Goal: Transaction & Acquisition: Purchase product/service

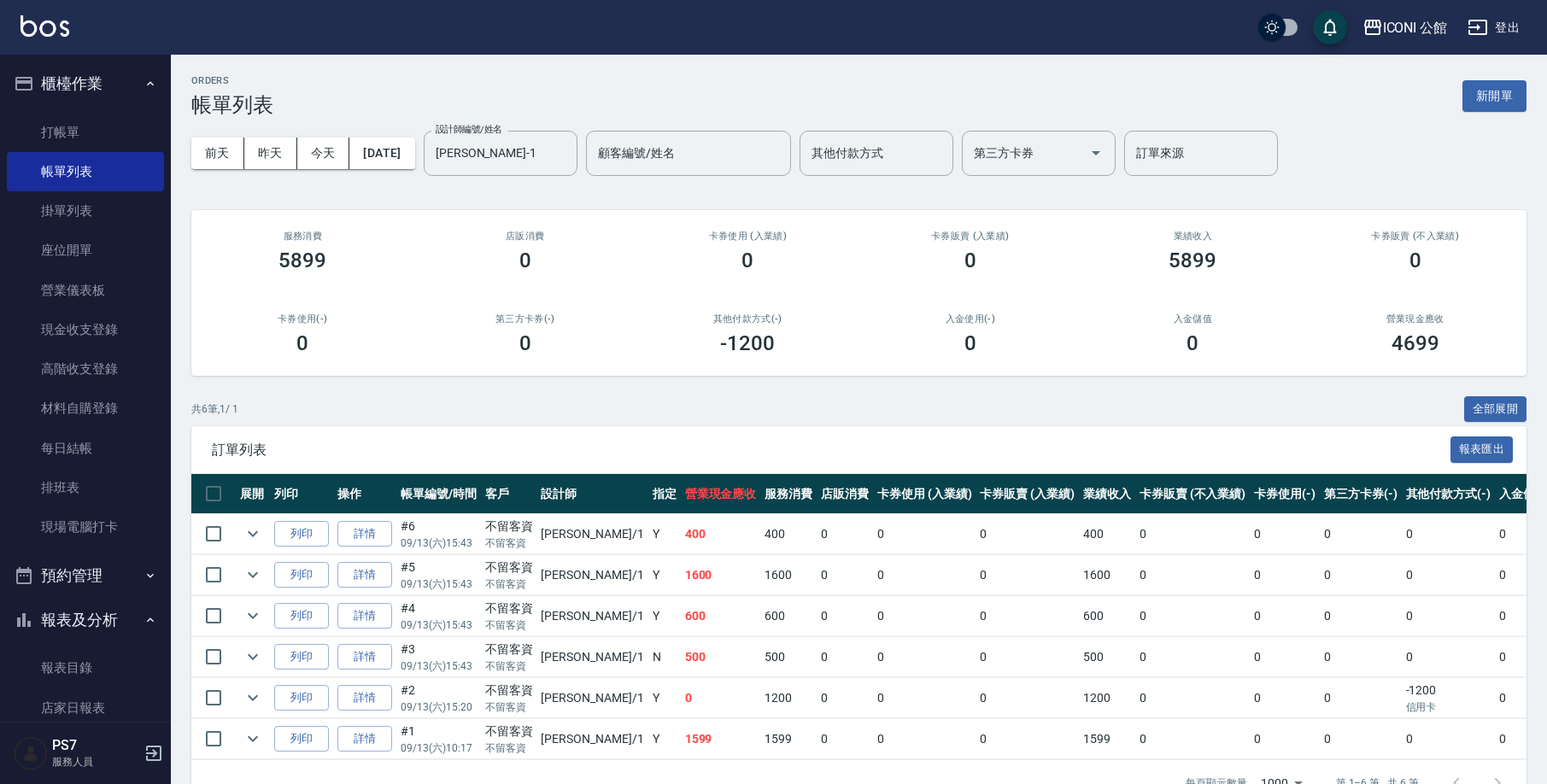
scroll to position [53, 0]
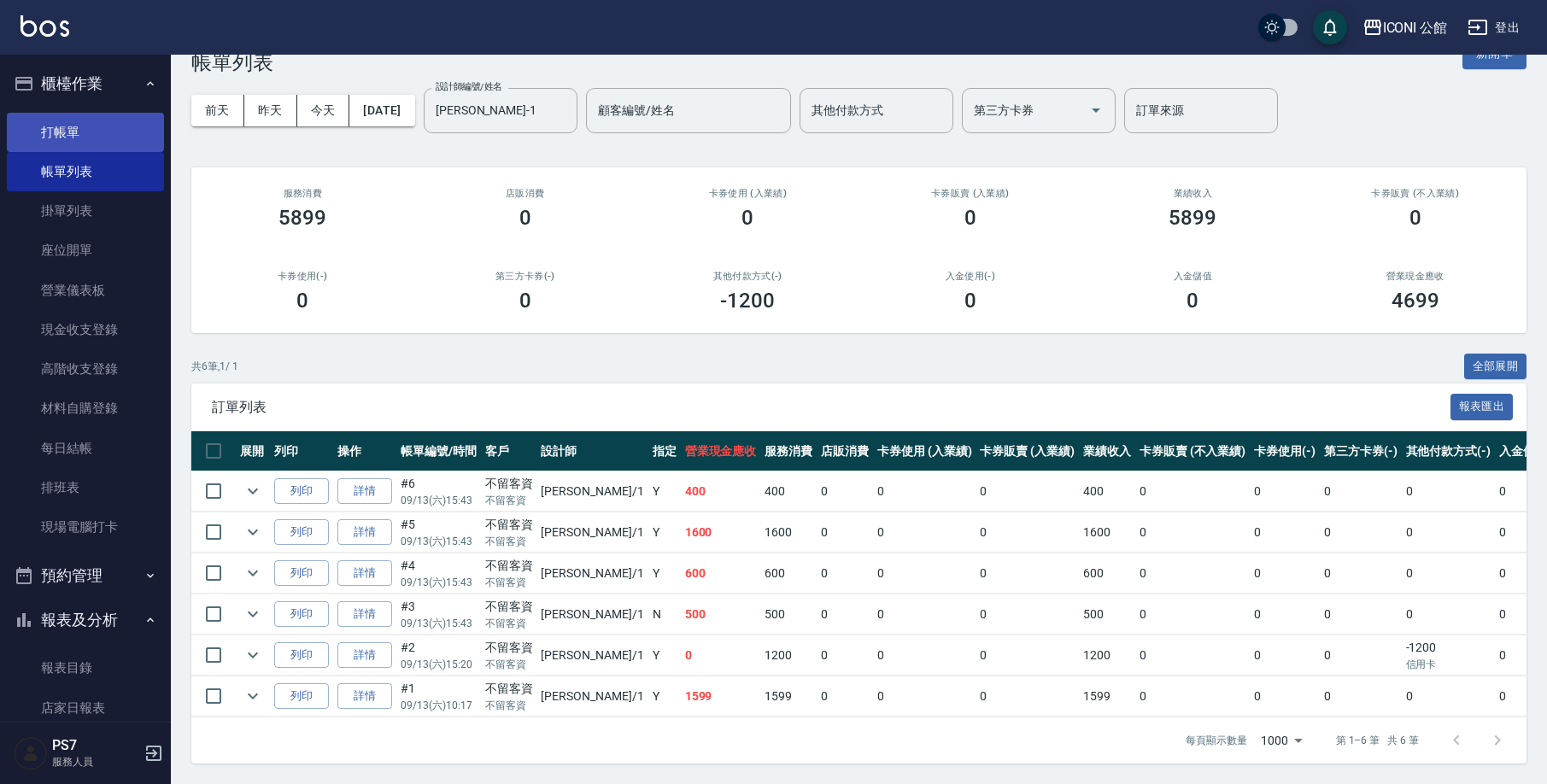
click at [60, 141] on link "打帳單" at bounding box center [85, 132] width 158 height 39
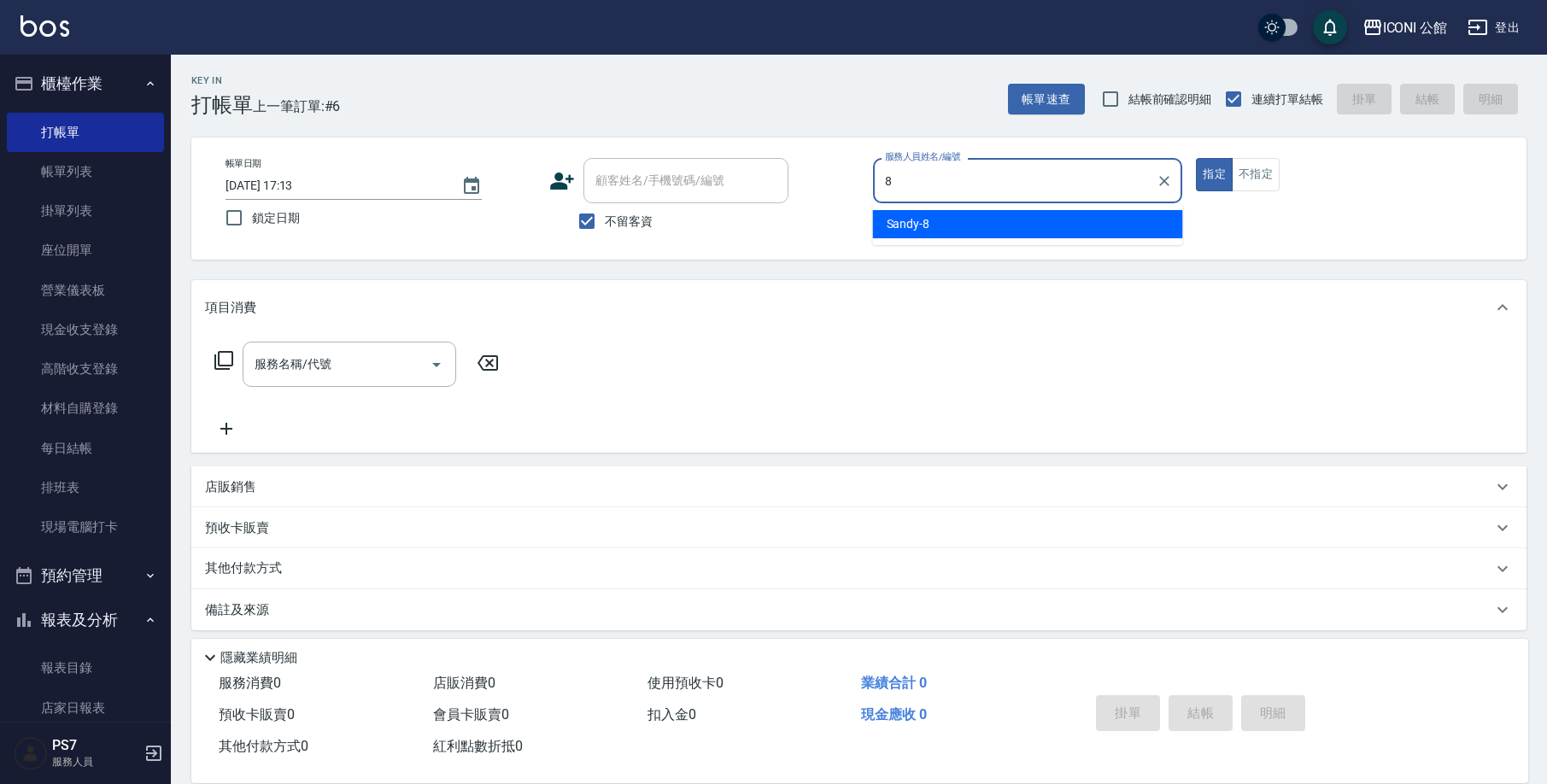
type input "Sandy-8"
type button "true"
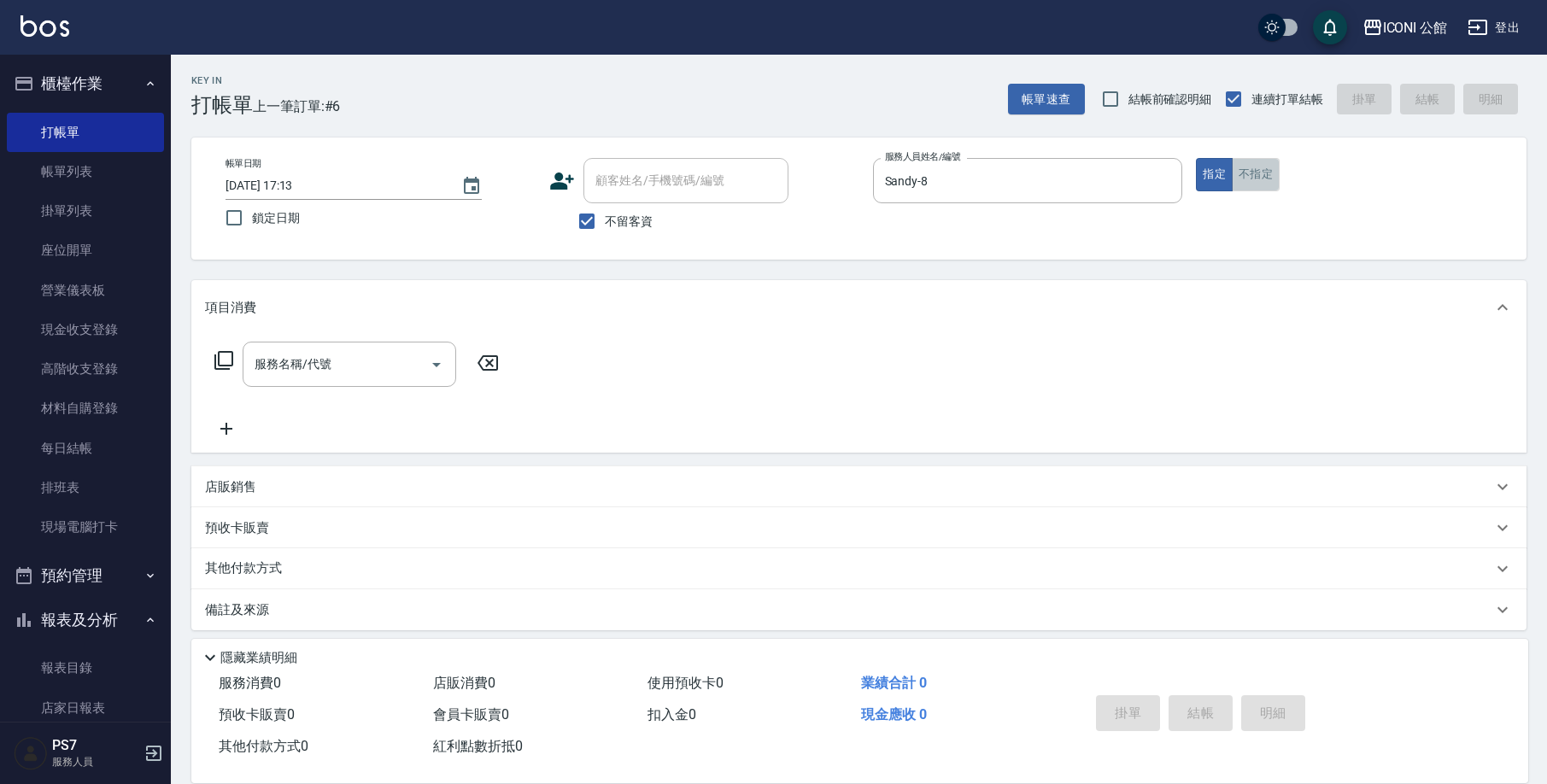
click at [1269, 178] on button "不指定" at bounding box center [1255, 174] width 48 height 34
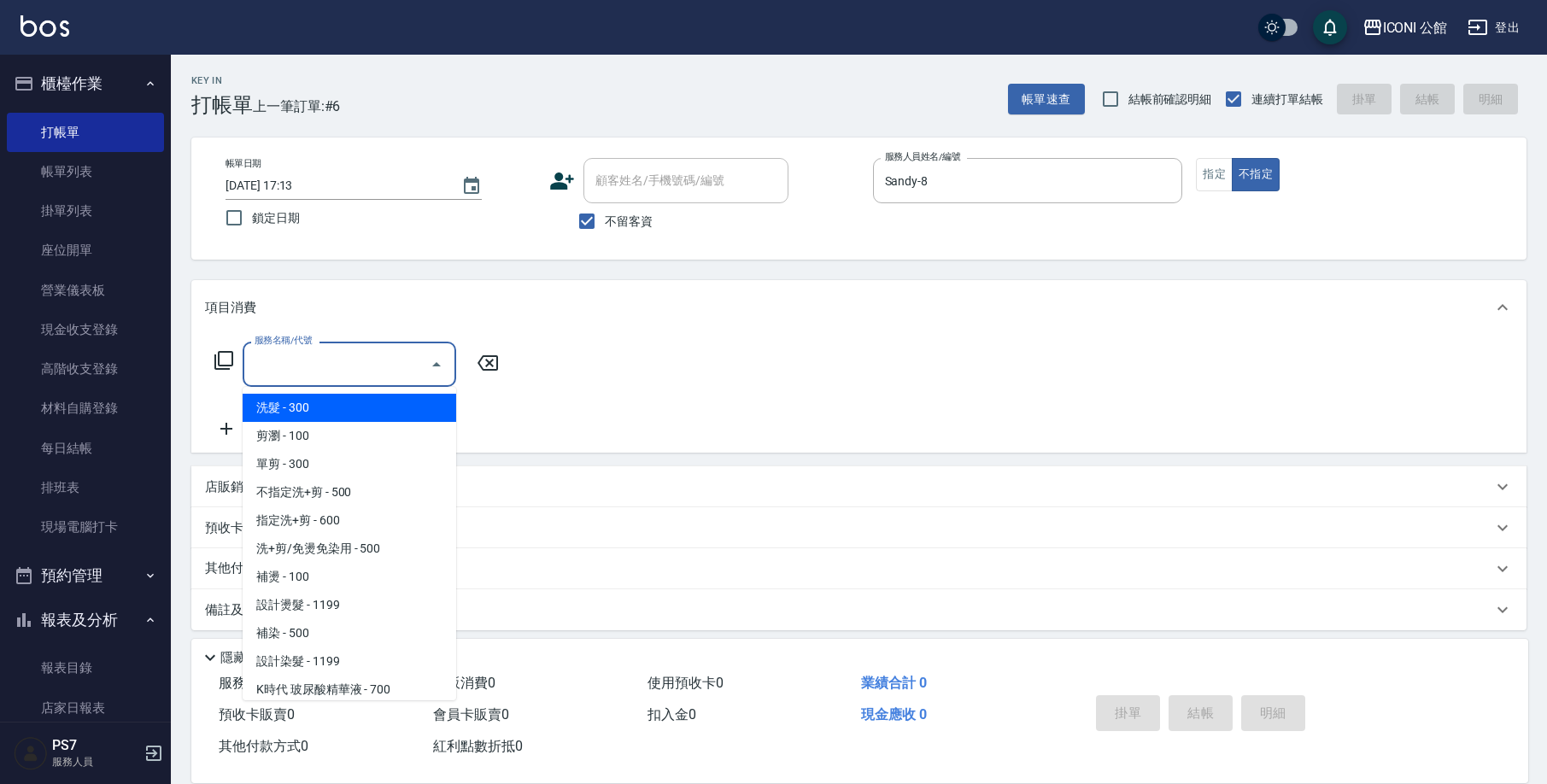
click at [313, 368] on input "服務名稱/代號" at bounding box center [337, 364] width 173 height 30
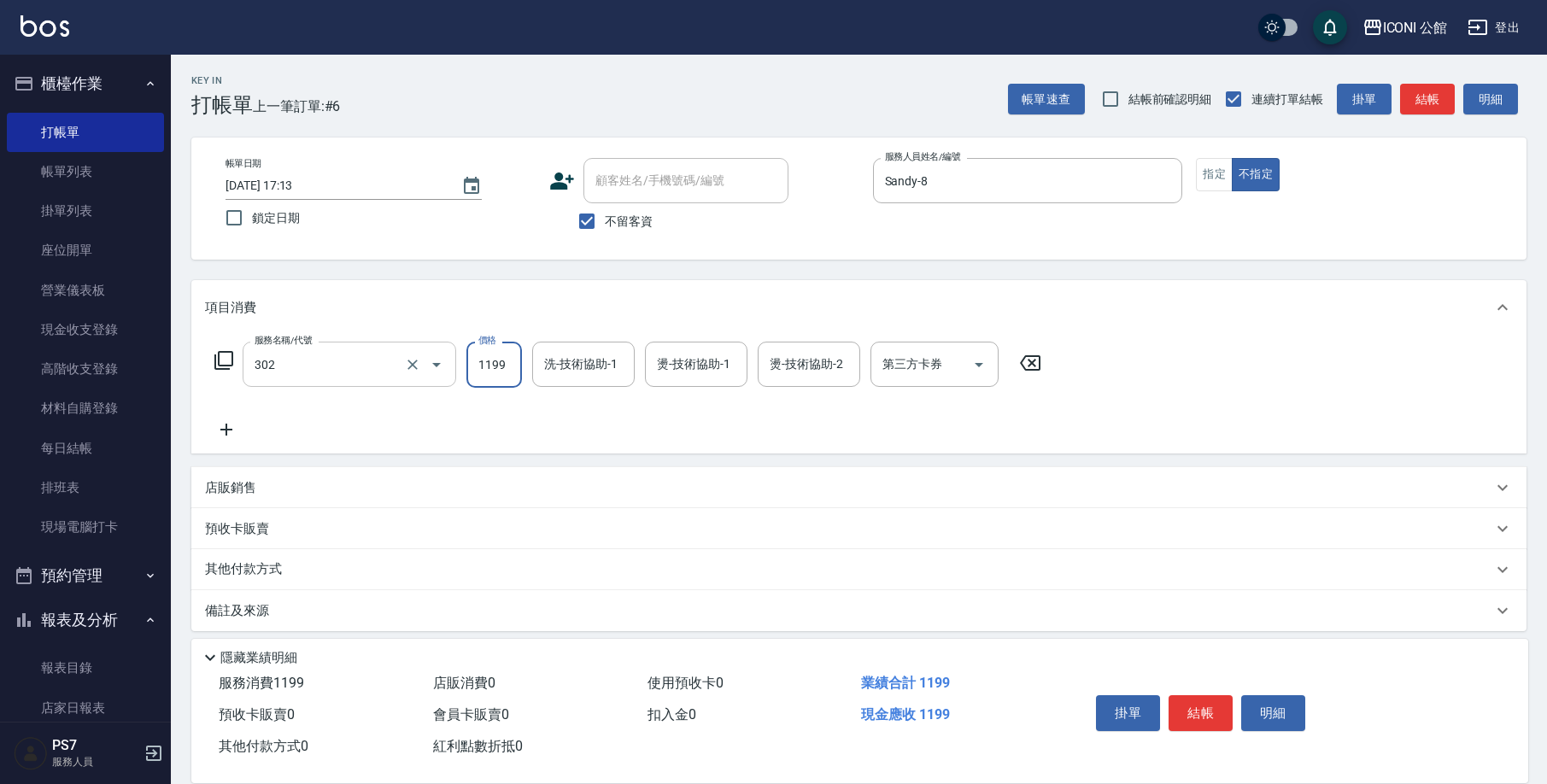
type input "設計燙髮(302)"
type input "1699"
type input "[PERSON_NAME]-21"
type input "Sandy-8"
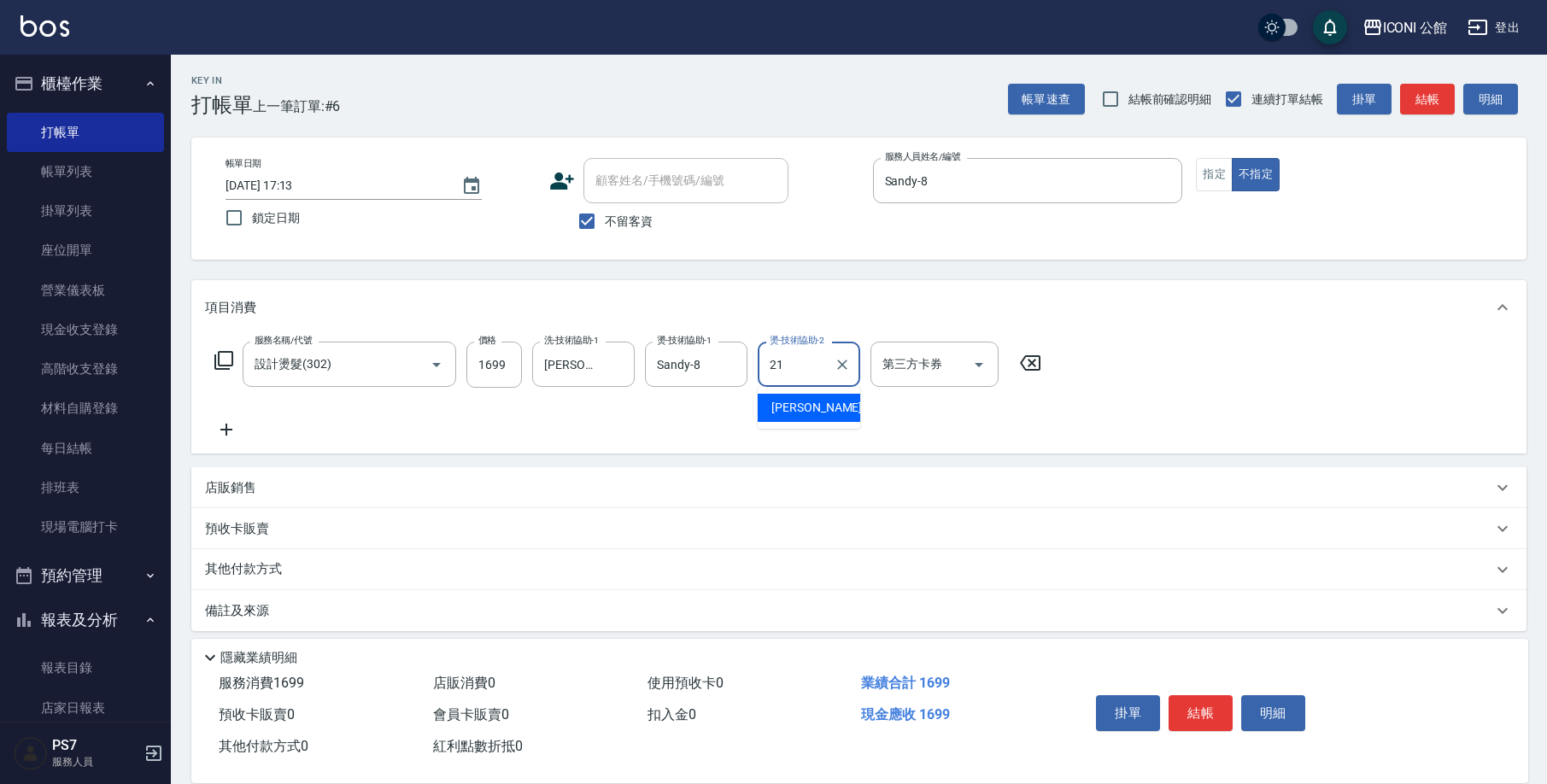
type input "[PERSON_NAME]-21"
click at [1209, 701] on button "結帳" at bounding box center [1201, 713] width 64 height 36
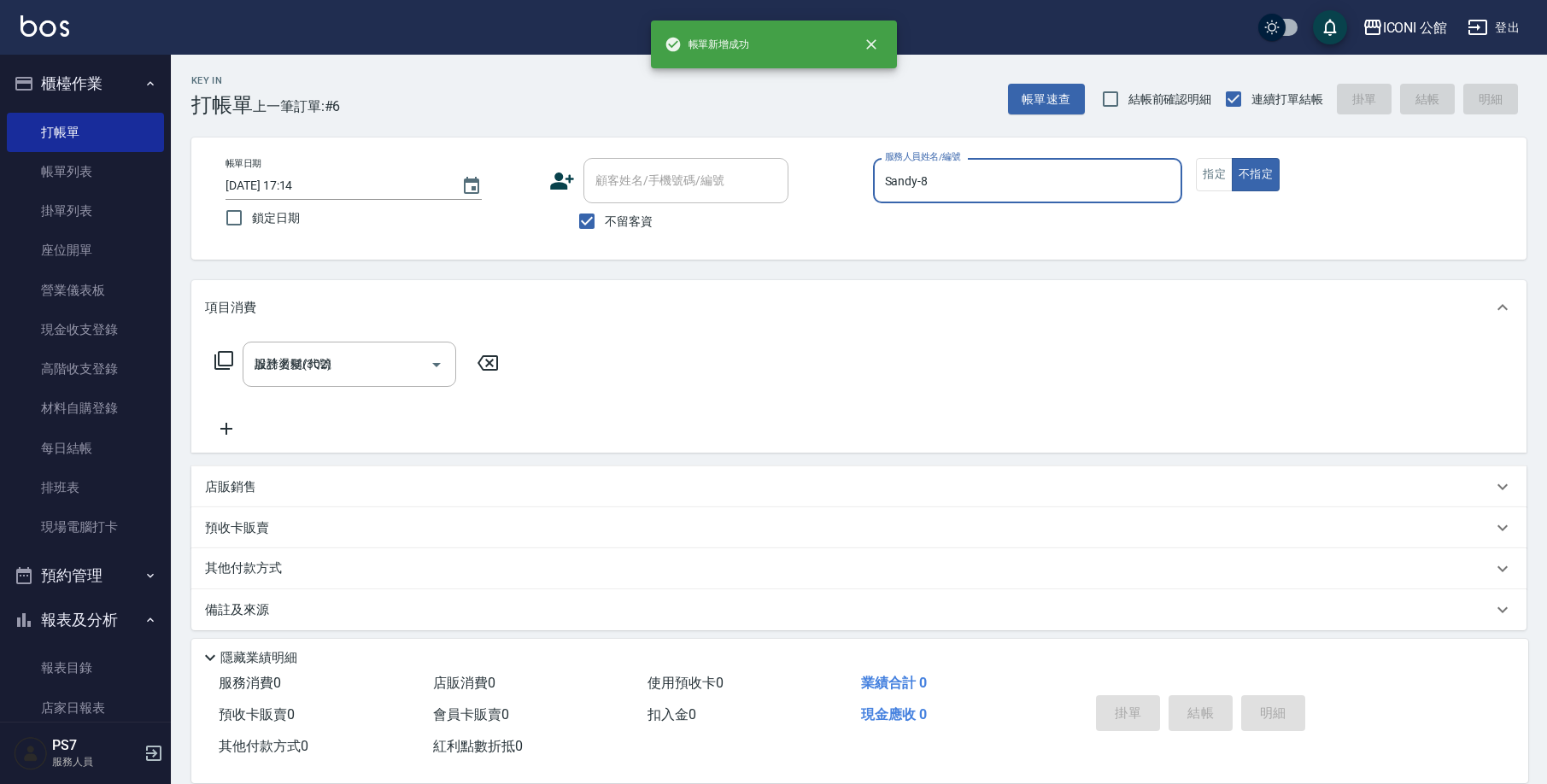
type input "[DATE] 17:14"
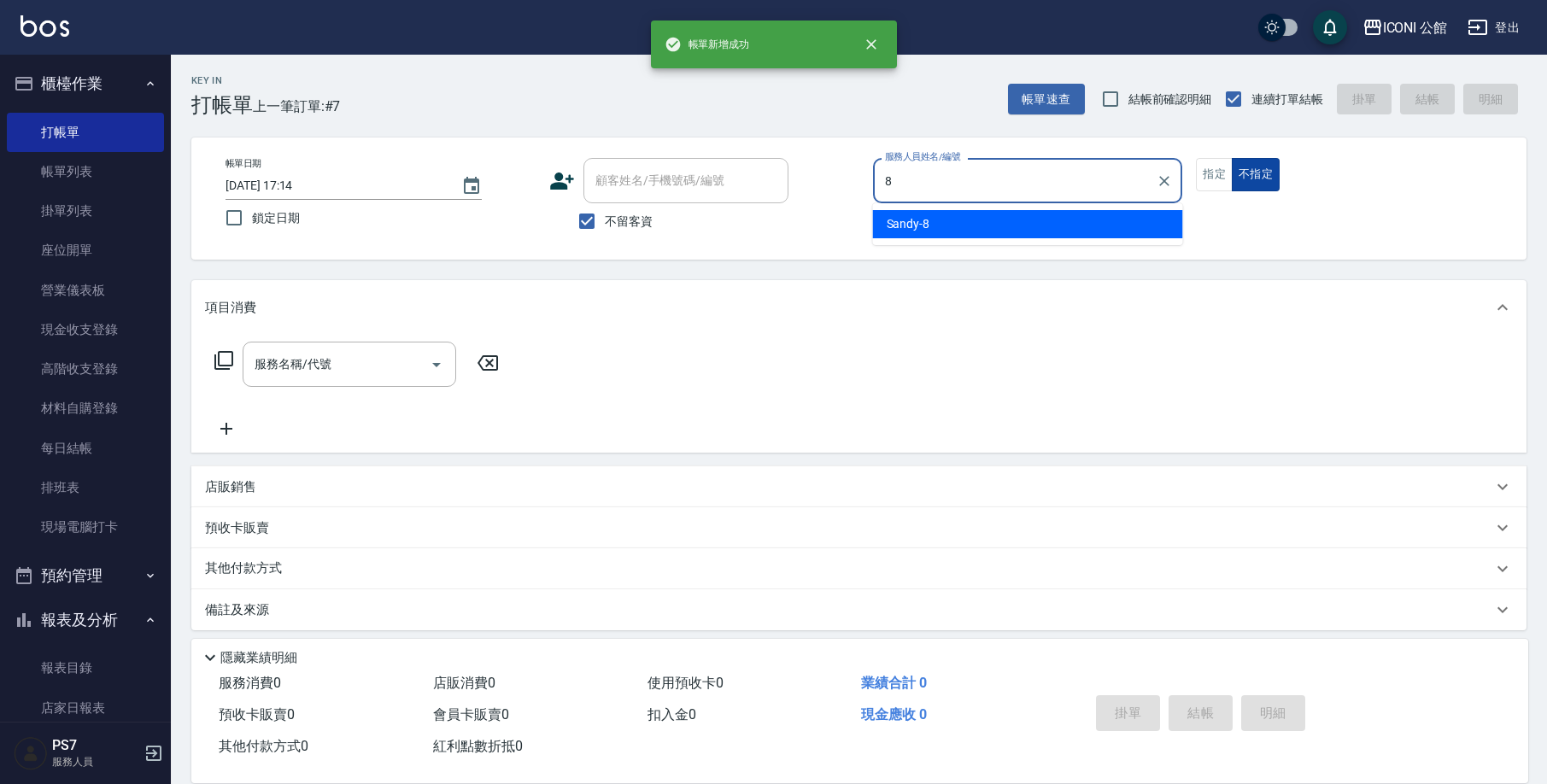
type input "Sandy-8"
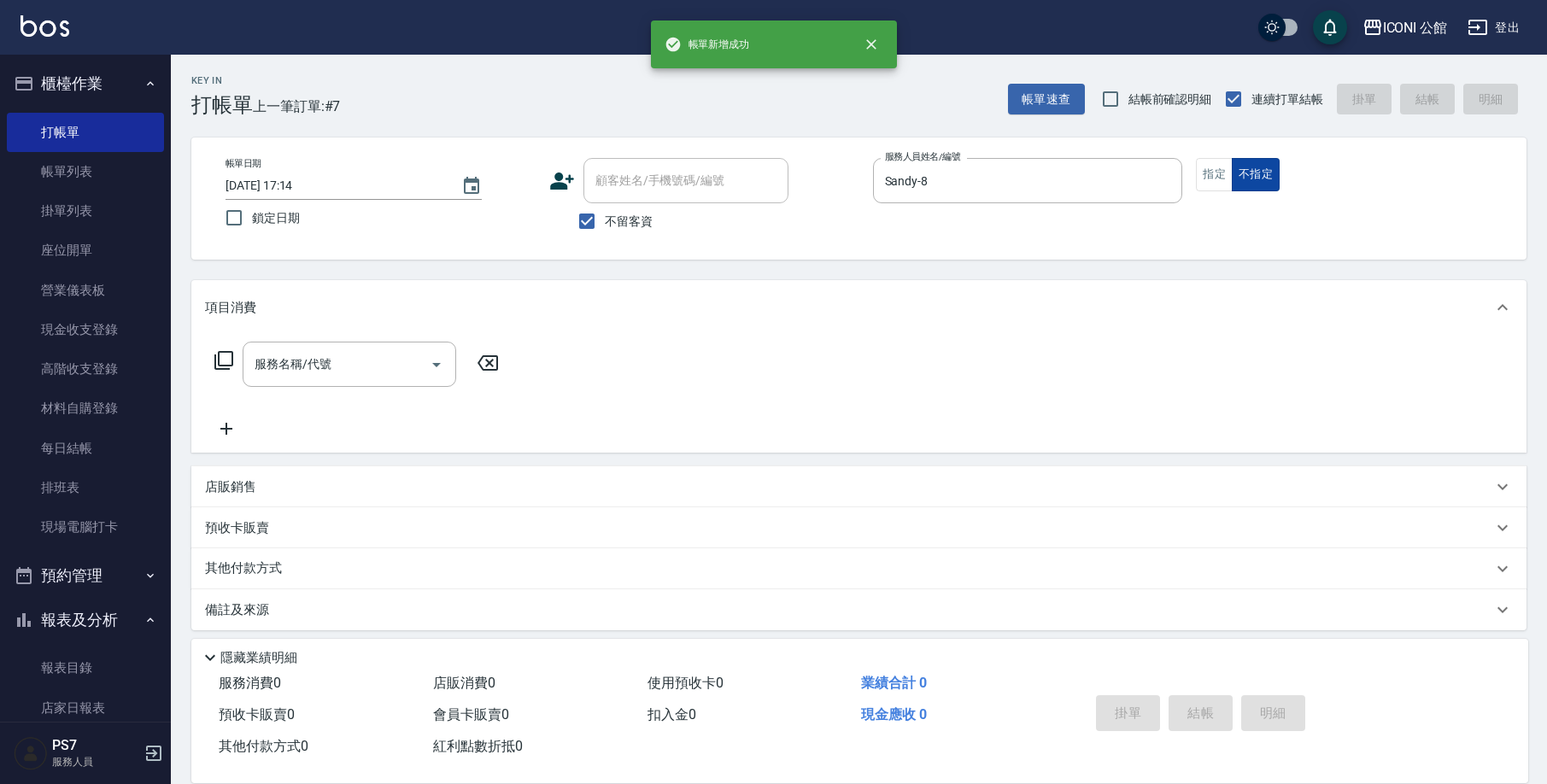
type button "false"
click at [1220, 181] on button "指定" at bounding box center [1214, 174] width 37 height 34
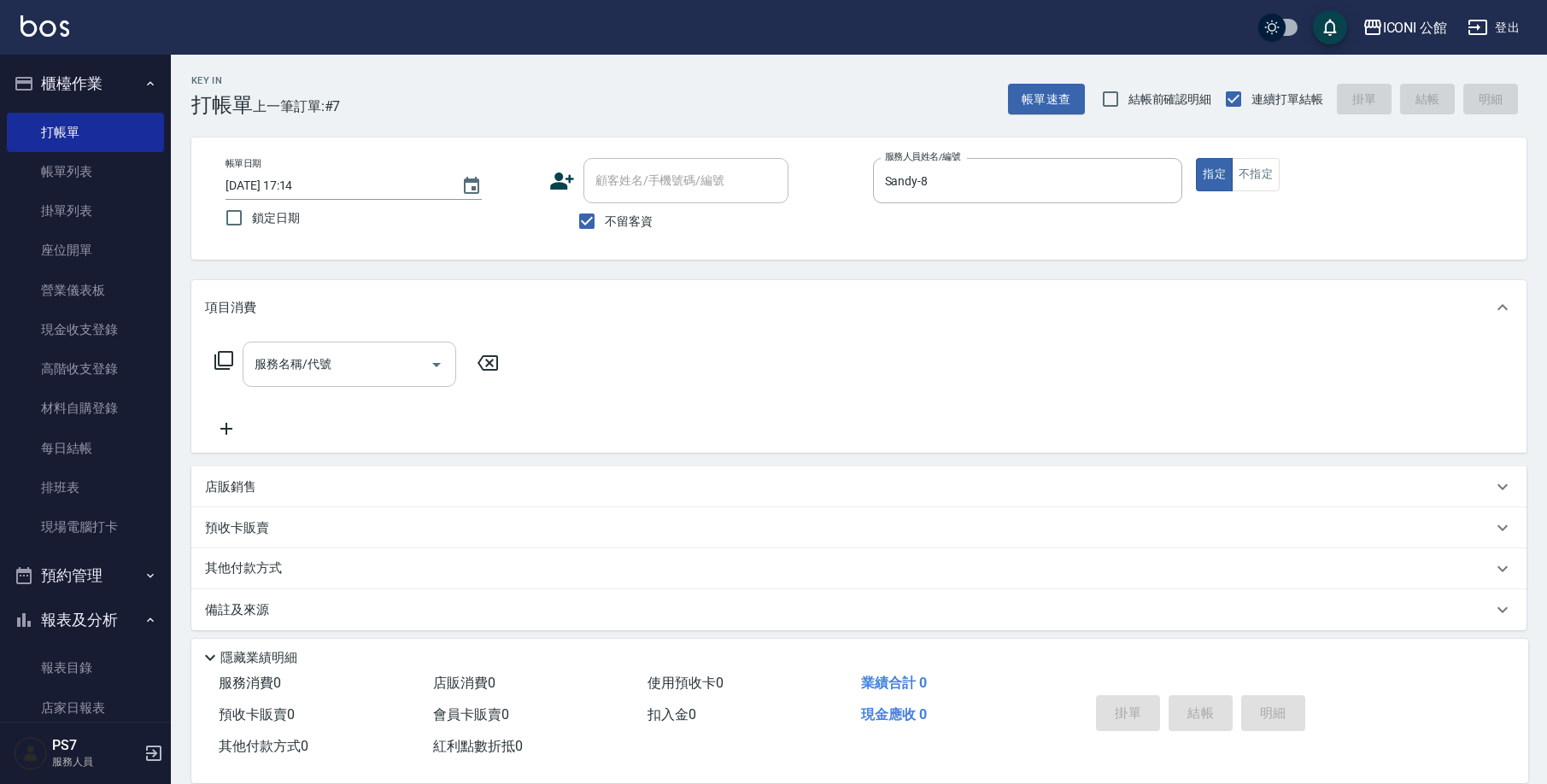
click at [400, 361] on input "服務名稱/代號" at bounding box center [337, 364] width 173 height 30
type input "2"
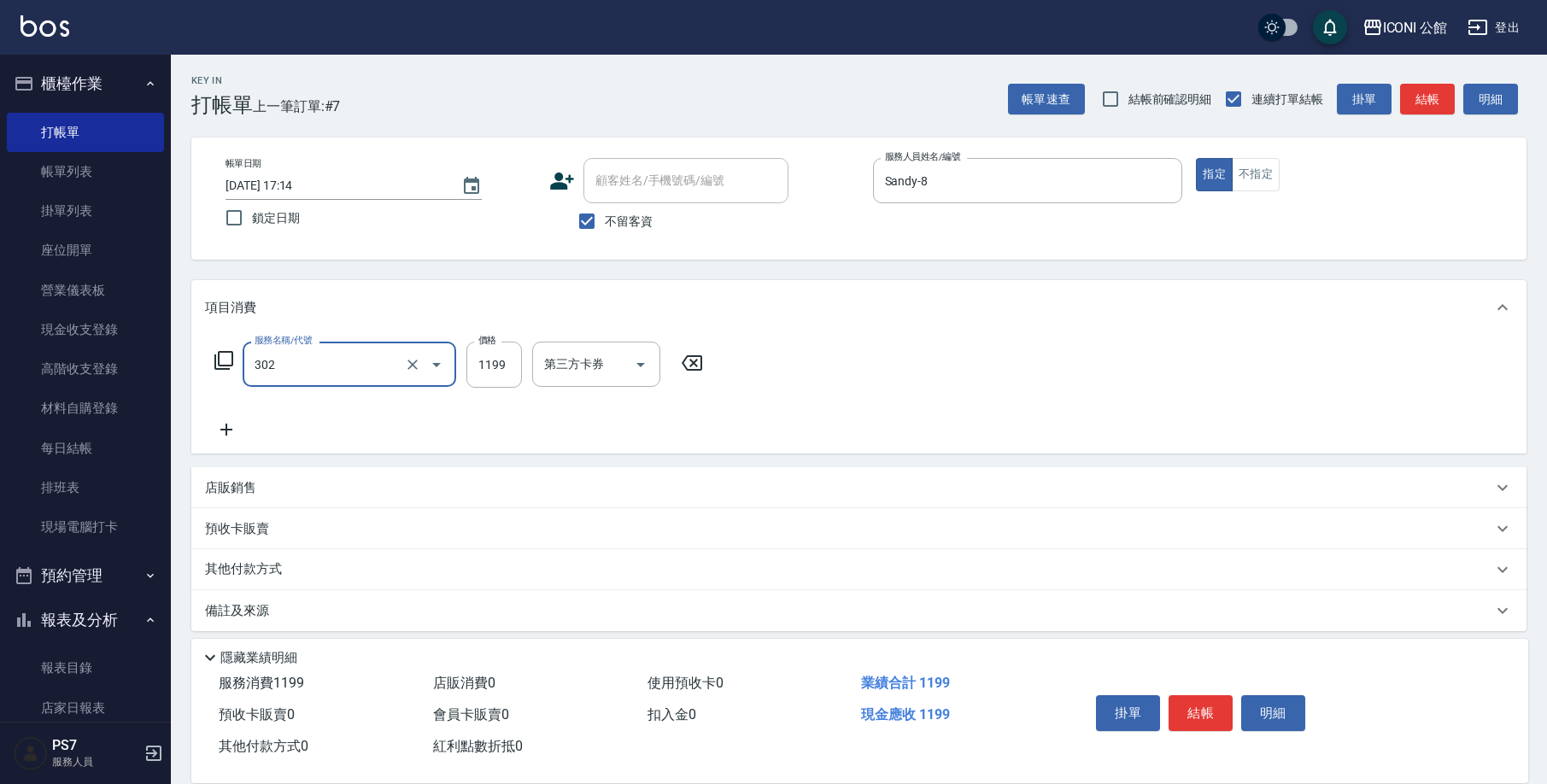
type input "設計燙髮(302)"
type input "1380"
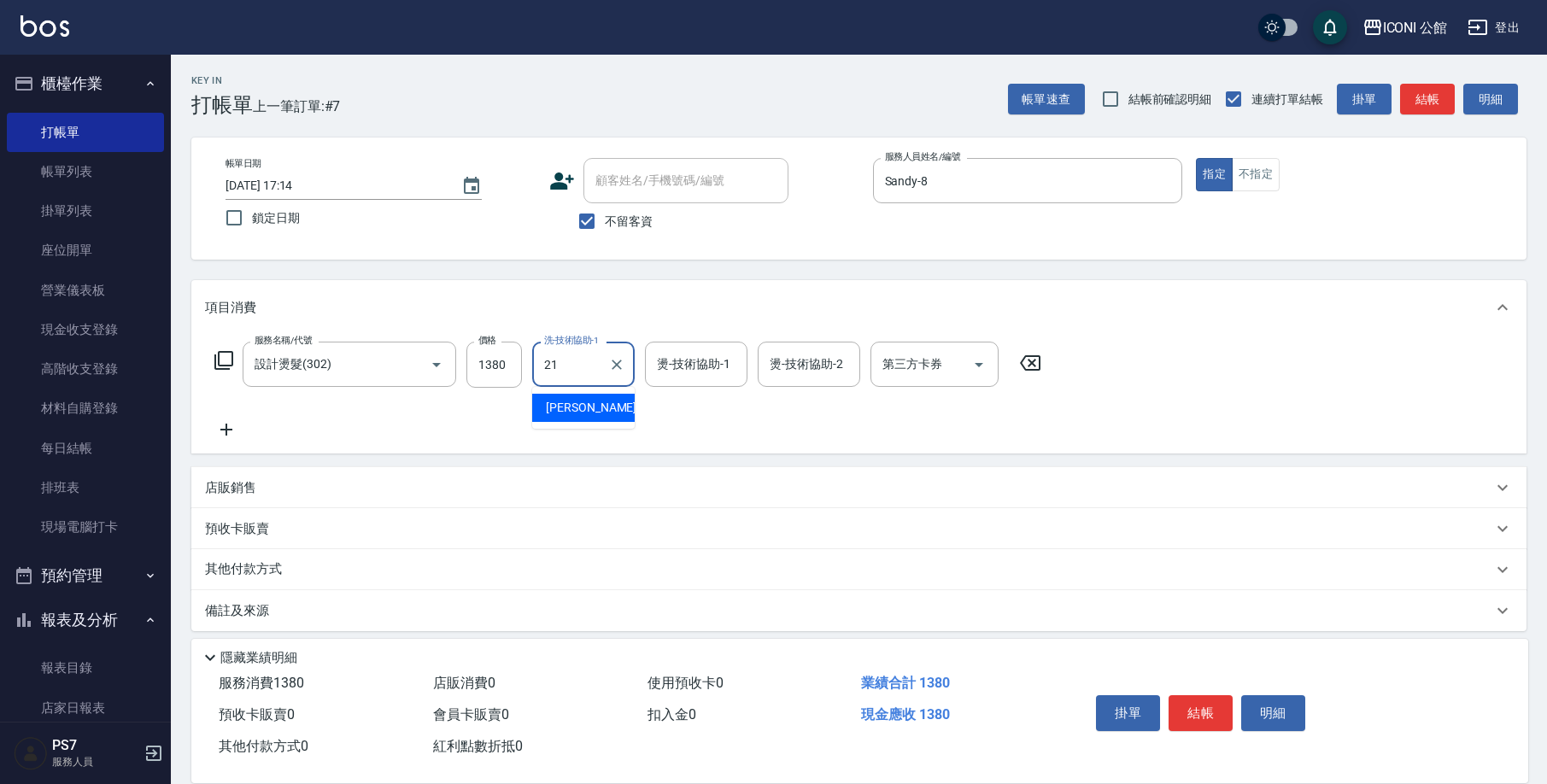
type input "[PERSON_NAME]-21"
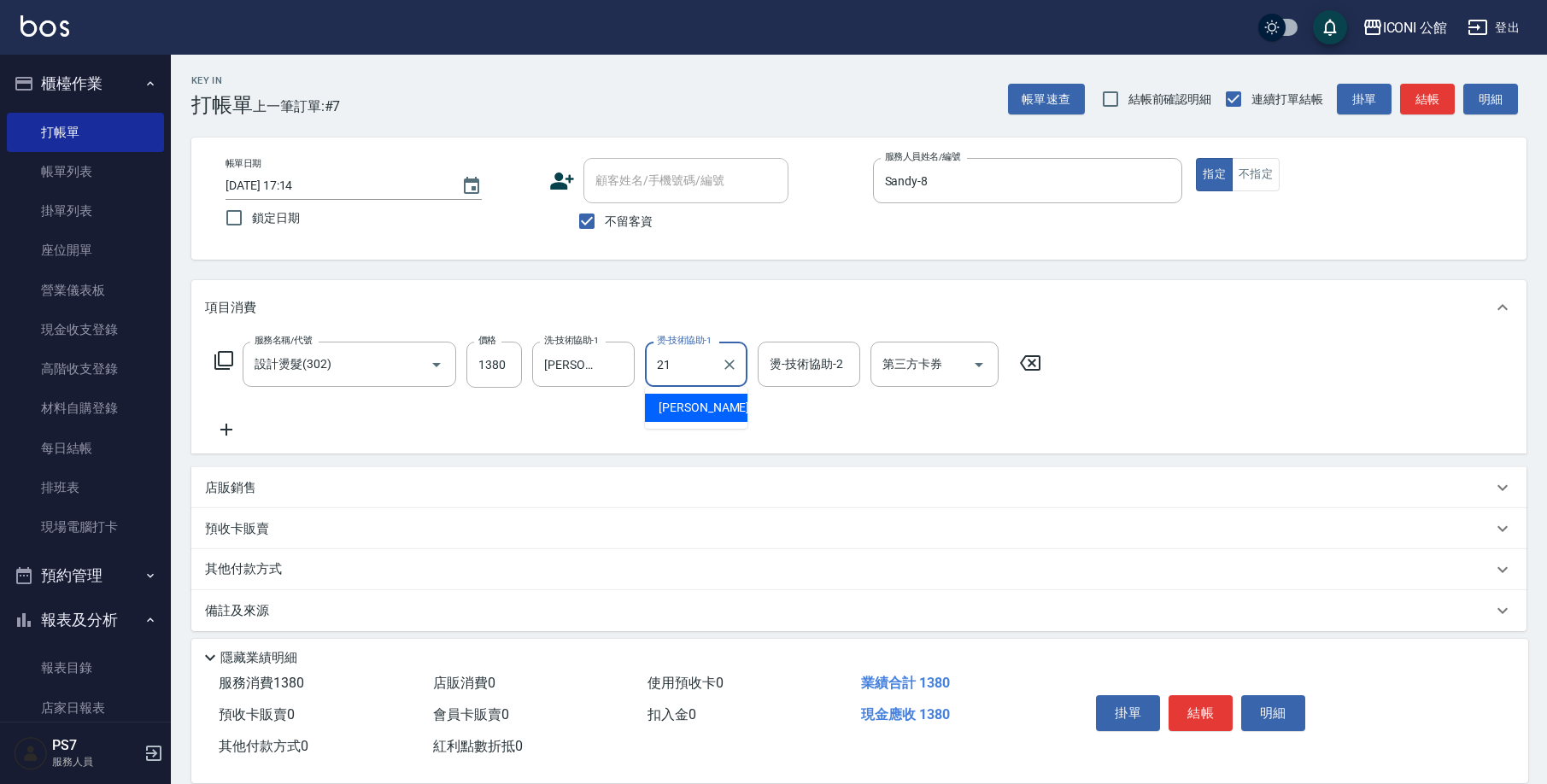
type input "[PERSON_NAME]-21"
type input "*"
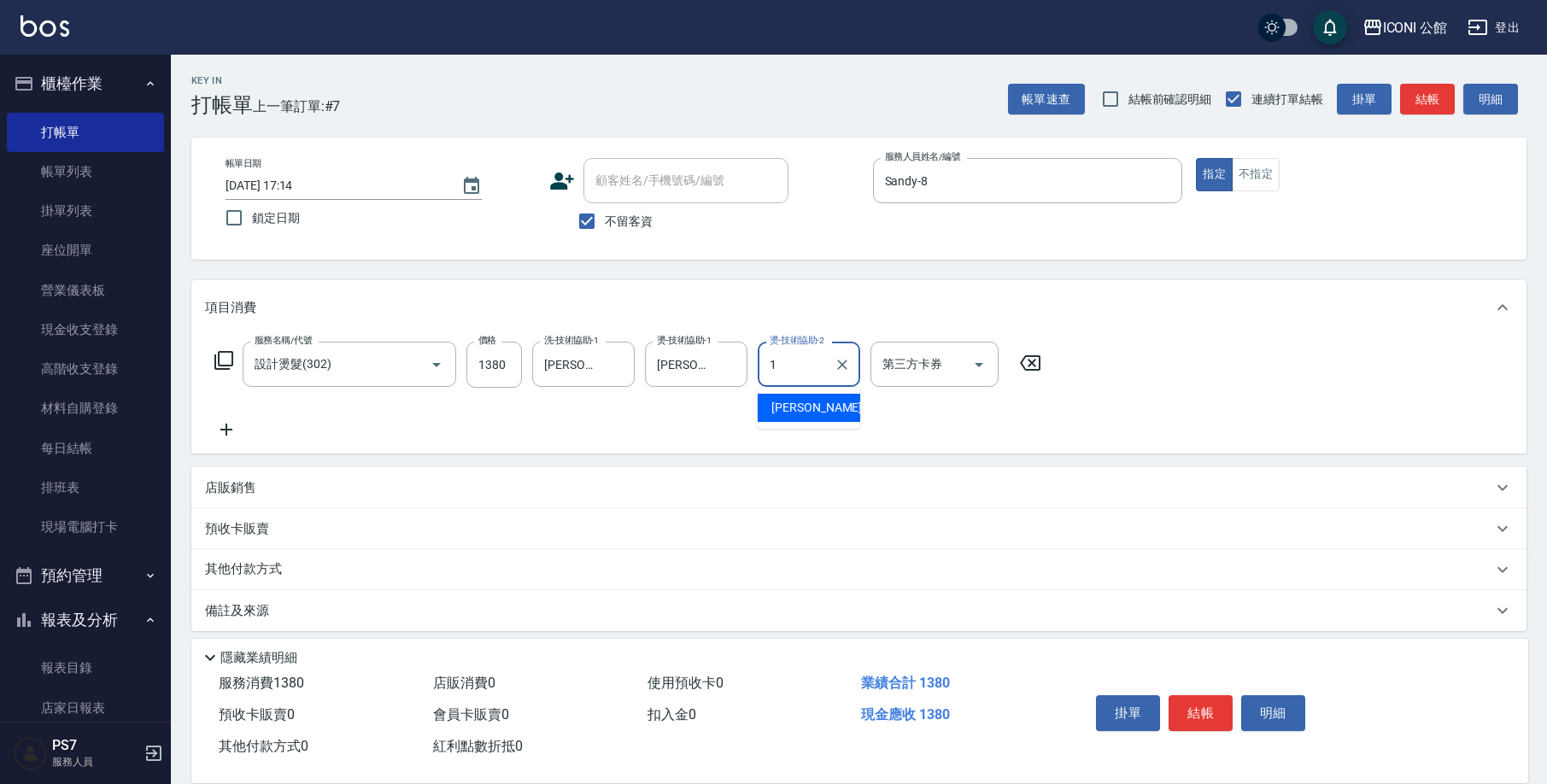
type input "[PERSON_NAME]-1"
click at [1214, 707] on button "結帳" at bounding box center [1201, 713] width 64 height 36
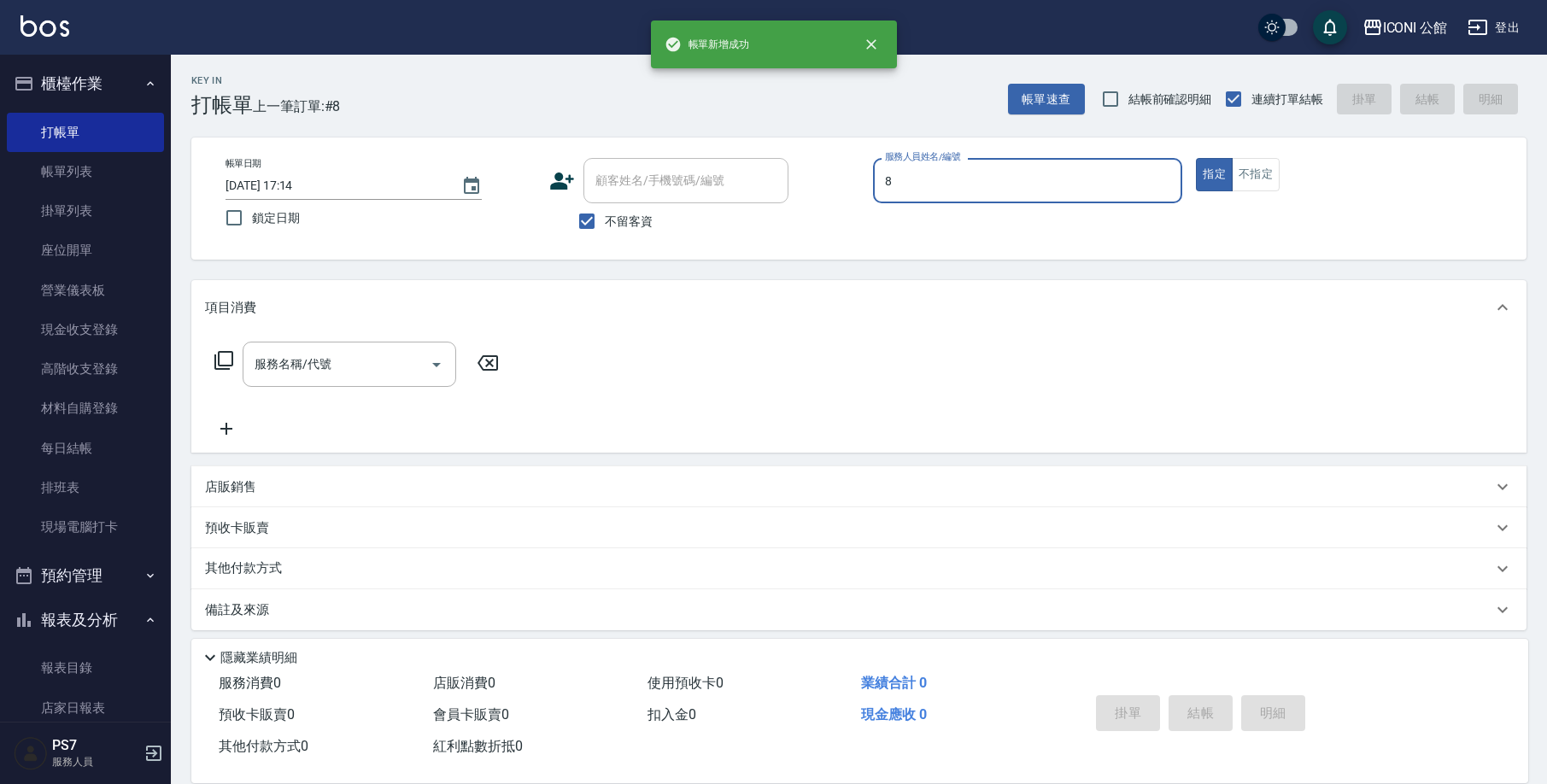
type input "Sandy-8"
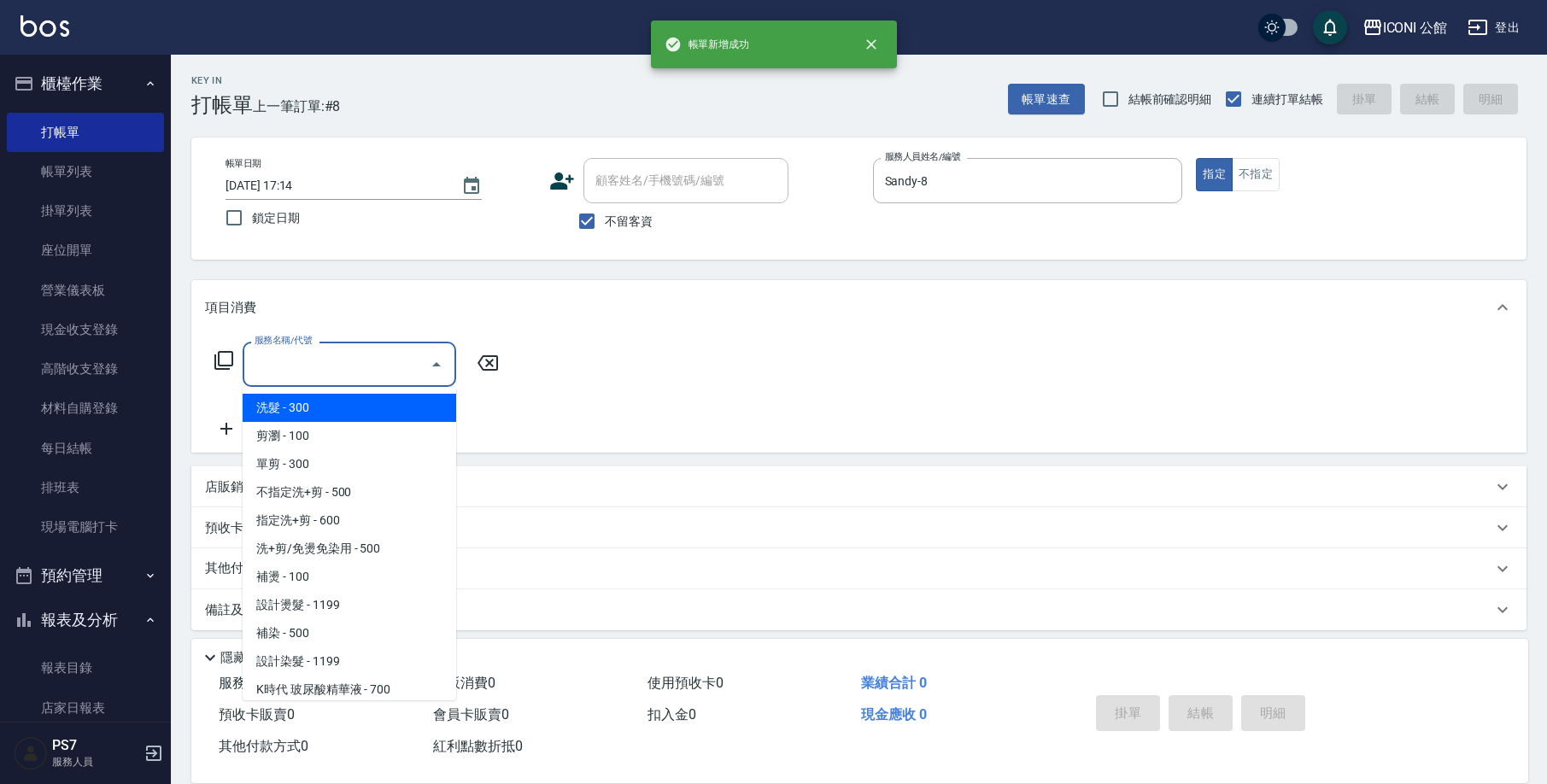
click at [354, 377] on input "服務名稱/代號" at bounding box center [337, 364] width 173 height 30
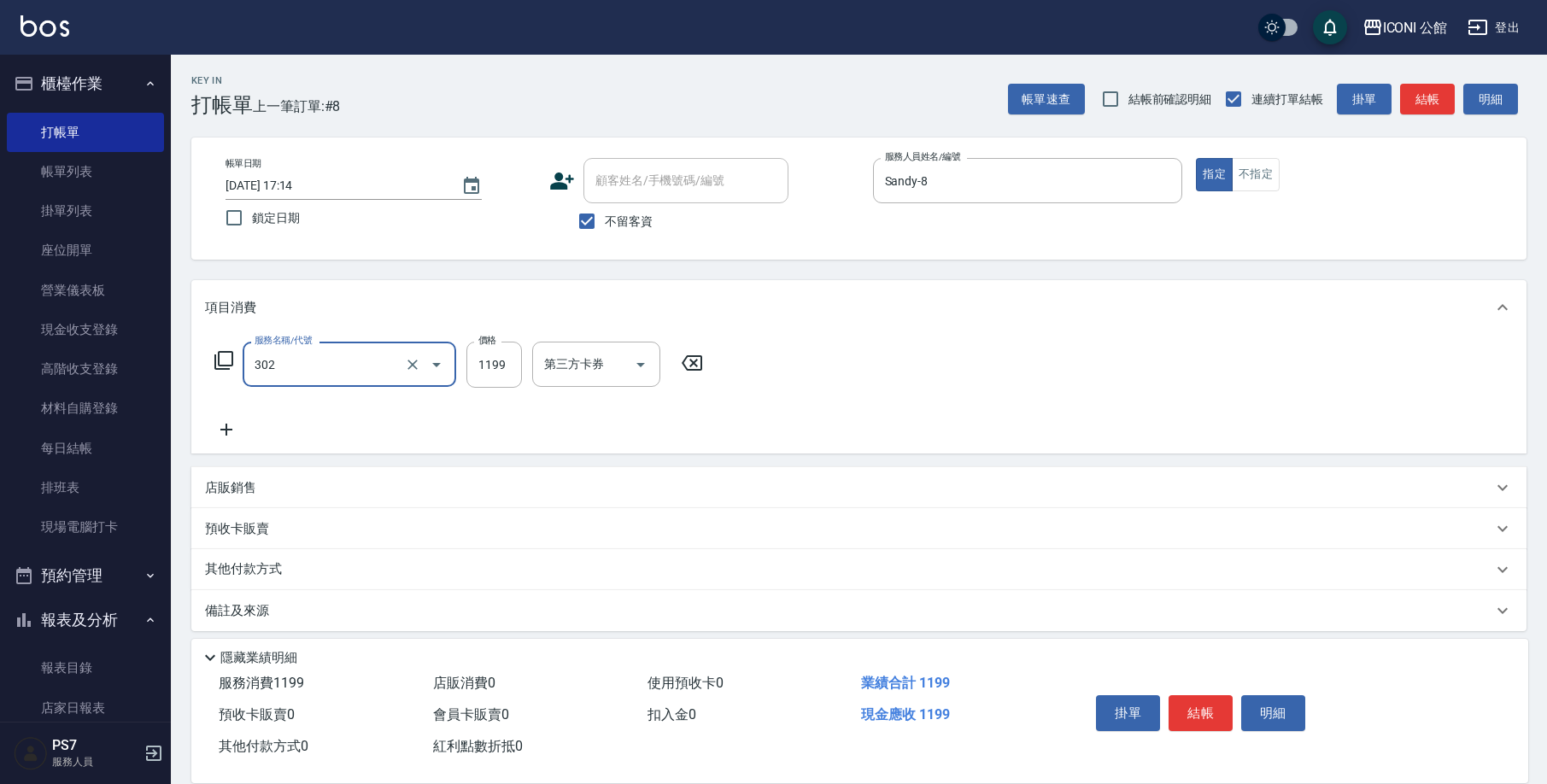
type input "設計燙髮(302)"
type input "1380"
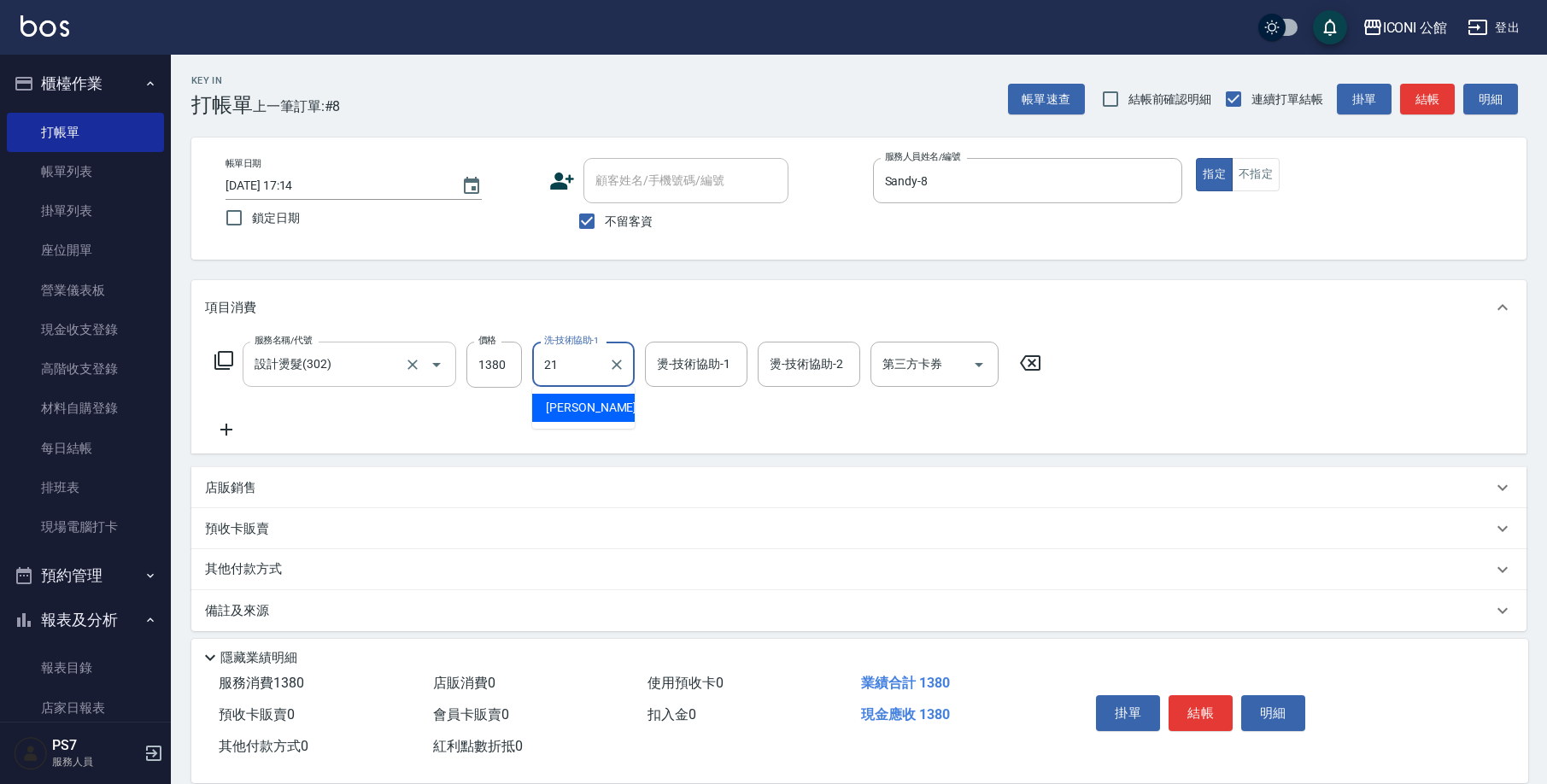
type input "[PERSON_NAME]-21"
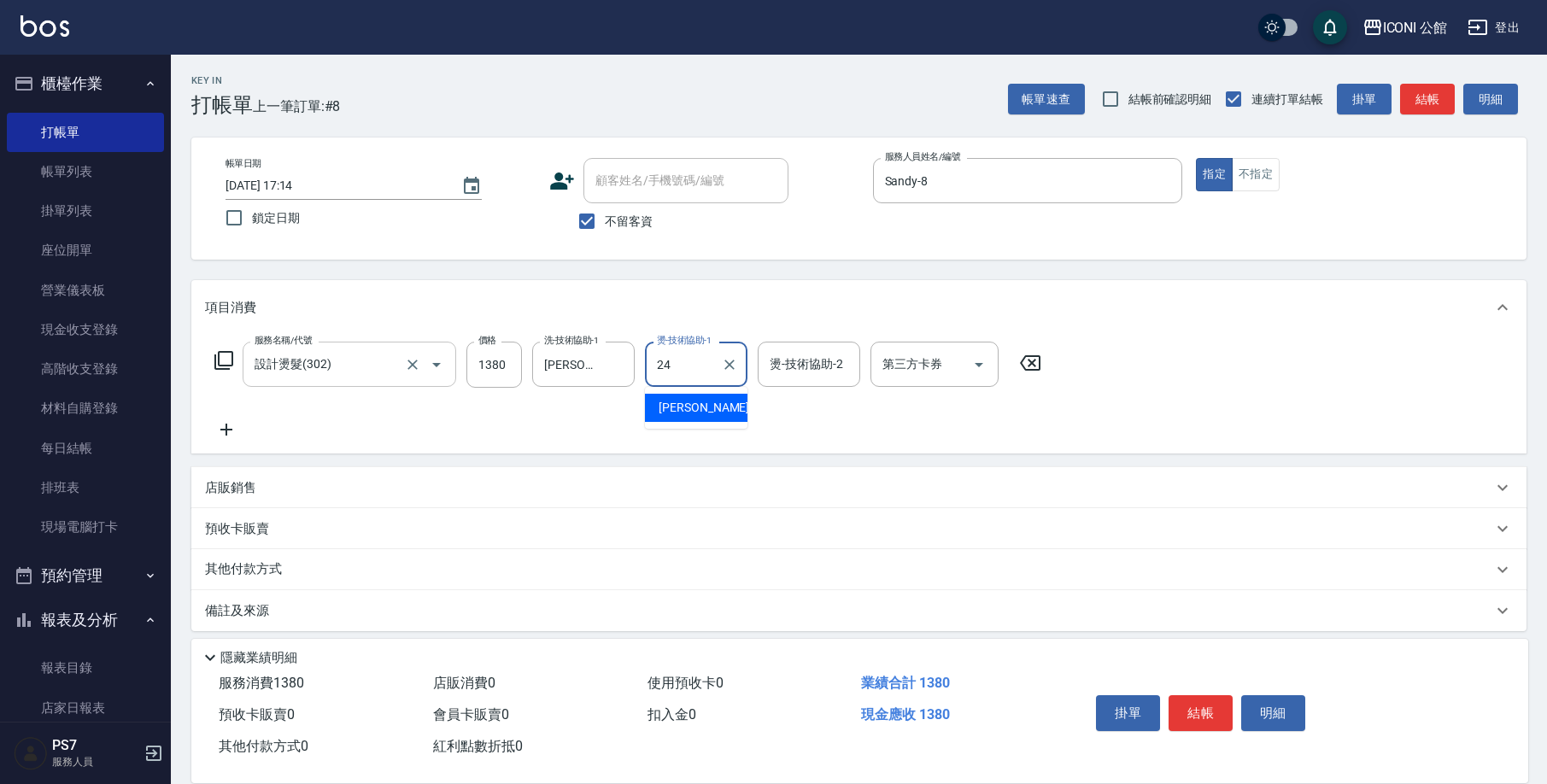
type input "[PERSON_NAME]-24"
type input "2"
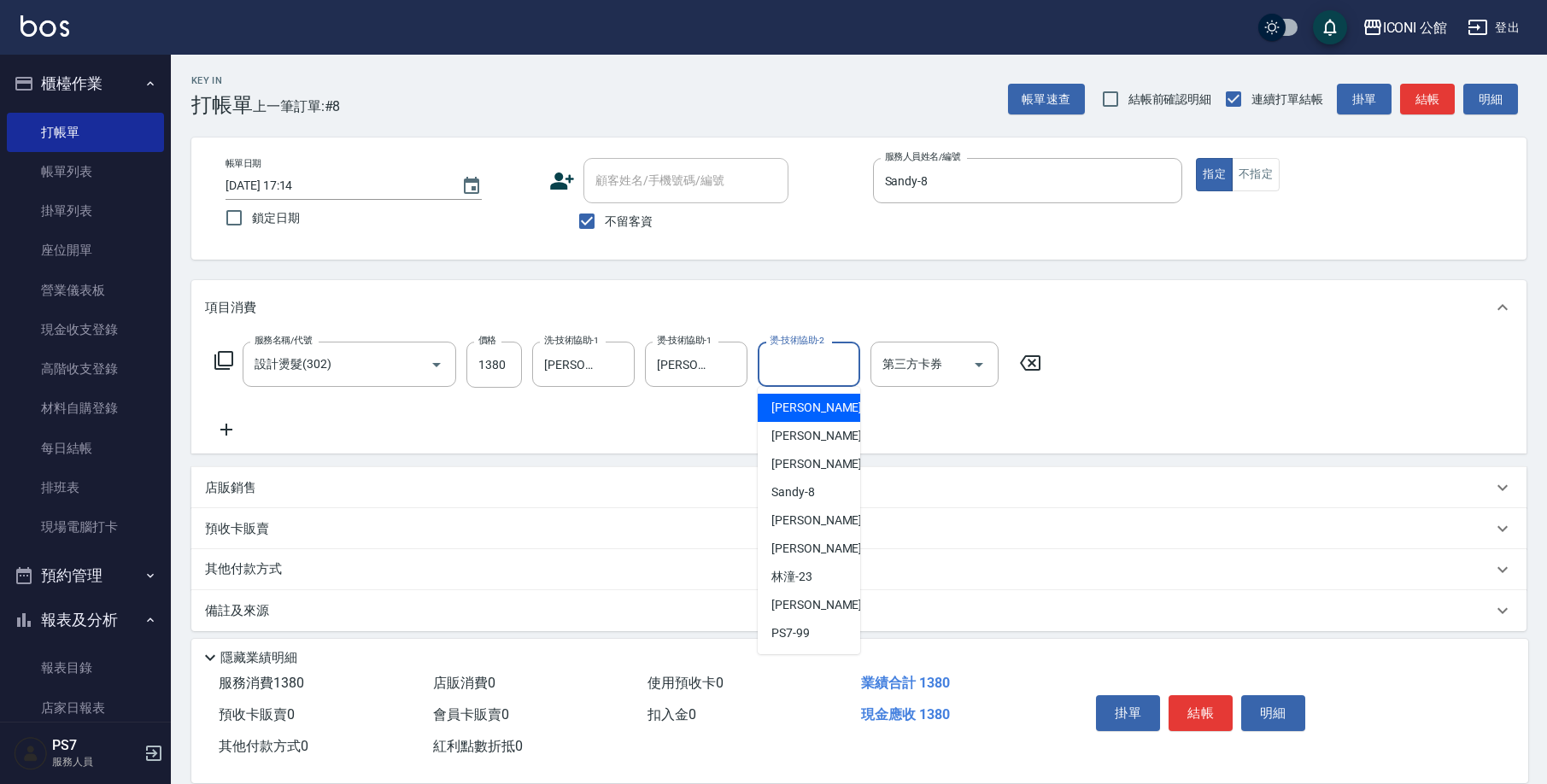
drag, startPoint x: 726, startPoint y: 376, endPoint x: 748, endPoint y: 362, distance: 26.1
click at [730, 371] on button "Clear" at bounding box center [729, 364] width 23 height 23
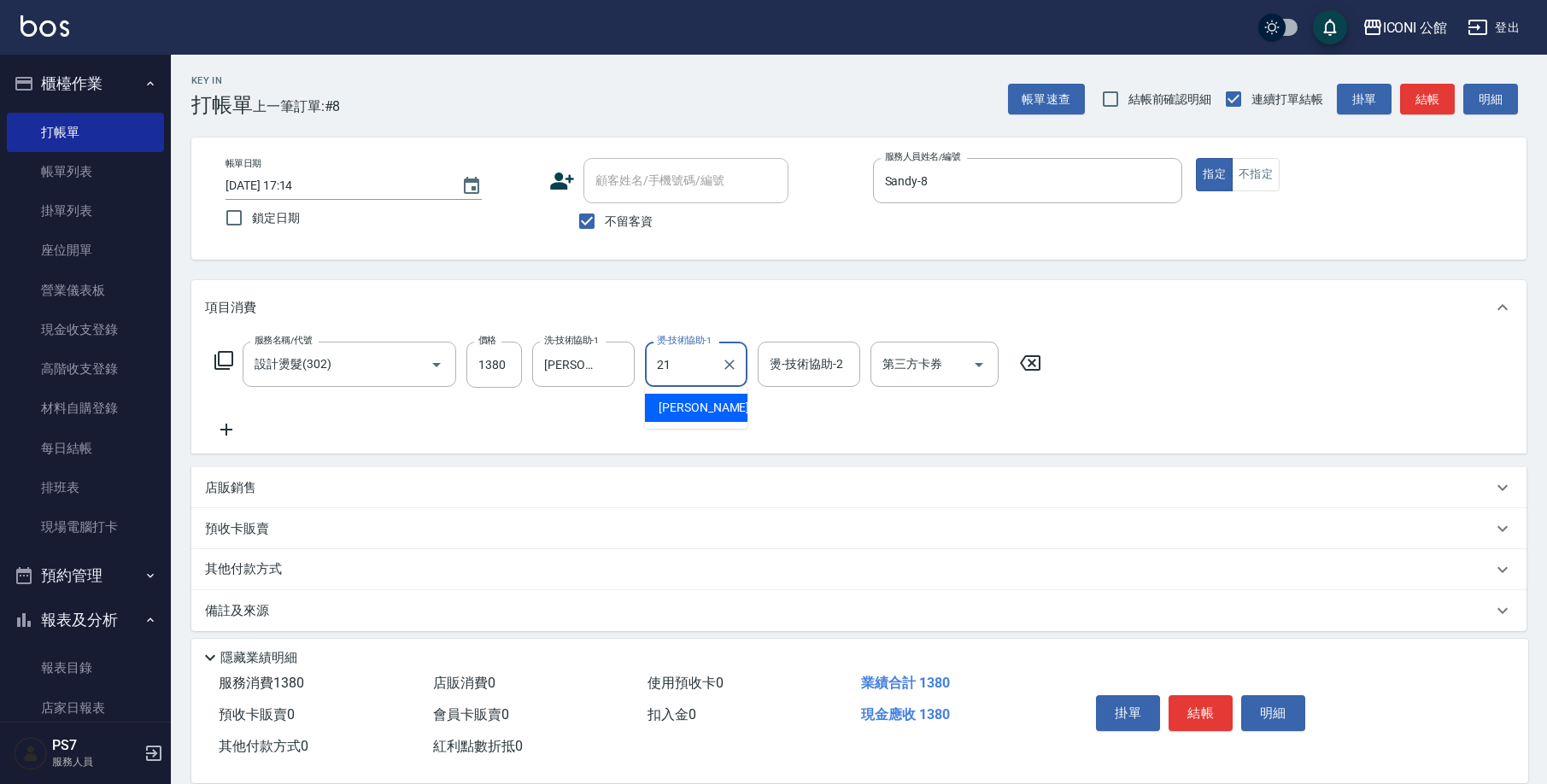
type input "[PERSON_NAME]-21"
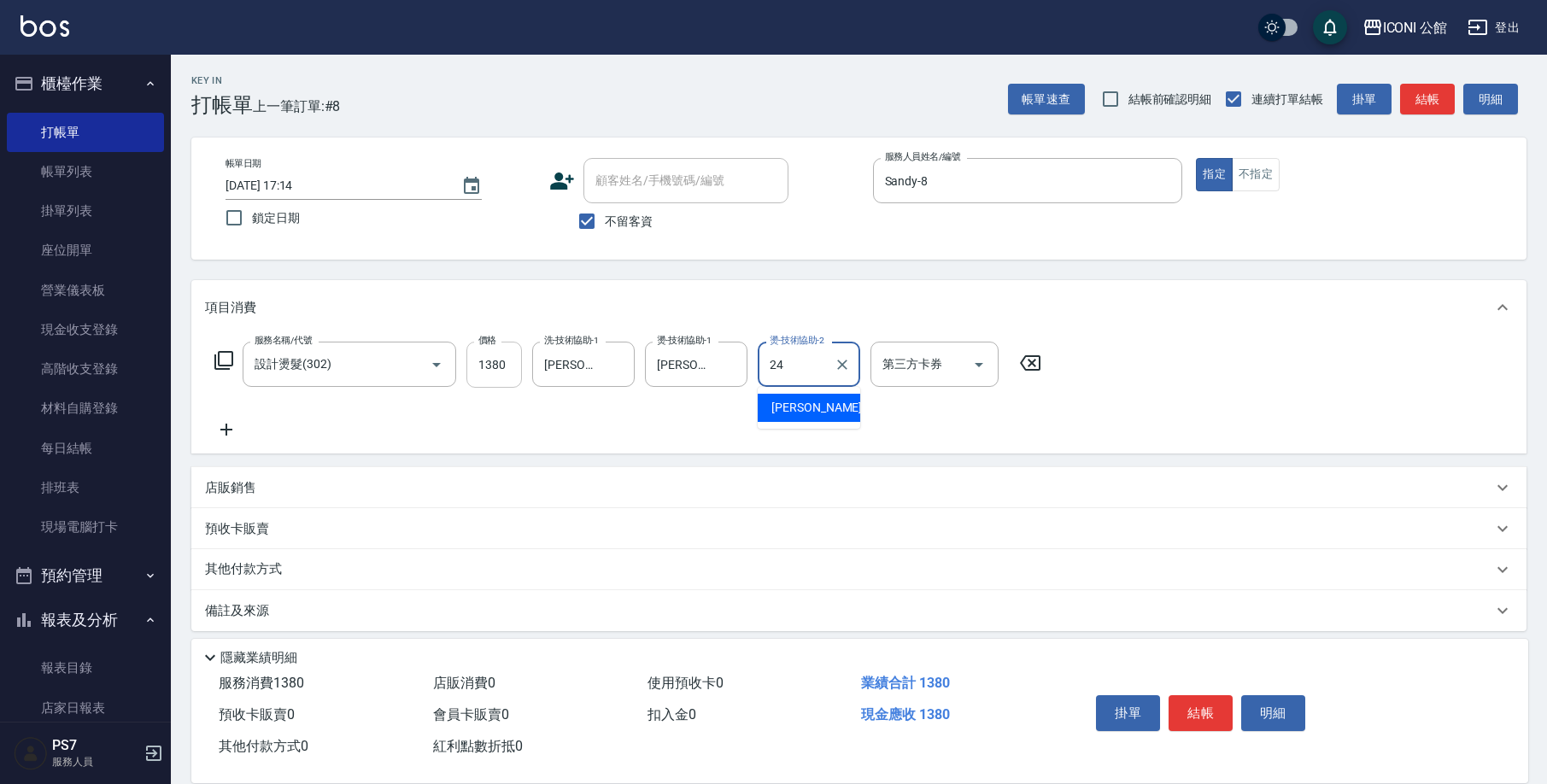
type input "[PERSON_NAME]-24"
click at [221, 354] on icon at bounding box center [224, 360] width 21 height 21
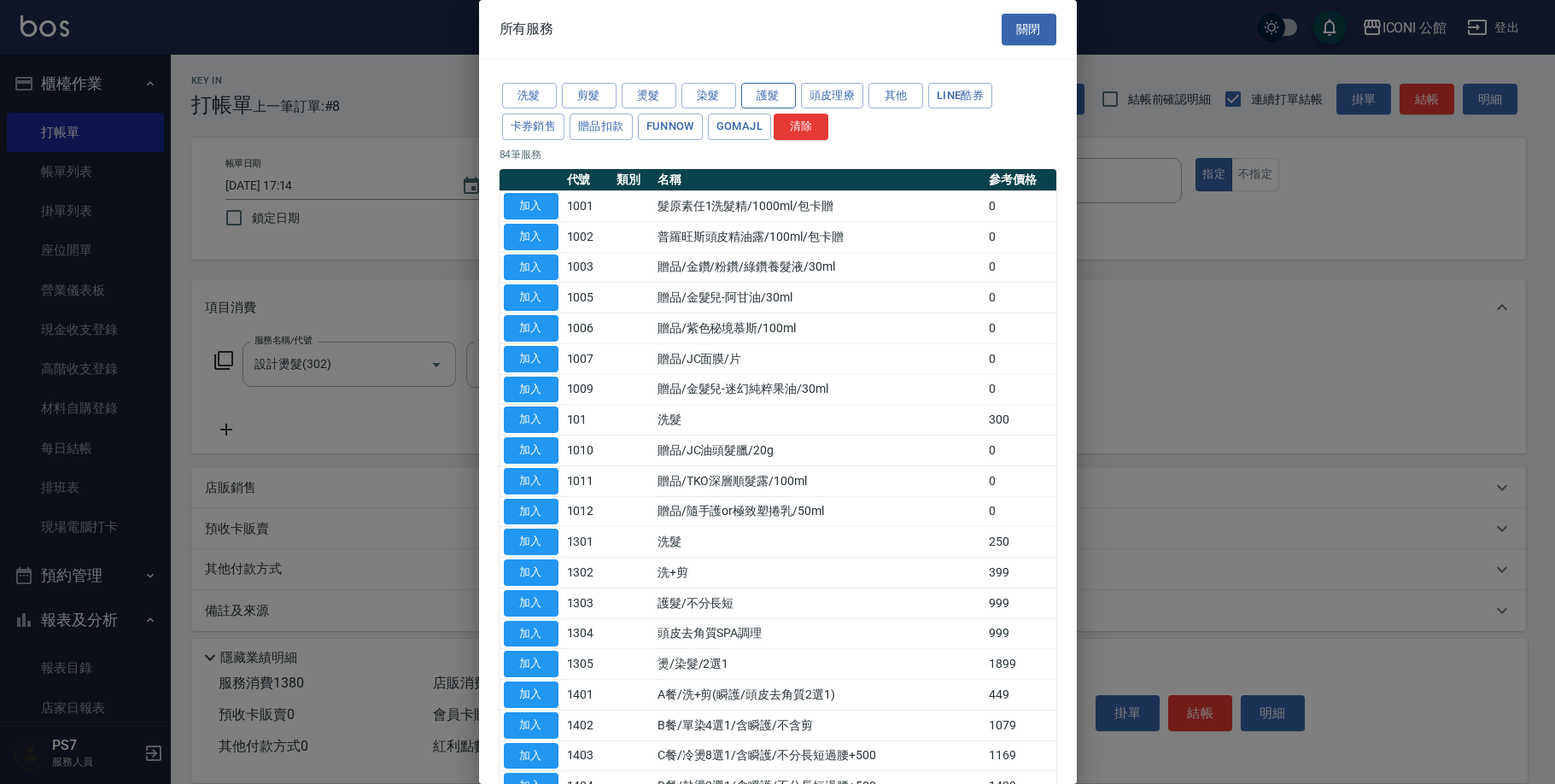
click at [773, 96] on button "護髮" at bounding box center [768, 96] width 54 height 26
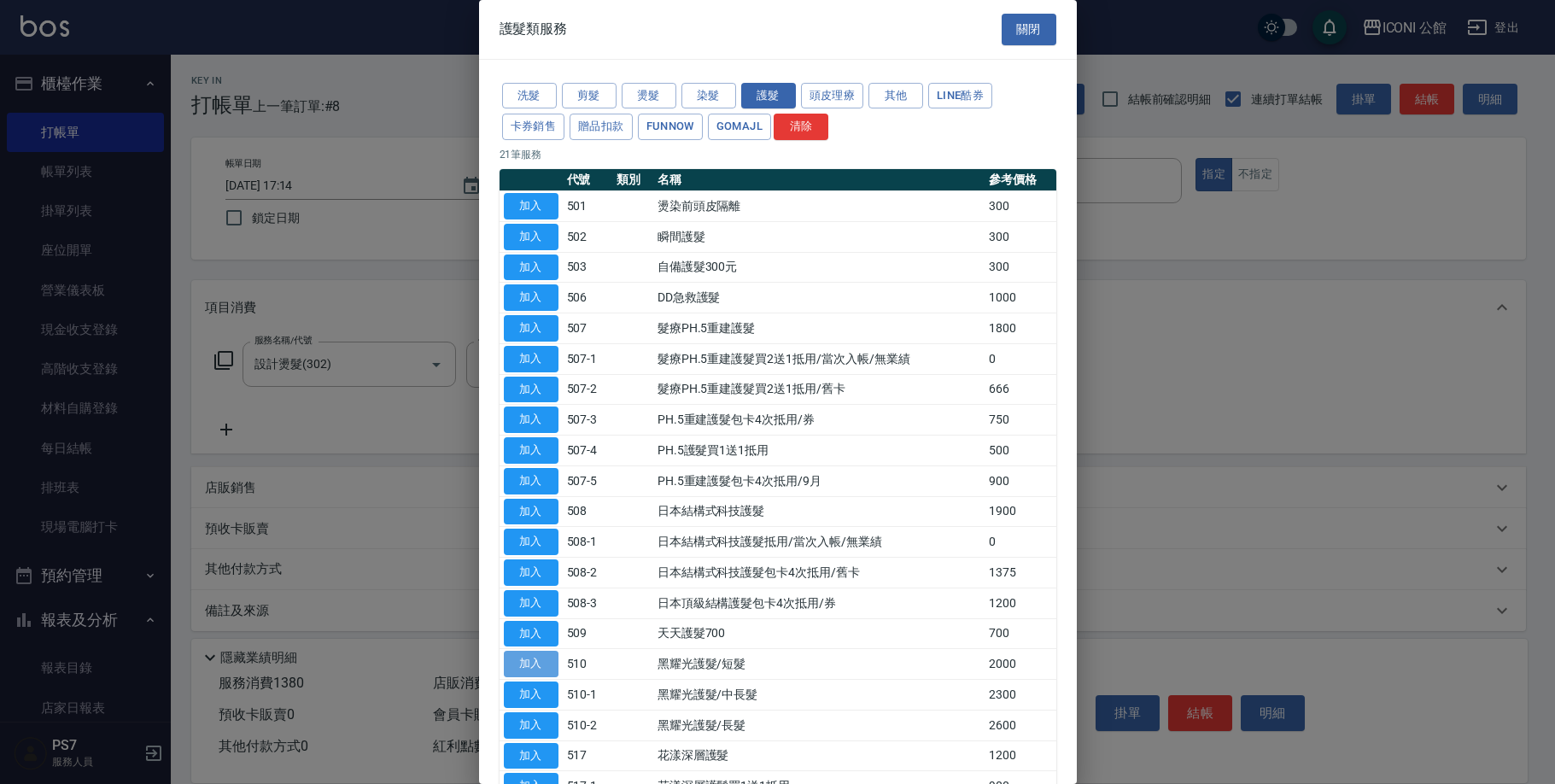
click at [526, 651] on button "加入" at bounding box center [531, 664] width 54 height 26
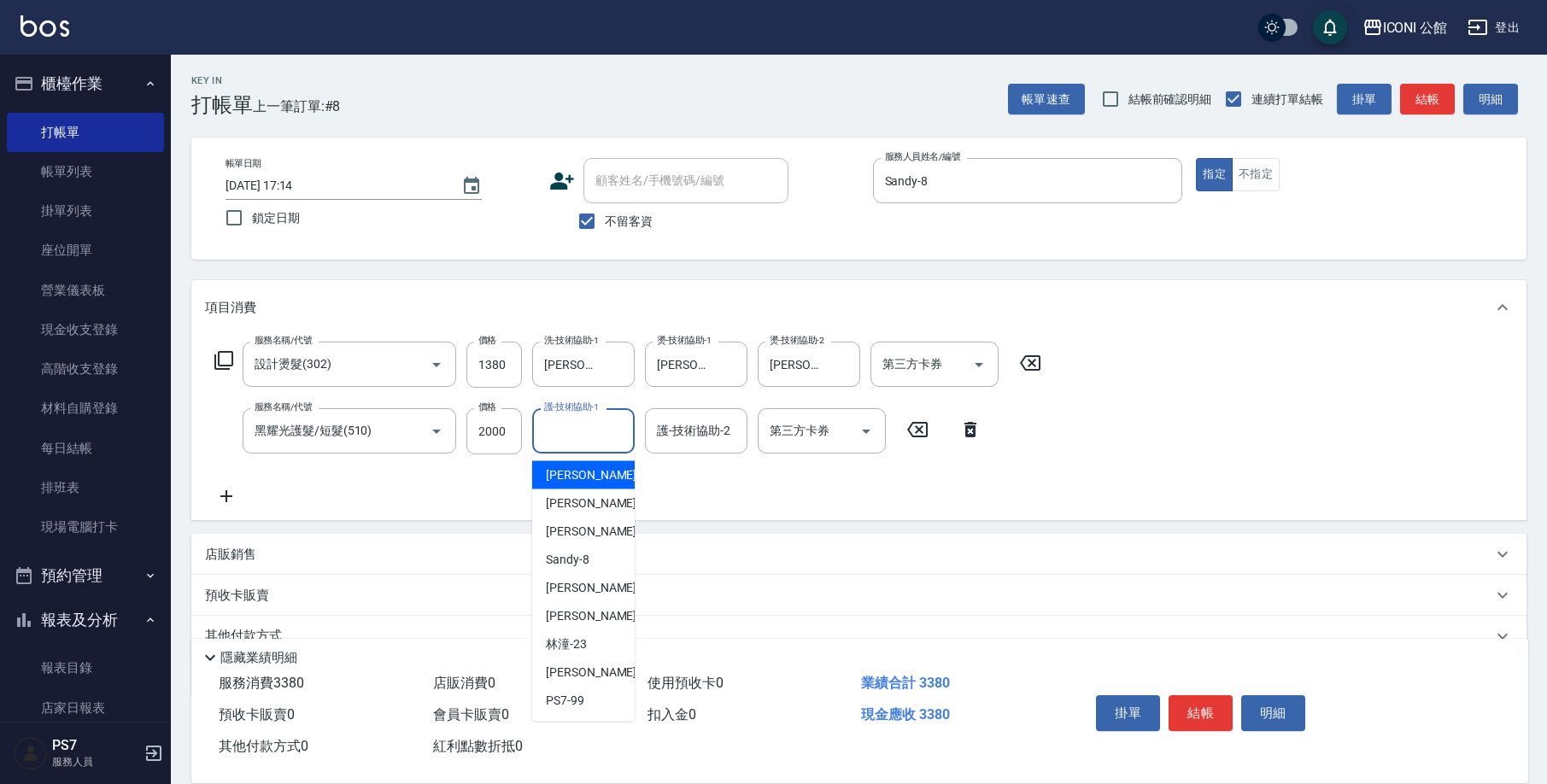
click at [568, 445] on input "護-技術協助-1" at bounding box center [584, 430] width 87 height 30
type input "[PERSON_NAME]-21"
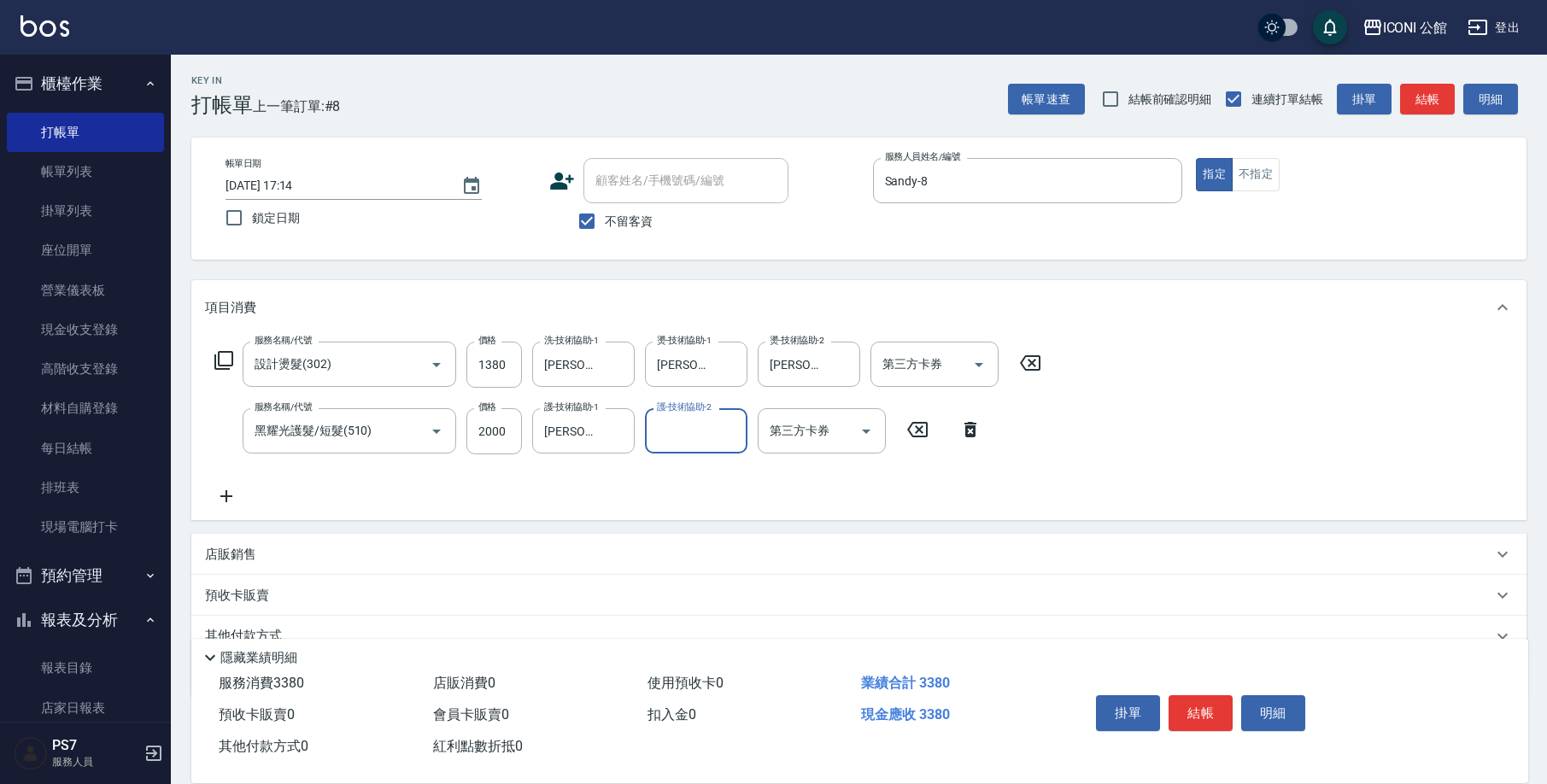
click at [230, 358] on icon at bounding box center [224, 360] width 21 height 21
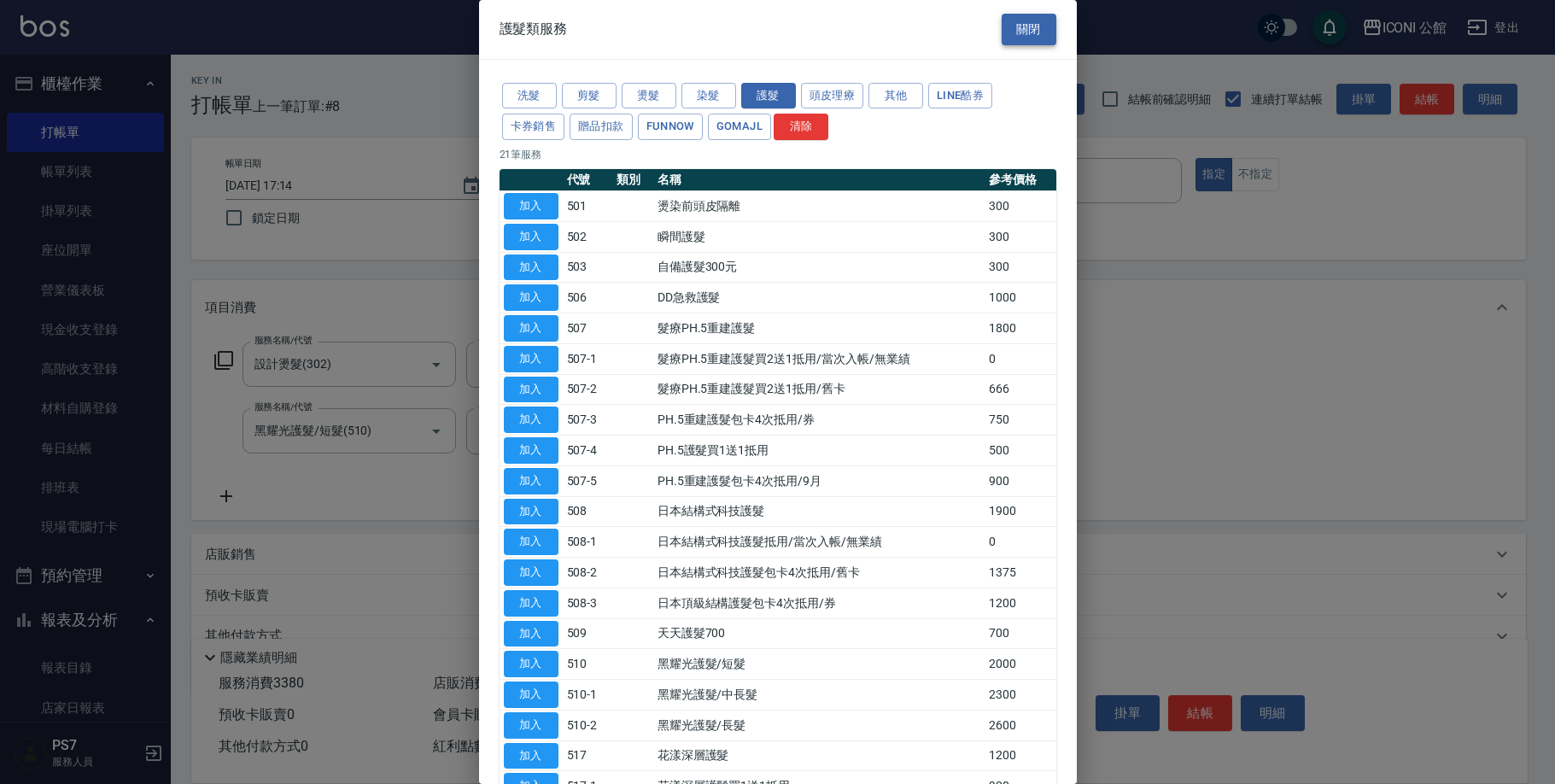
click at [1019, 34] on button "關閉" at bounding box center [1029, 30] width 54 height 32
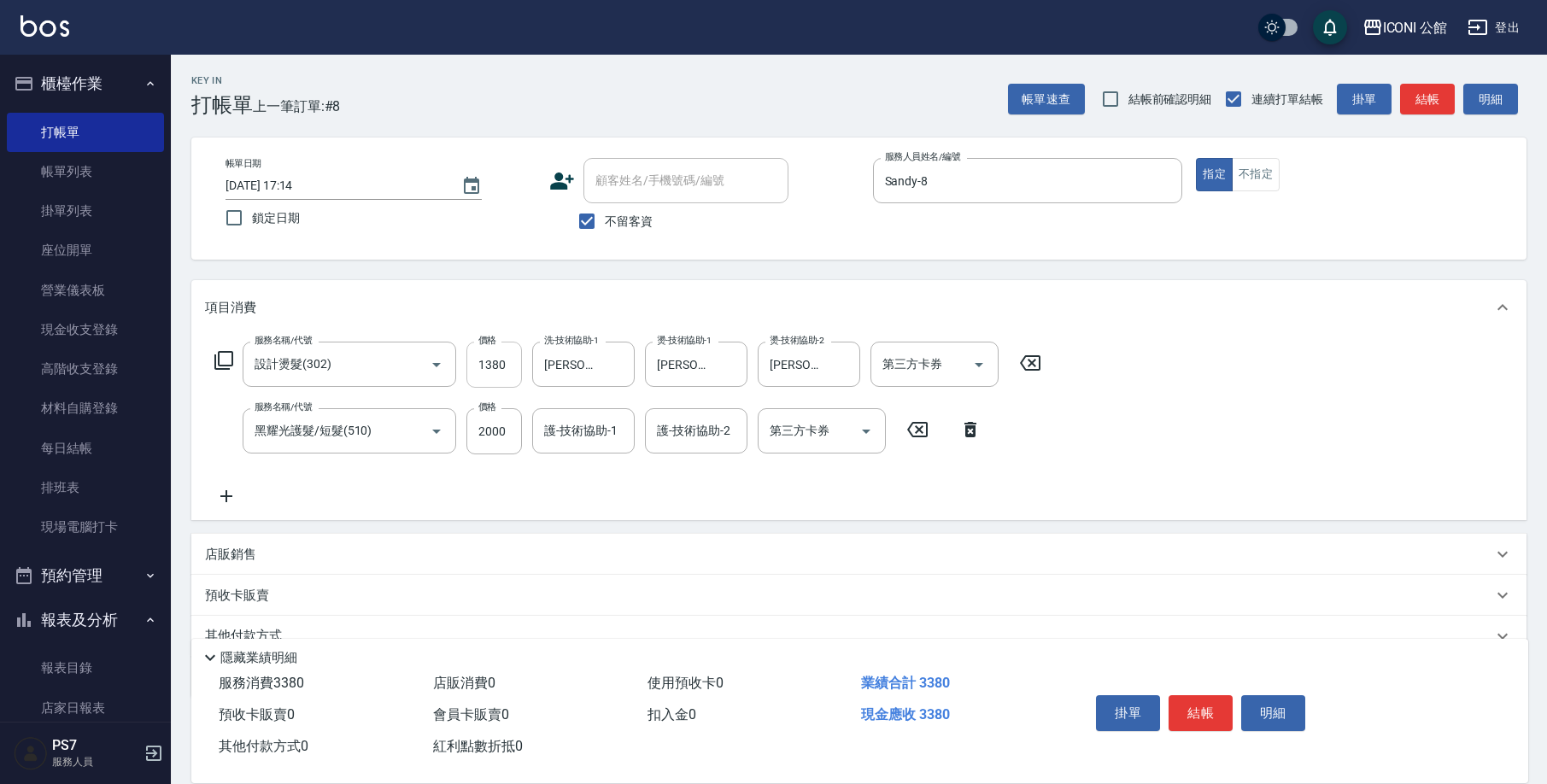
click at [504, 363] on input "1380" at bounding box center [493, 364] width 55 height 46
type input "0"
type input "[PERSON_NAME]-21"
type input "0"
click at [516, 368] on input "1380" at bounding box center [493, 364] width 55 height 46
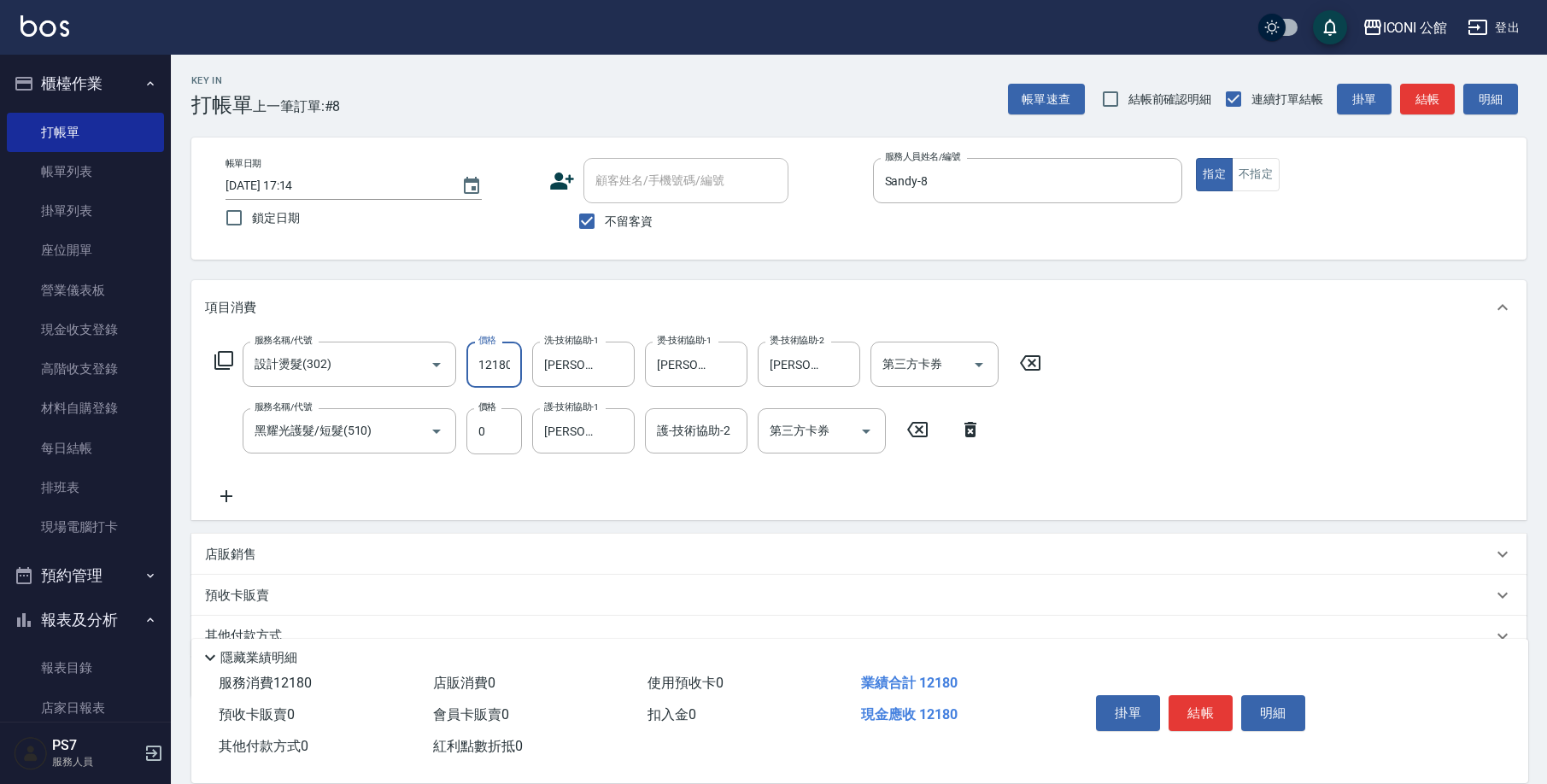
click at [484, 361] on input "12180" at bounding box center [493, 364] width 55 height 46
type input "2180"
click at [498, 433] on input "0" at bounding box center [493, 430] width 55 height 46
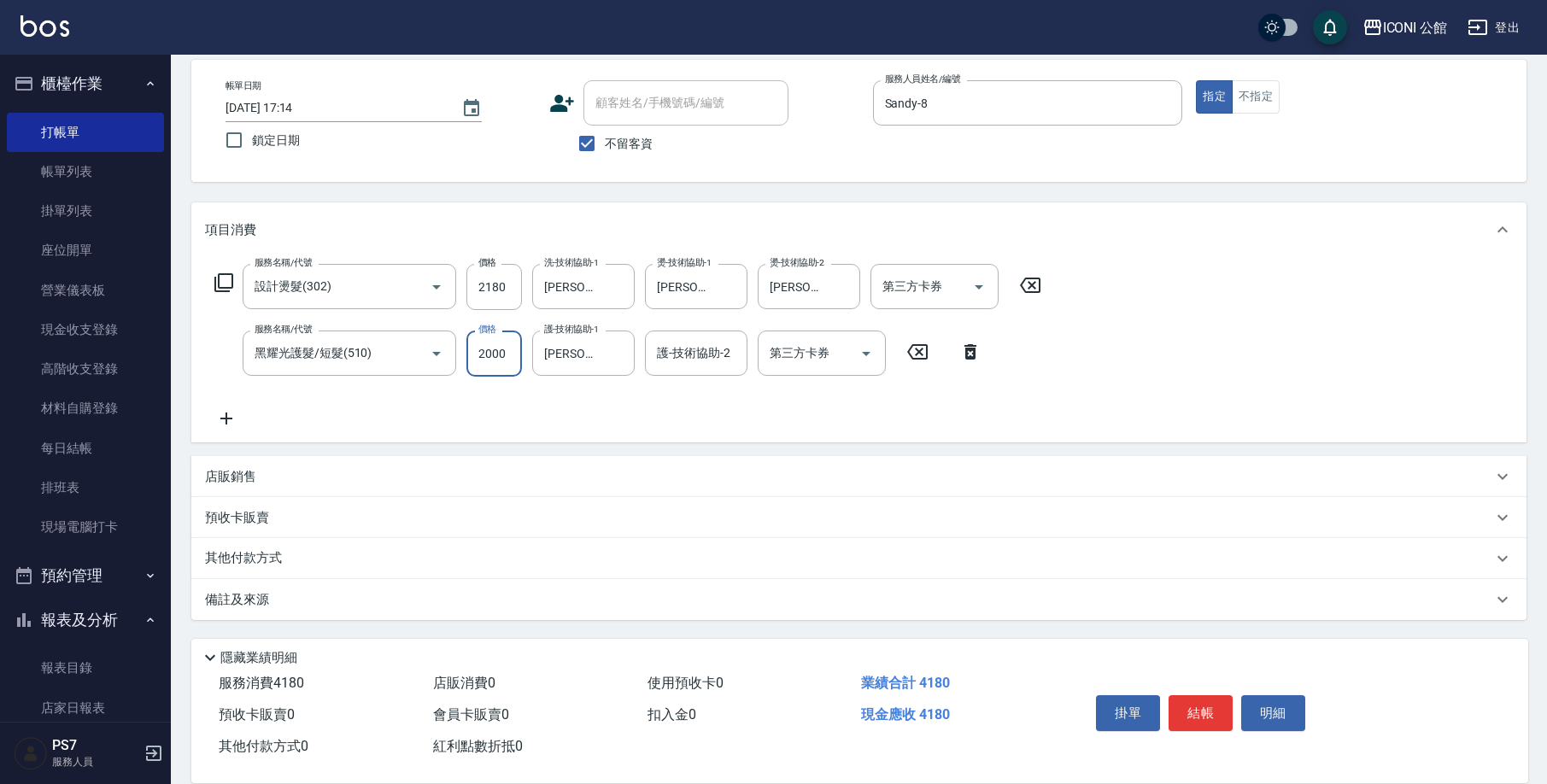
type input "2000"
click at [311, 541] on div "其他付款方式" at bounding box center [858, 559] width 1335 height 41
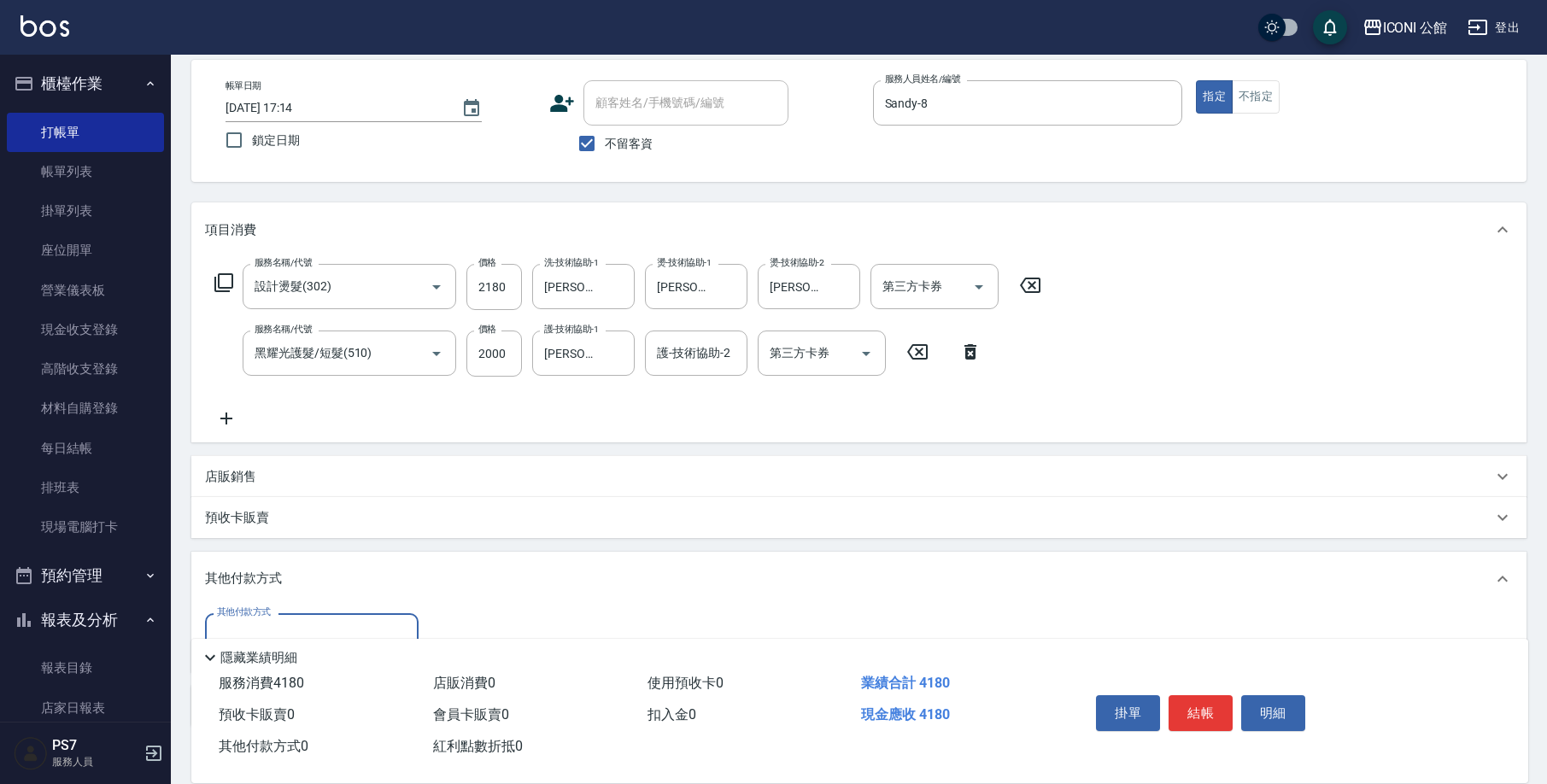
scroll to position [185, 0]
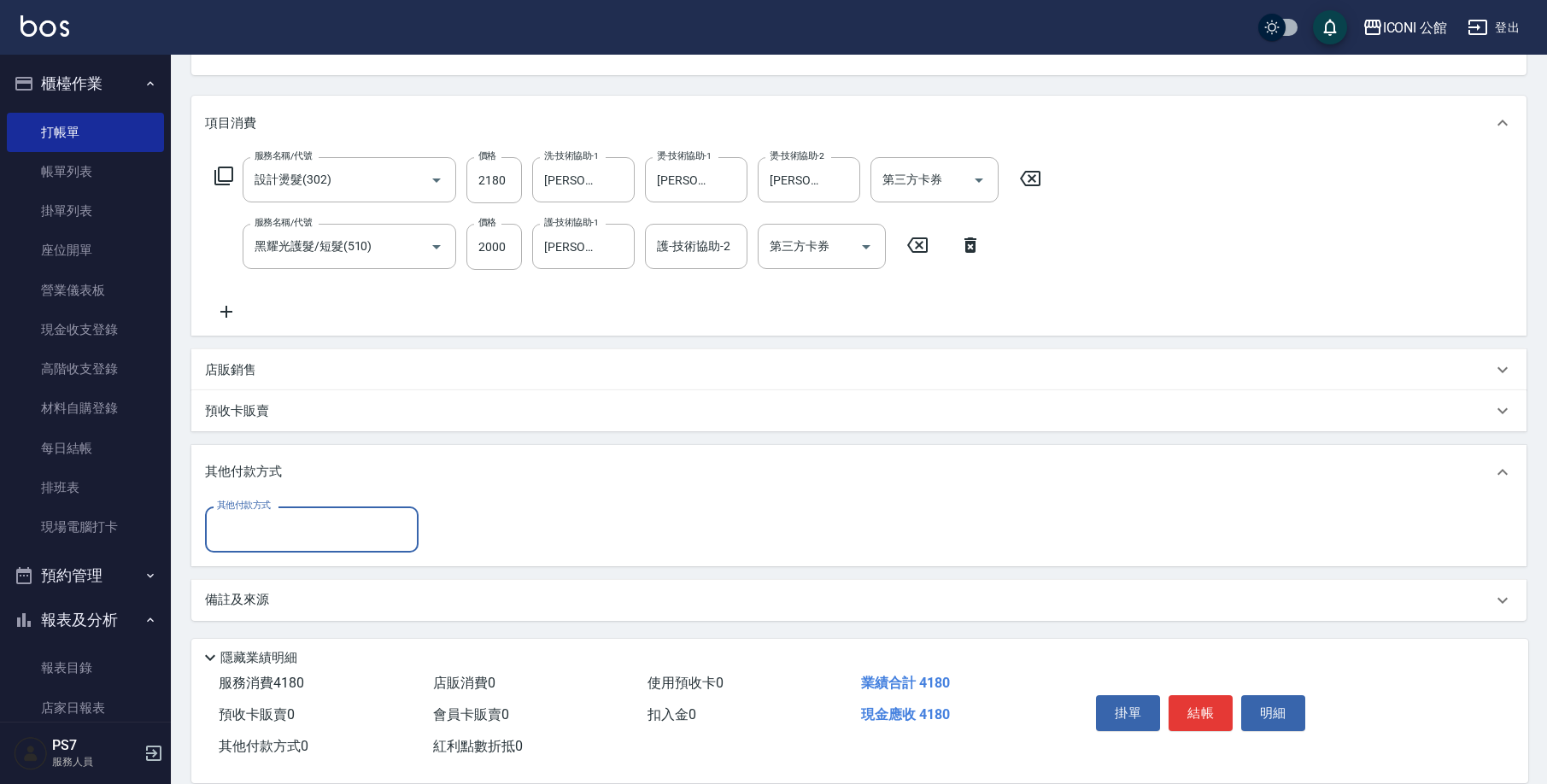
click at [313, 529] on input "其他付款方式" at bounding box center [311, 529] width 198 height 30
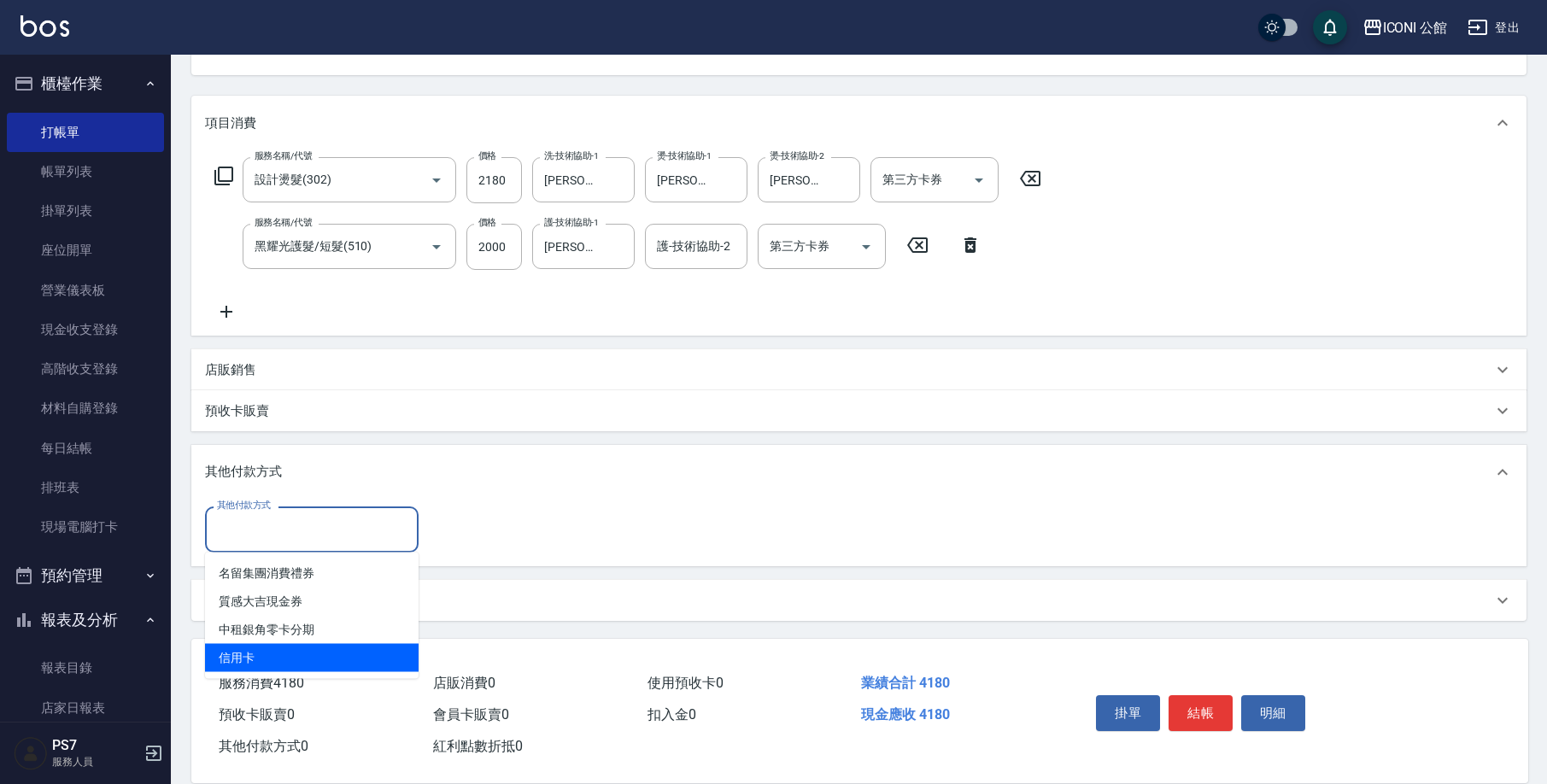
click at [311, 656] on span "信用卡" at bounding box center [312, 658] width 214 height 28
type input "信用卡"
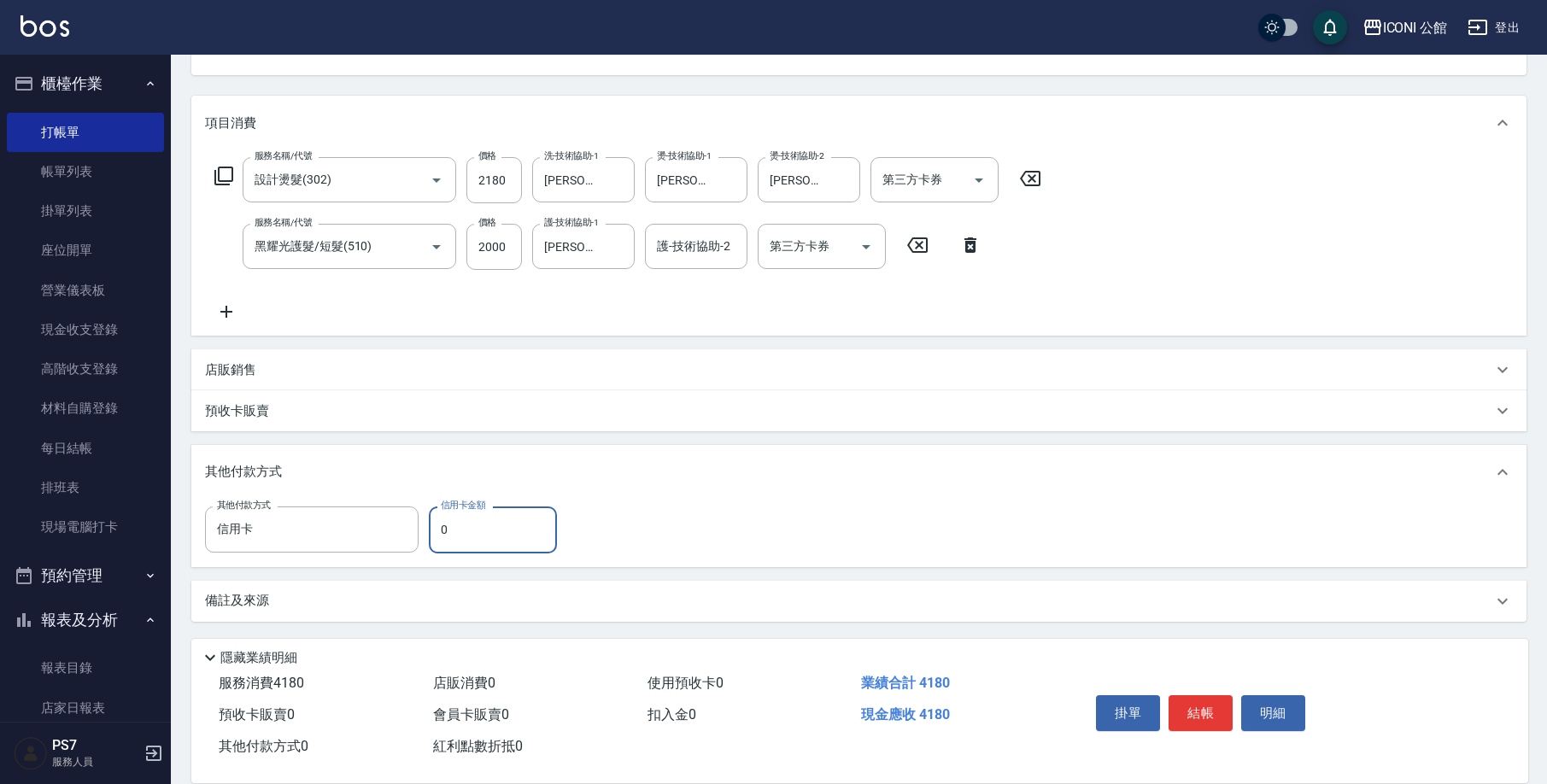
click at [522, 533] on input "0" at bounding box center [493, 529] width 129 height 46
type input "4180"
click at [1197, 701] on button "結帳" at bounding box center [1201, 713] width 64 height 36
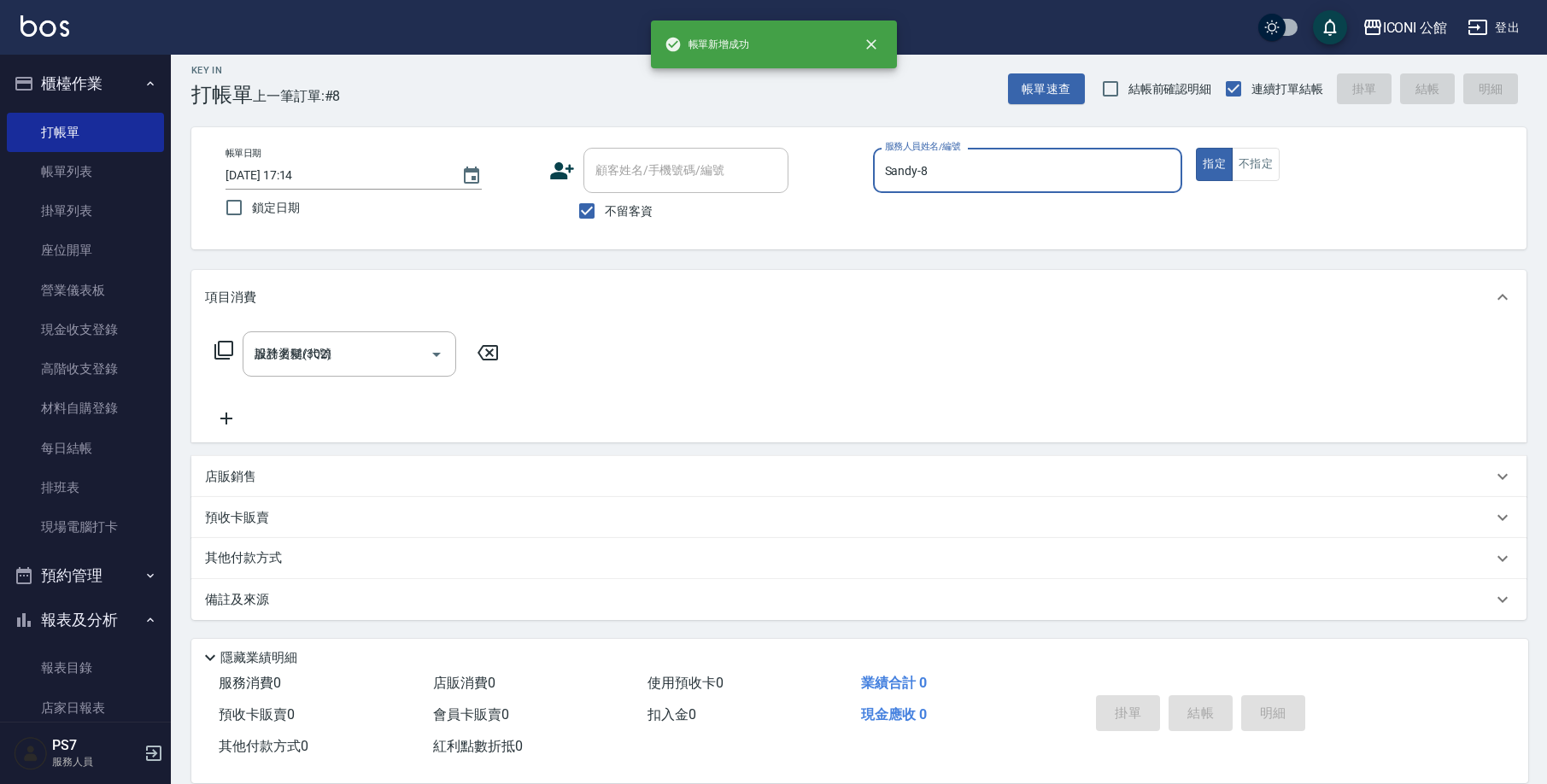
type input "[DATE] 17:15"
click at [85, 168] on link "帳單列表" at bounding box center [85, 172] width 158 height 39
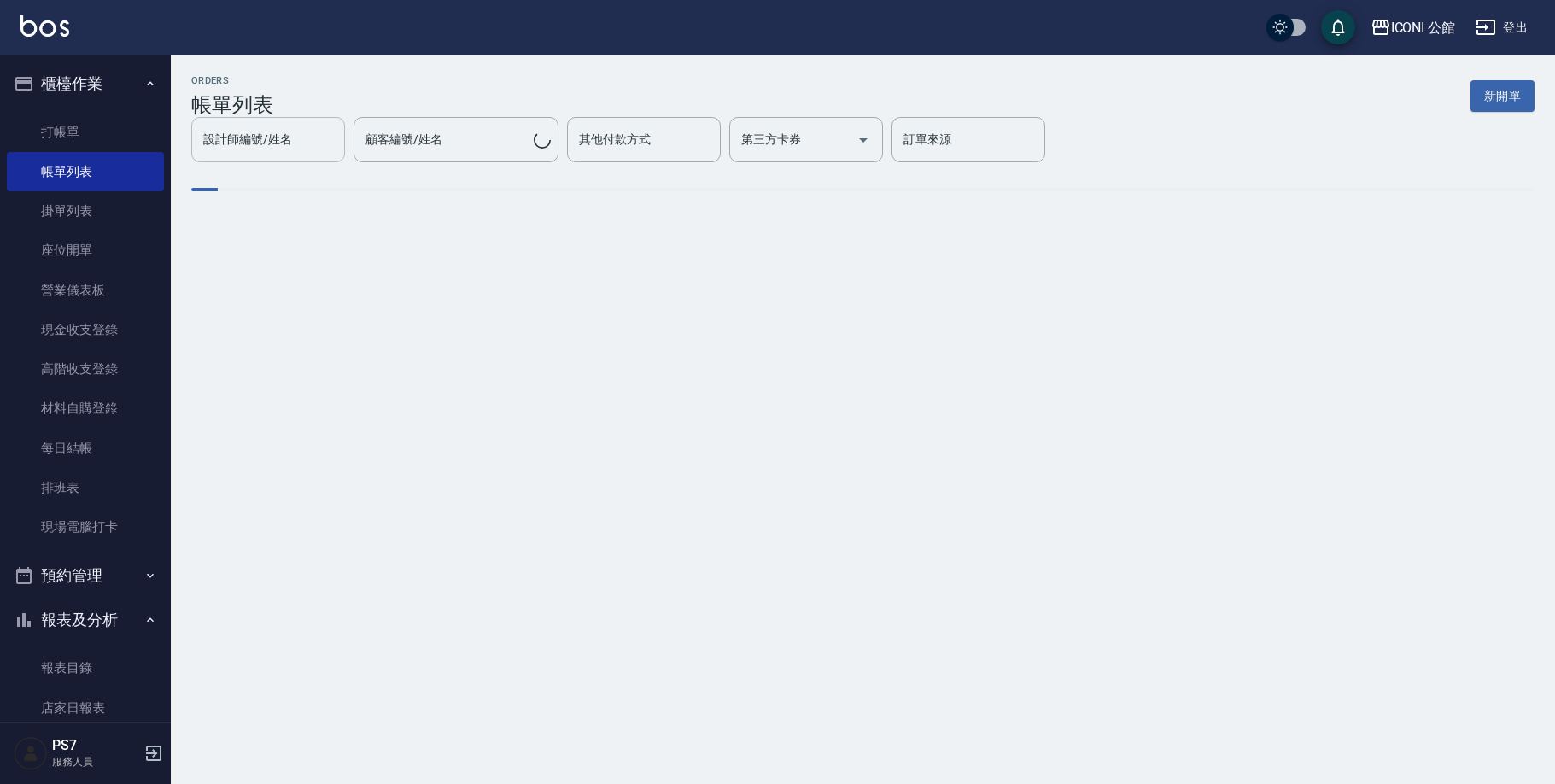
click at [338, 138] on input "設計師編號/姓名" at bounding box center [268, 140] width 139 height 30
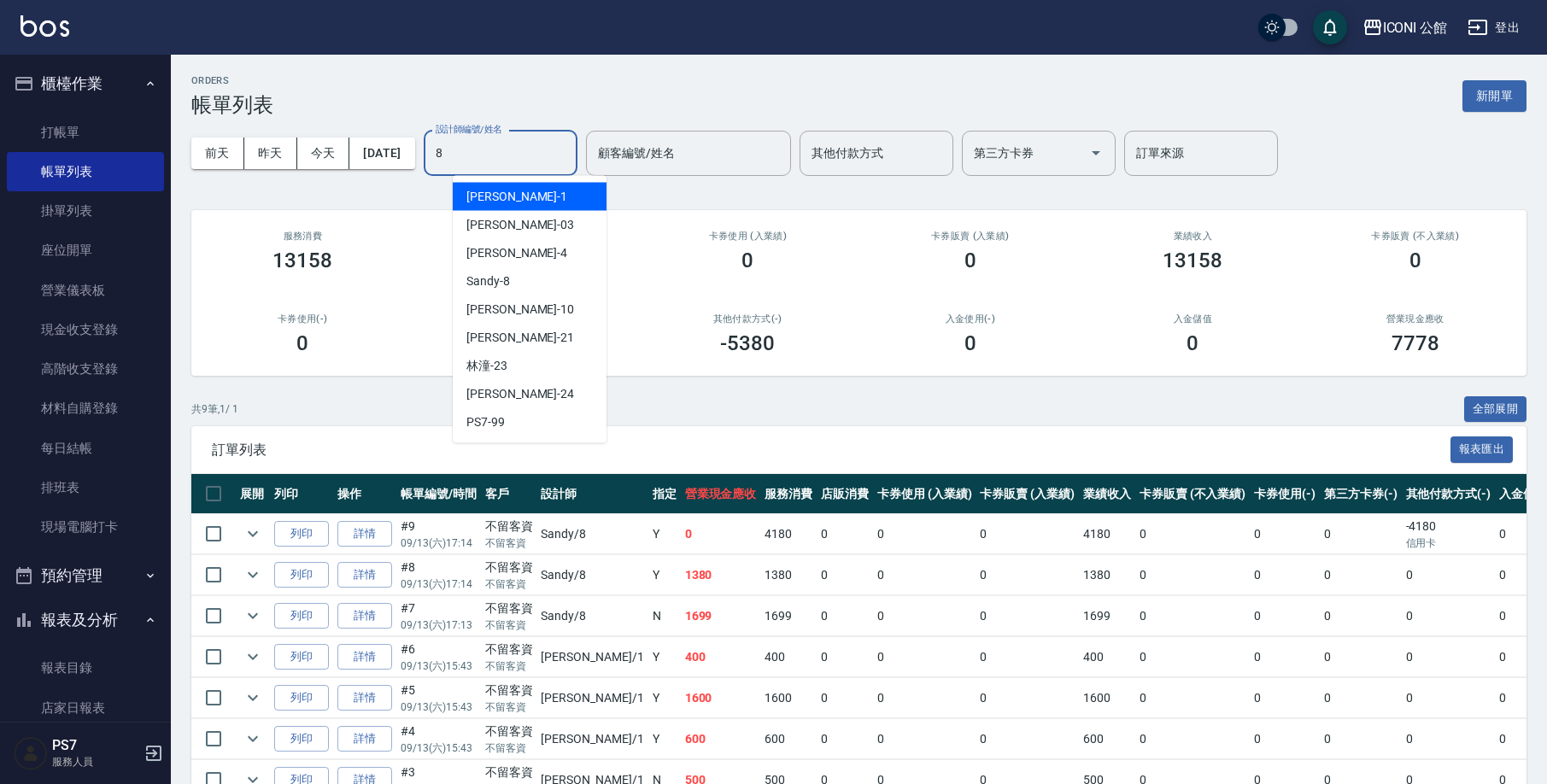
type input "Sandy-8"
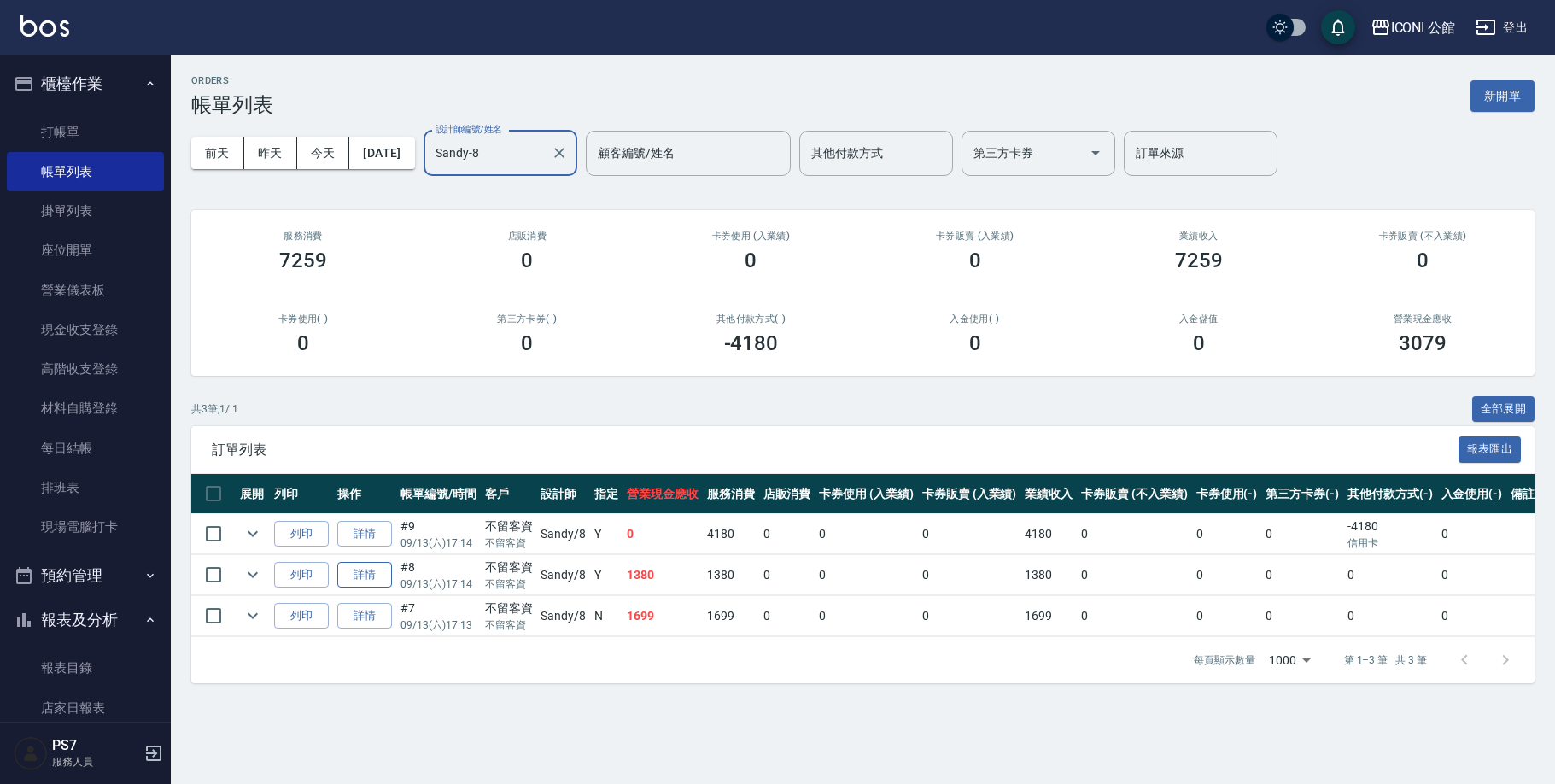
click at [378, 571] on link "詳情" at bounding box center [365, 575] width 54 height 26
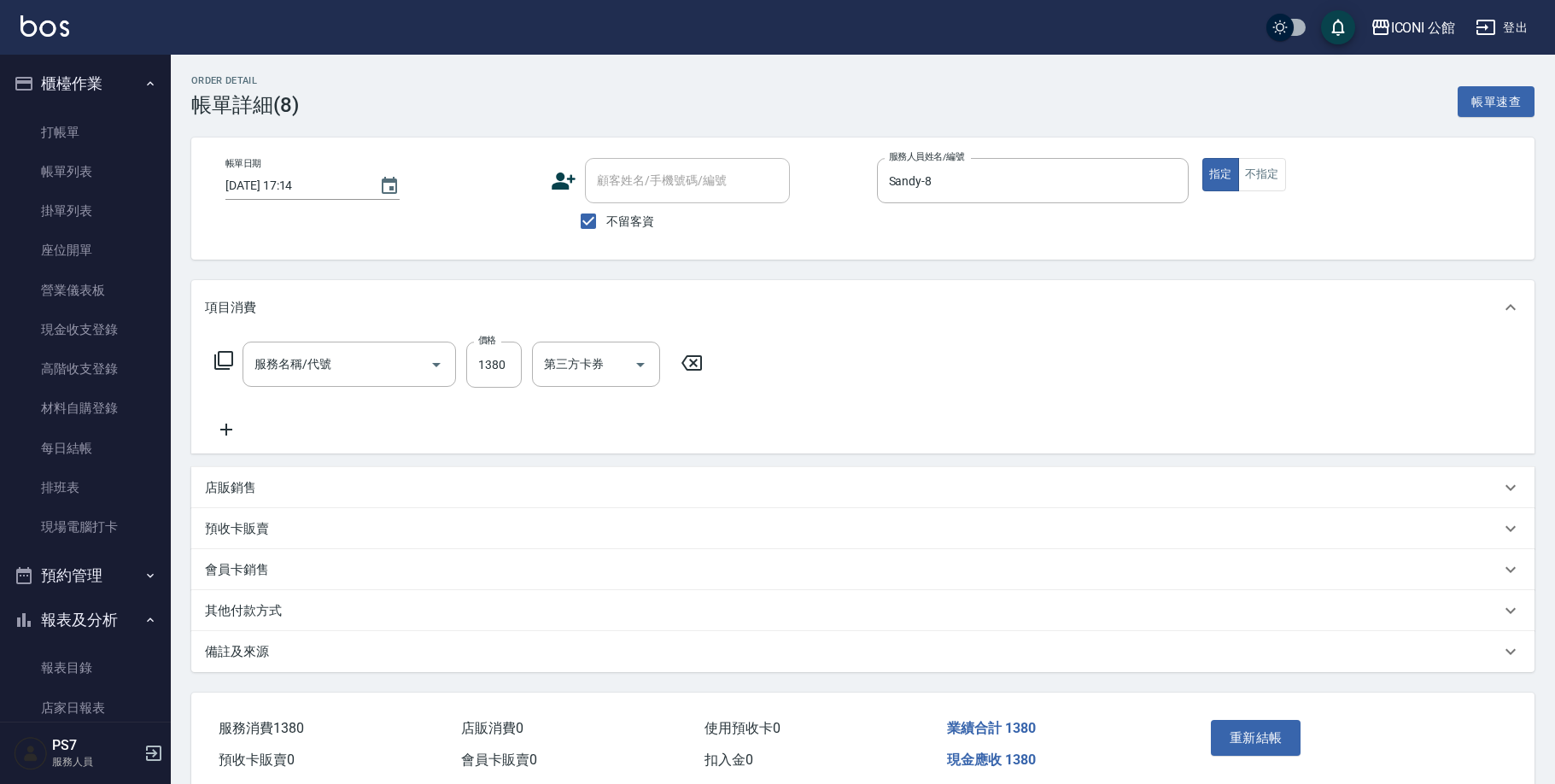
type input "[DATE] 17:14"
checkbox input "true"
type input "Sandy-8"
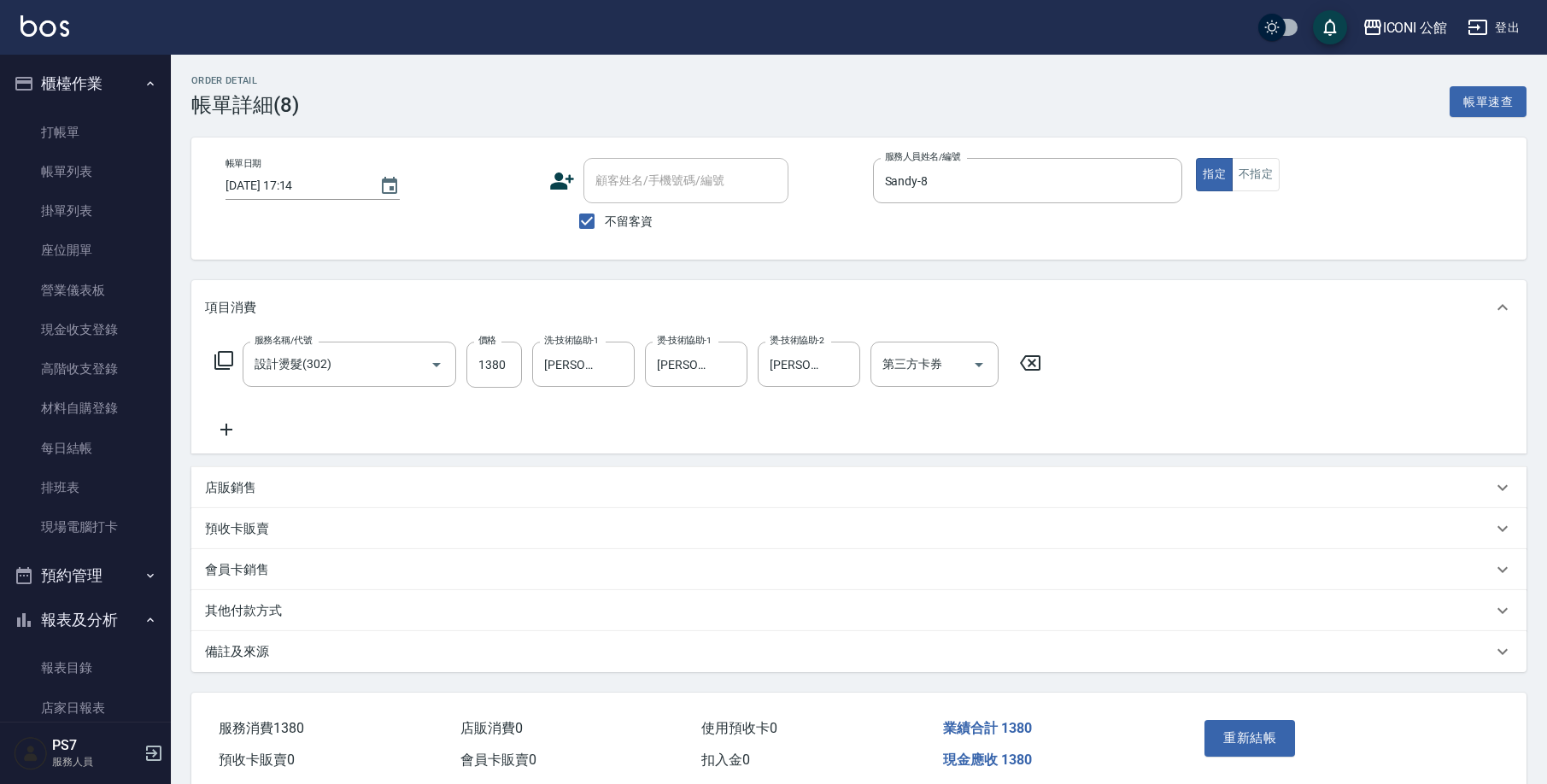
type input "設計燙髮(302)"
click at [228, 358] on icon at bounding box center [224, 360] width 21 height 21
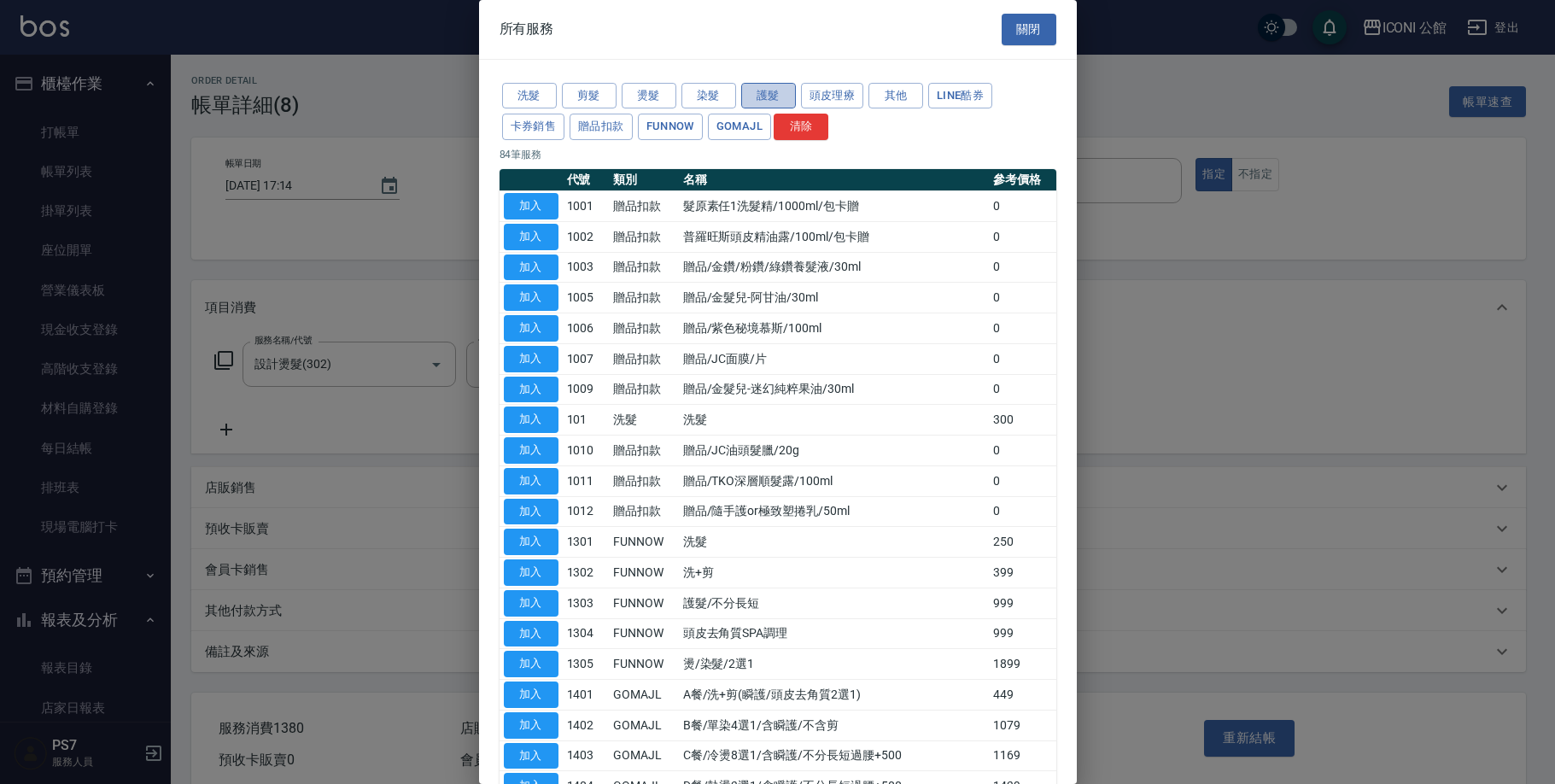
click at [774, 89] on button "護髮" at bounding box center [768, 96] width 54 height 26
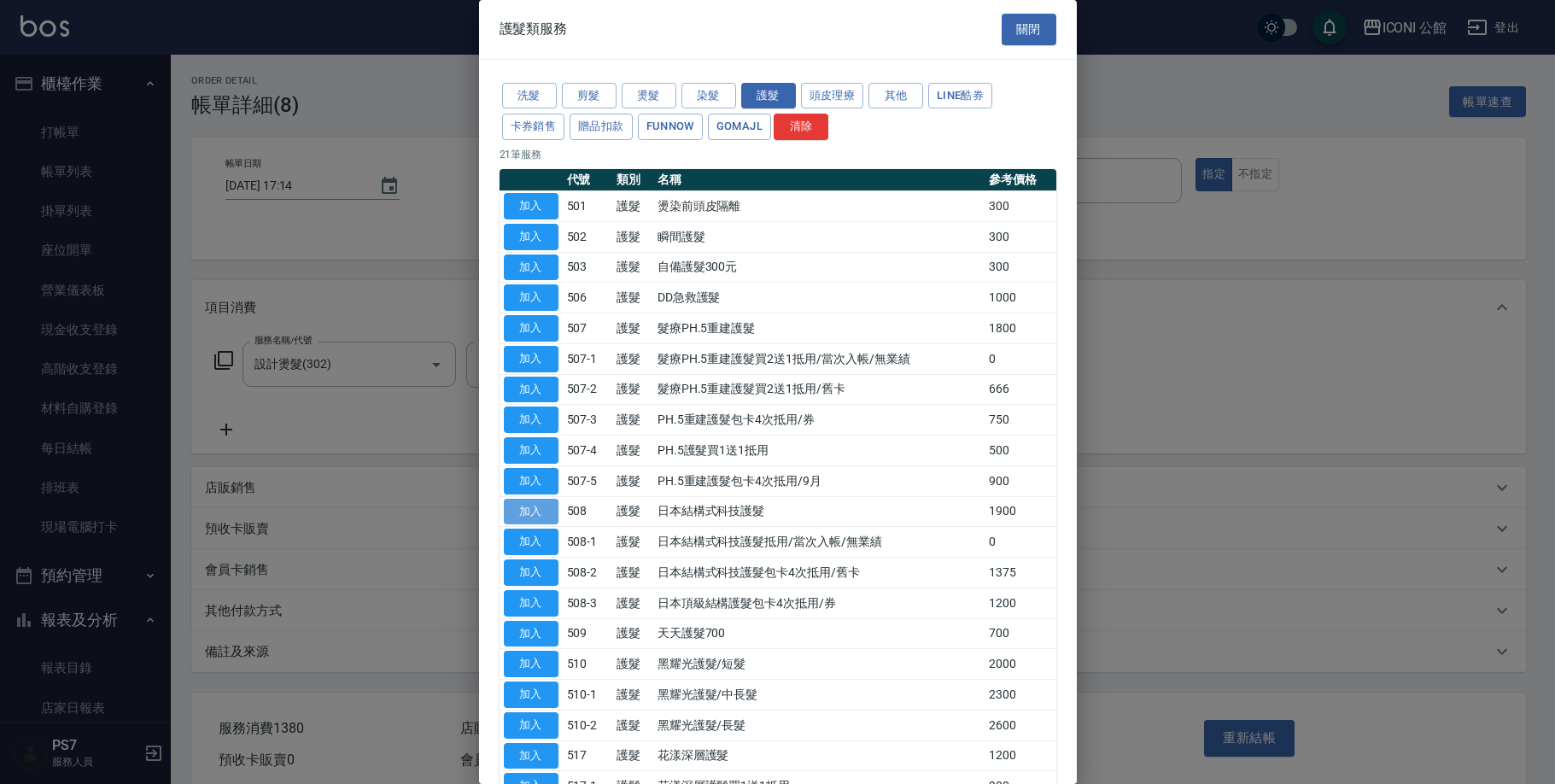
click at [536, 499] on button "加入" at bounding box center [531, 512] width 54 height 26
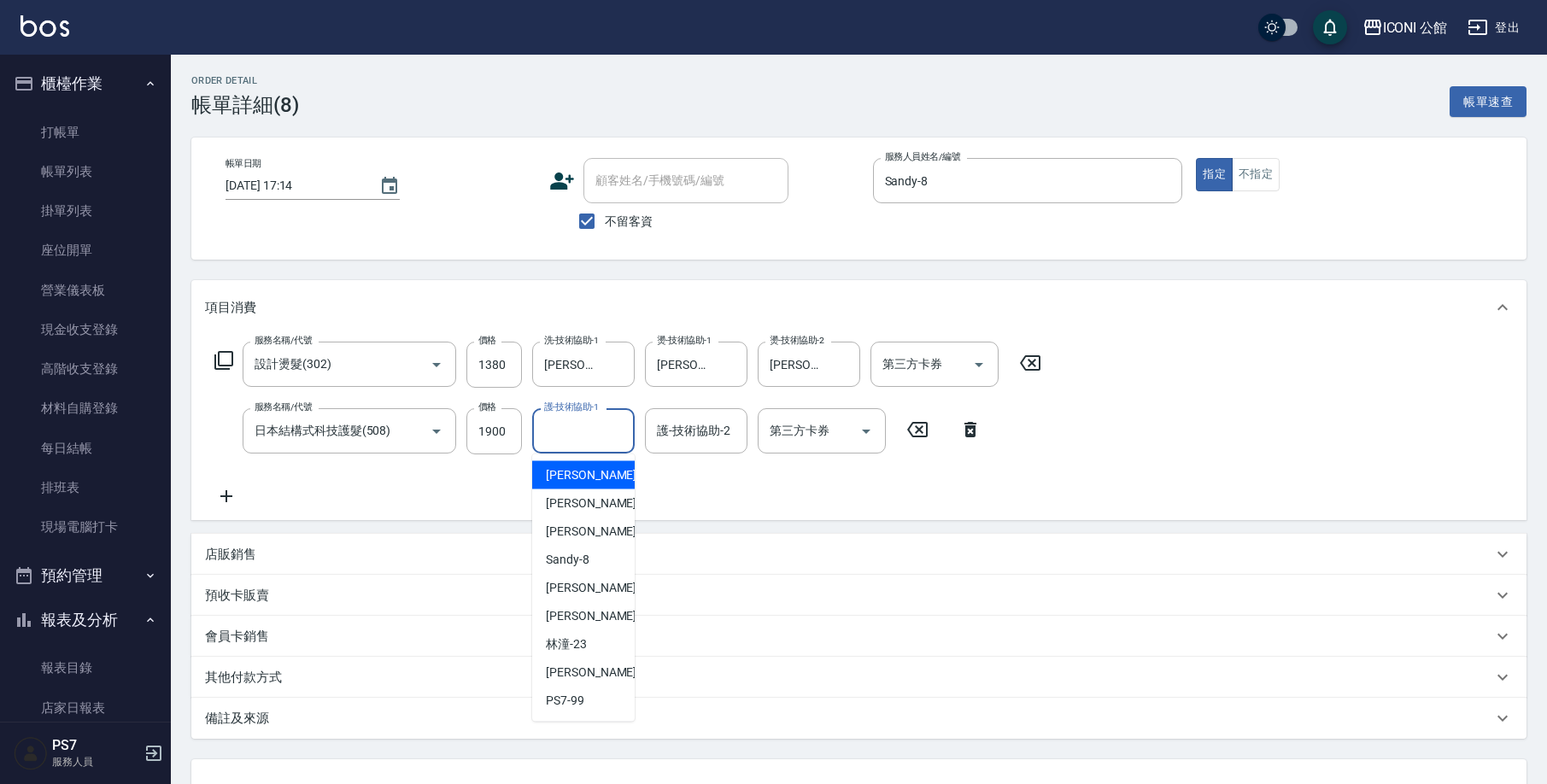
drag, startPoint x: 559, startPoint y: 438, endPoint x: 574, endPoint y: 443, distance: 15.8
click at [559, 439] on input "護-技術協助-1" at bounding box center [584, 430] width 87 height 30
type input "[PERSON_NAME]-21"
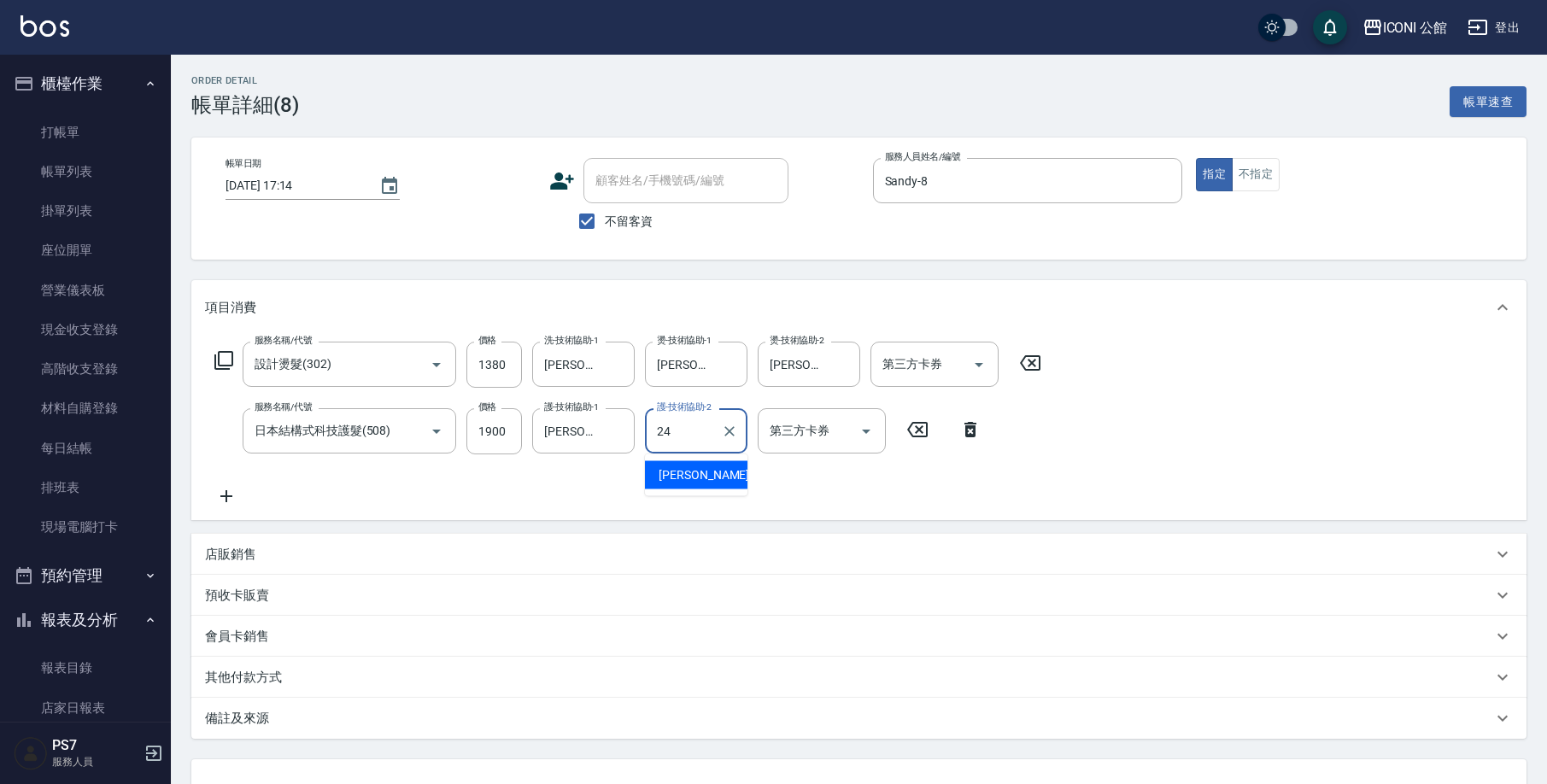
type input "[PERSON_NAME]-24"
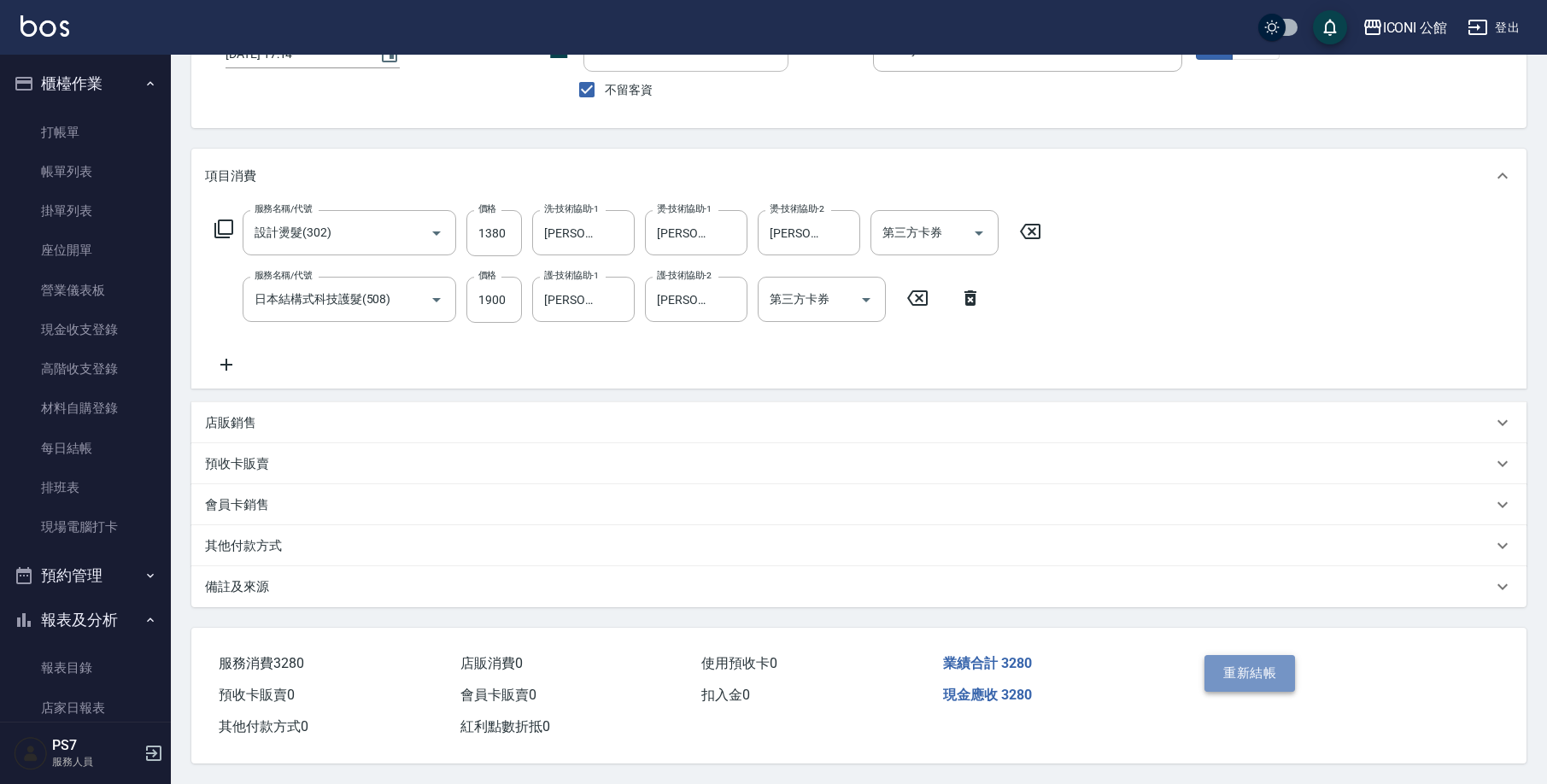
click at [1248, 662] on button "重新結帳" at bounding box center [1250, 672] width 91 height 36
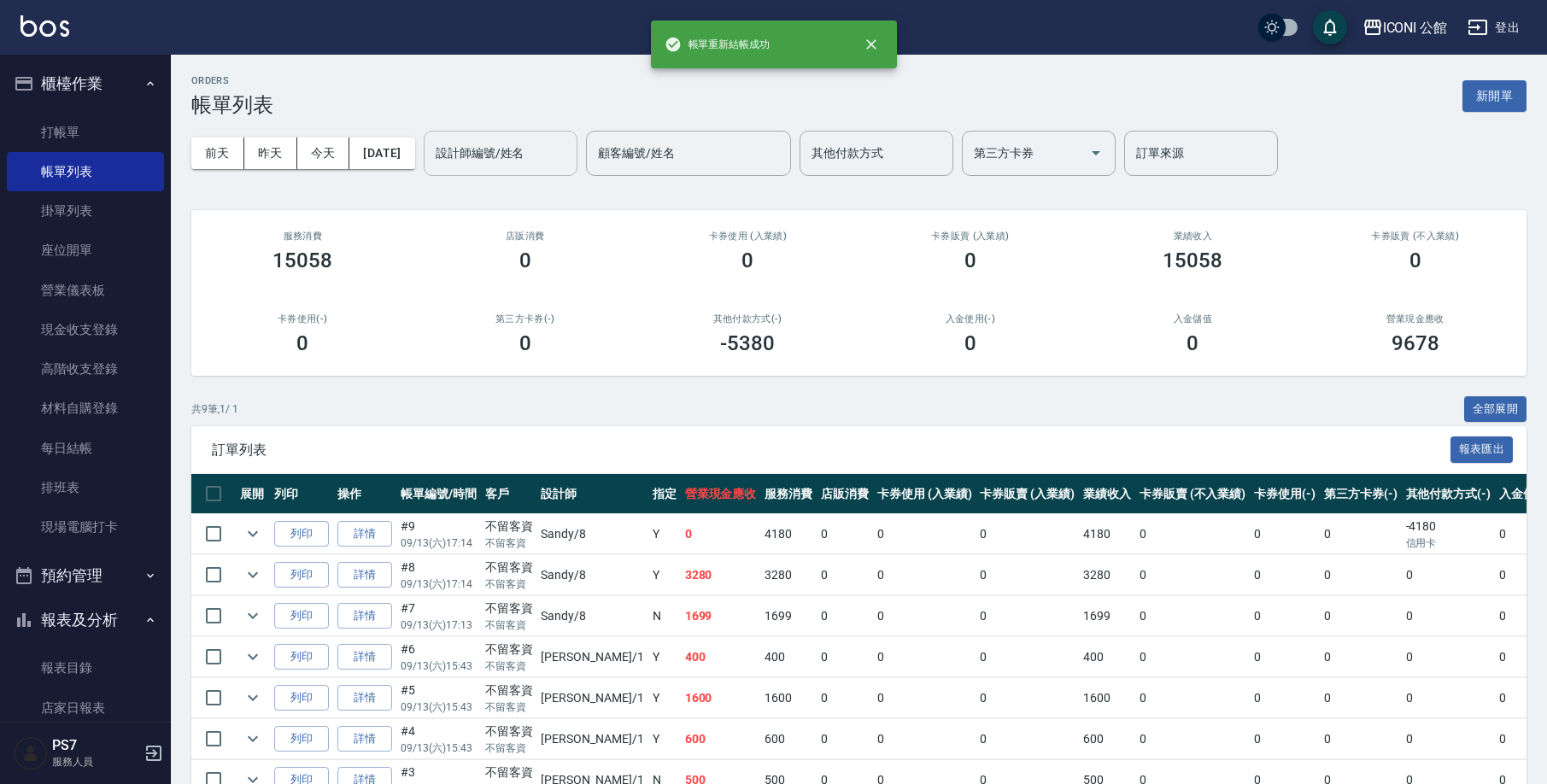
click at [491, 153] on input "設計師編號/姓名" at bounding box center [501, 154] width 139 height 30
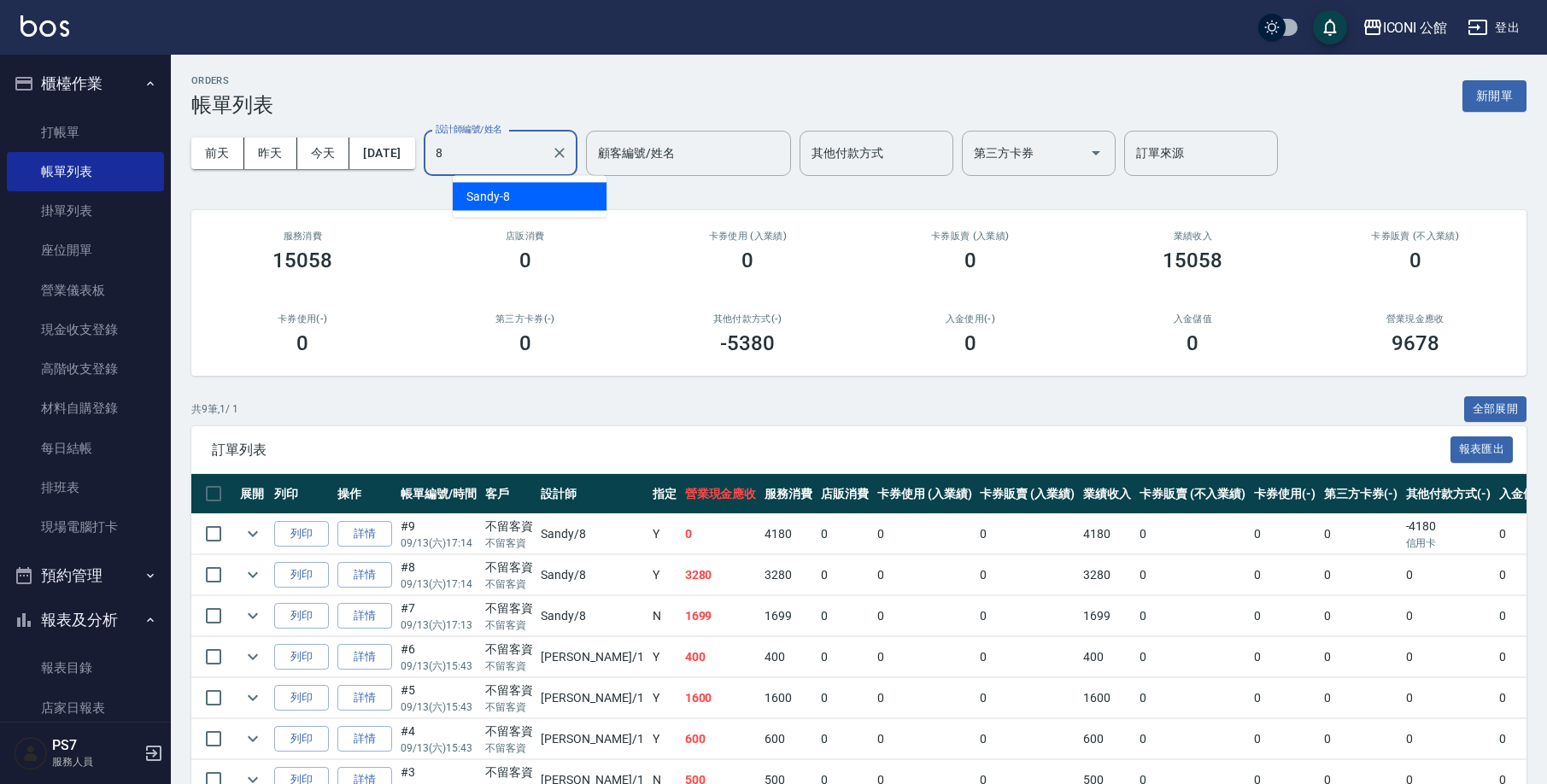
type input "Sandy-8"
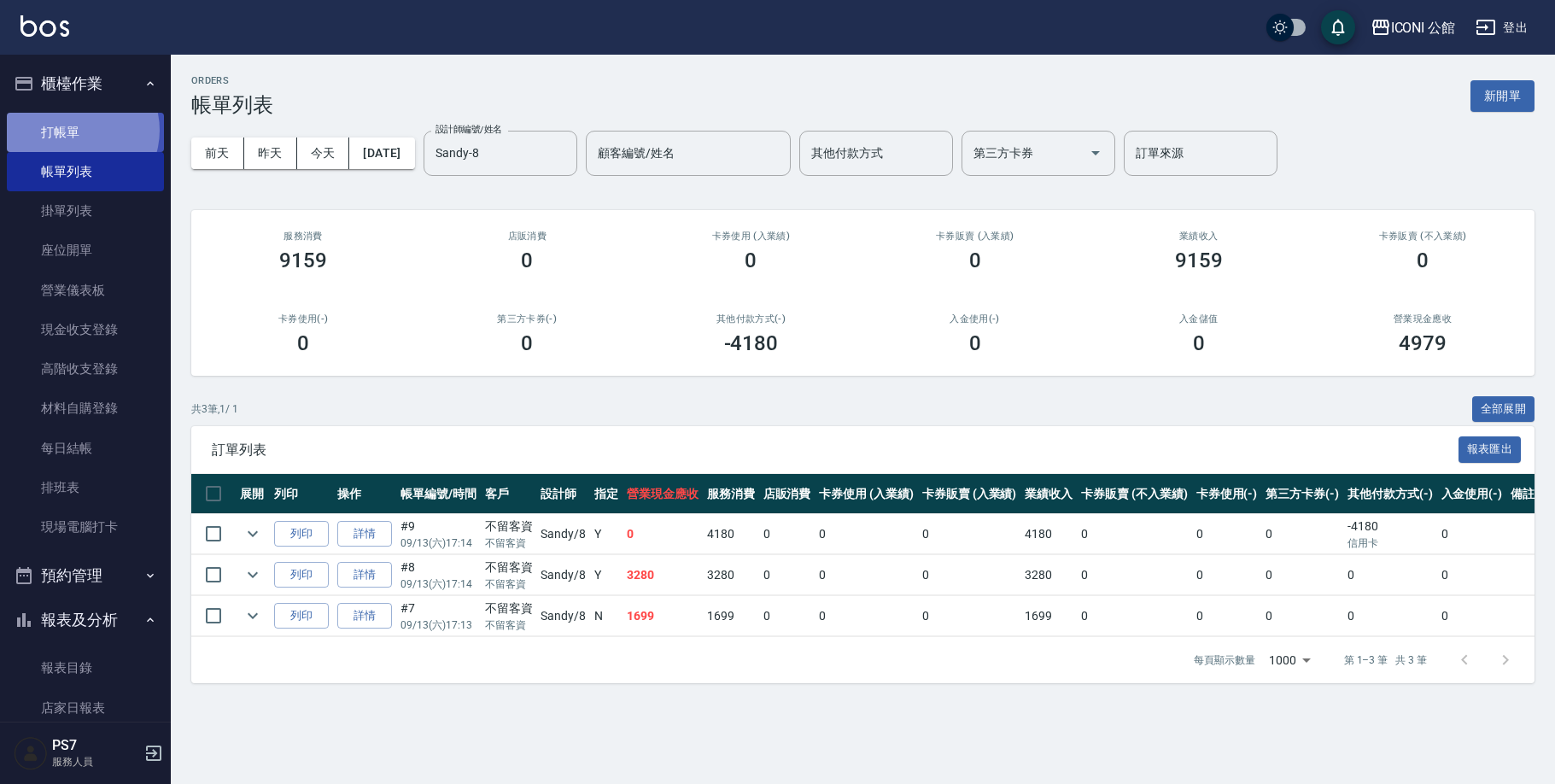
click at [75, 129] on link "打帳單" at bounding box center [85, 132] width 158 height 39
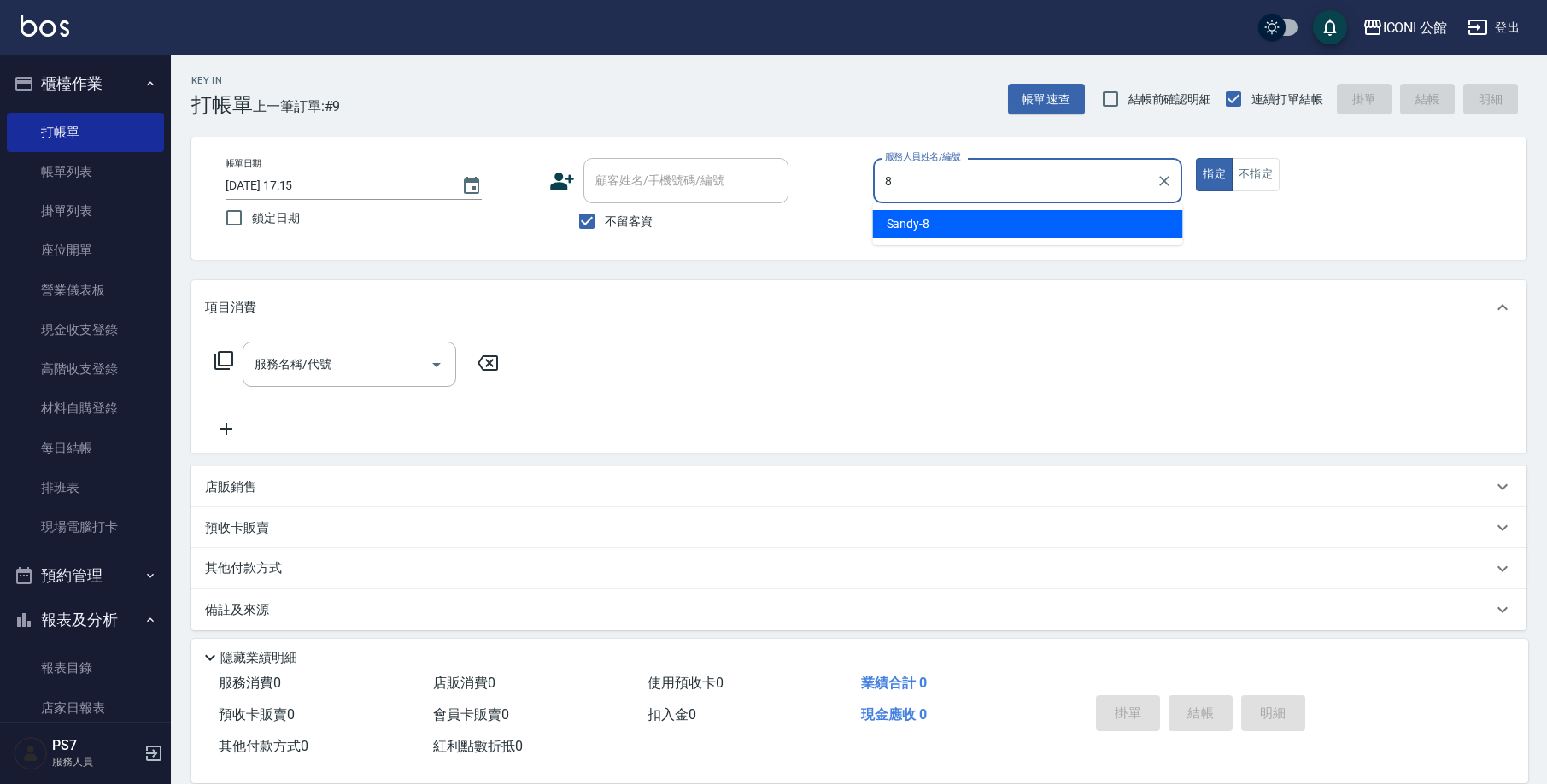
type input "Sandy-8"
type button "true"
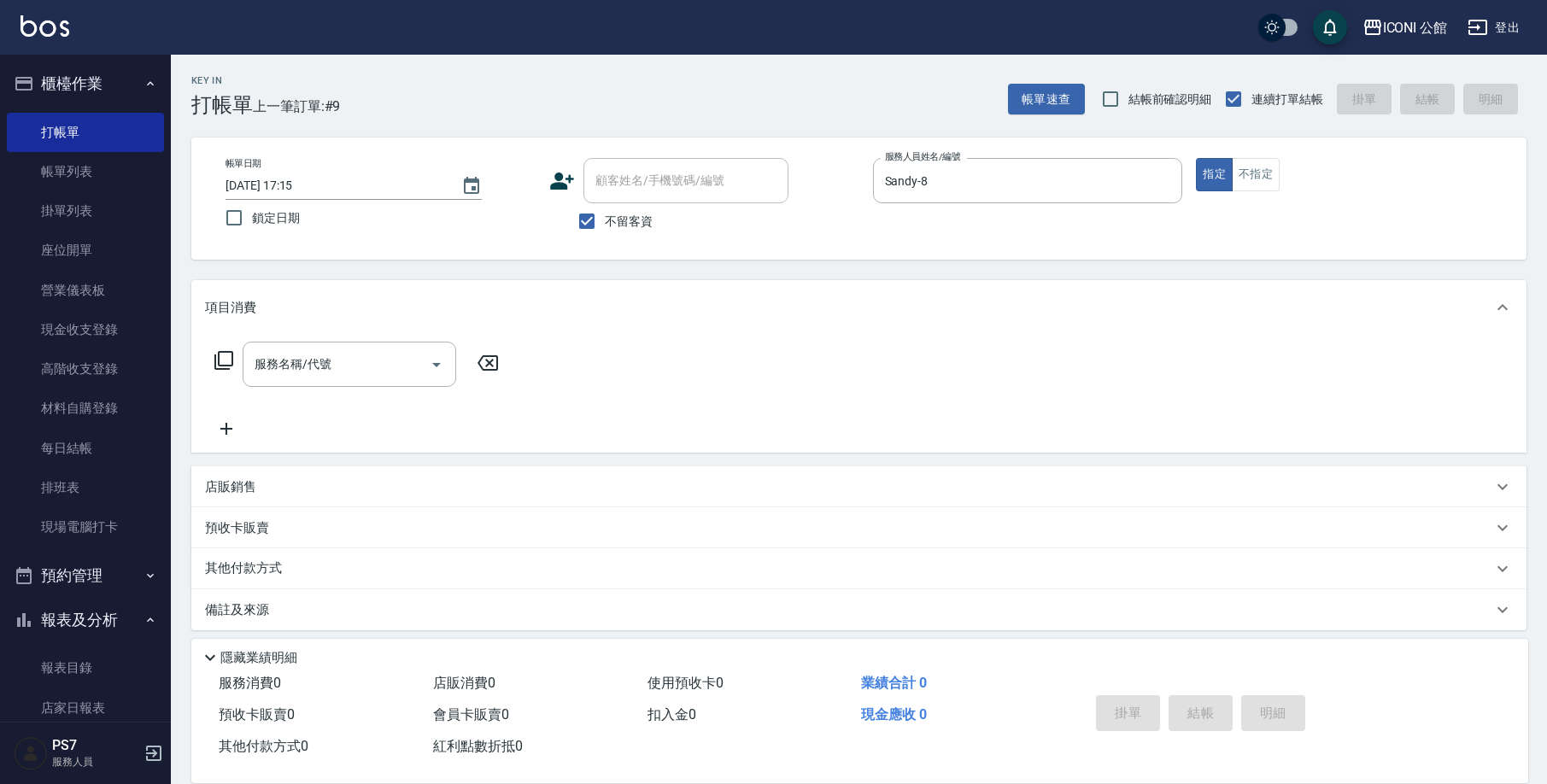
drag, startPoint x: 592, startPoint y: 151, endPoint x: 799, endPoint y: 146, distance: 207.1
click at [641, 162] on div "帳單日期 [DATE] 17:15 鎖定日期 顧客姓名/手機號碼/編號 顧客姓名/手機號碼/編號 不留客資 服務人員姓名/編號 [PERSON_NAME]-8…" at bounding box center [858, 199] width 1335 height 122
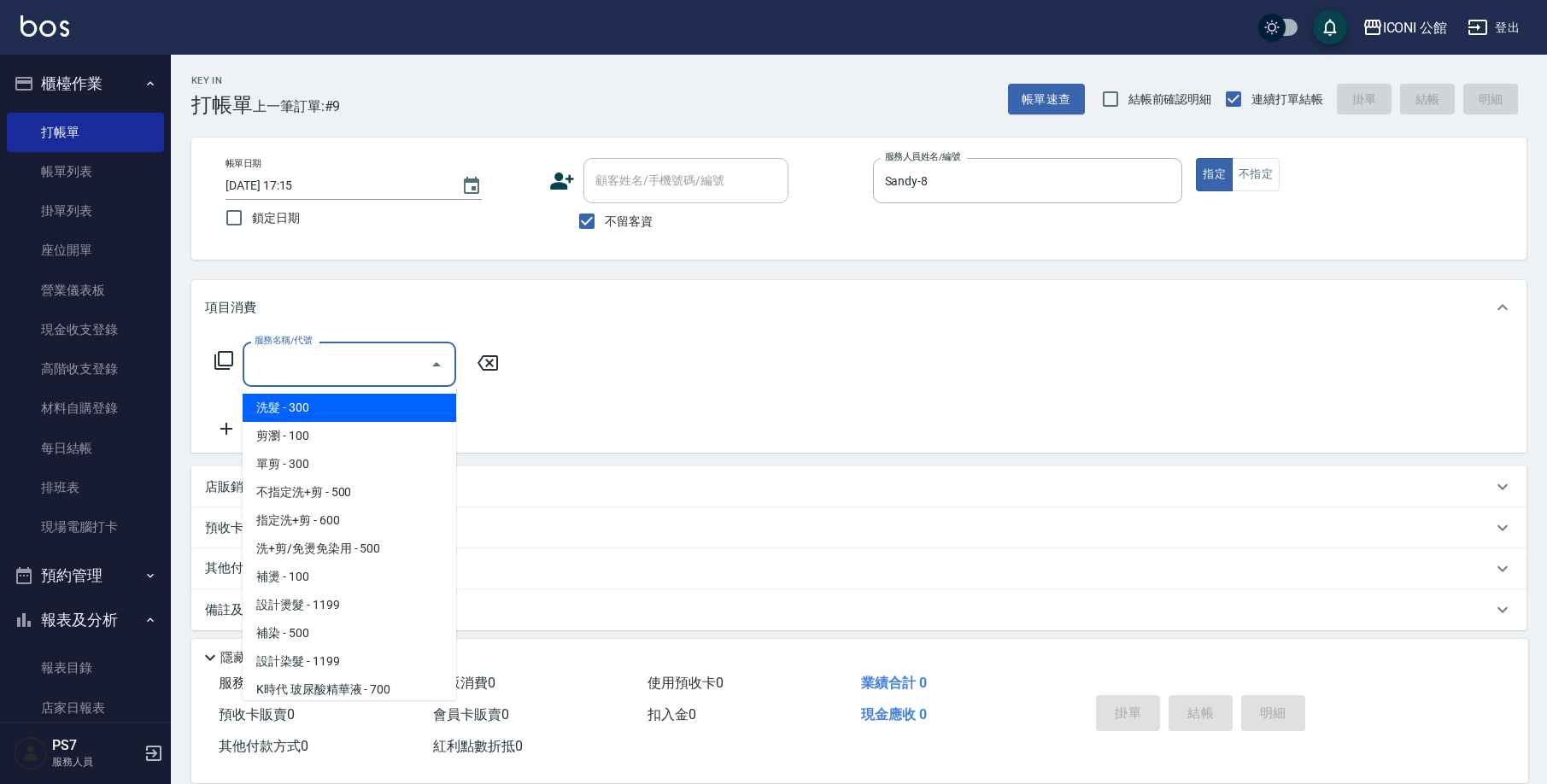
click at [330, 352] on input "服務名稱/代號" at bounding box center [337, 364] width 173 height 30
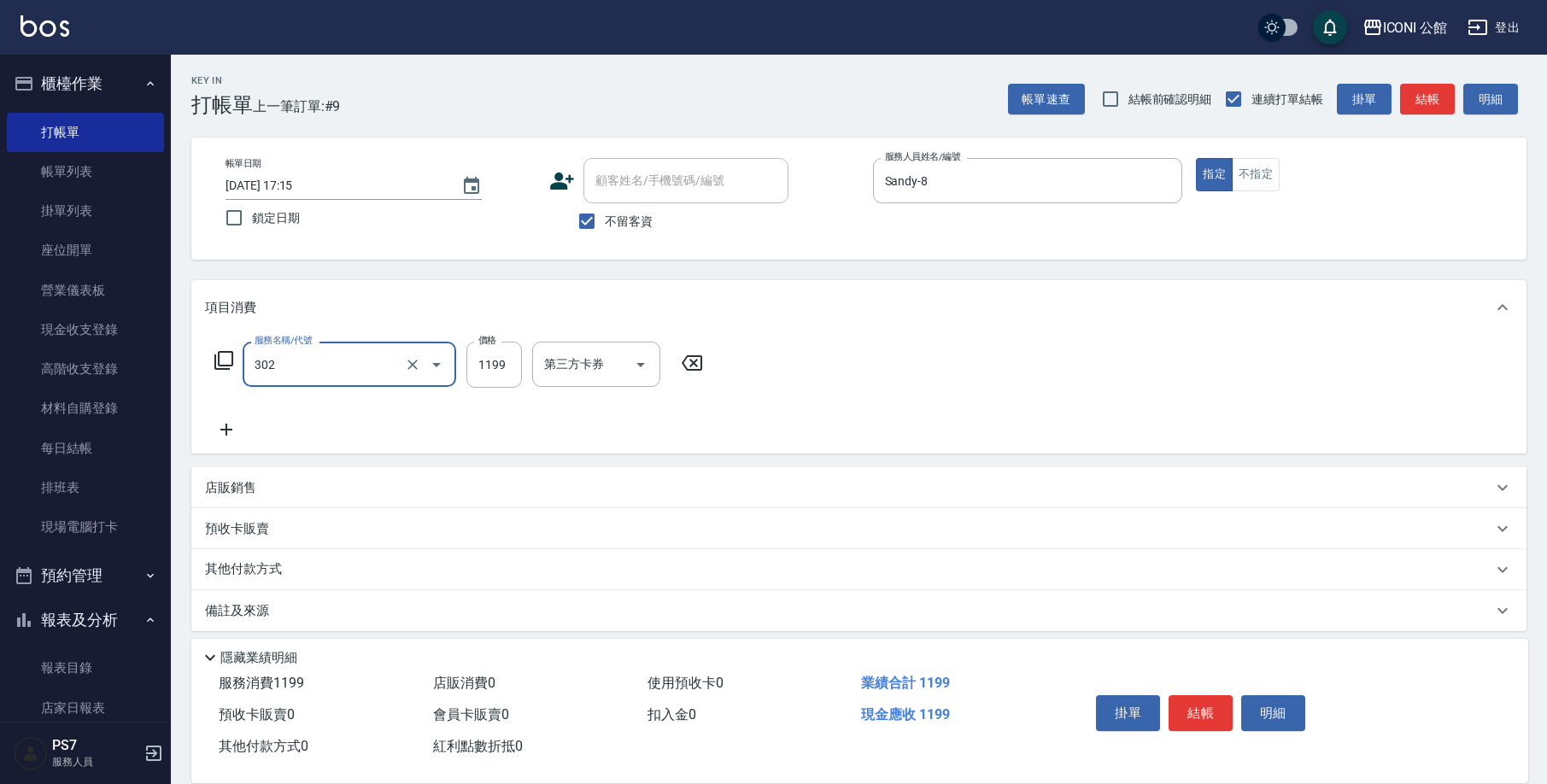
type input "設計燙髮(302)"
type input "1380"
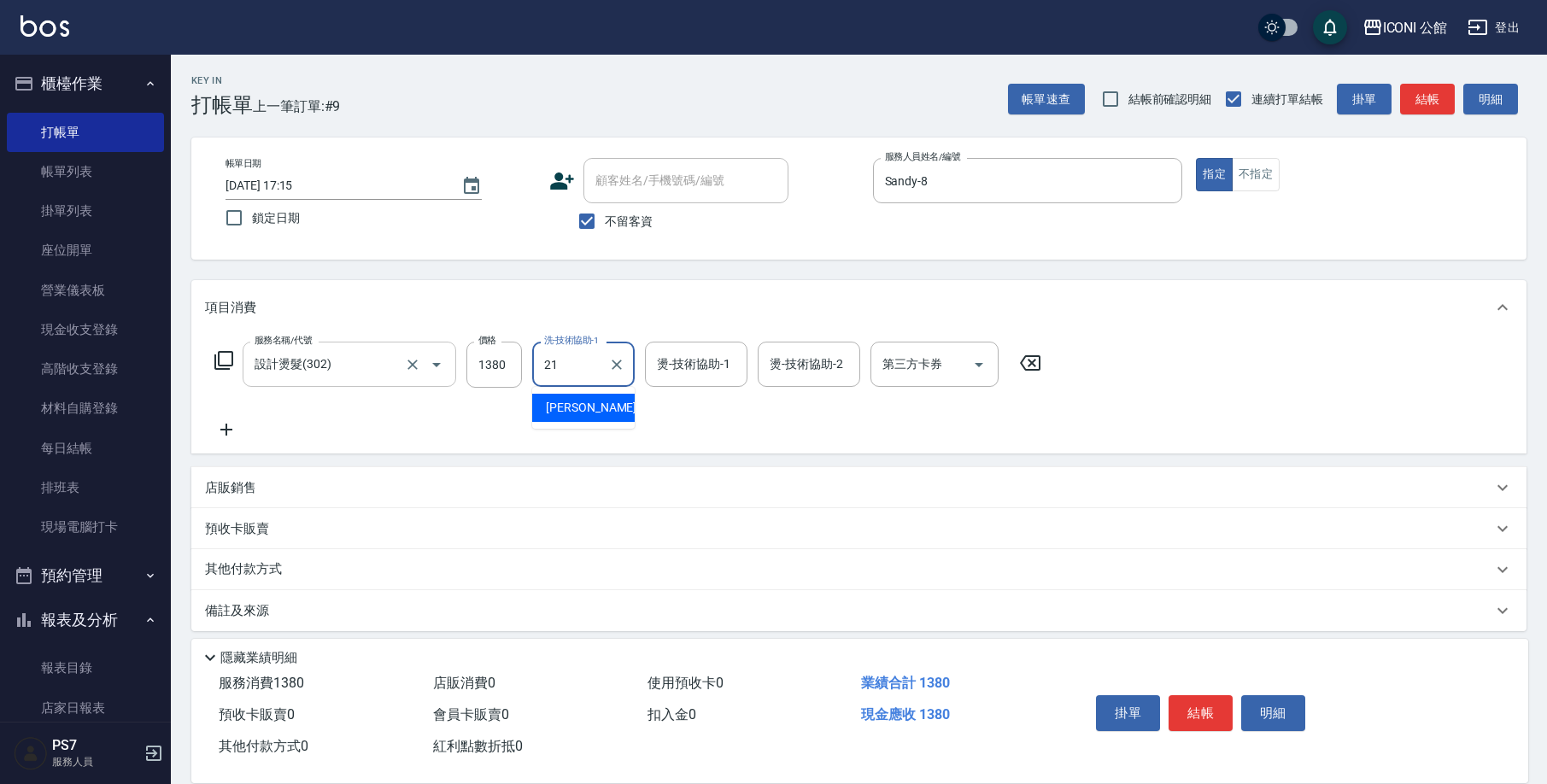
type input "[PERSON_NAME]-21"
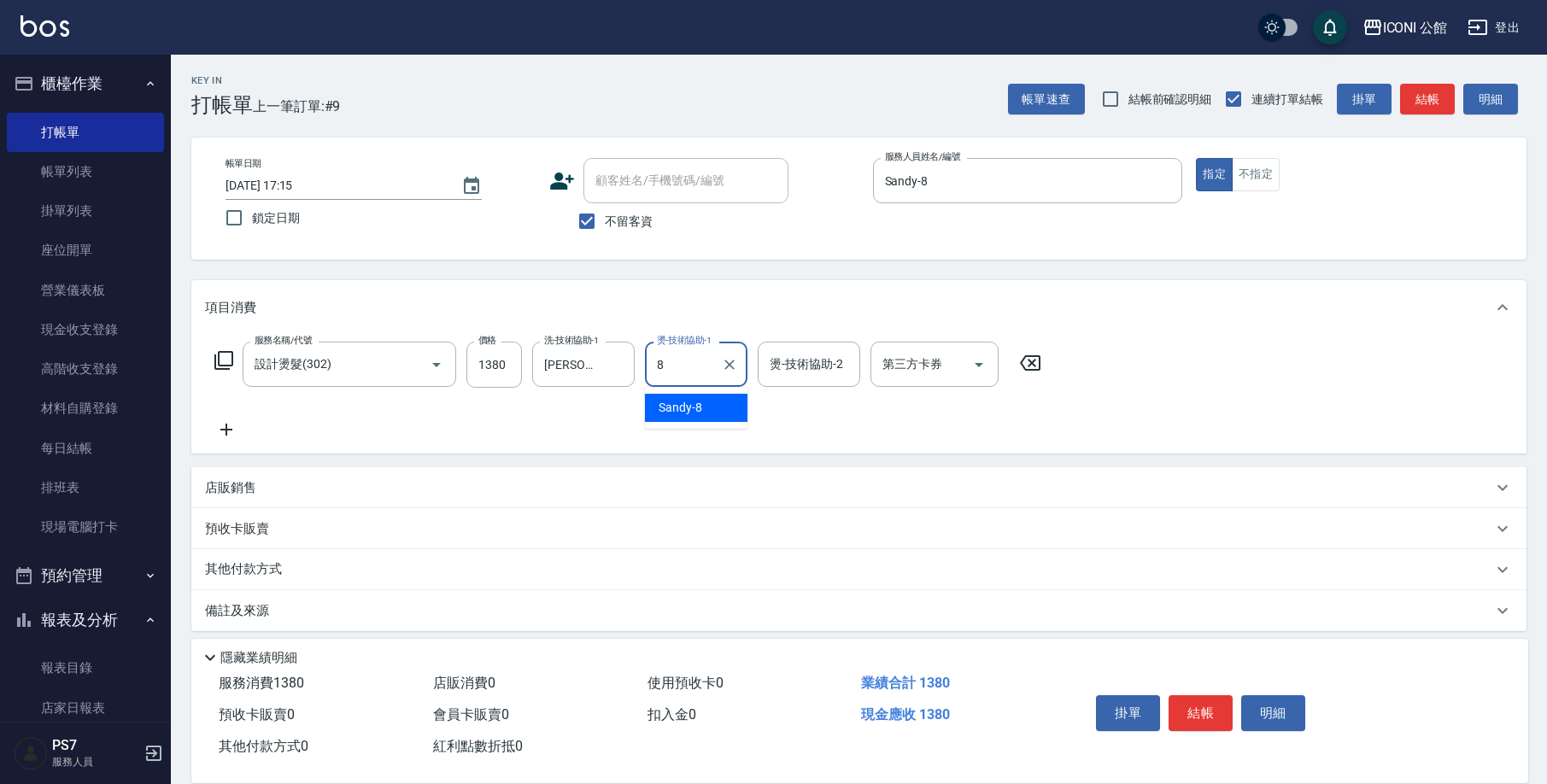
type input "Sandy-8"
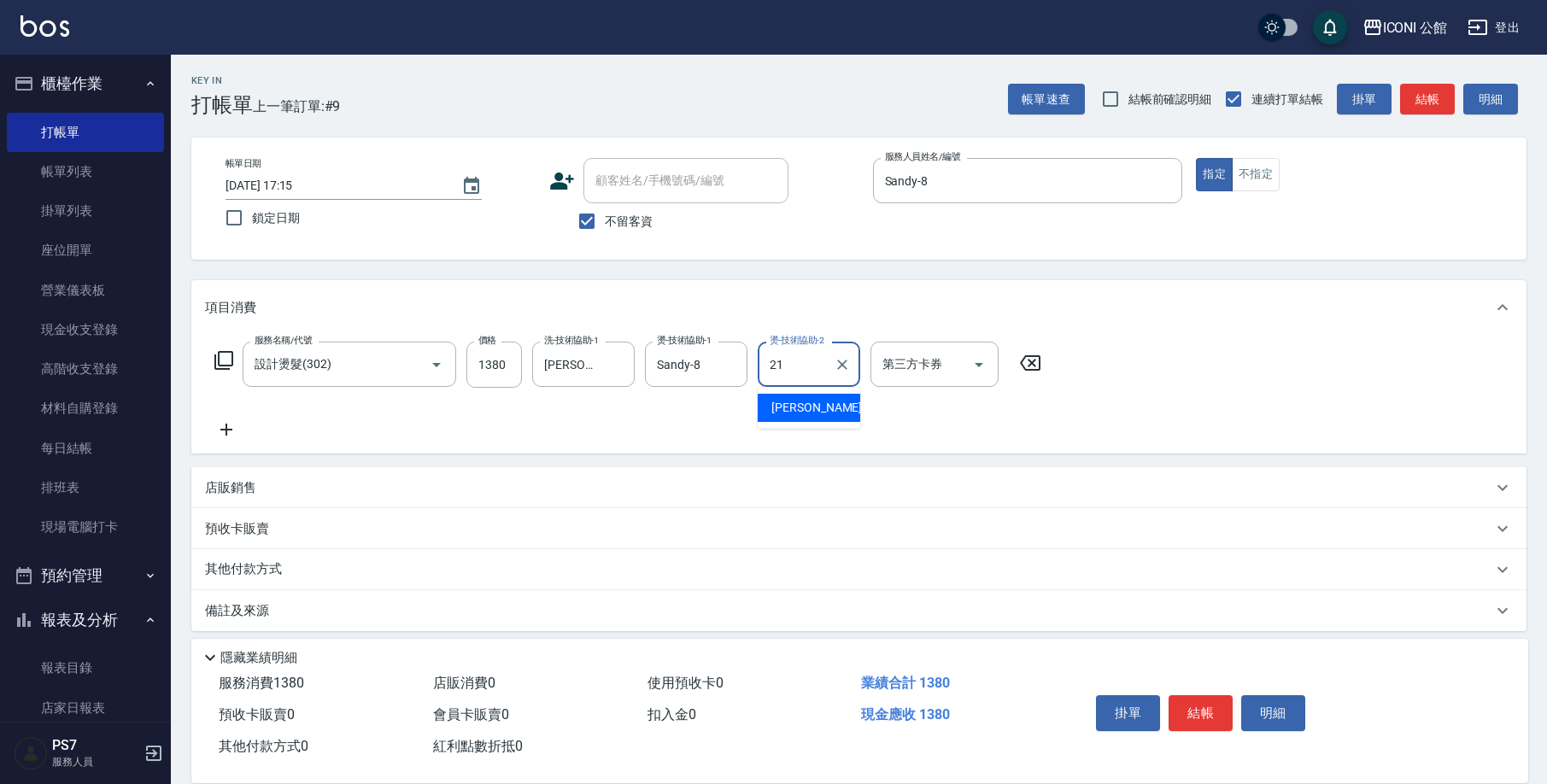
type input "[PERSON_NAME]-21"
click at [225, 358] on icon at bounding box center [224, 360] width 21 height 21
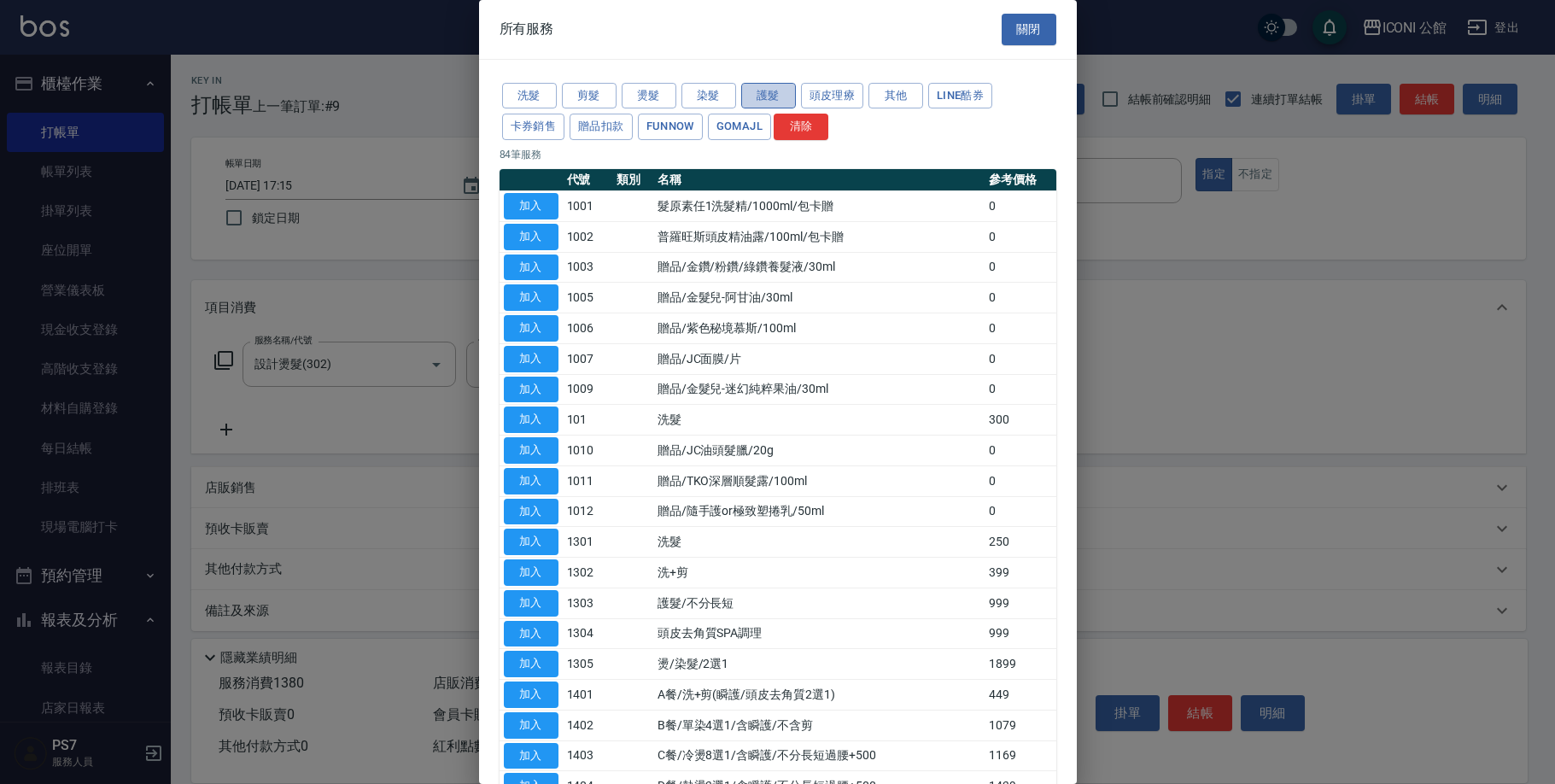
click at [795, 100] on button "護髮" at bounding box center [768, 96] width 54 height 26
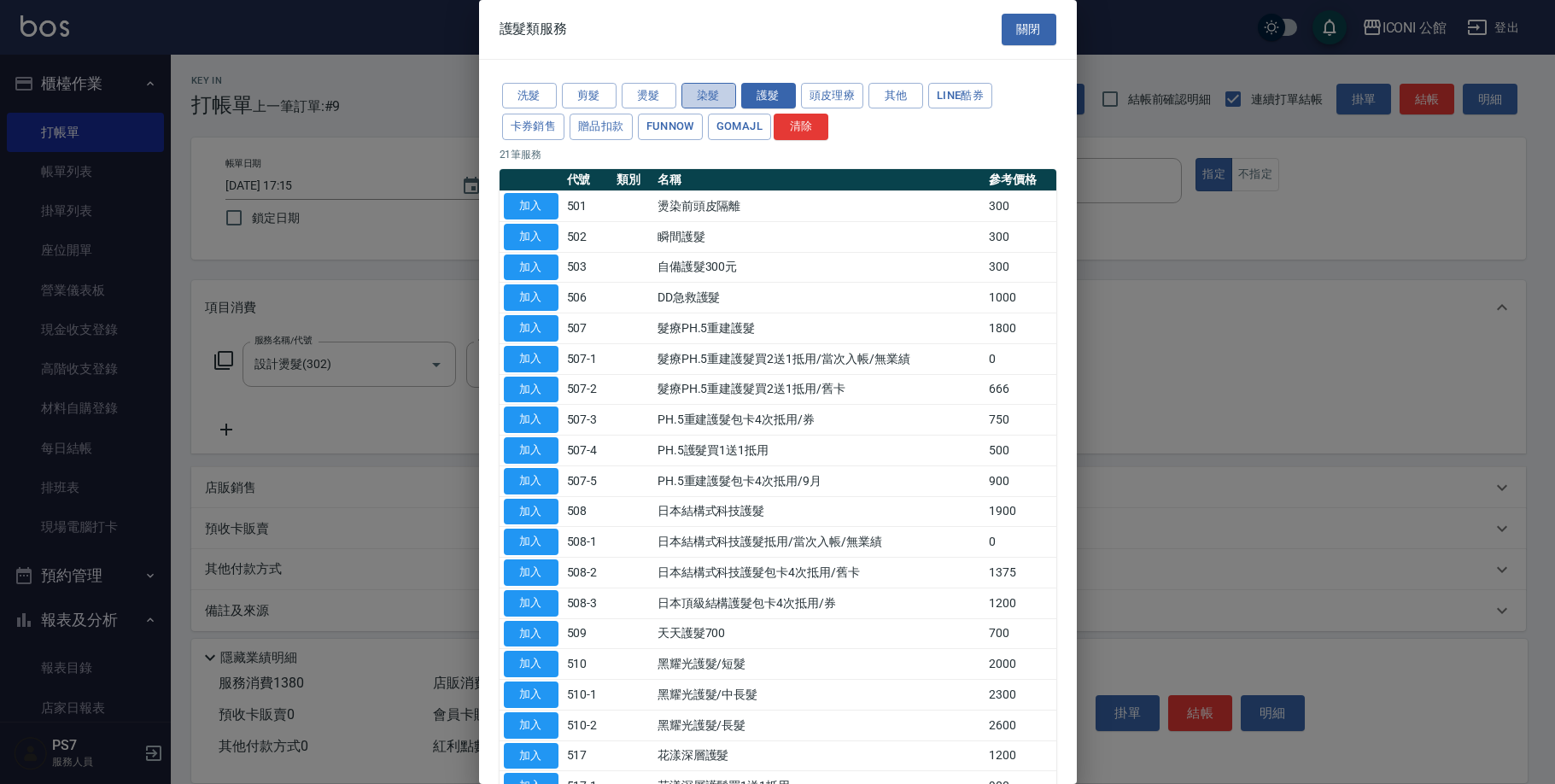
click at [704, 104] on button "染髮" at bounding box center [709, 96] width 54 height 26
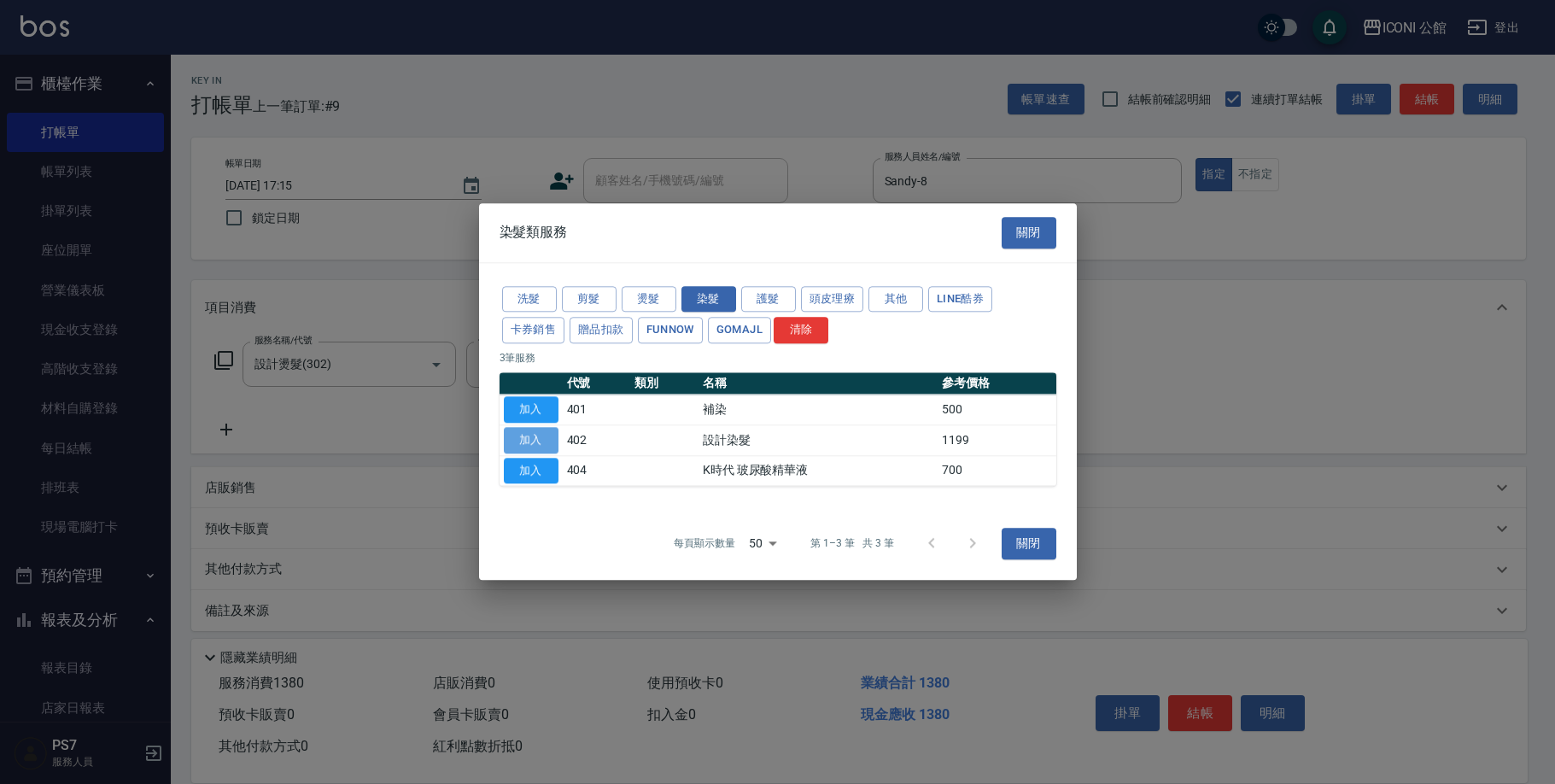
click at [544, 445] on button "加入" at bounding box center [531, 440] width 54 height 26
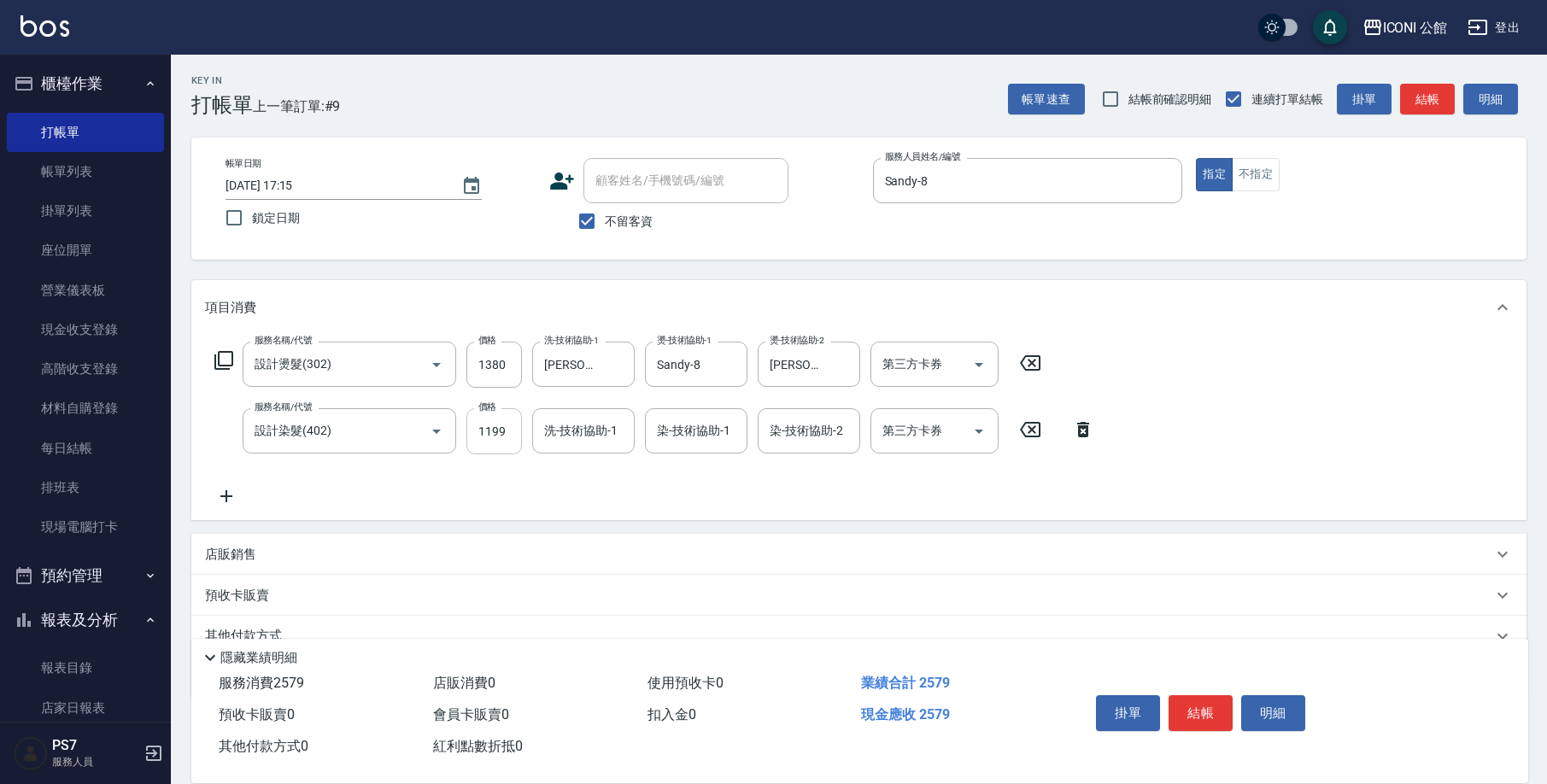
click at [516, 440] on input "1199" at bounding box center [493, 430] width 55 height 46
type input "1899"
type input "[PERSON_NAME]-21"
type input "Sandy-8"
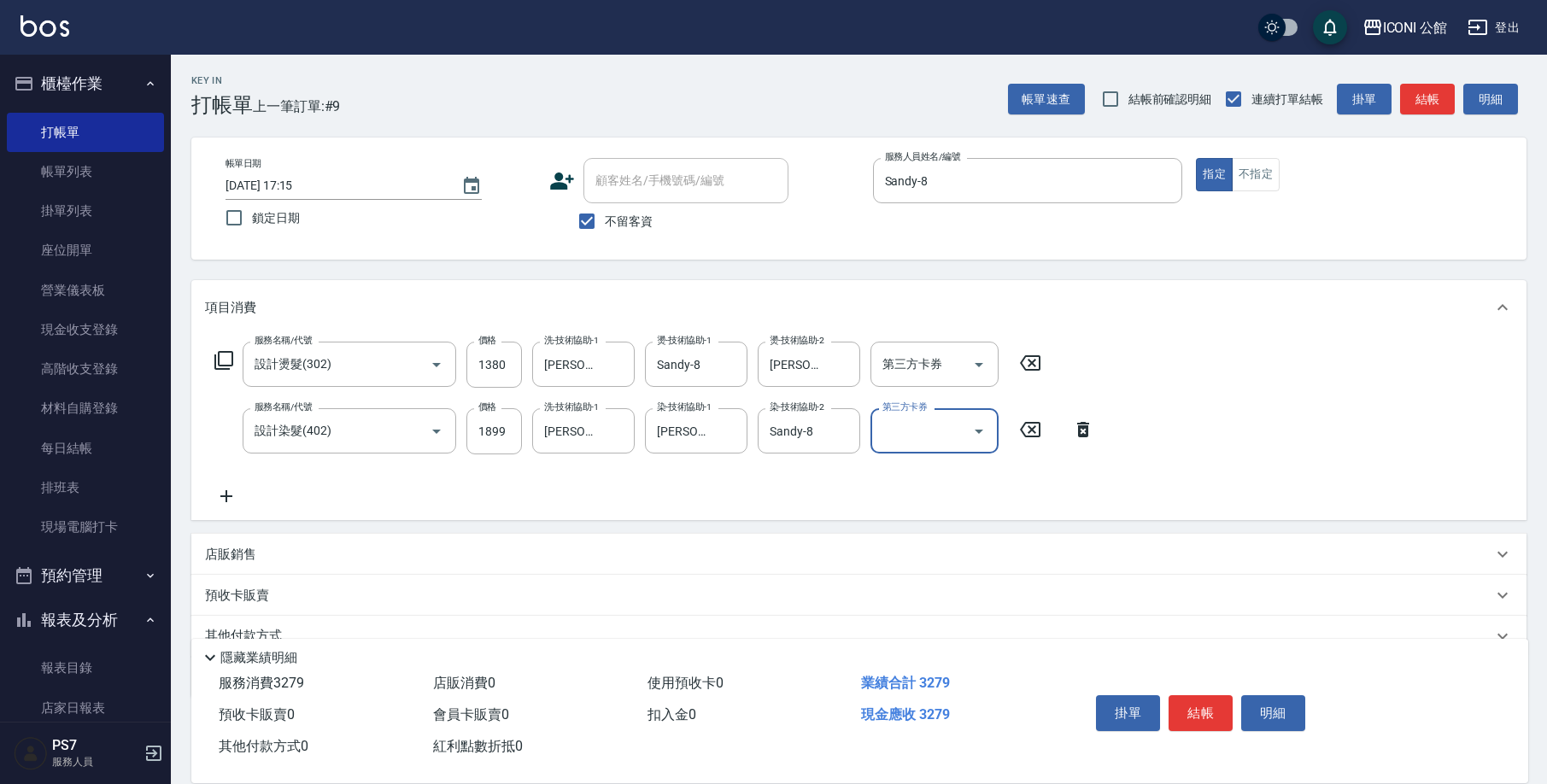
click at [228, 361] on icon at bounding box center [224, 360] width 21 height 21
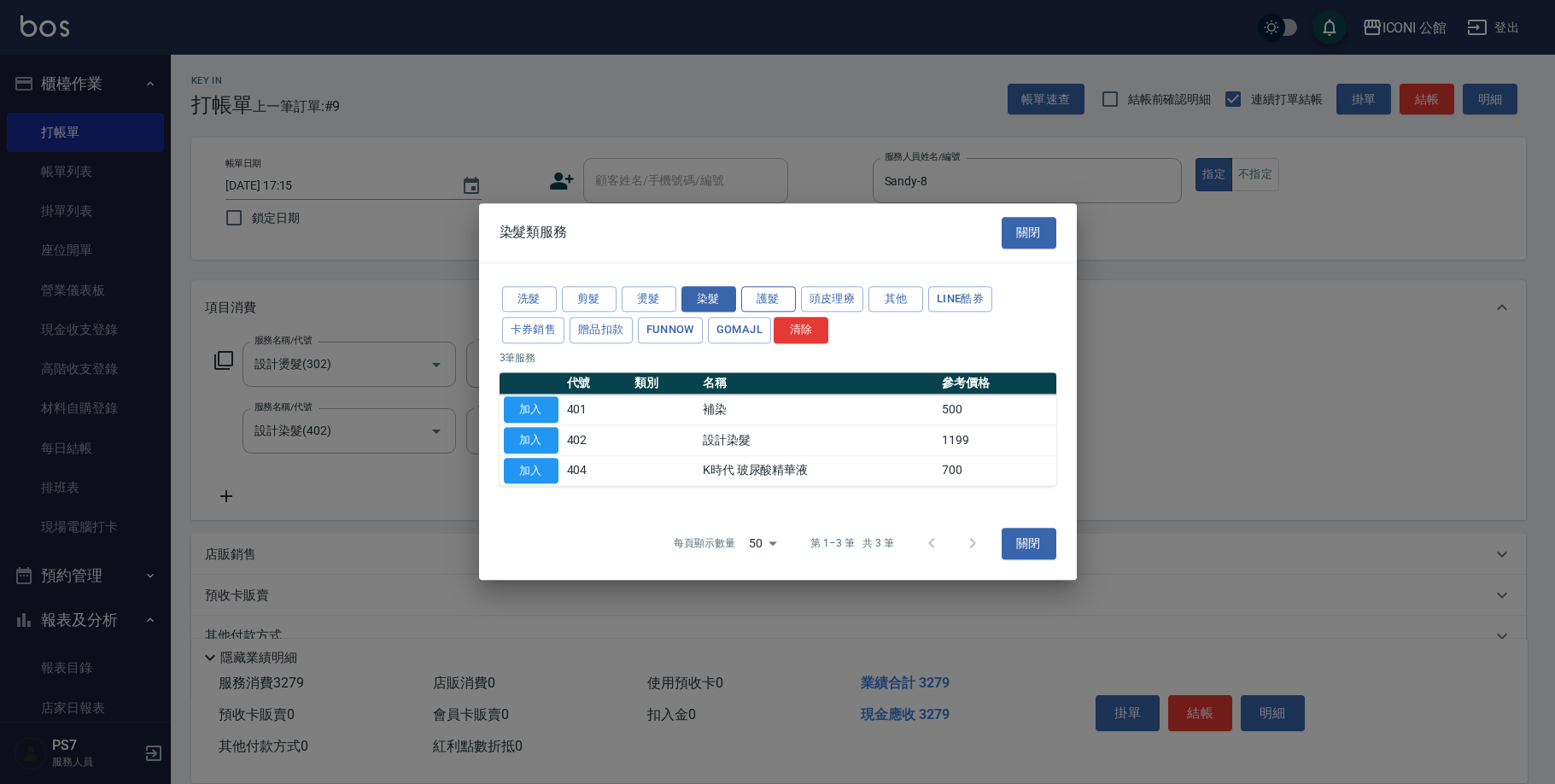
click at [782, 288] on div "洗髮 剪髮 燙髮 染髮 護髮 頭皮理療 其他 LINE酷券 卡券銷售 贈品扣款 FUNNOW GOMAJL 清除" at bounding box center [778, 314] width 557 height 63
click at [768, 312] on button "護髮" at bounding box center [768, 299] width 54 height 26
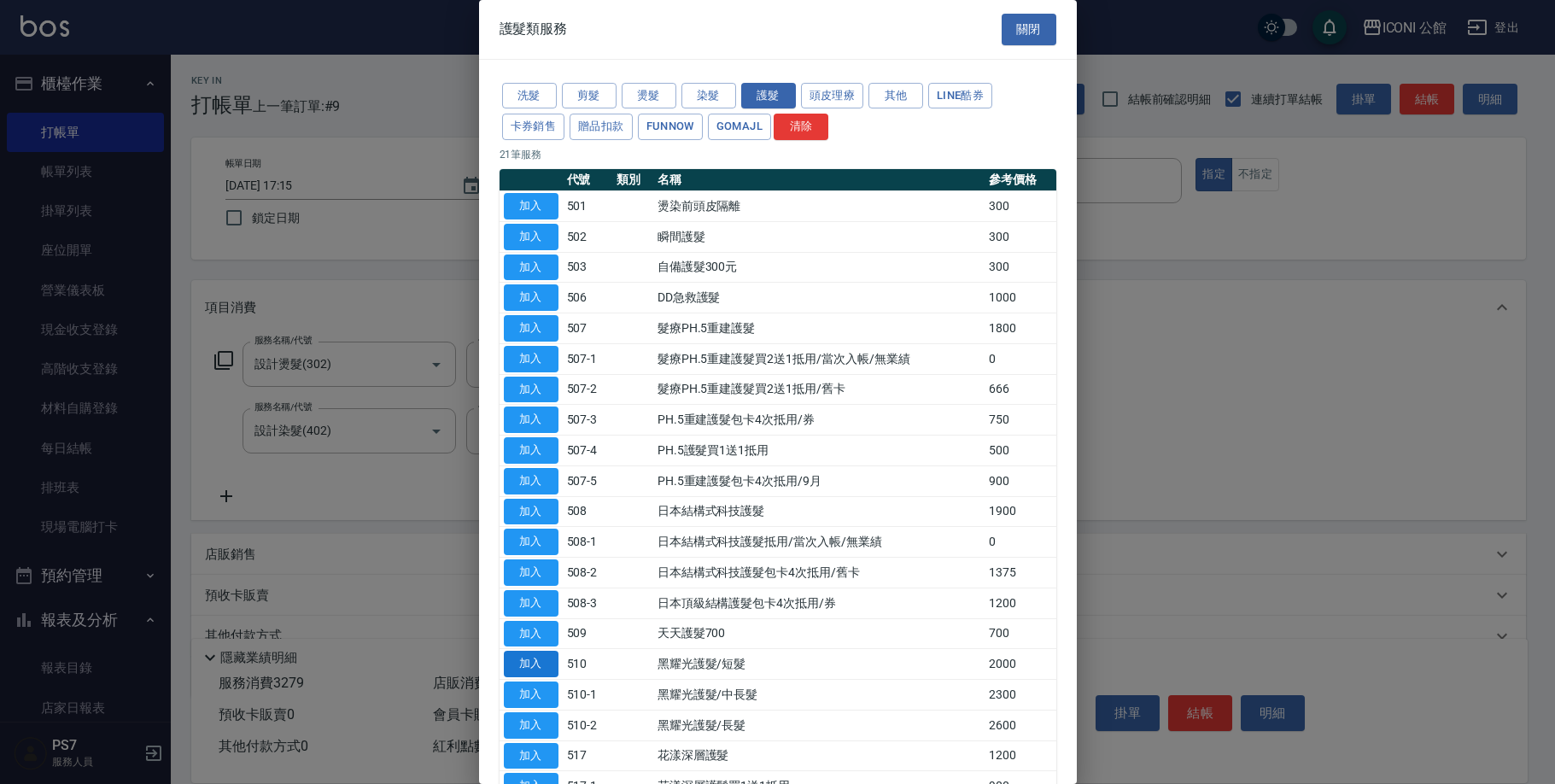
click at [537, 657] on button "加入" at bounding box center [531, 664] width 54 height 26
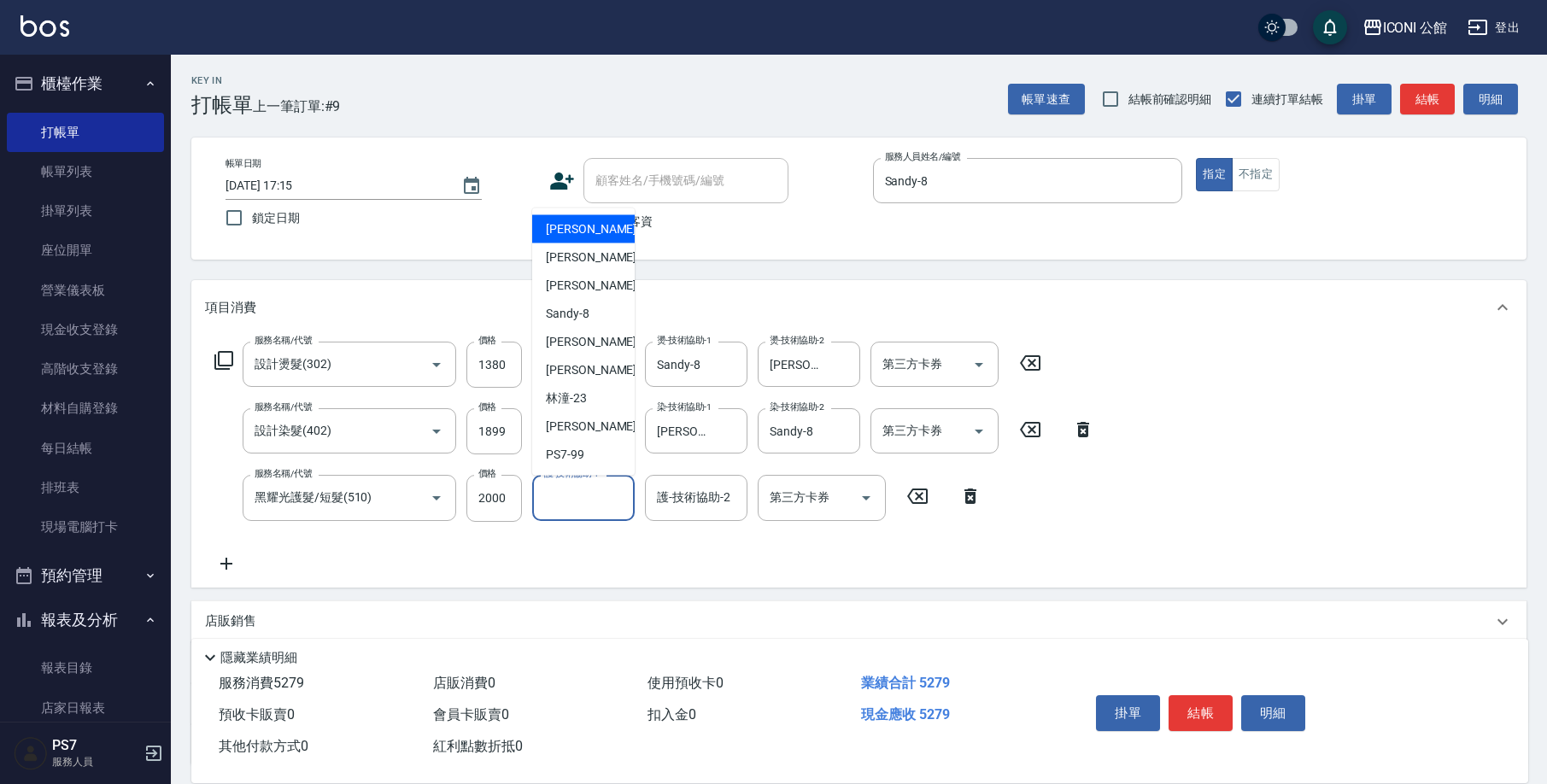
click at [564, 501] on input "護-技術協助-1" at bounding box center [584, 498] width 87 height 30
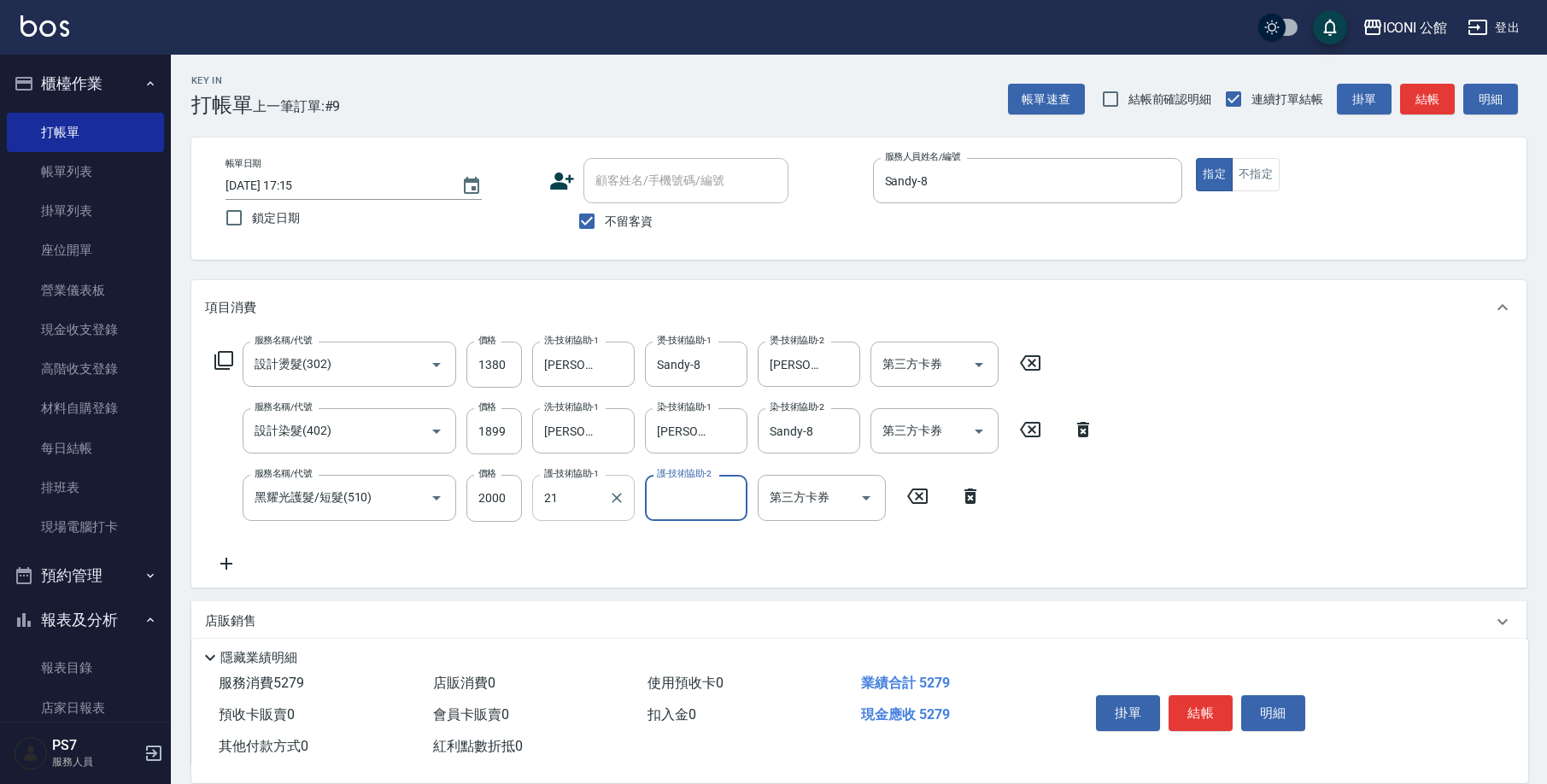
type input "[PERSON_NAME]-21"
type input "[PERSON_NAME]-24"
click at [228, 358] on icon at bounding box center [224, 360] width 21 height 21
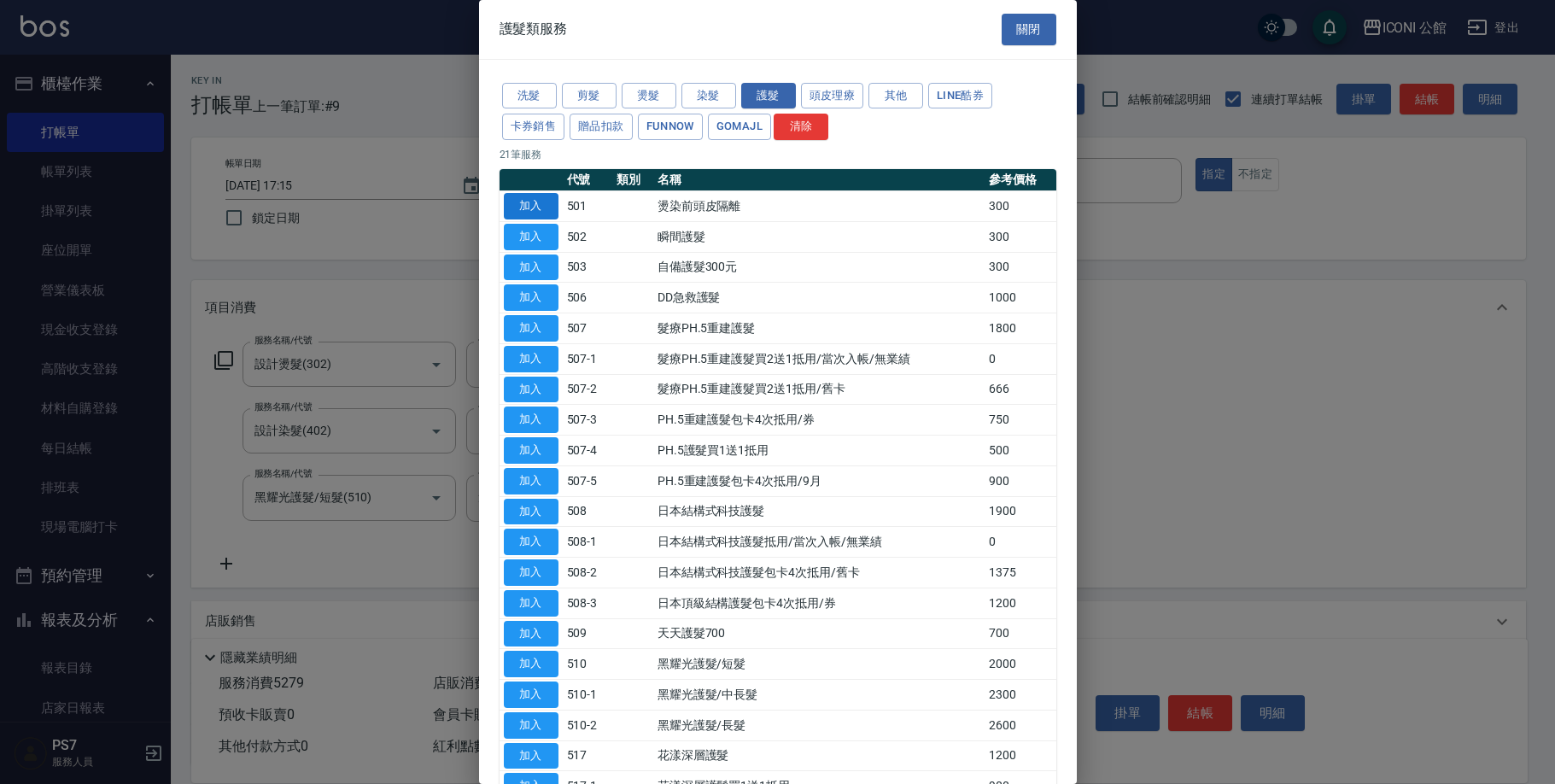
click at [540, 202] on button "加入" at bounding box center [531, 206] width 54 height 26
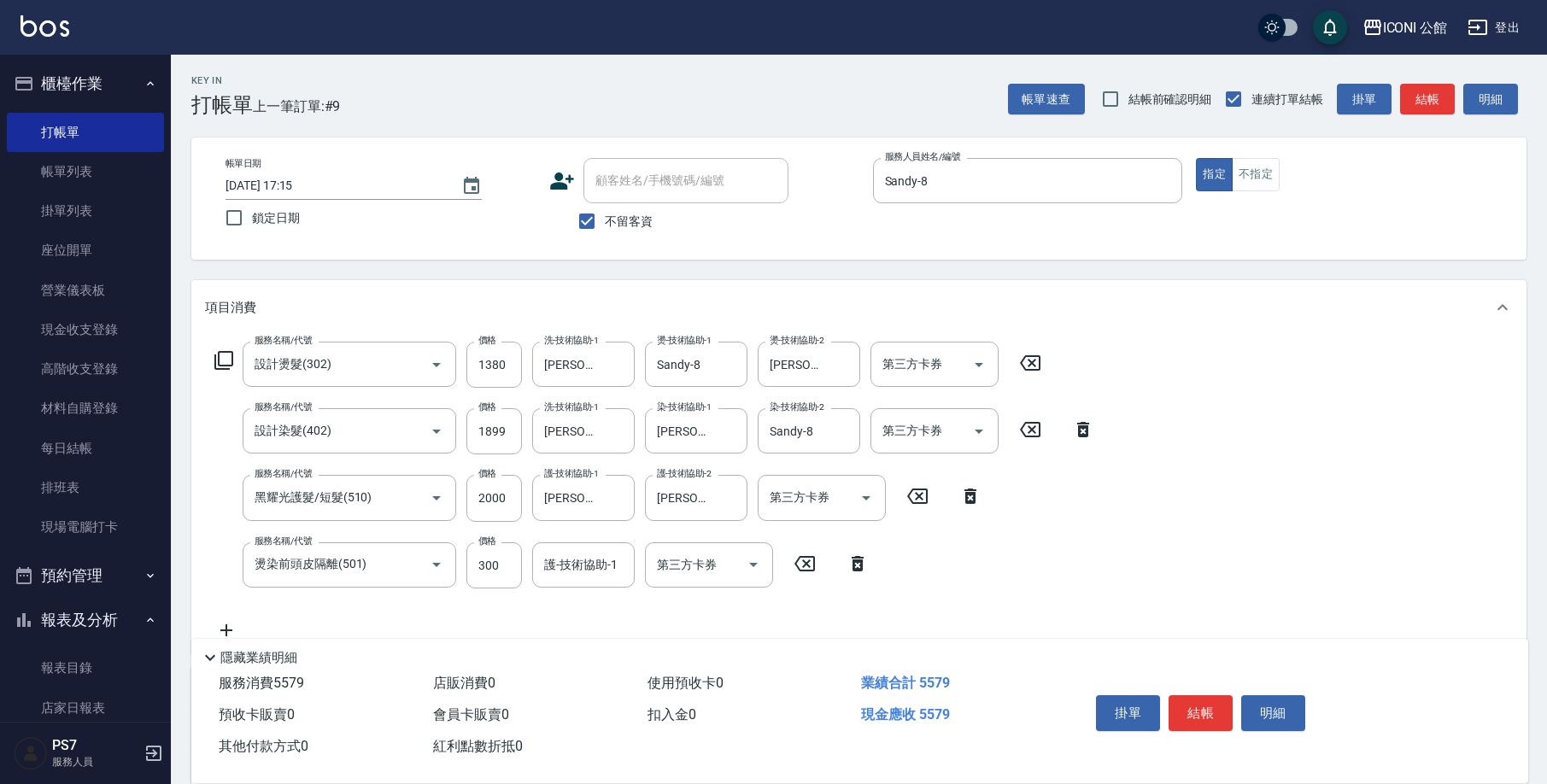
scroll to position [4, 0]
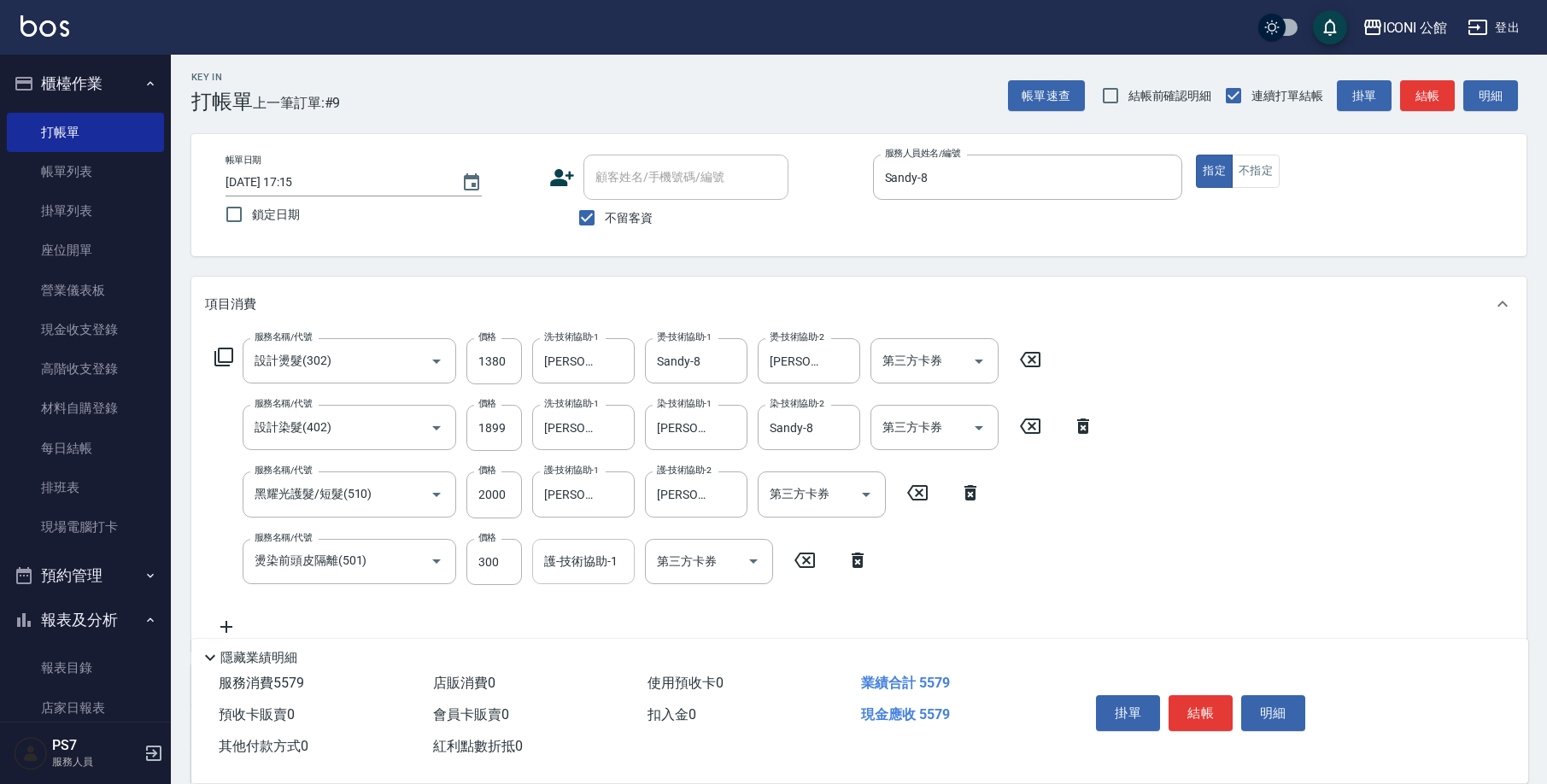
click at [605, 571] on input "護-技術協助-1" at bounding box center [584, 562] width 87 height 30
type input "[PERSON_NAME]-21"
click at [1218, 700] on button "結帳" at bounding box center [1201, 713] width 64 height 36
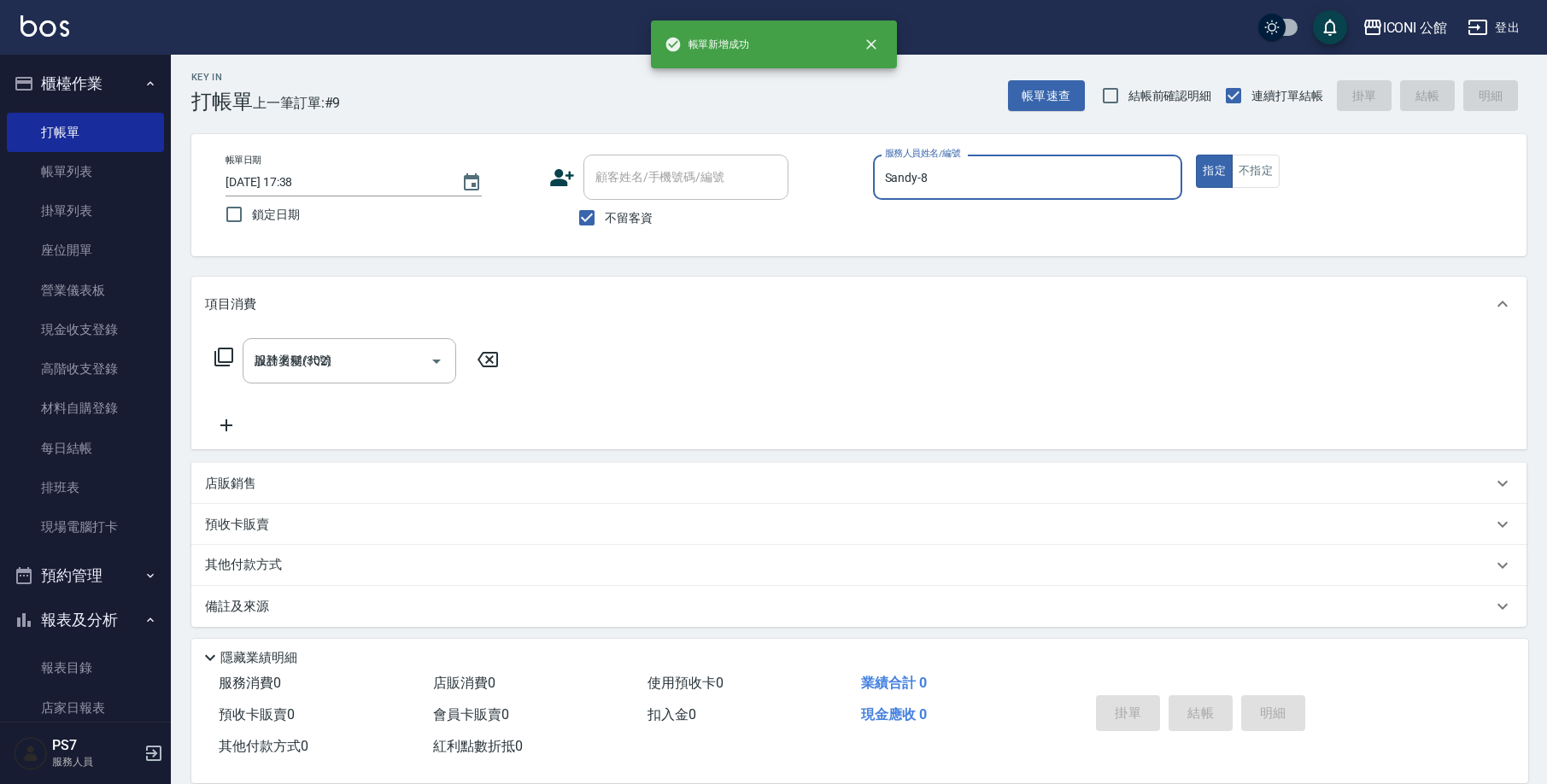
type input "[DATE] 17:38"
type input "PS7-99"
click at [1184, 177] on div "帳單日期 [DATE] 17:38 鎖定日期 顧客姓名/手機號碼/編號 顧客姓名/手機號碼/編號 不留客資 服務人員姓名/編號 PS7-99 服務人員姓名/編…" at bounding box center [859, 195] width 1295 height 82
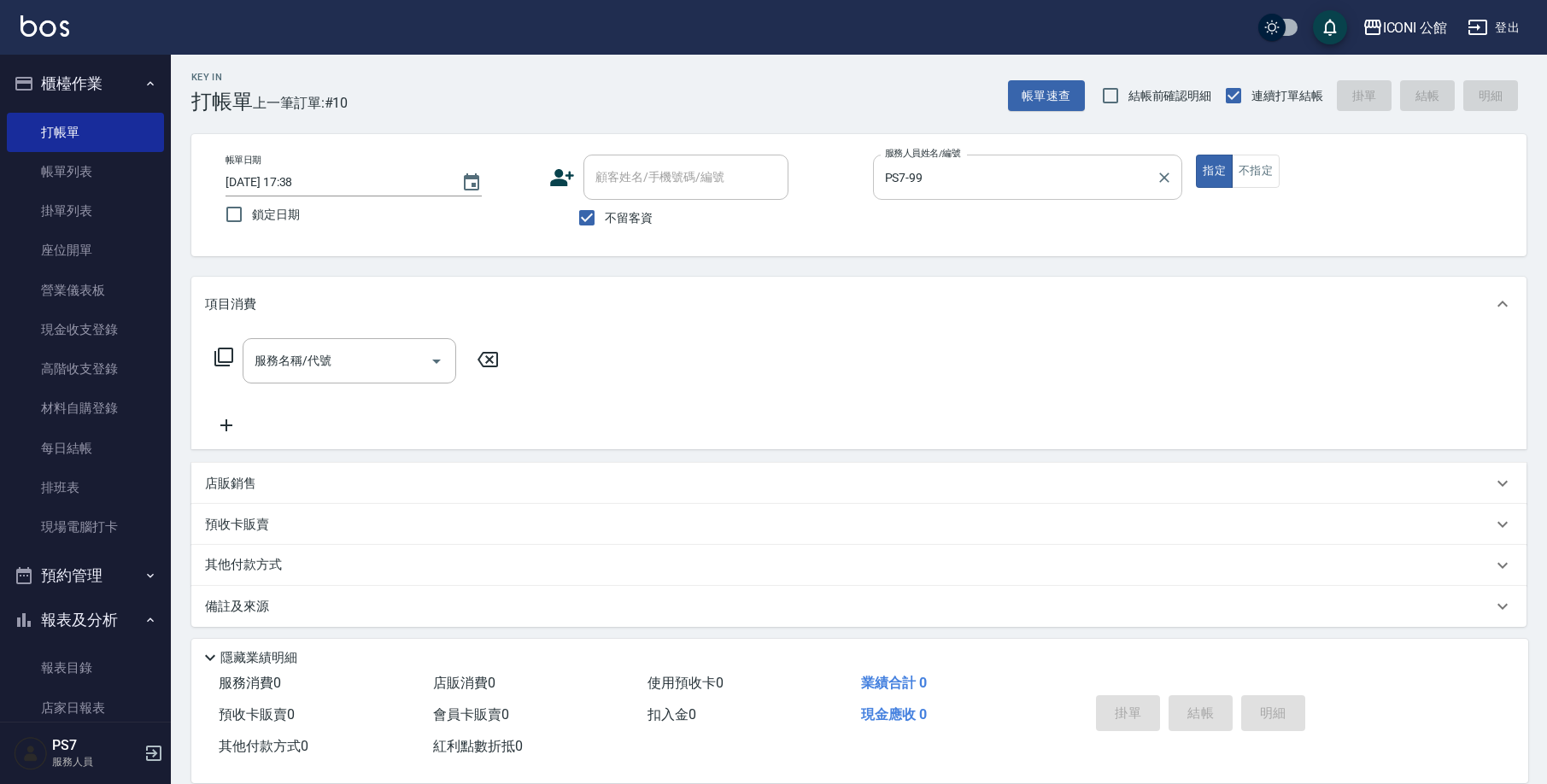
click at [1145, 174] on input "PS7-99" at bounding box center [1015, 177] width 269 height 30
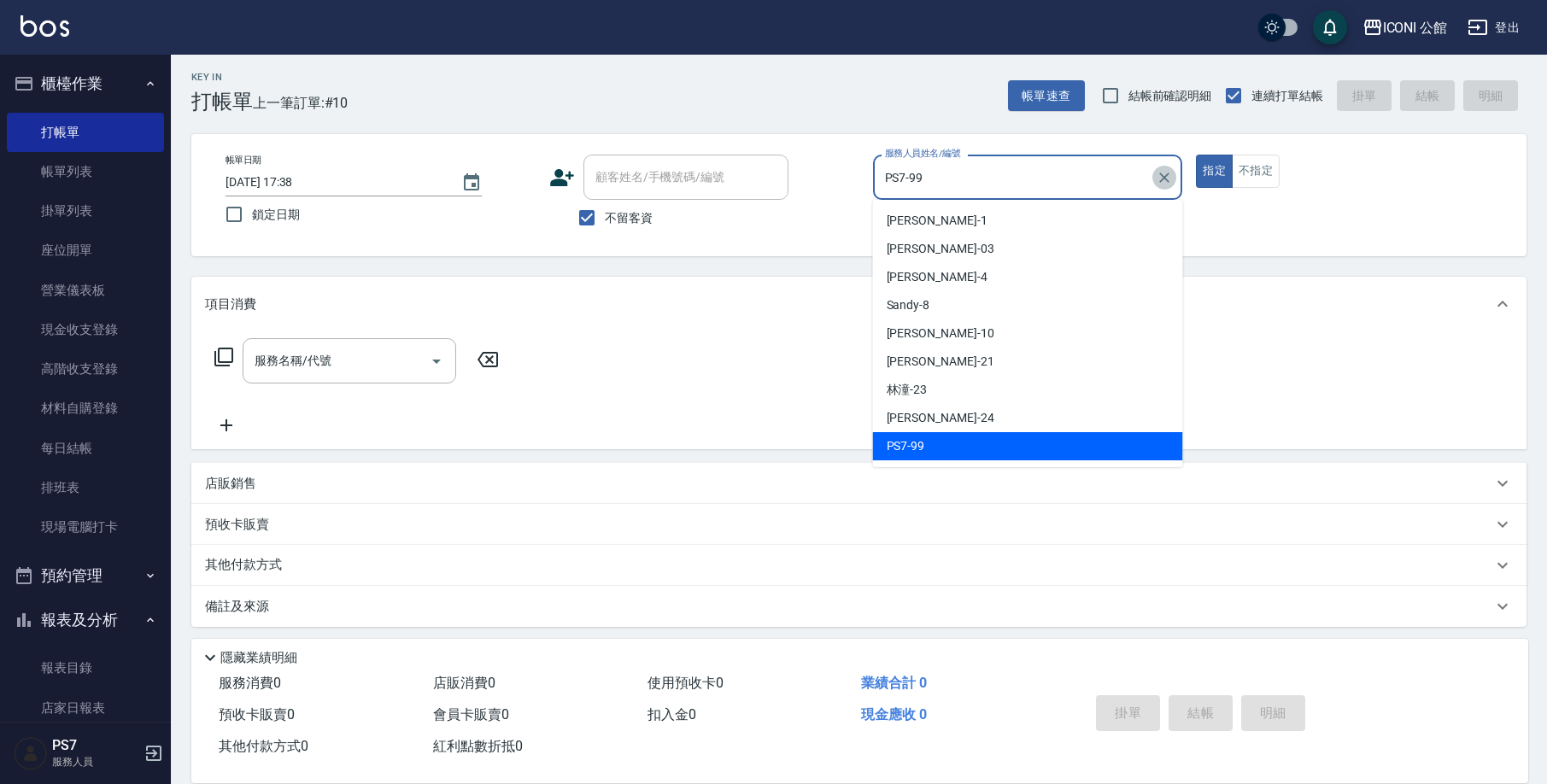
click at [1157, 171] on icon "Clear" at bounding box center [1164, 177] width 17 height 17
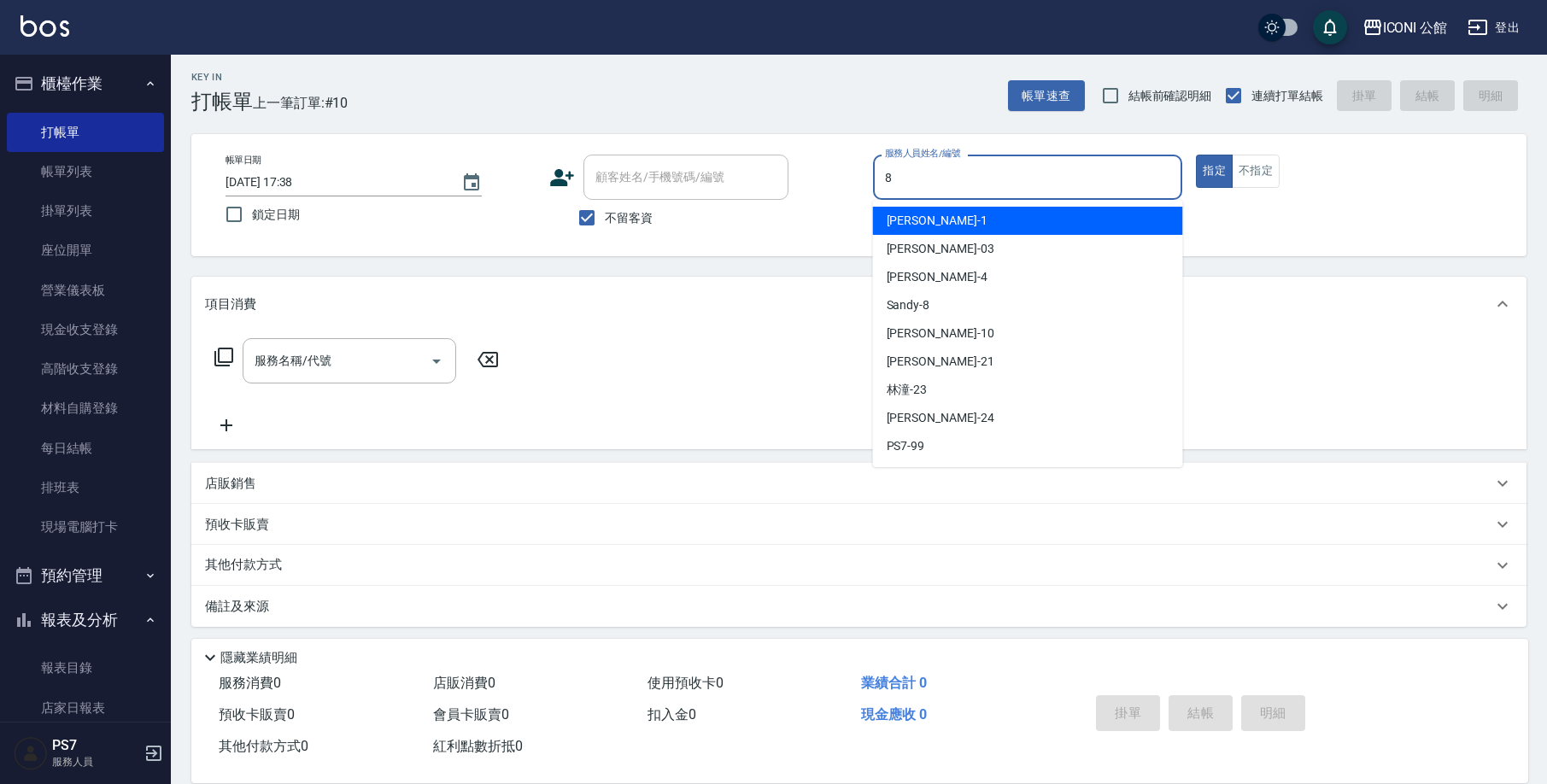
type input "Sandy-8"
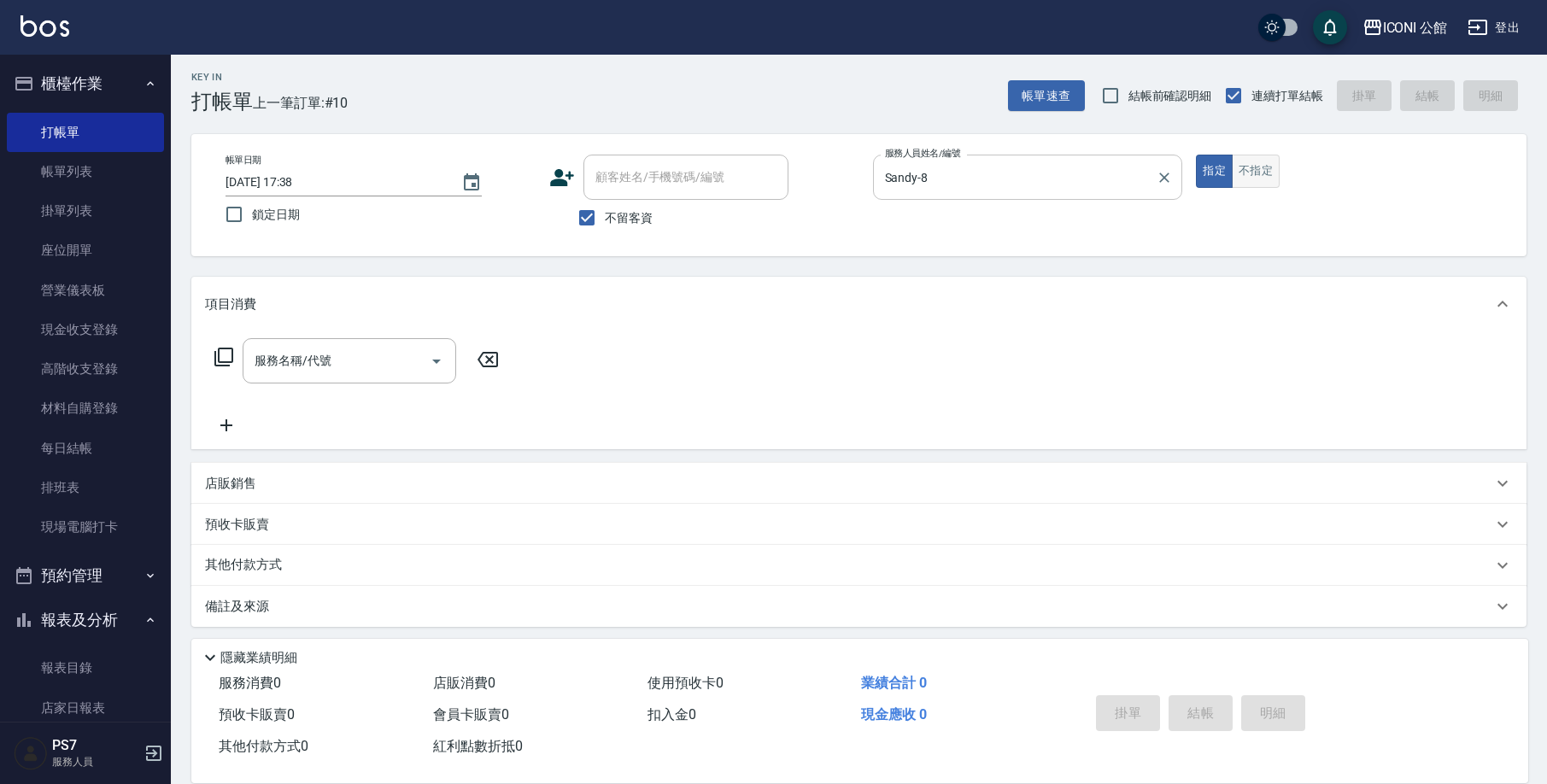
click at [1258, 165] on button "不指定" at bounding box center [1255, 172] width 48 height 34
click at [277, 358] on input "服務名稱/代號" at bounding box center [337, 361] width 173 height 30
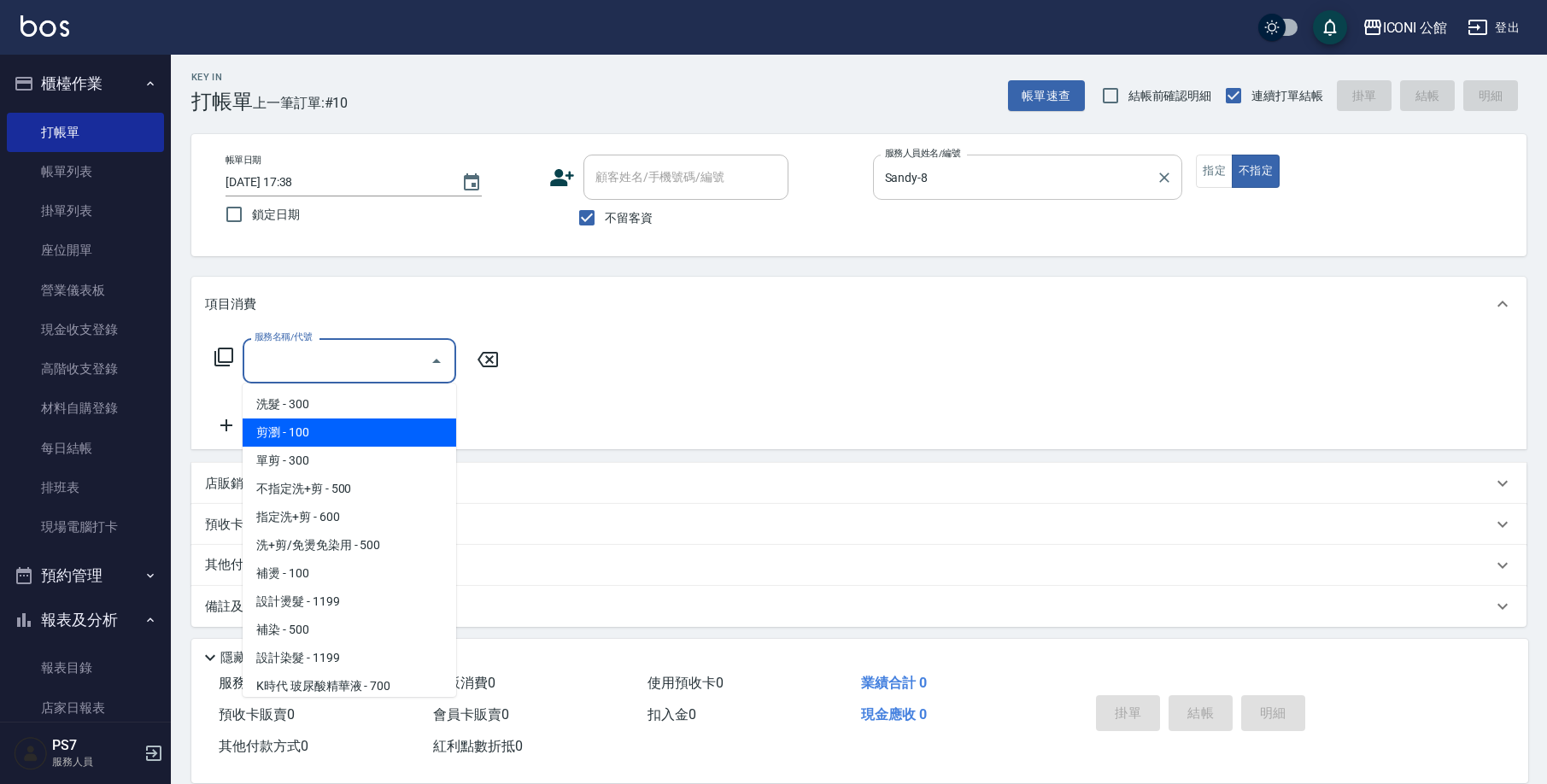
click at [329, 444] on span "剪瀏 - 100" at bounding box center [350, 432] width 214 height 28
type input "剪瀏(201)"
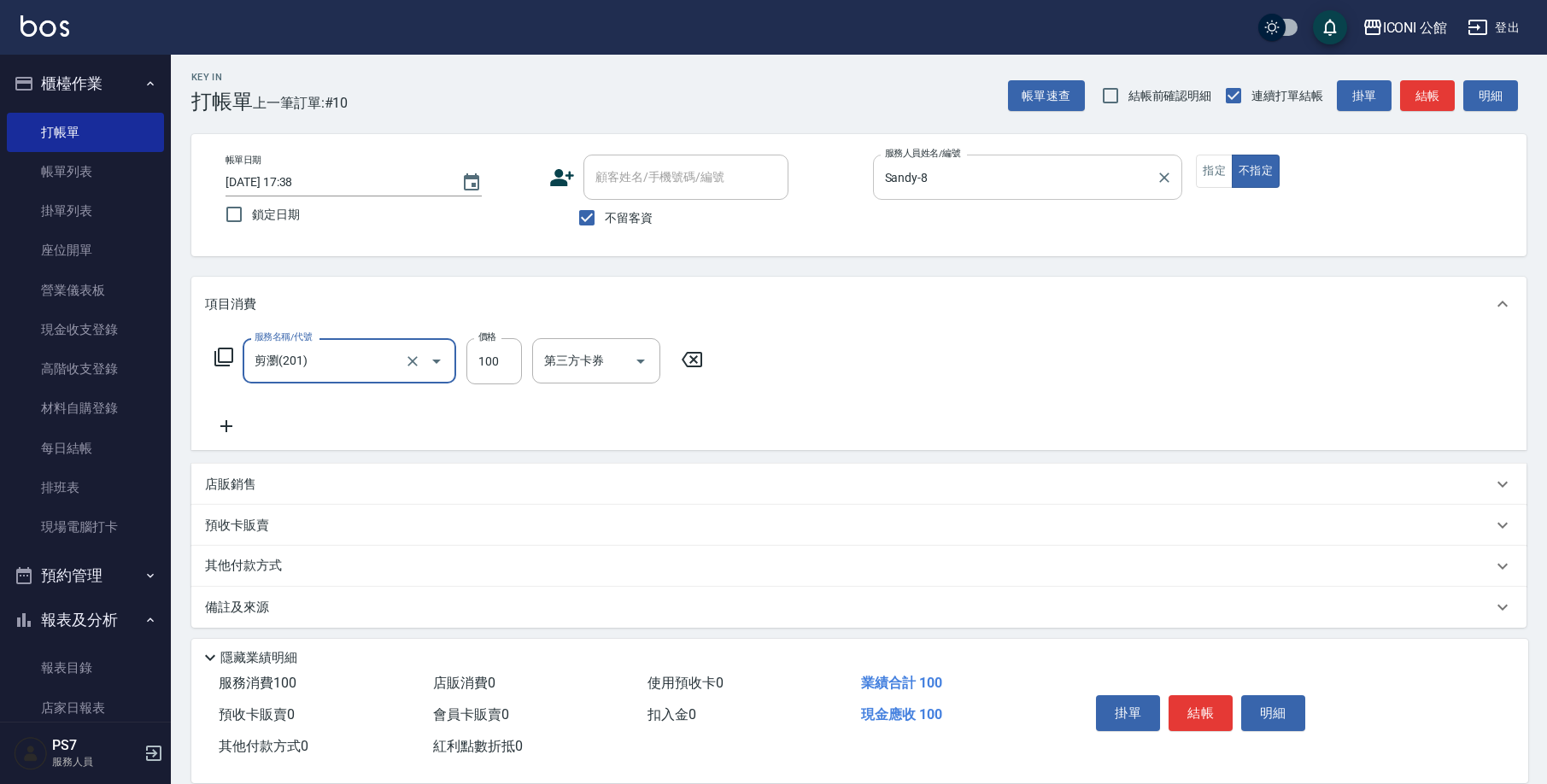
click at [226, 353] on icon at bounding box center [224, 357] width 21 height 21
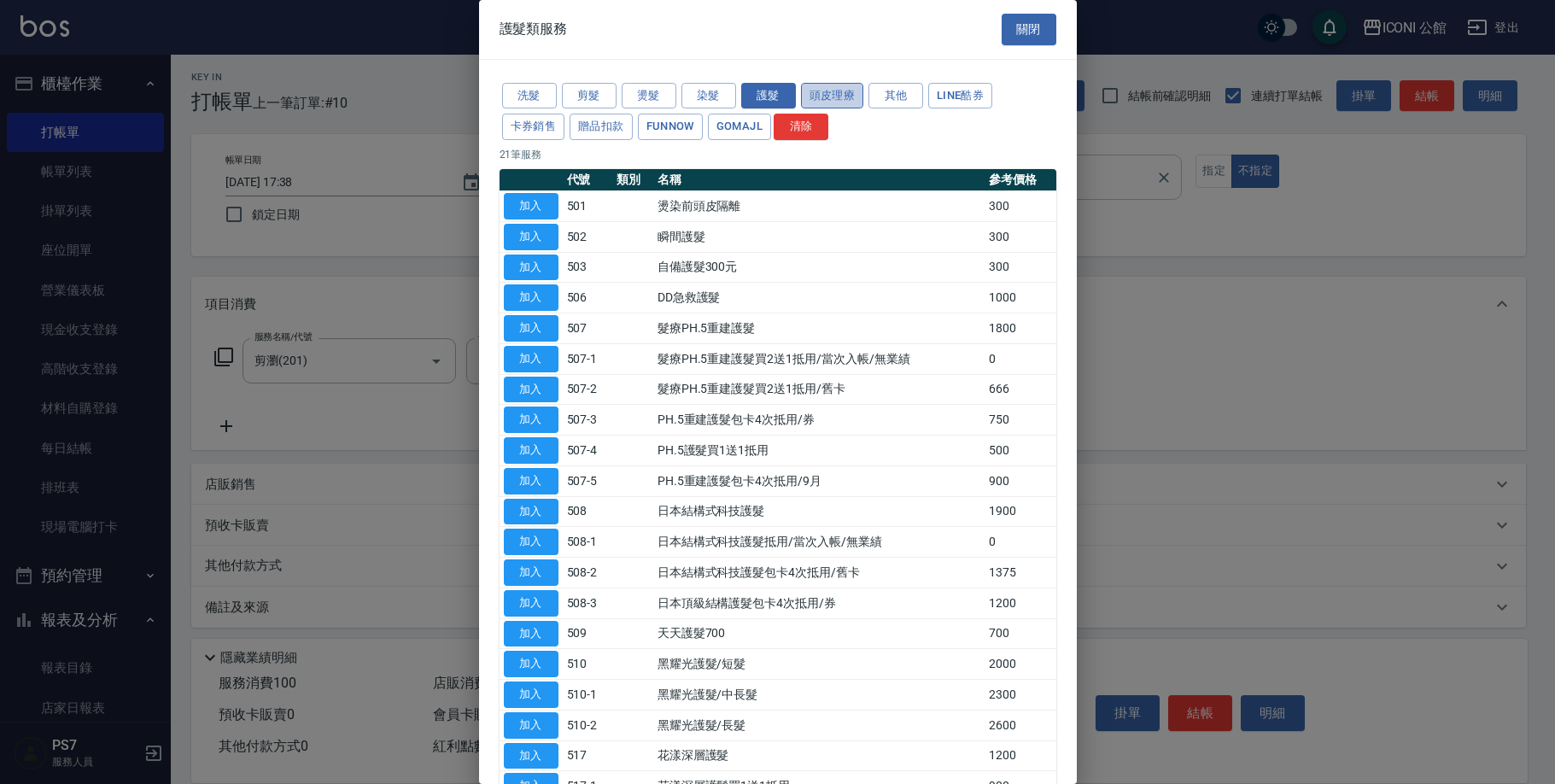
click at [819, 97] on button "頭皮理療" at bounding box center [832, 96] width 63 height 26
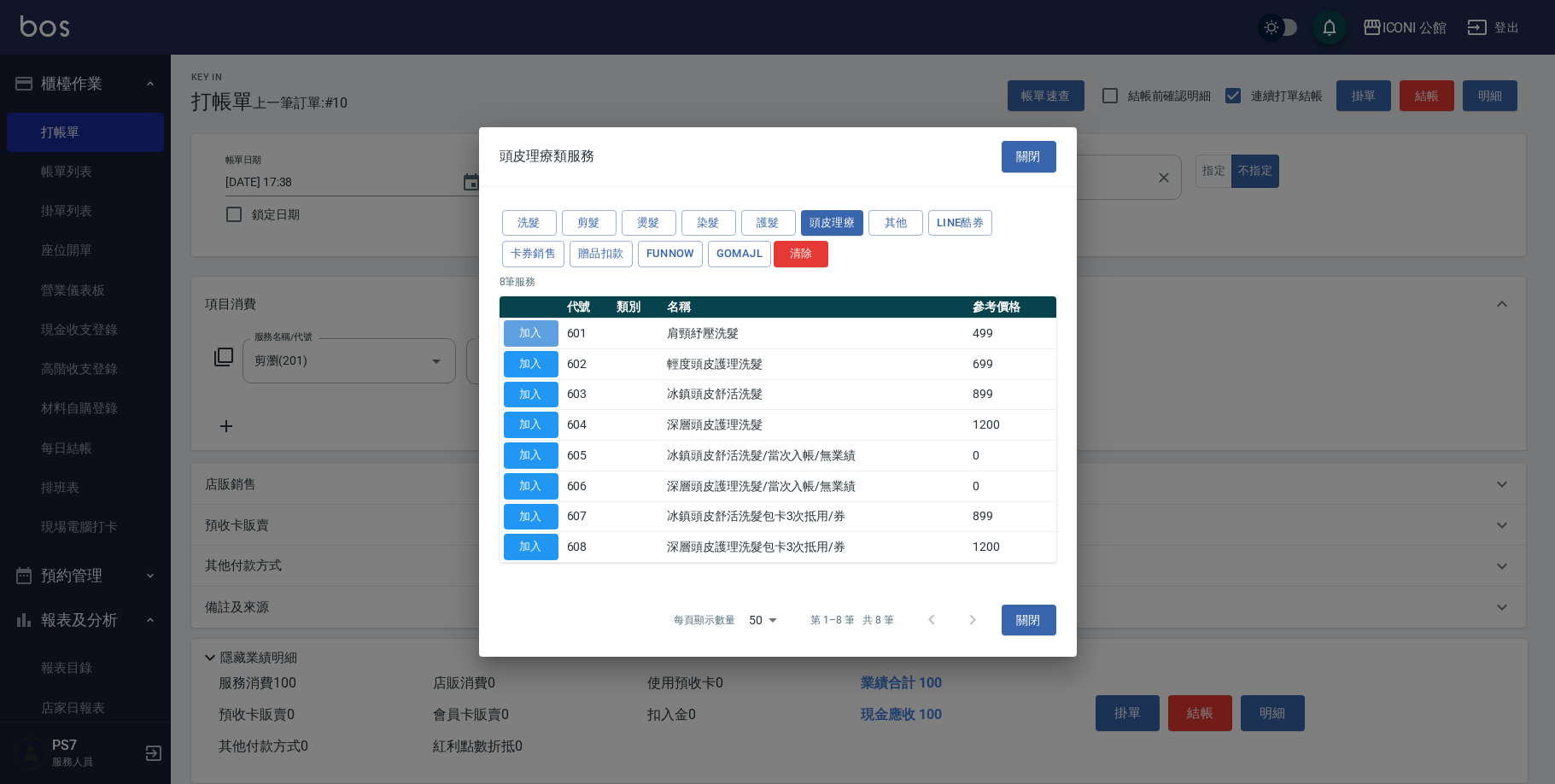
click at [544, 324] on button "加入" at bounding box center [531, 333] width 54 height 26
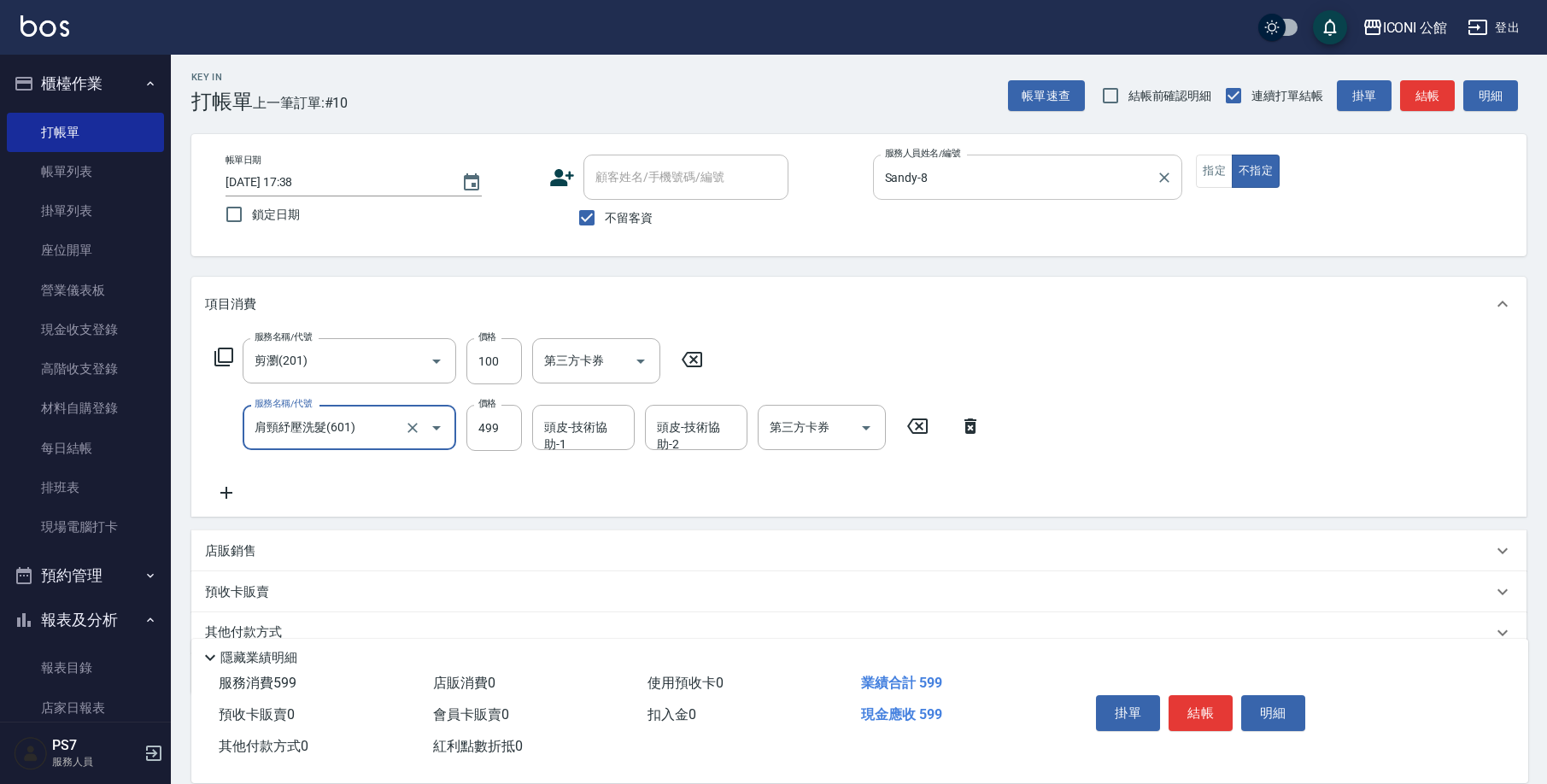
click at [579, 426] on input "頭皮-技術協助-1" at bounding box center [584, 428] width 87 height 30
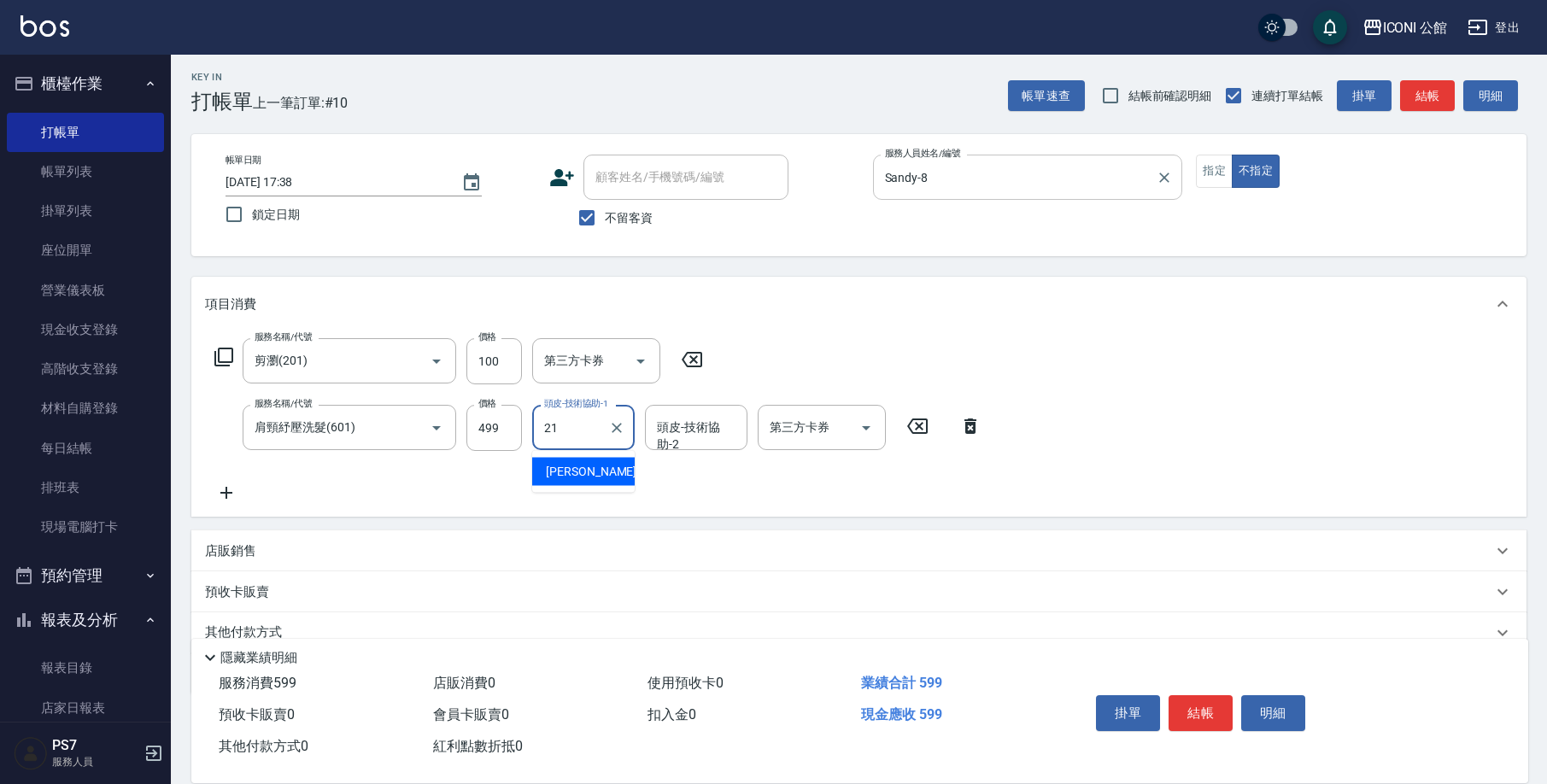
type input "[PERSON_NAME]-21"
click at [221, 357] on icon at bounding box center [224, 357] width 21 height 21
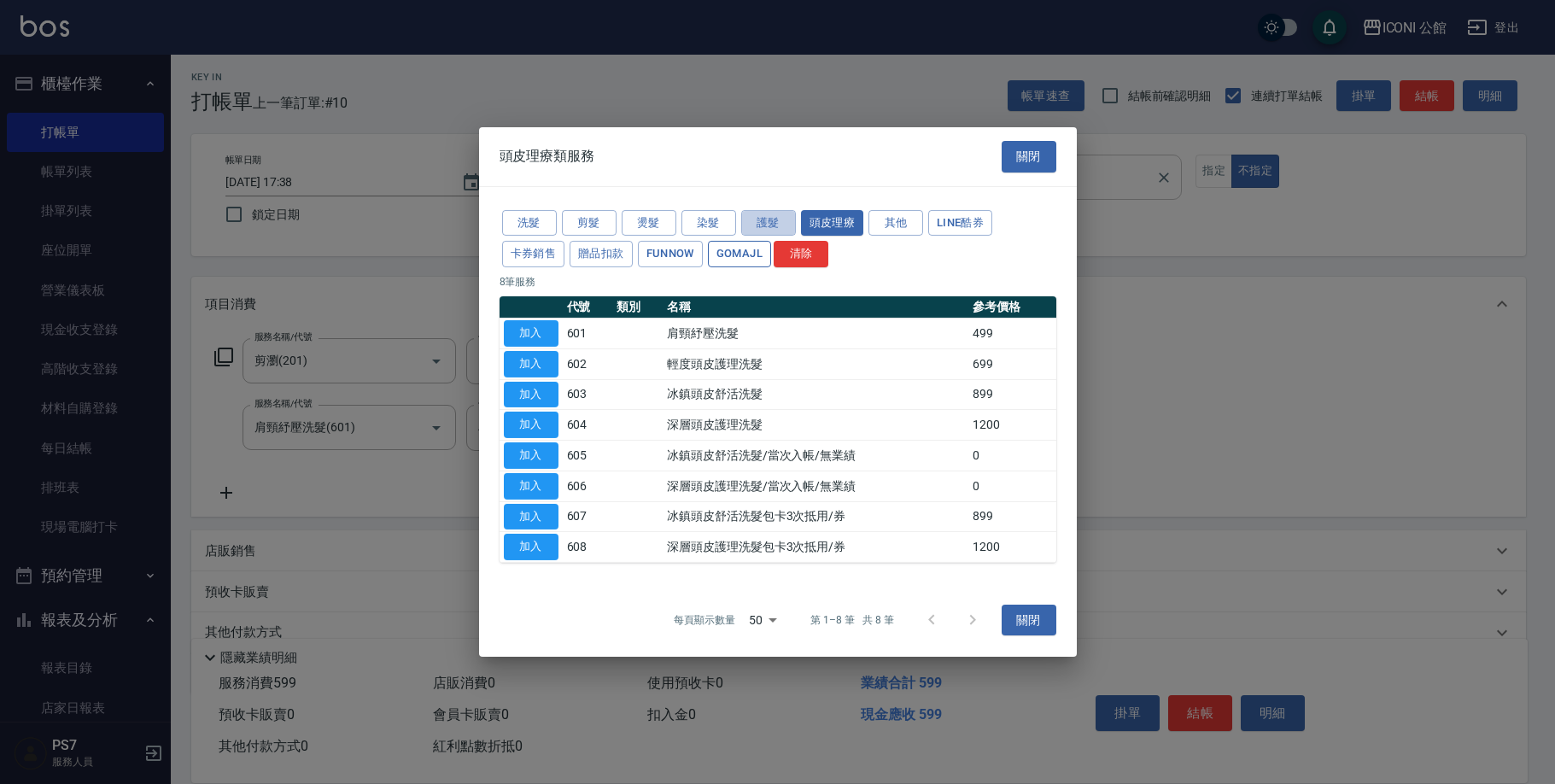
drag, startPoint x: 761, startPoint y: 223, endPoint x: 731, endPoint y: 249, distance: 39.7
click at [761, 224] on button "護髮" at bounding box center [768, 222] width 54 height 26
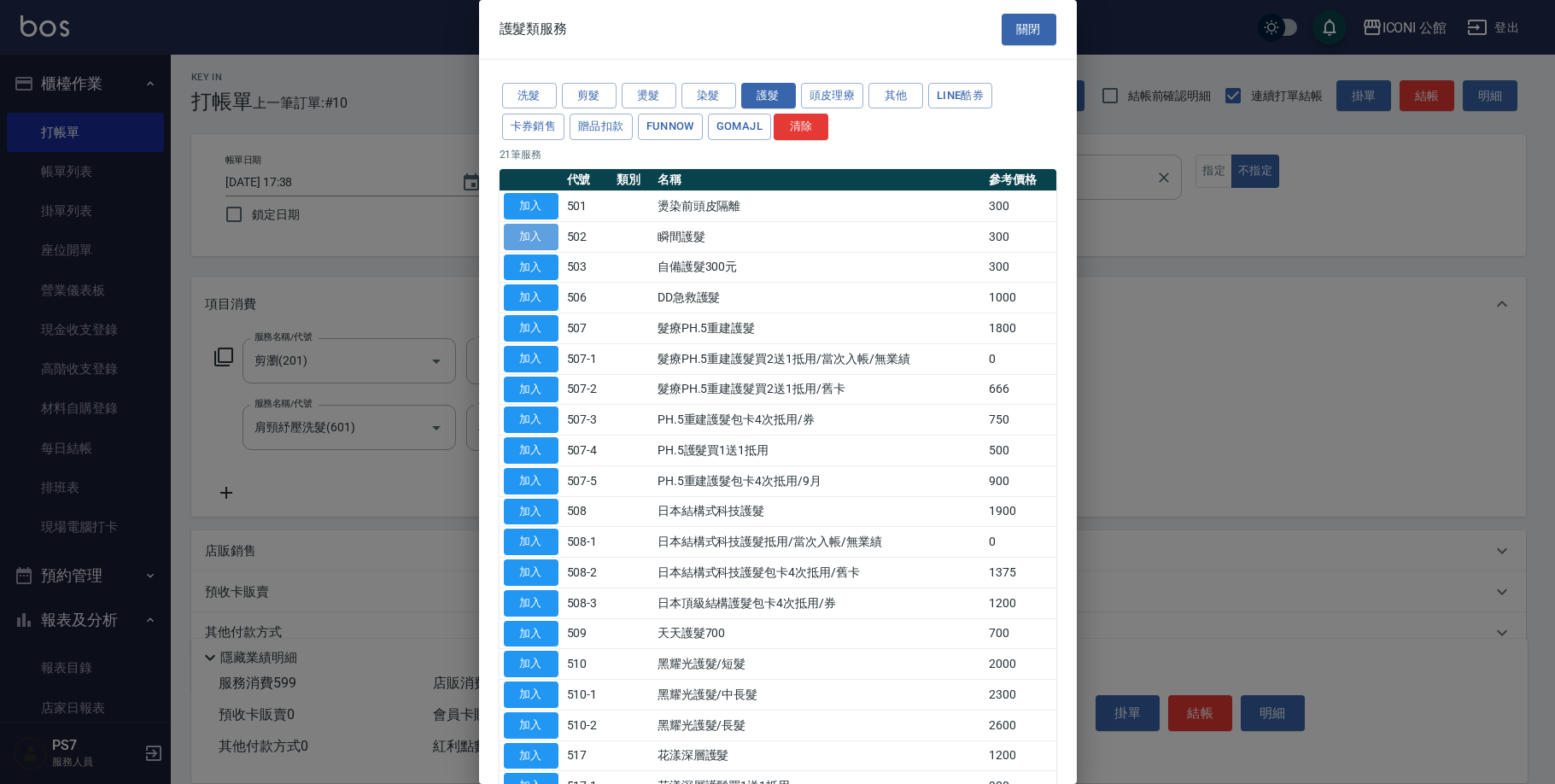
click at [529, 224] on button "加入" at bounding box center [531, 237] width 54 height 26
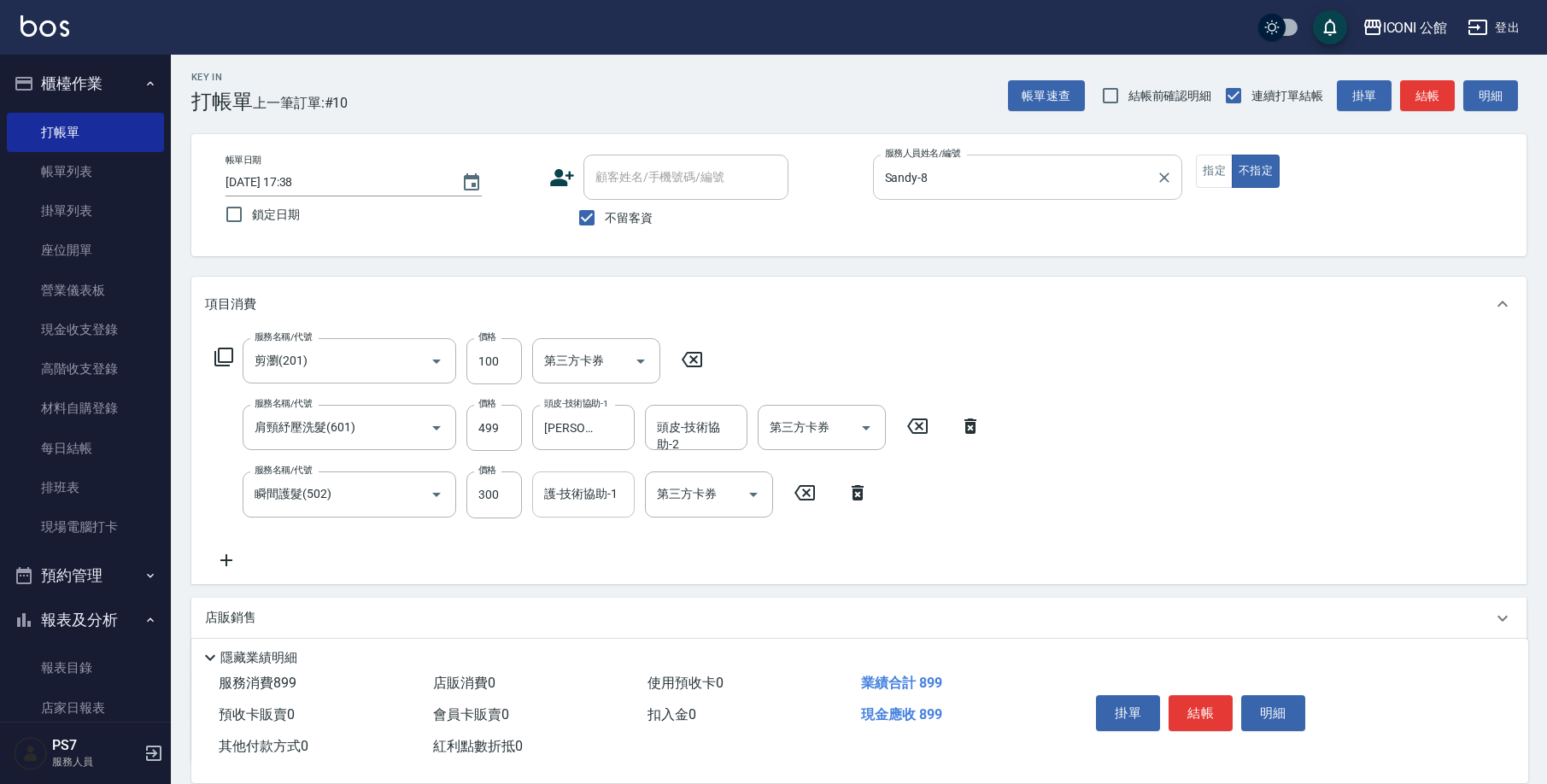
click at [567, 486] on input "護-技術協助-1" at bounding box center [584, 494] width 87 height 30
type input "[PERSON_NAME]-21"
drag, startPoint x: 1191, startPoint y: 692, endPoint x: 1174, endPoint y: 682, distance: 19.7
click at [1192, 695] on button "結帳" at bounding box center [1201, 713] width 64 height 36
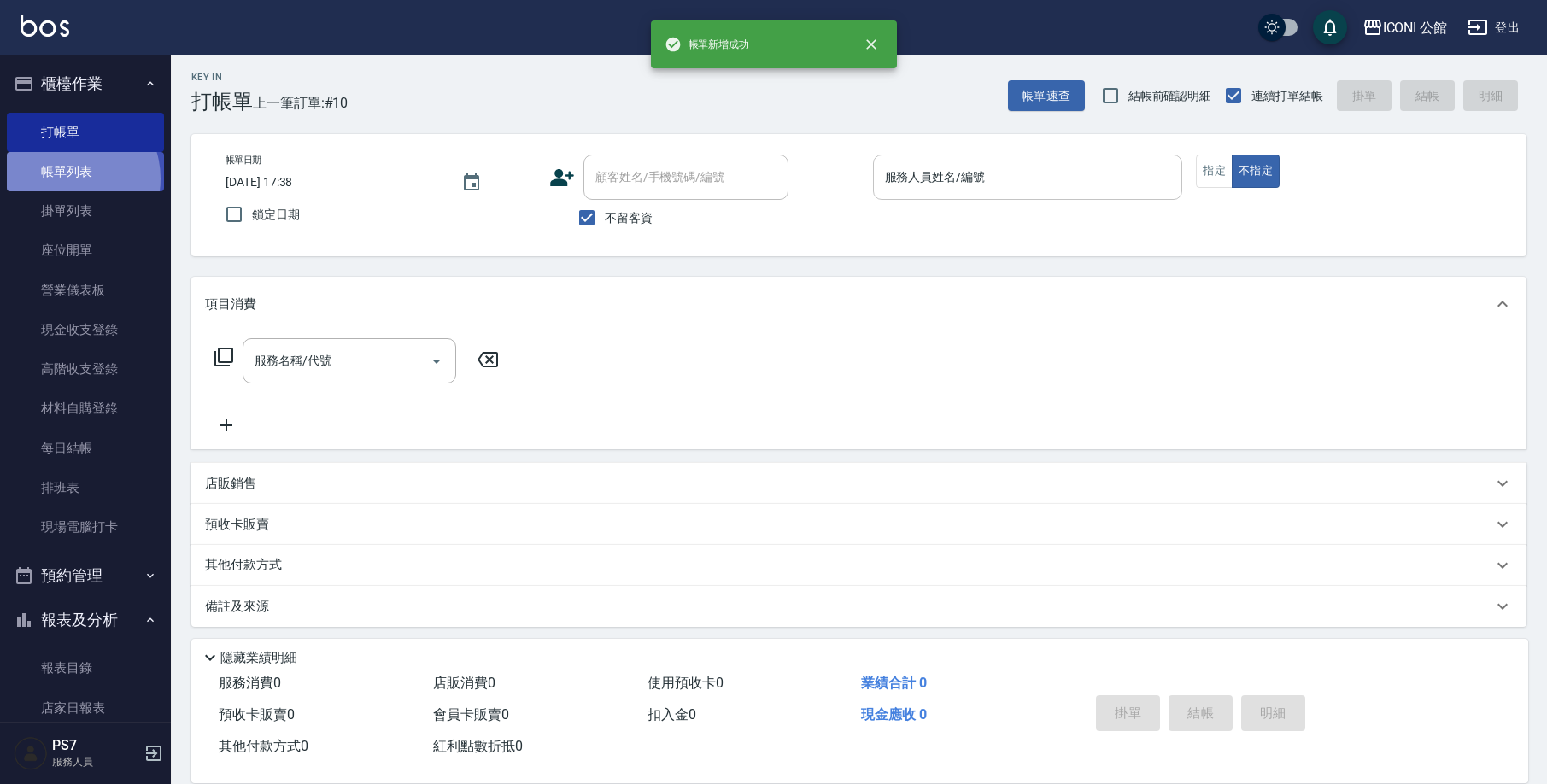
click at [68, 177] on link "帳單列表" at bounding box center [85, 172] width 158 height 39
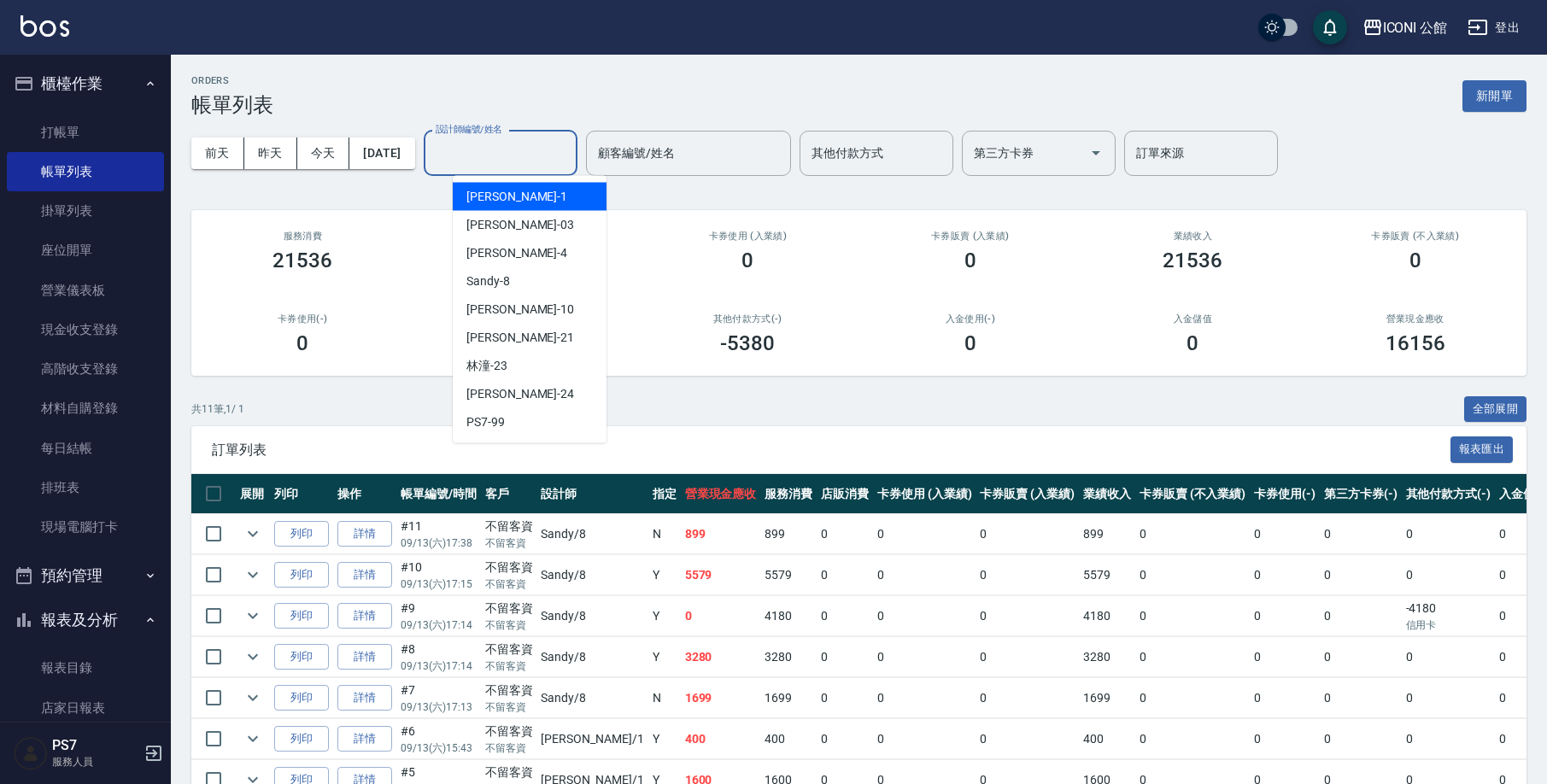
click at [548, 155] on input "設計師編號/姓名" at bounding box center [501, 154] width 139 height 30
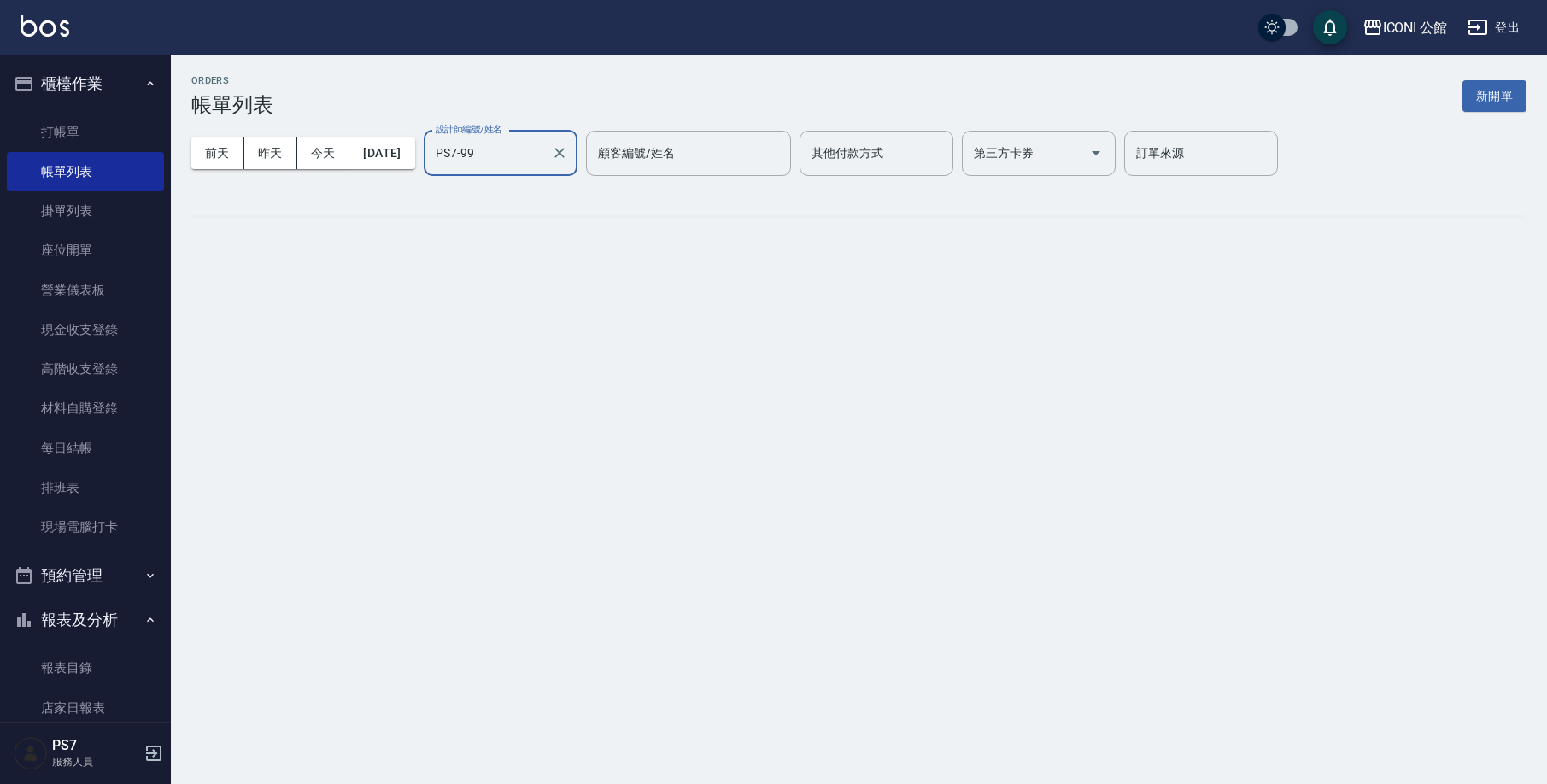
type input "PS7-994"
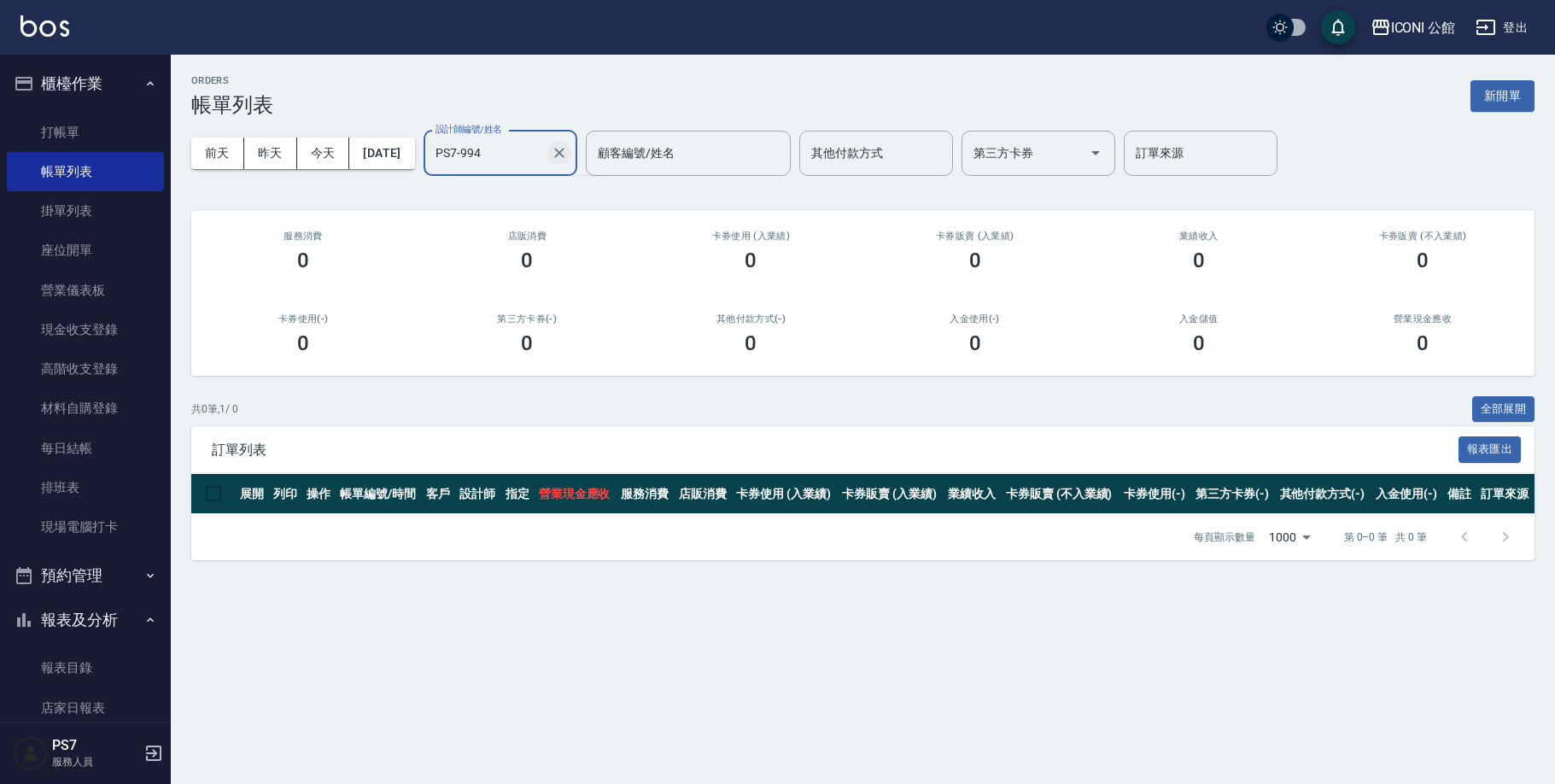
click at [568, 148] on icon "Clear" at bounding box center [559, 153] width 17 height 17
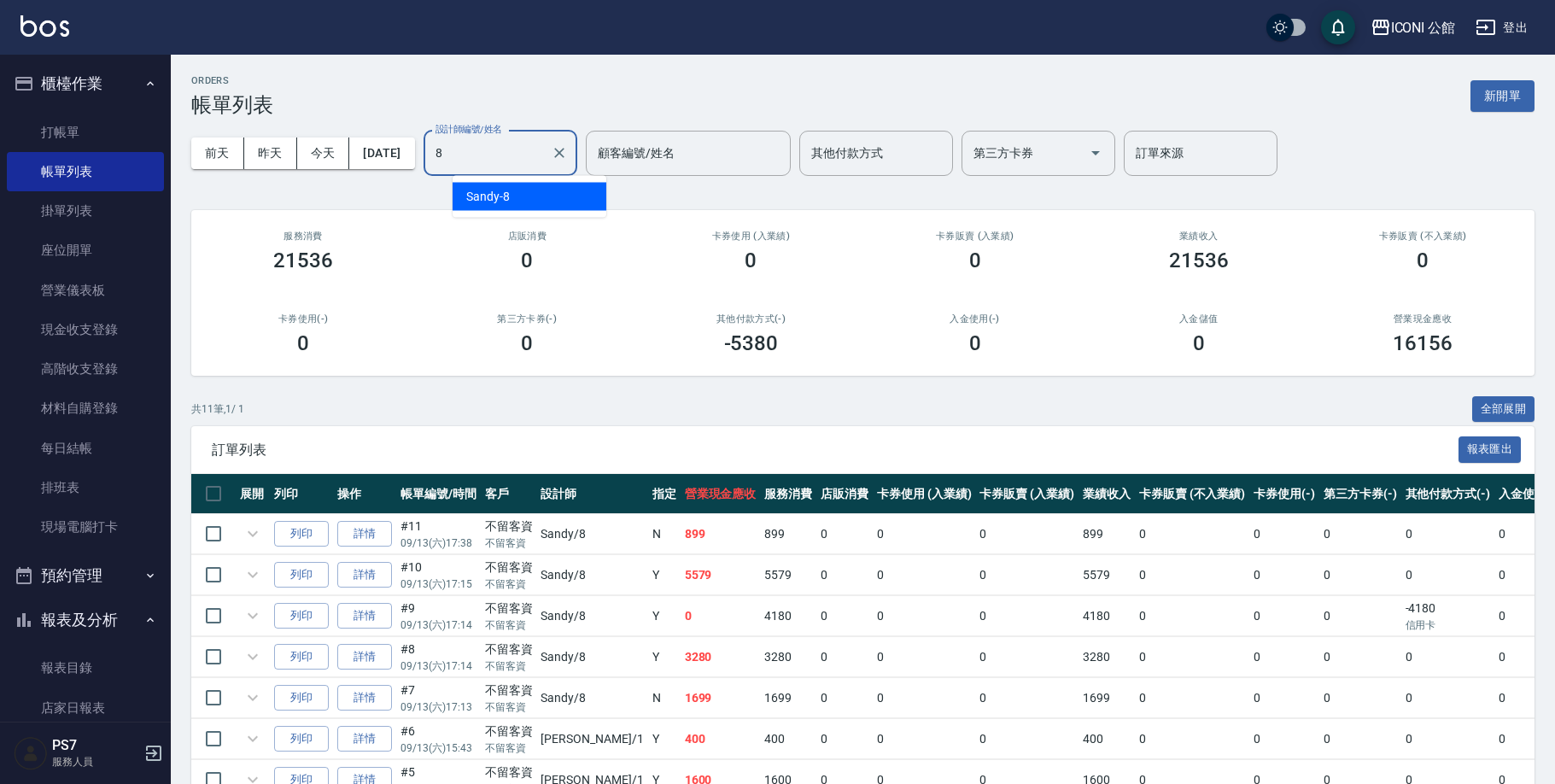
type input "Sandy-8"
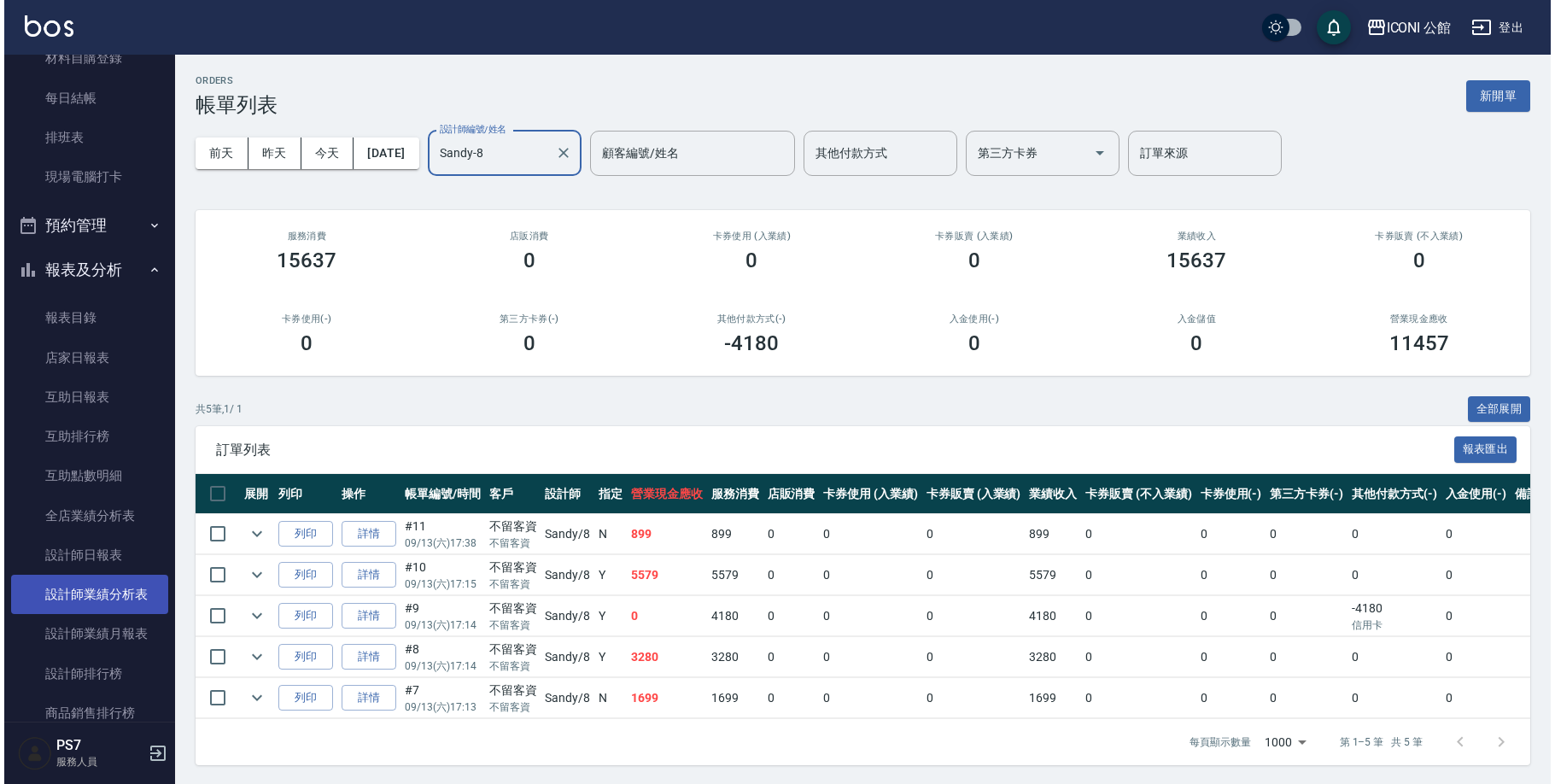
scroll to position [354, 0]
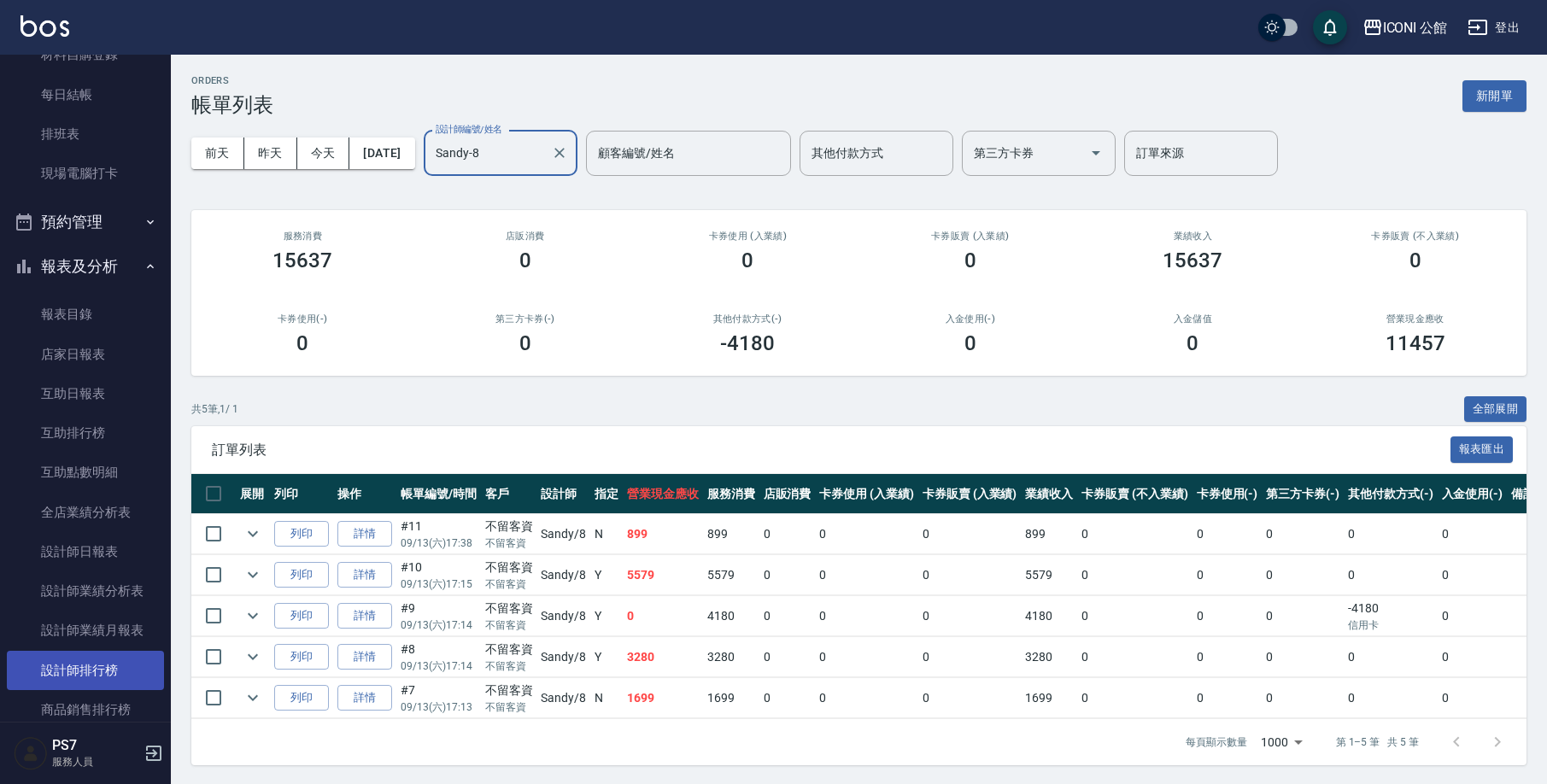
click at [85, 651] on link "設計師排行榜" at bounding box center [85, 671] width 158 height 39
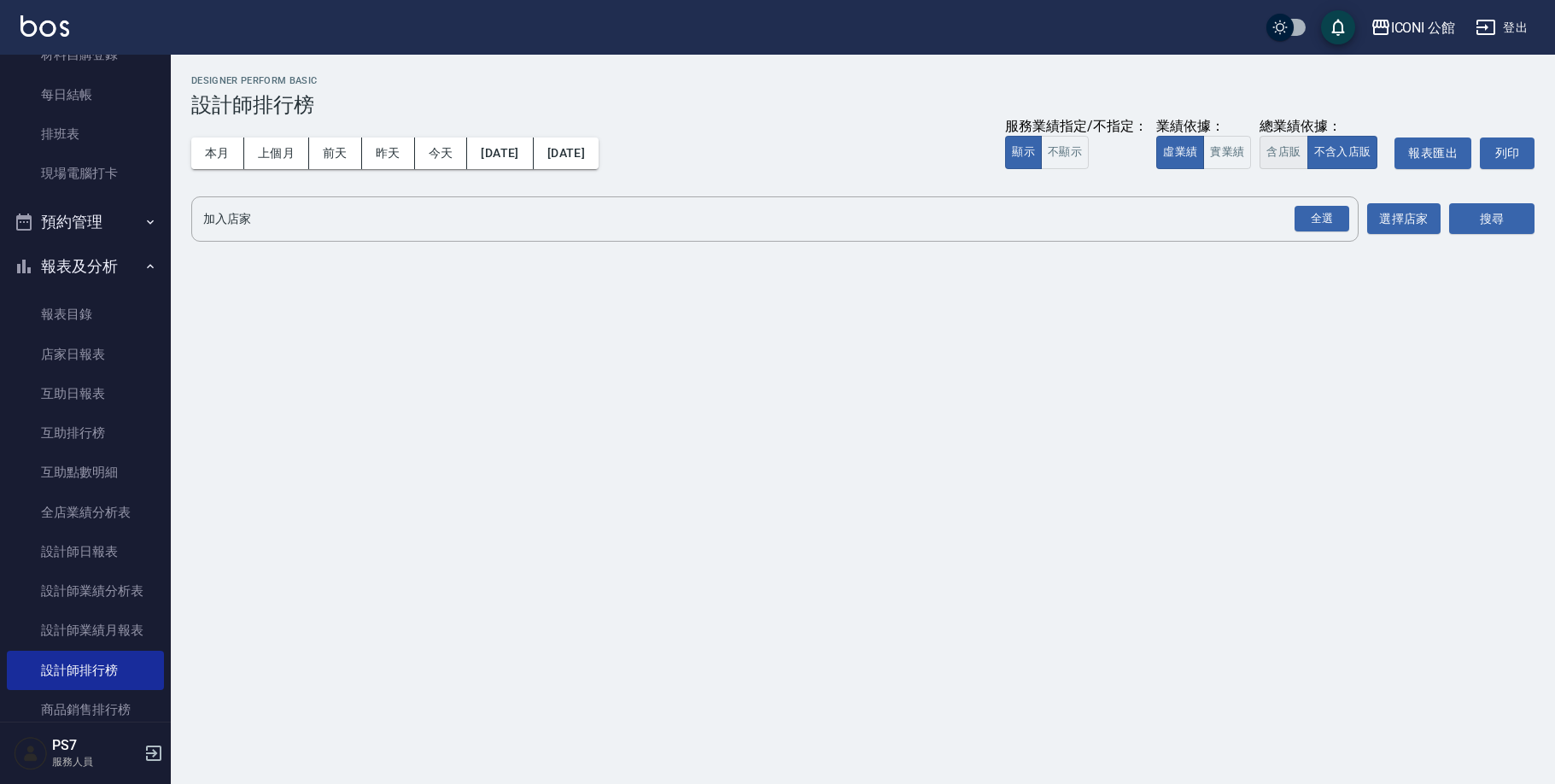
click at [1291, 159] on button "含店販" at bounding box center [1283, 153] width 48 height 34
click at [1318, 227] on div "全選" at bounding box center [1322, 219] width 54 height 26
click at [1518, 233] on button "搜尋" at bounding box center [1491, 220] width 85 height 32
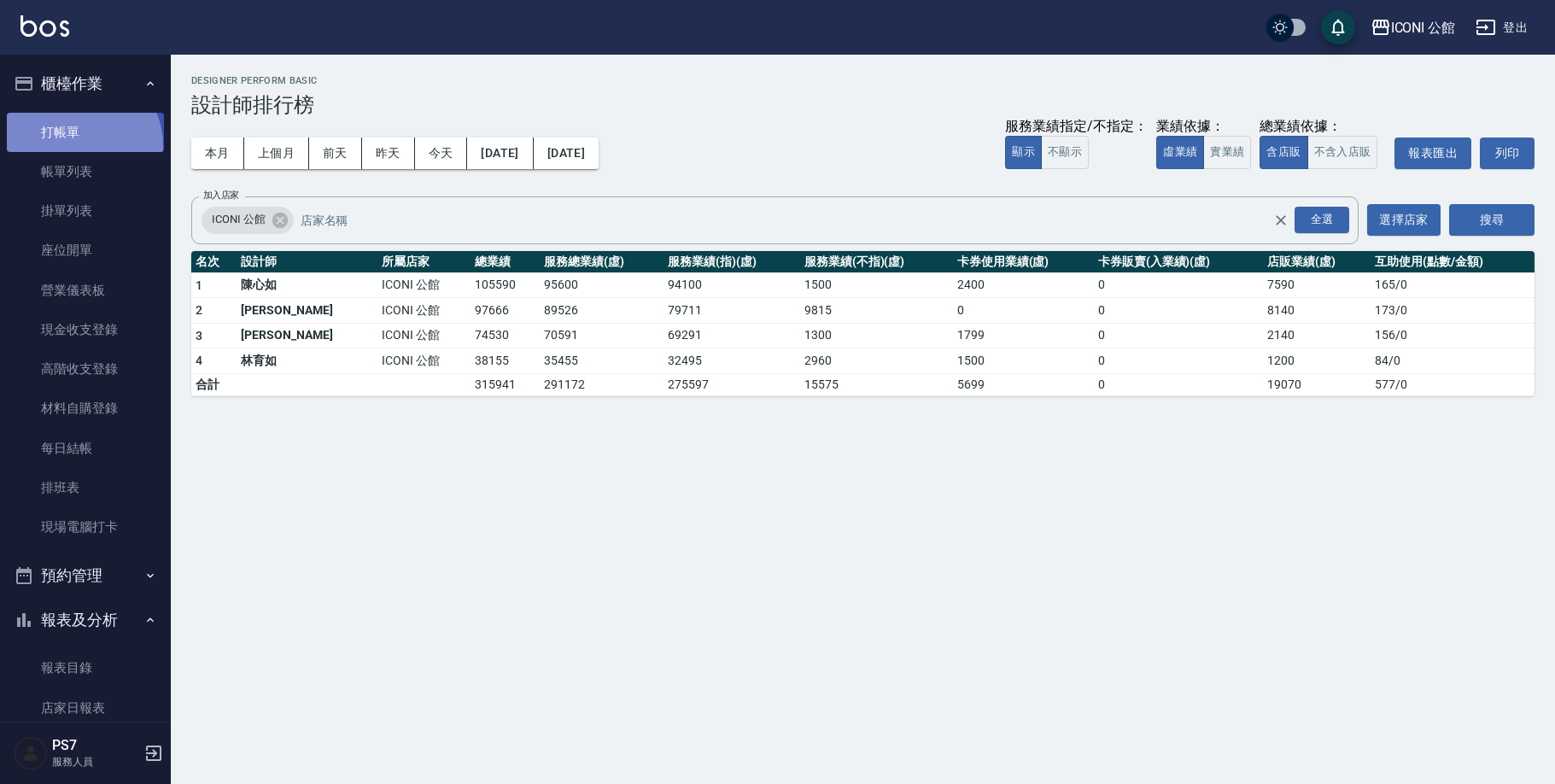
click at [79, 144] on link "打帳單" at bounding box center [85, 132] width 158 height 39
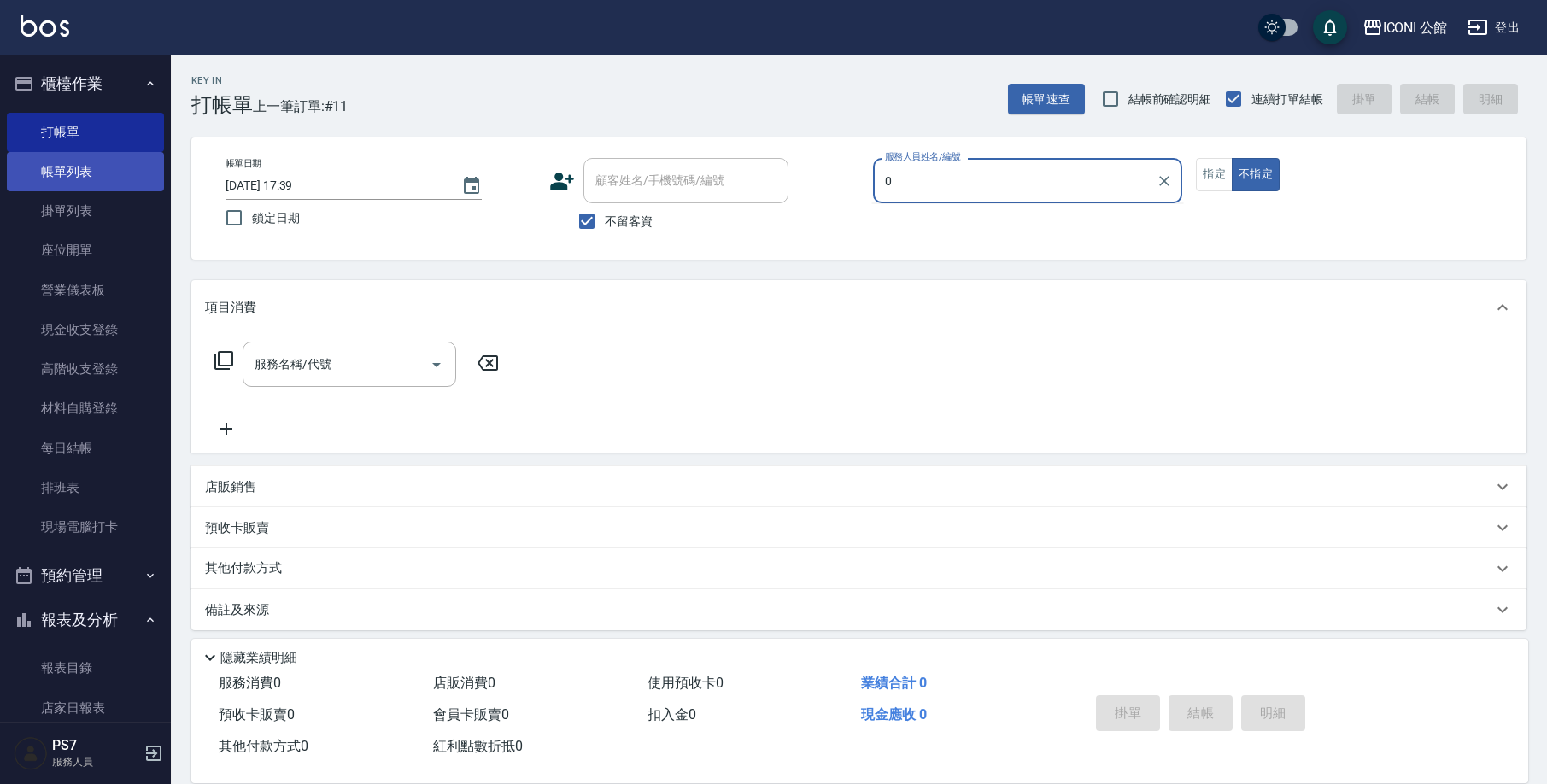
type input "0"
drag, startPoint x: 93, startPoint y: 154, endPoint x: 129, endPoint y: 171, distance: 39.8
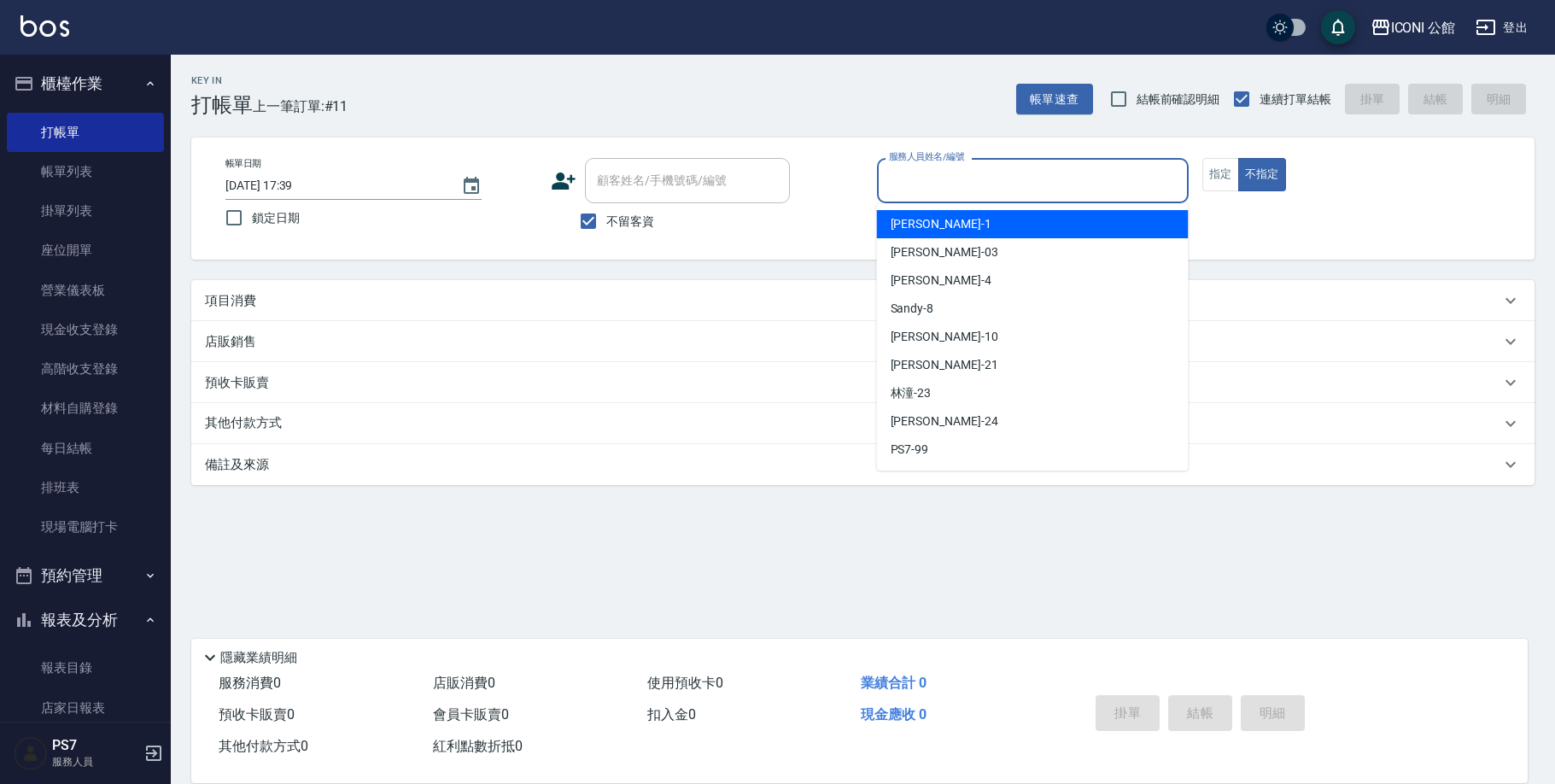
click at [1095, 166] on input "服務人員姓名/編號" at bounding box center [1033, 181] width 296 height 30
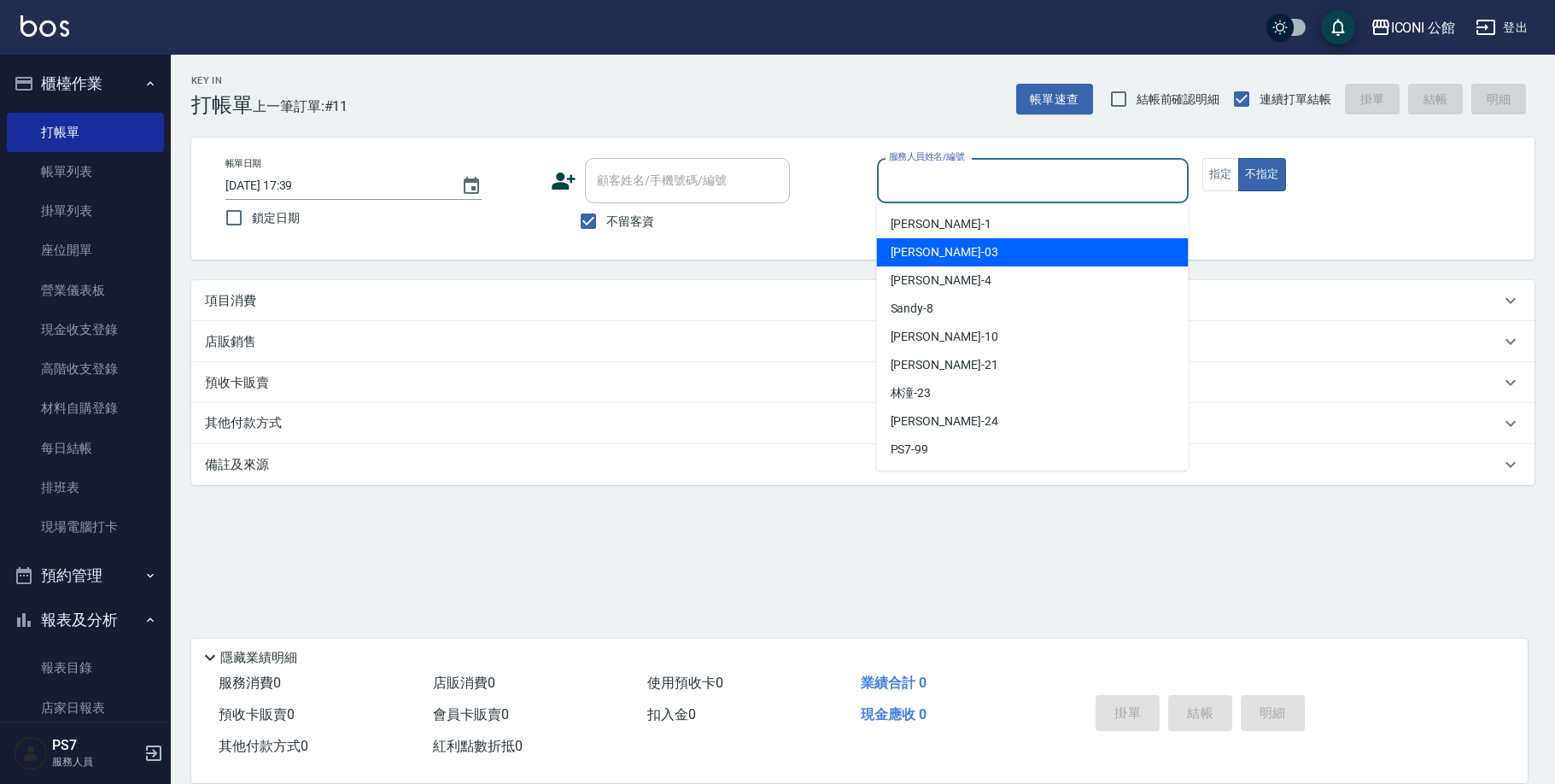
drag, startPoint x: 1019, startPoint y: 262, endPoint x: 1009, endPoint y: 267, distance: 11.2
click at [1017, 263] on div "[PERSON_NAME] -03" at bounding box center [1033, 252] width 311 height 28
type input "[PERSON_NAME]-03"
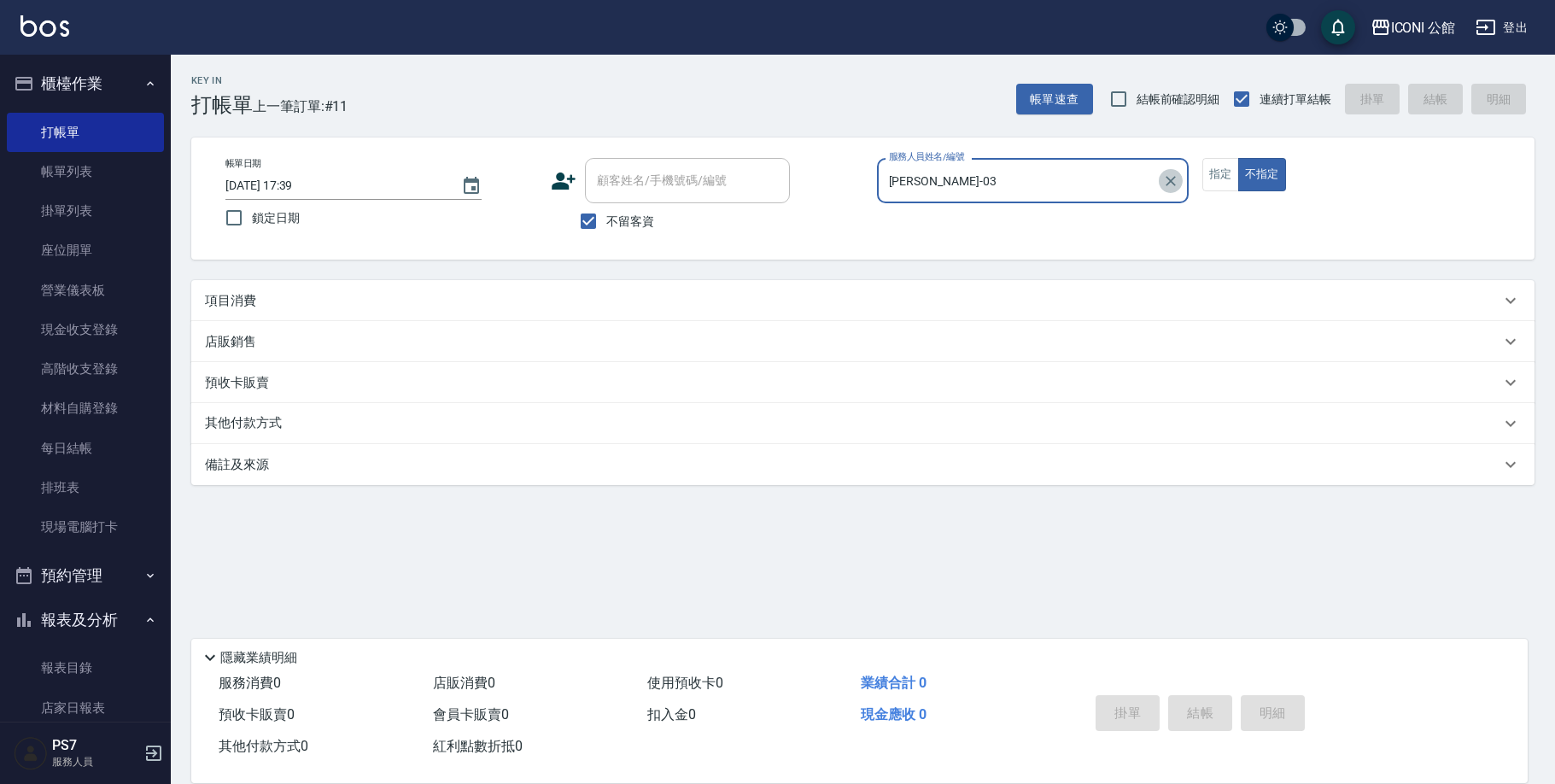
click at [1171, 180] on icon "Clear" at bounding box center [1170, 181] width 10 height 10
click at [1096, 169] on input "服務人員姓名/編號" at bounding box center [1033, 181] width 296 height 30
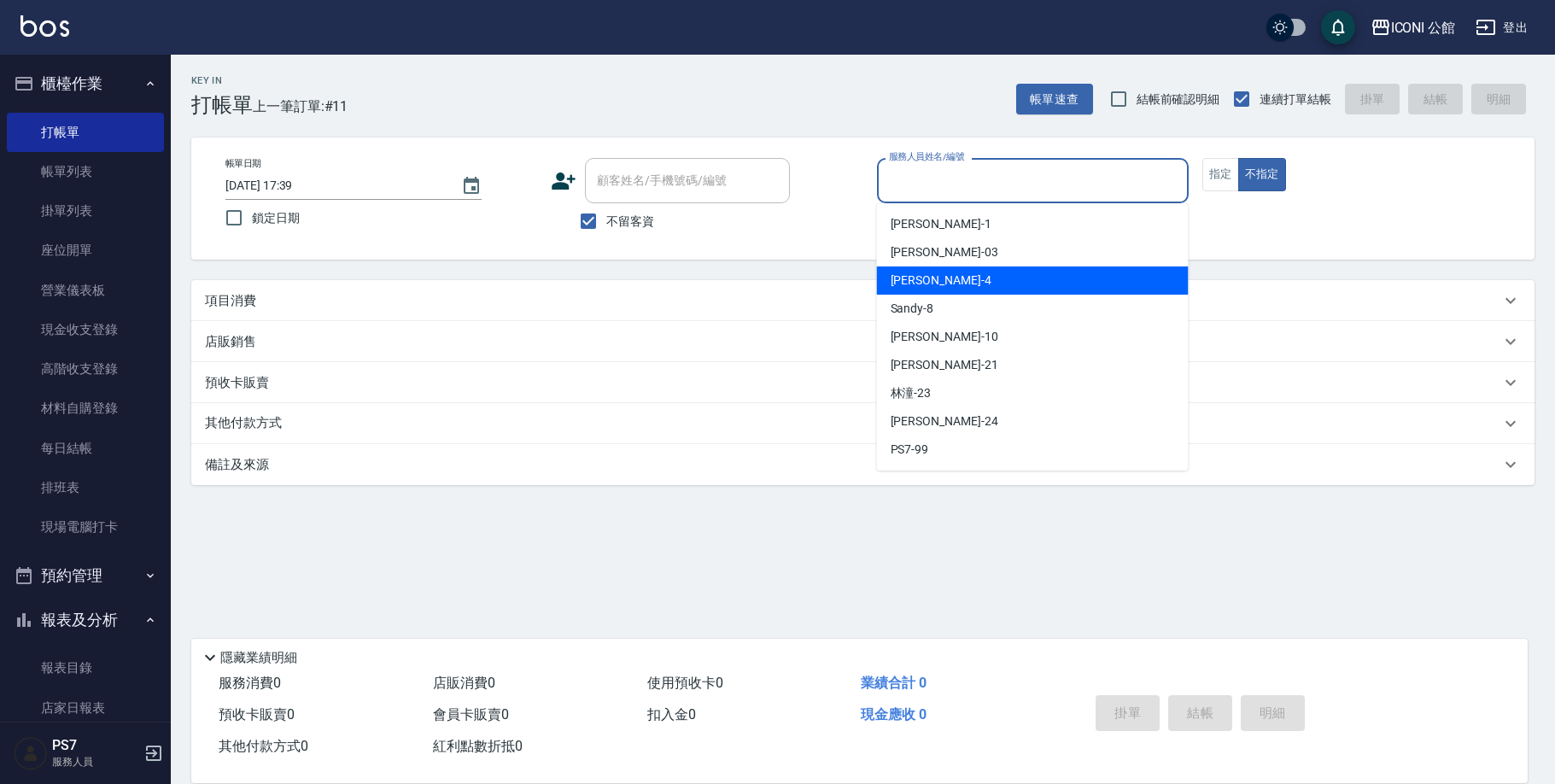
click at [1026, 284] on div "Lina -4" at bounding box center [1033, 280] width 311 height 28
type input "Lina-4"
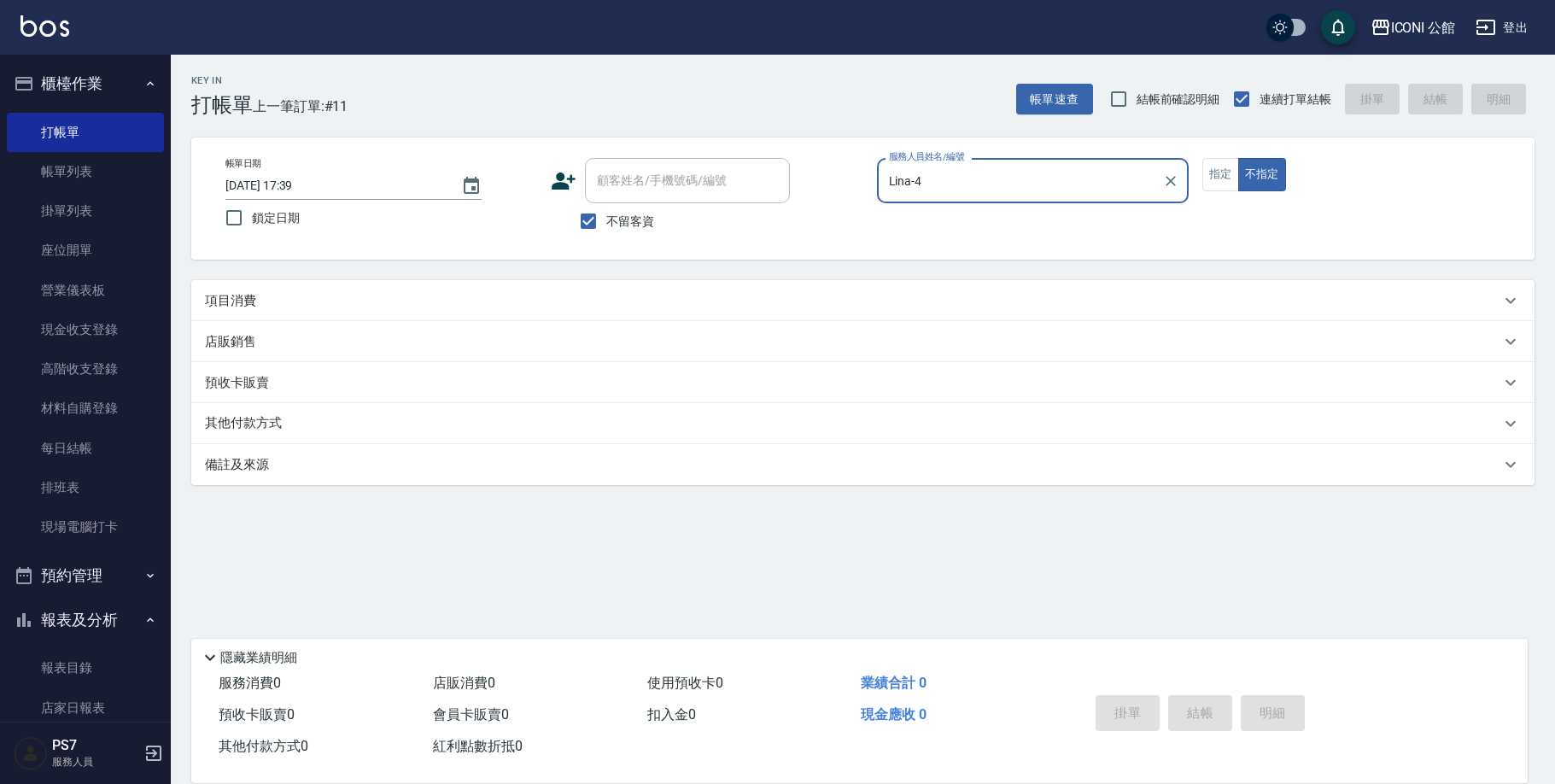
click at [1261, 174] on button "不指定" at bounding box center [1261, 174] width 48 height 34
type button "false"
click at [1261, 174] on button "不指定" at bounding box center [1261, 174] width 48 height 34
click at [241, 295] on p "項目消費" at bounding box center [231, 300] width 52 height 18
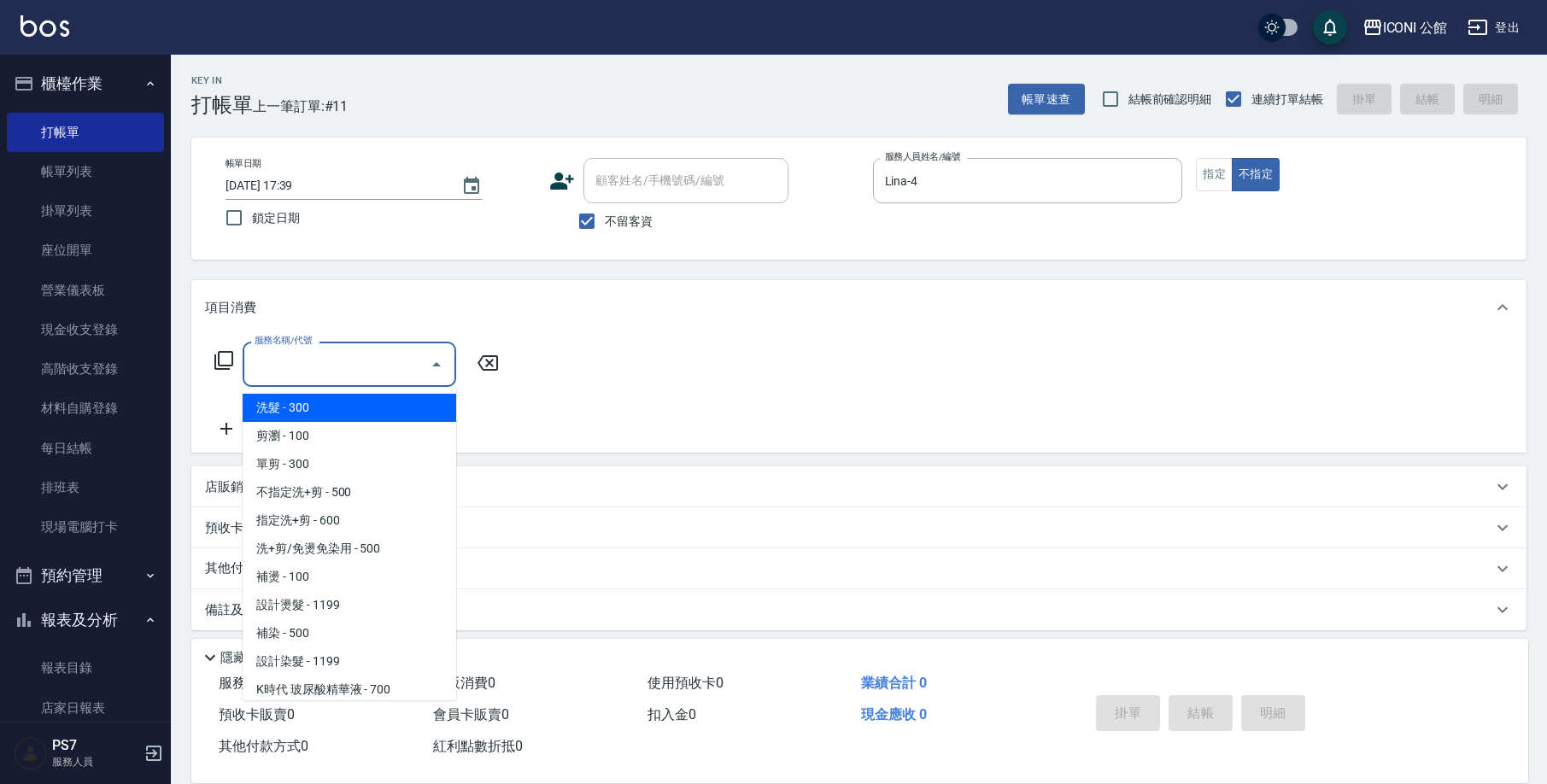
click at [308, 369] on input "服務名稱/代號" at bounding box center [337, 364] width 173 height 30
click at [211, 352] on div "服務名稱/代號 服務名稱/代號" at bounding box center [357, 364] width 304 height 45
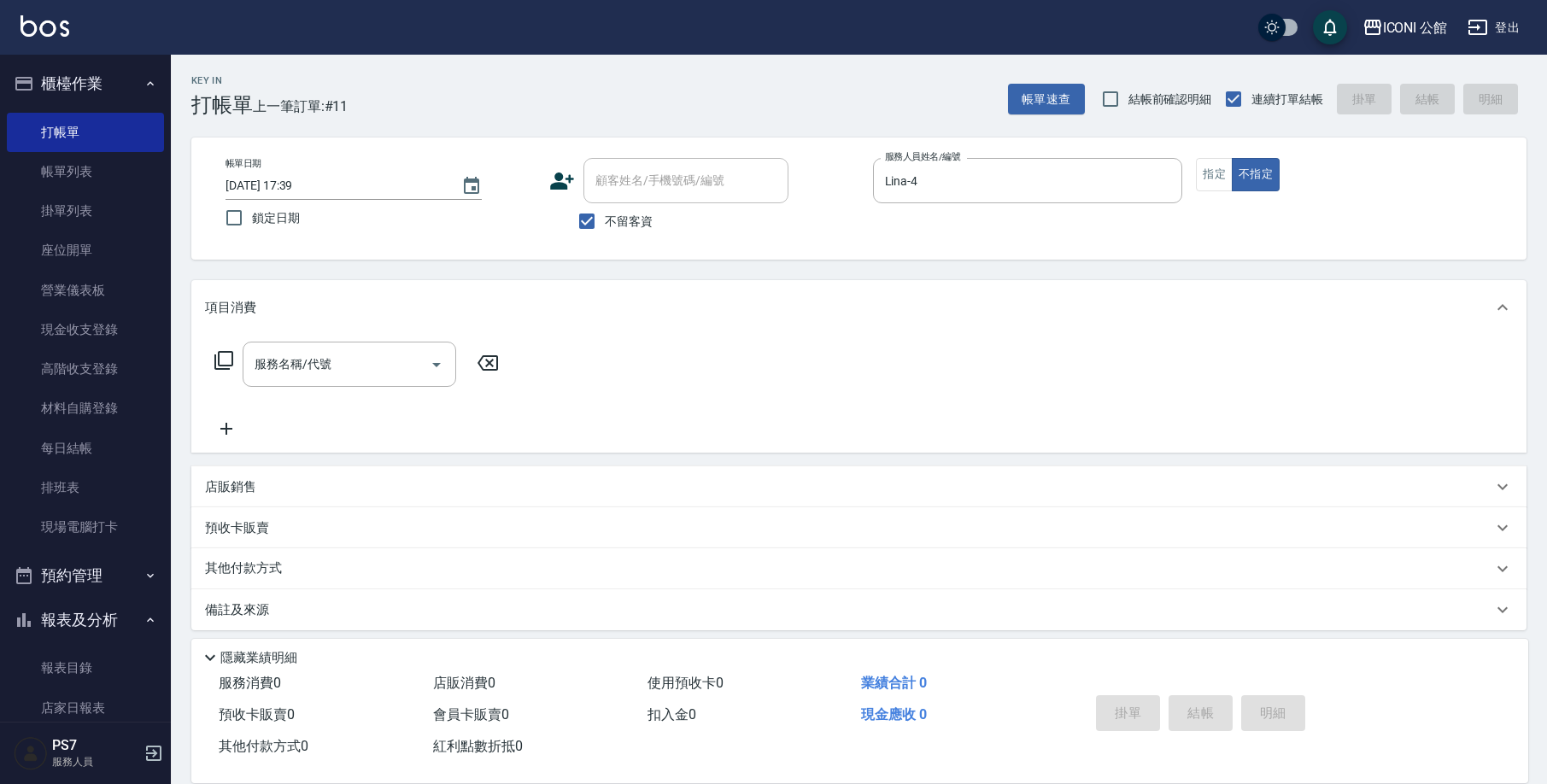
click at [220, 358] on icon at bounding box center [224, 360] width 19 height 19
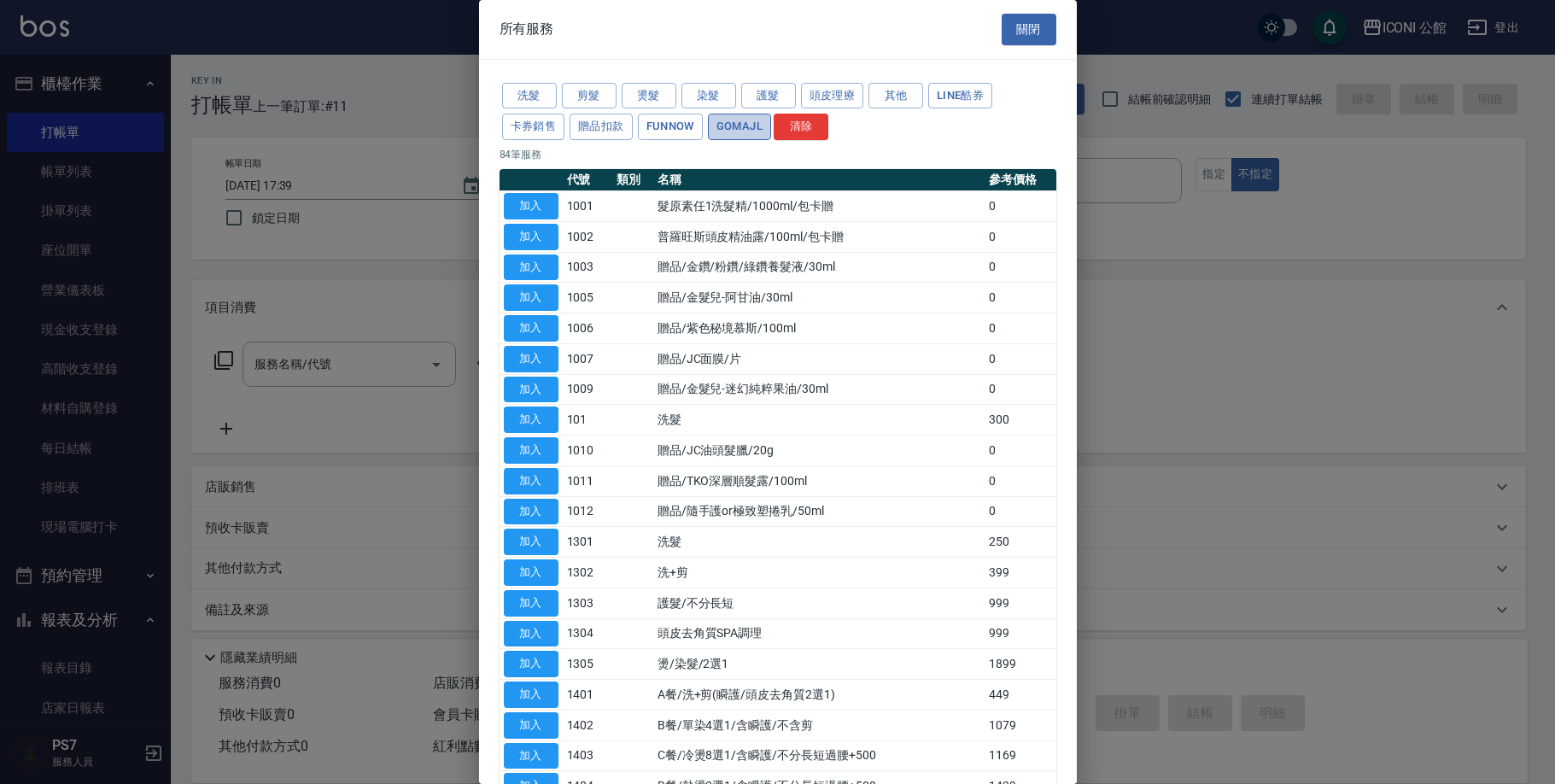
click at [739, 130] on button "GOMAJL" at bounding box center [739, 127] width 63 height 26
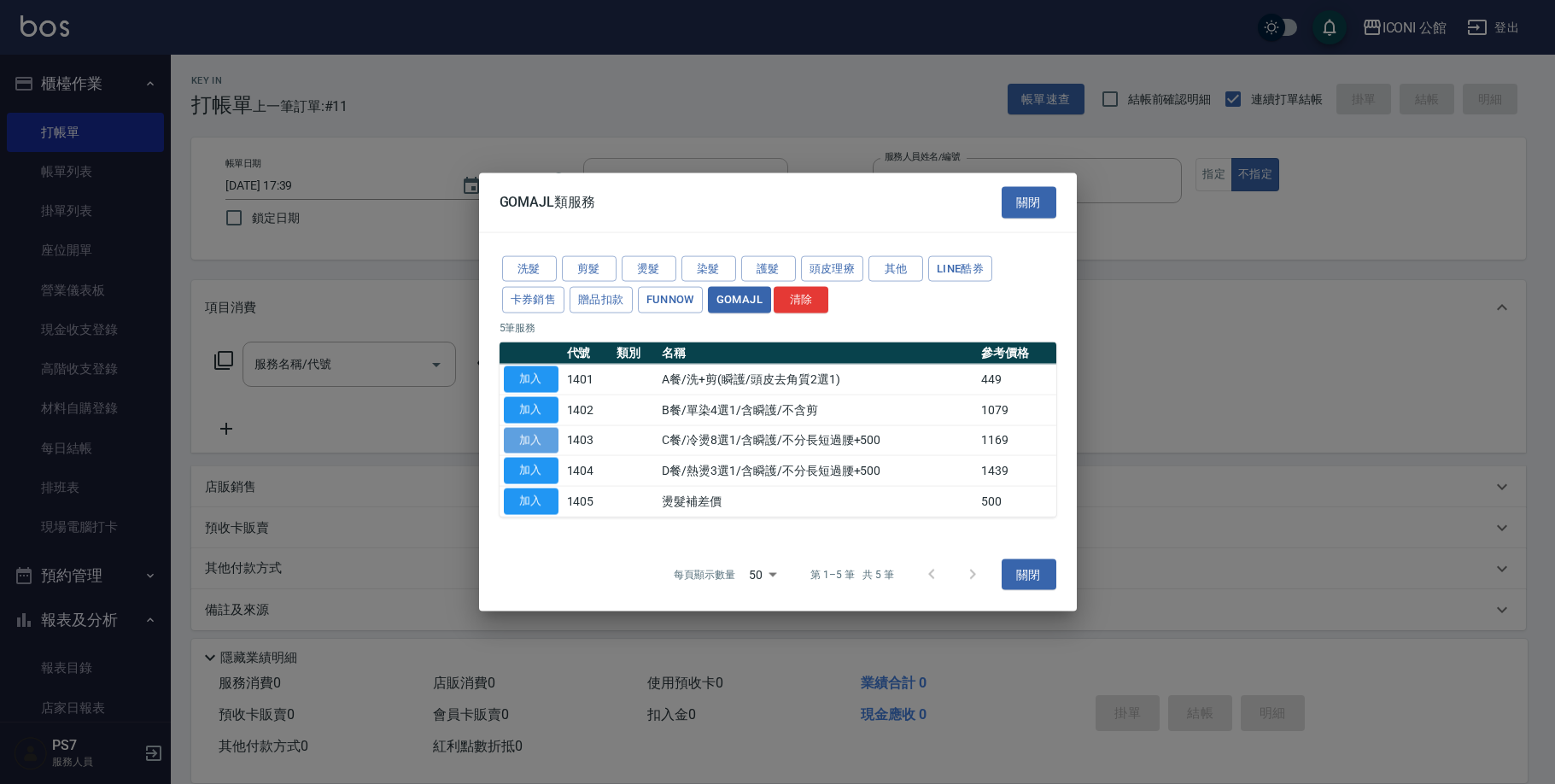
click at [538, 444] on button "加入" at bounding box center [531, 440] width 54 height 26
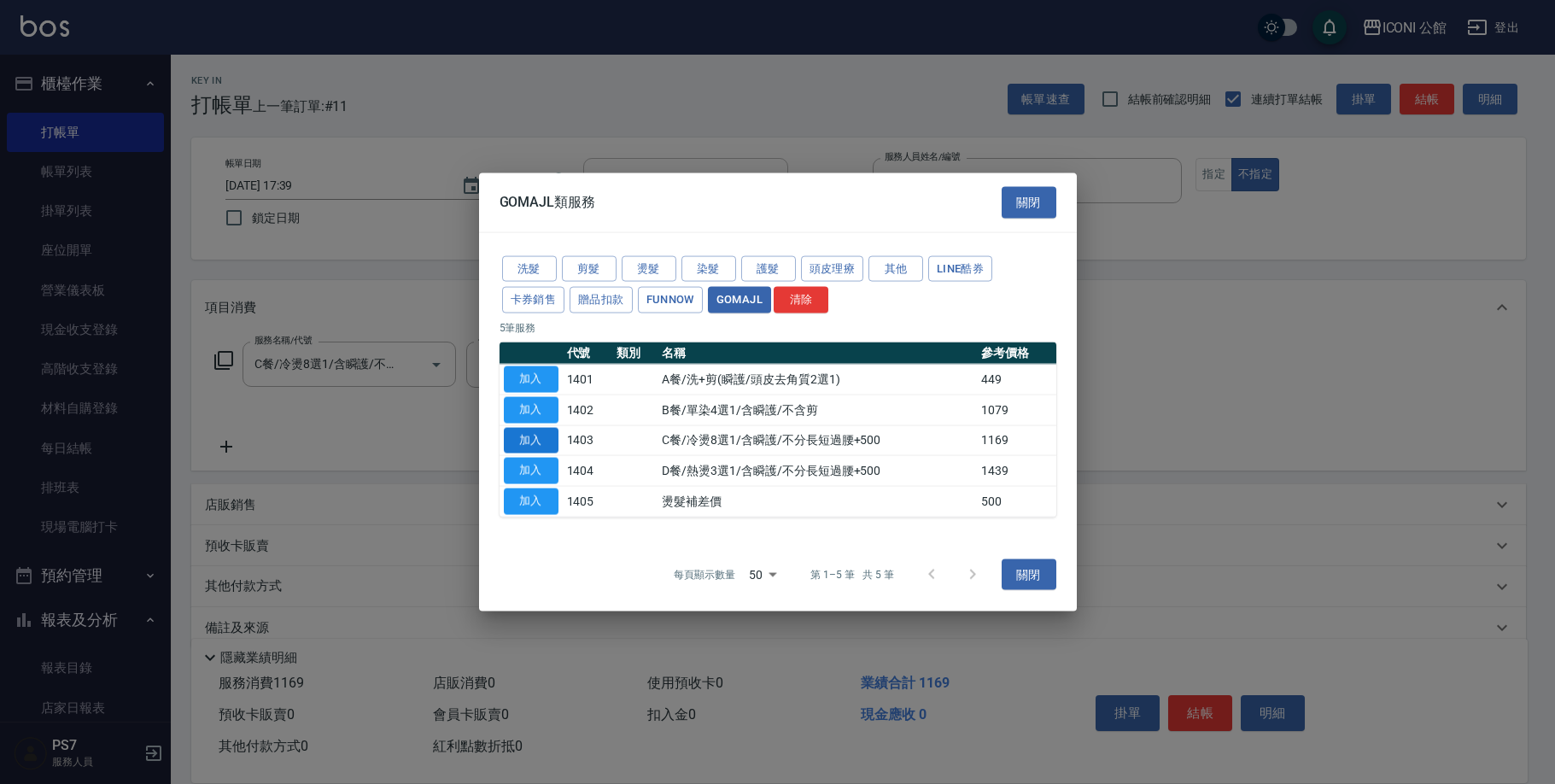
type input "C餐/冷燙8選1/含瞬護/不分長短過腰+500(1403)"
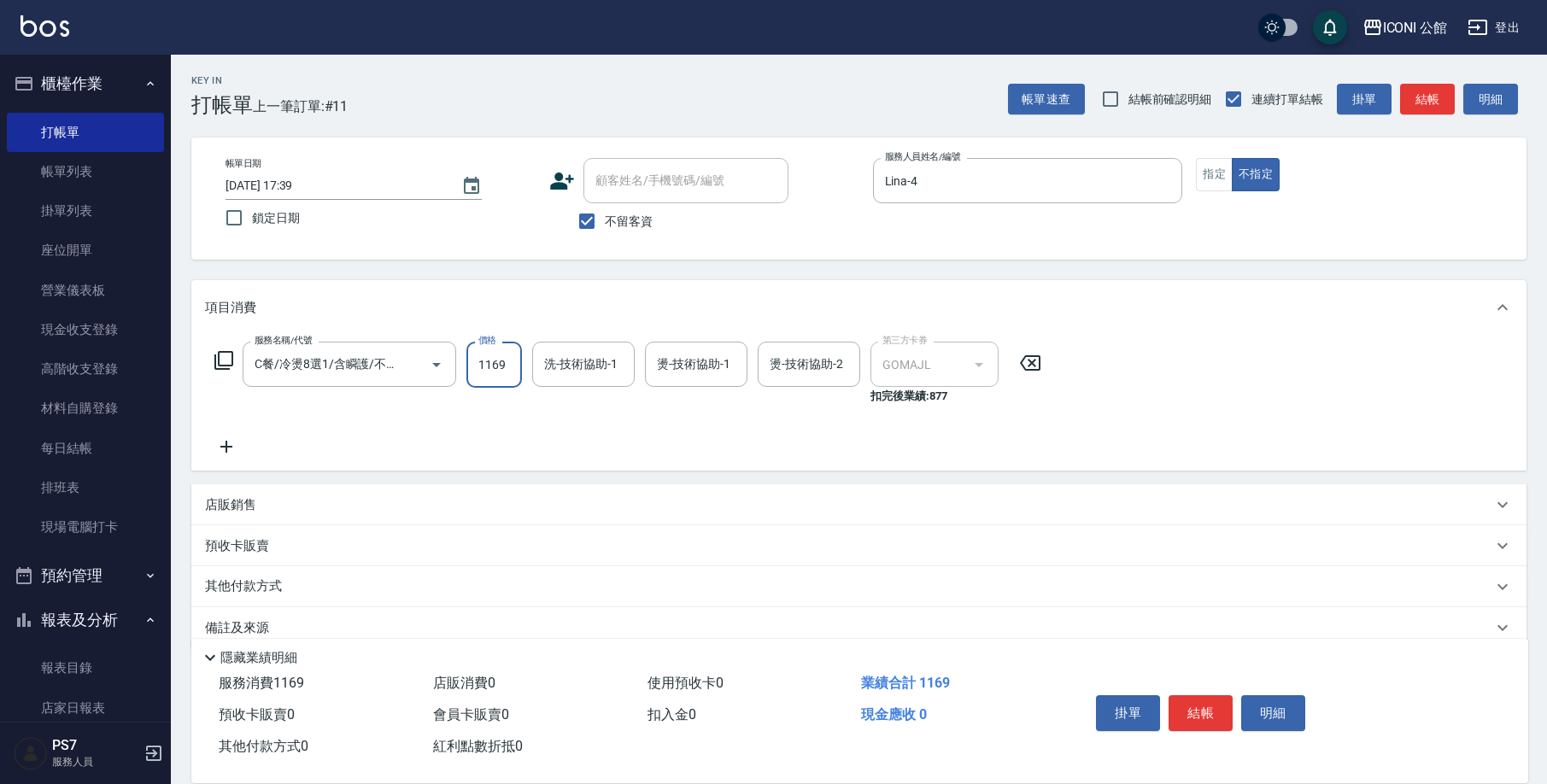
click at [509, 368] on input "1169" at bounding box center [493, 364] width 55 height 46
type input "1199"
type input "[PERSON_NAME]-1"
click at [616, 369] on icon "Clear" at bounding box center [616, 365] width 17 height 17
click at [604, 368] on input "洗-技術協助-1" at bounding box center [584, 364] width 87 height 30
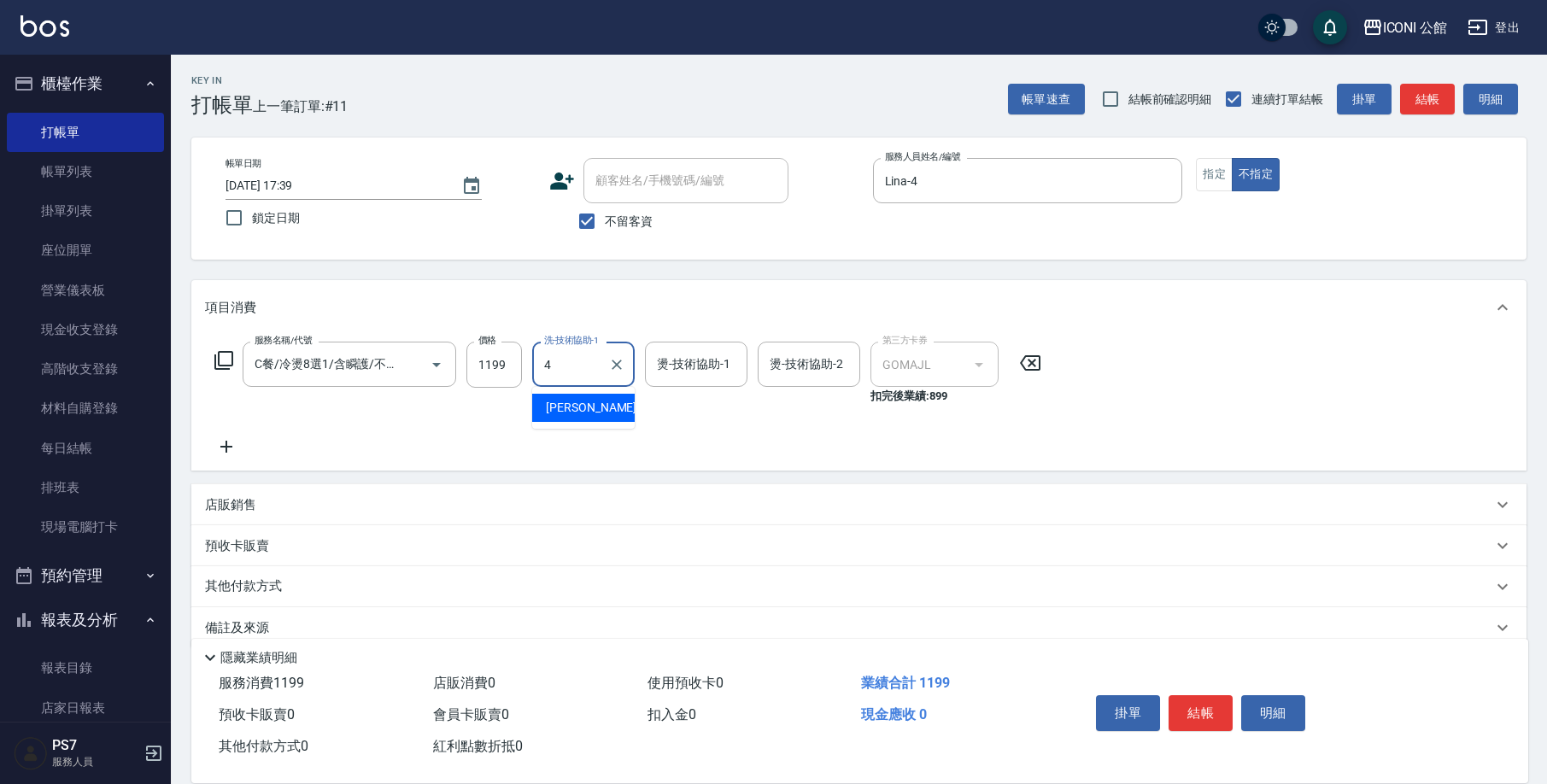
type input "Lina-4"
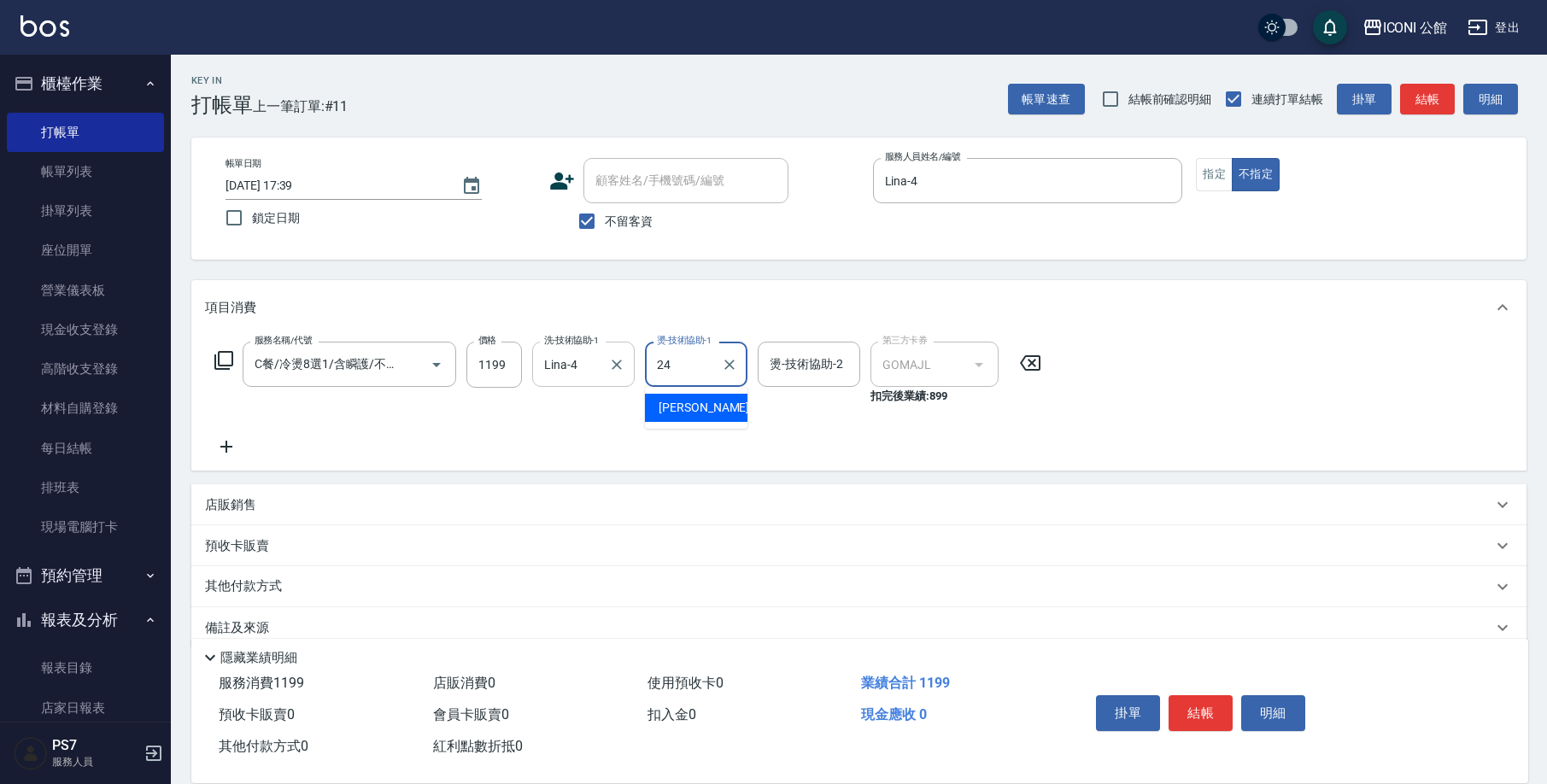
type input "[PERSON_NAME]-24"
type input "Lina-4"
click at [1215, 174] on button "指定" at bounding box center [1214, 174] width 37 height 34
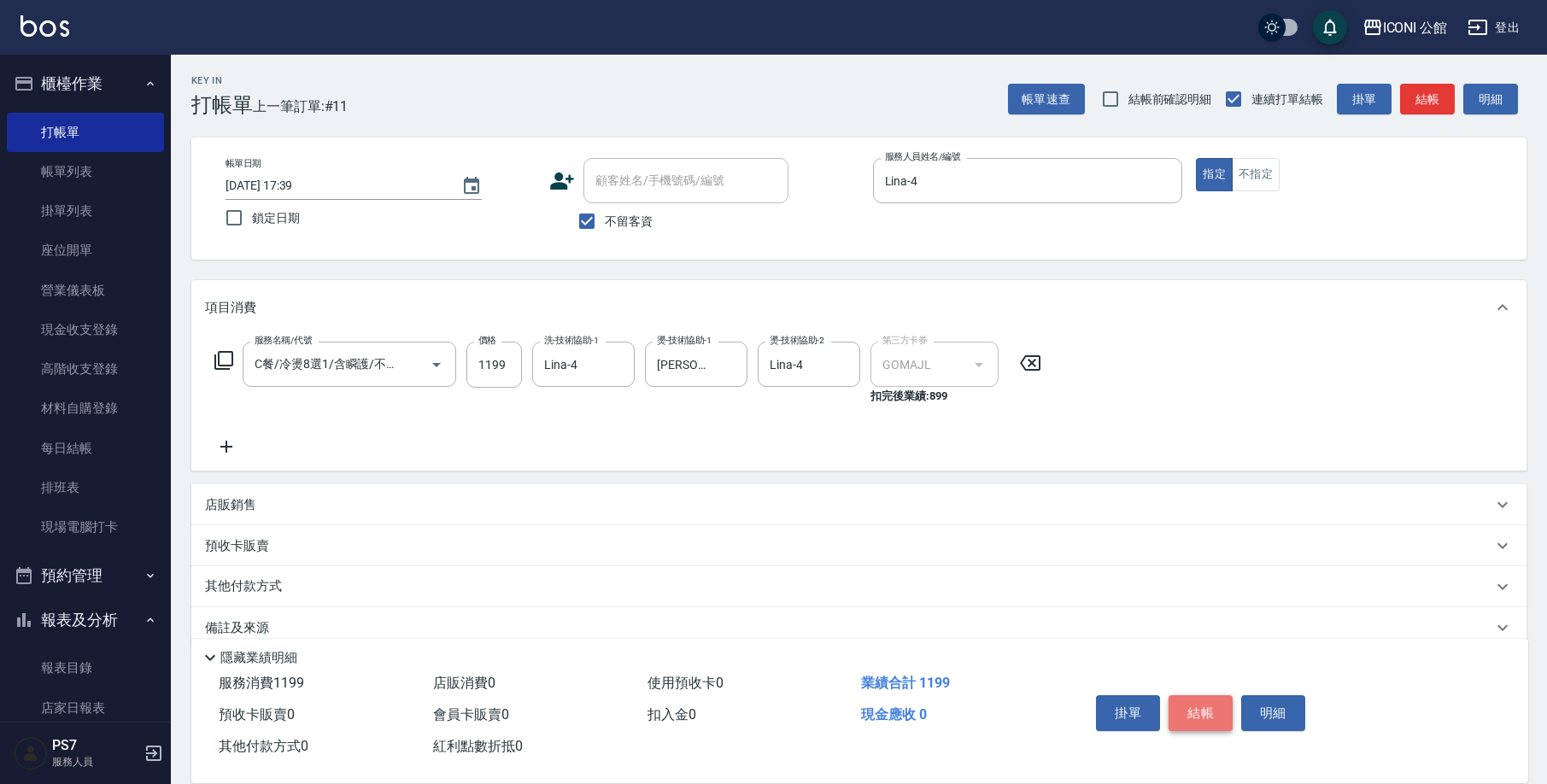
click at [1206, 712] on button "結帳" at bounding box center [1201, 713] width 64 height 36
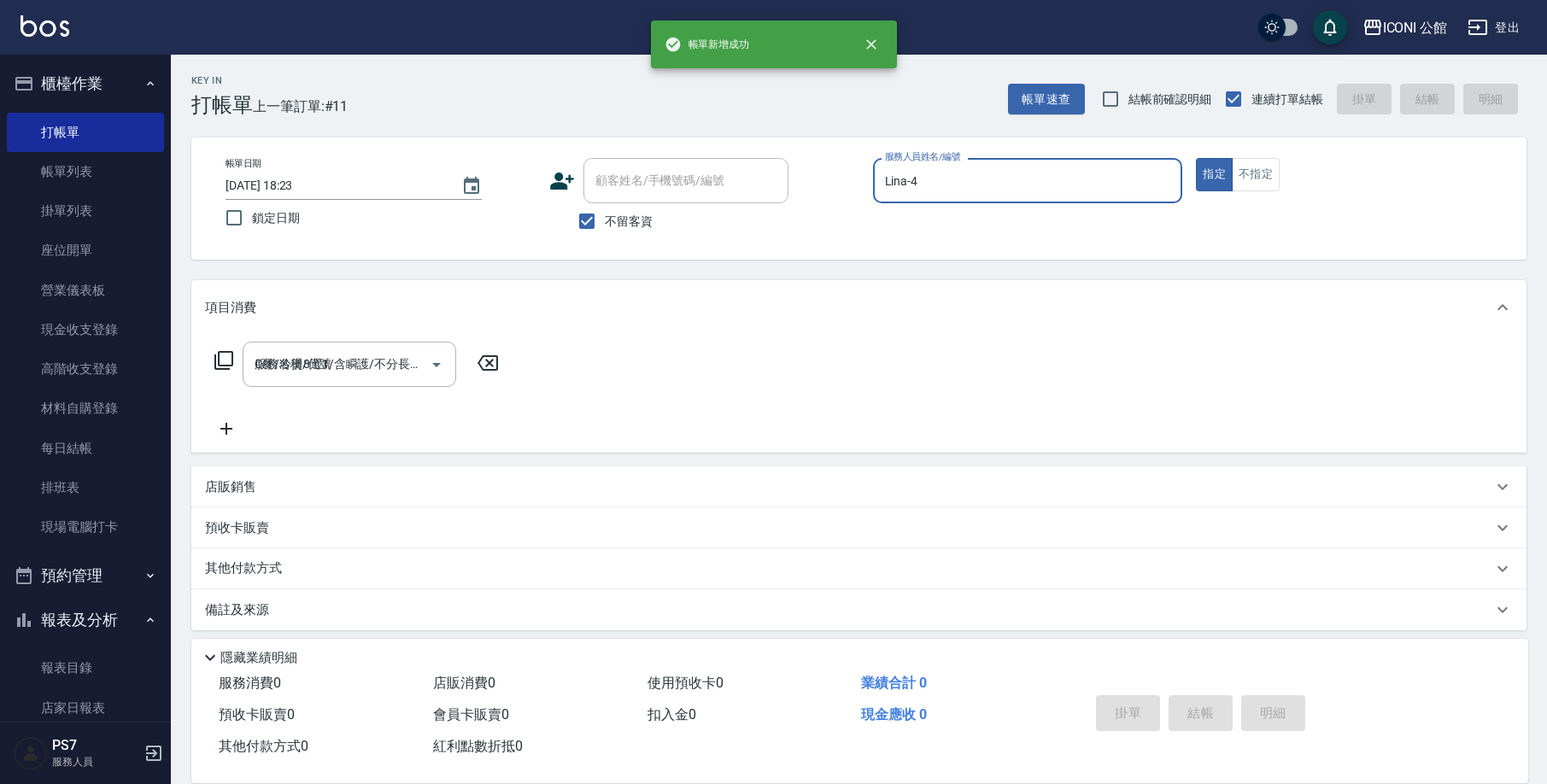
type input "[DATE] 18:23"
click at [942, 202] on div "服務人員姓名/編號" at bounding box center [1028, 180] width 311 height 45
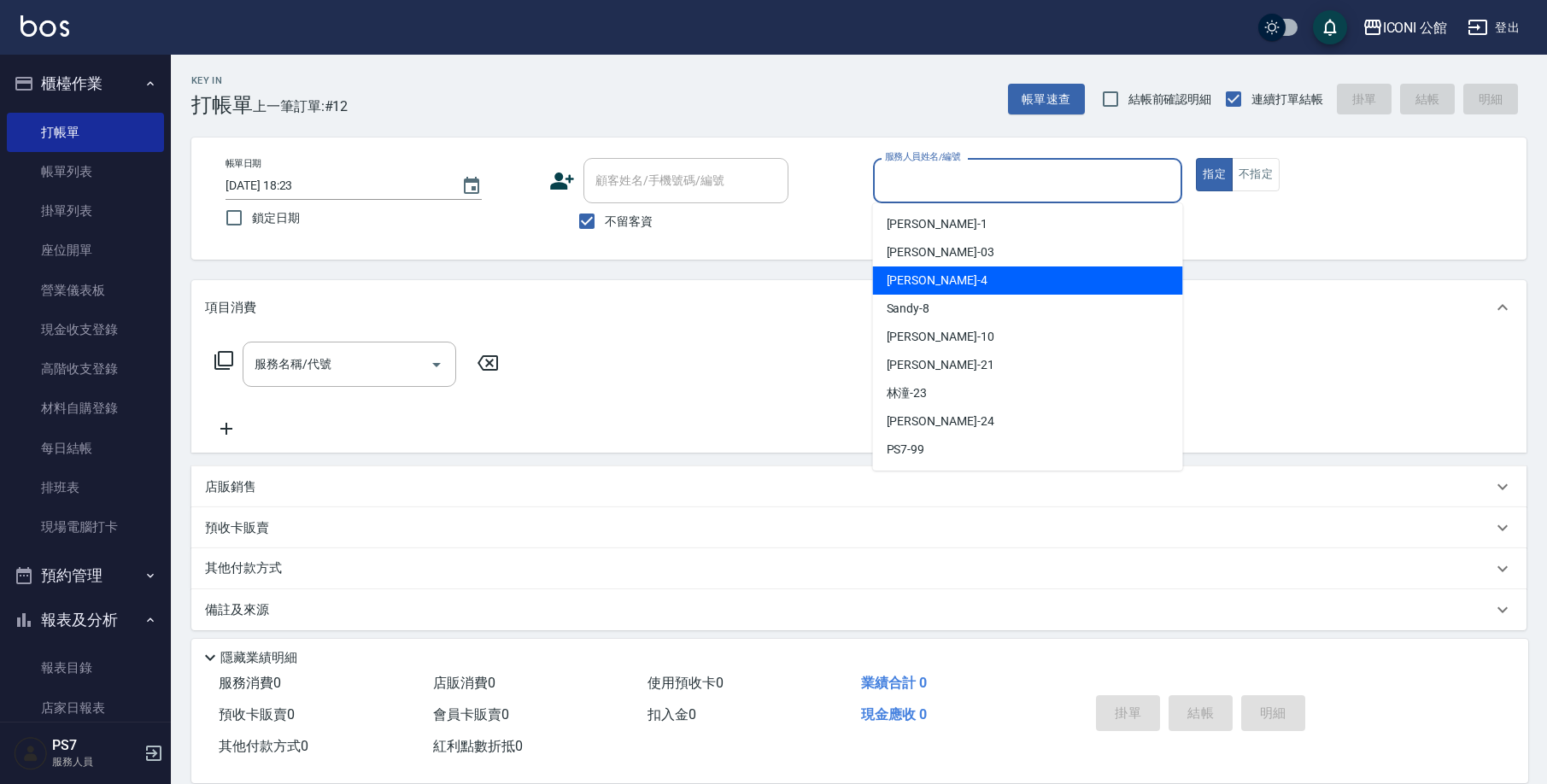
click at [927, 277] on div "Lina -4" at bounding box center [1028, 280] width 311 height 28
type input "Lina-4"
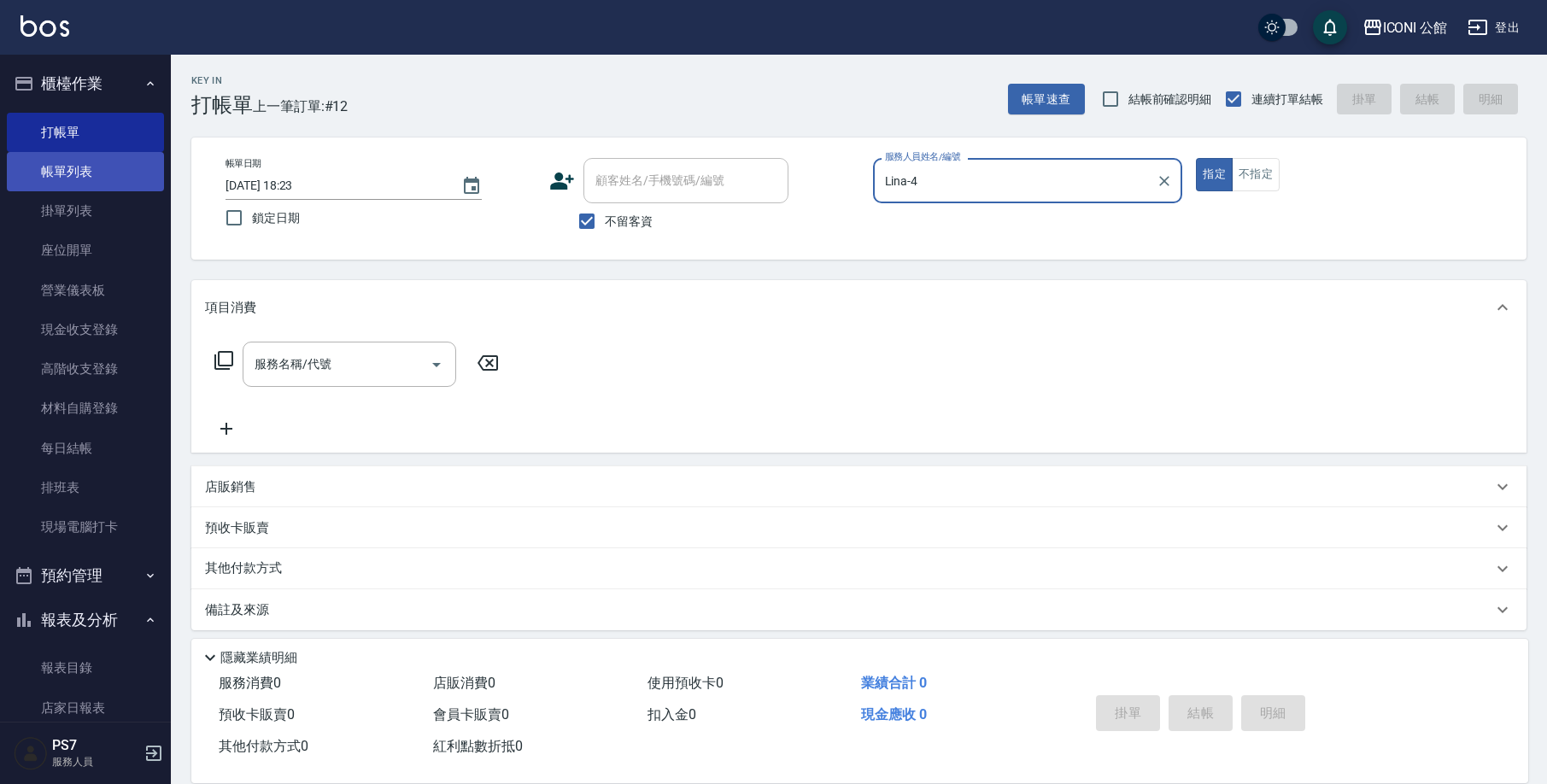
click at [62, 166] on link "帳單列表" at bounding box center [85, 172] width 158 height 39
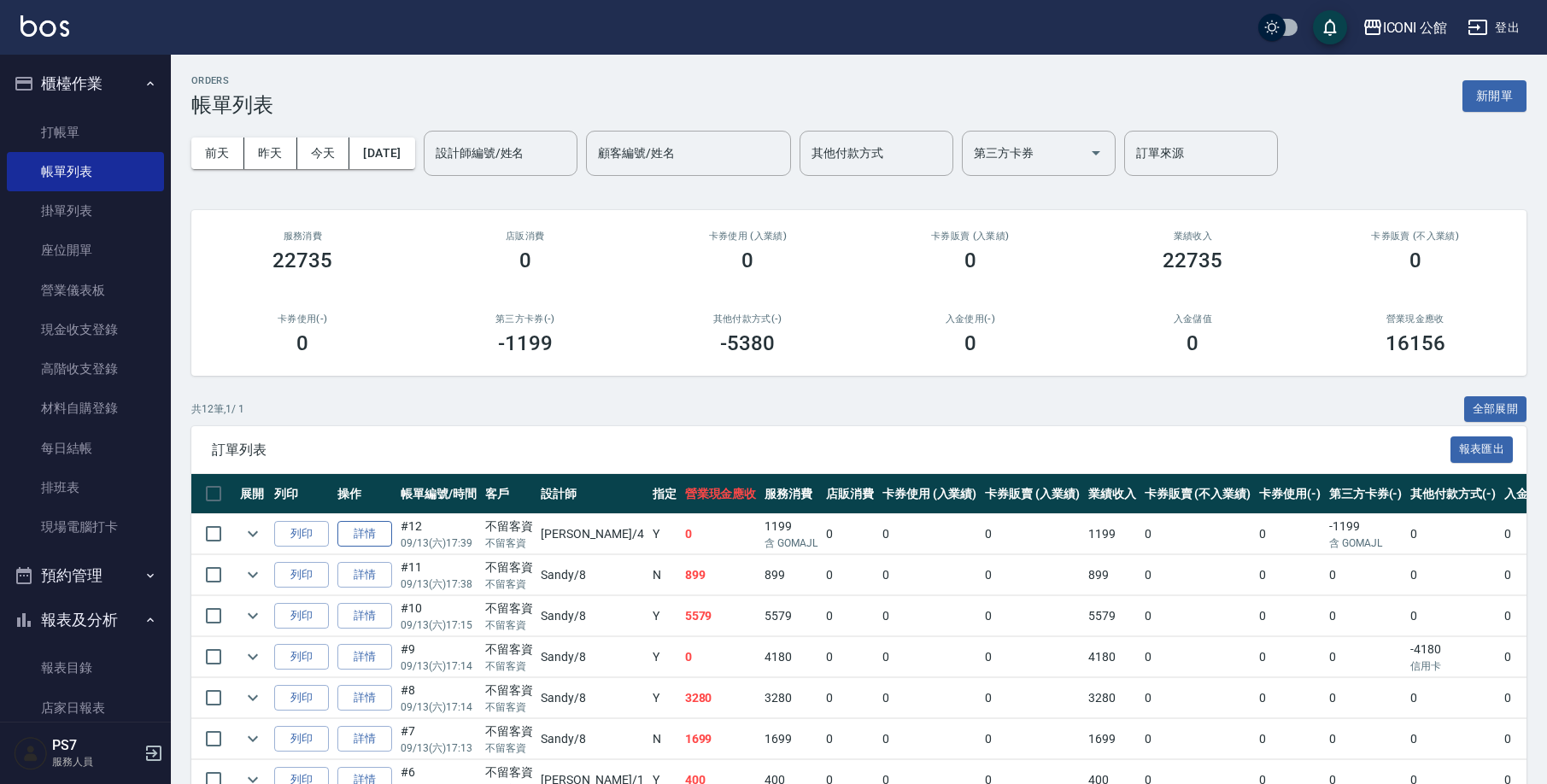
click at [373, 525] on link "詳情" at bounding box center [365, 535] width 54 height 26
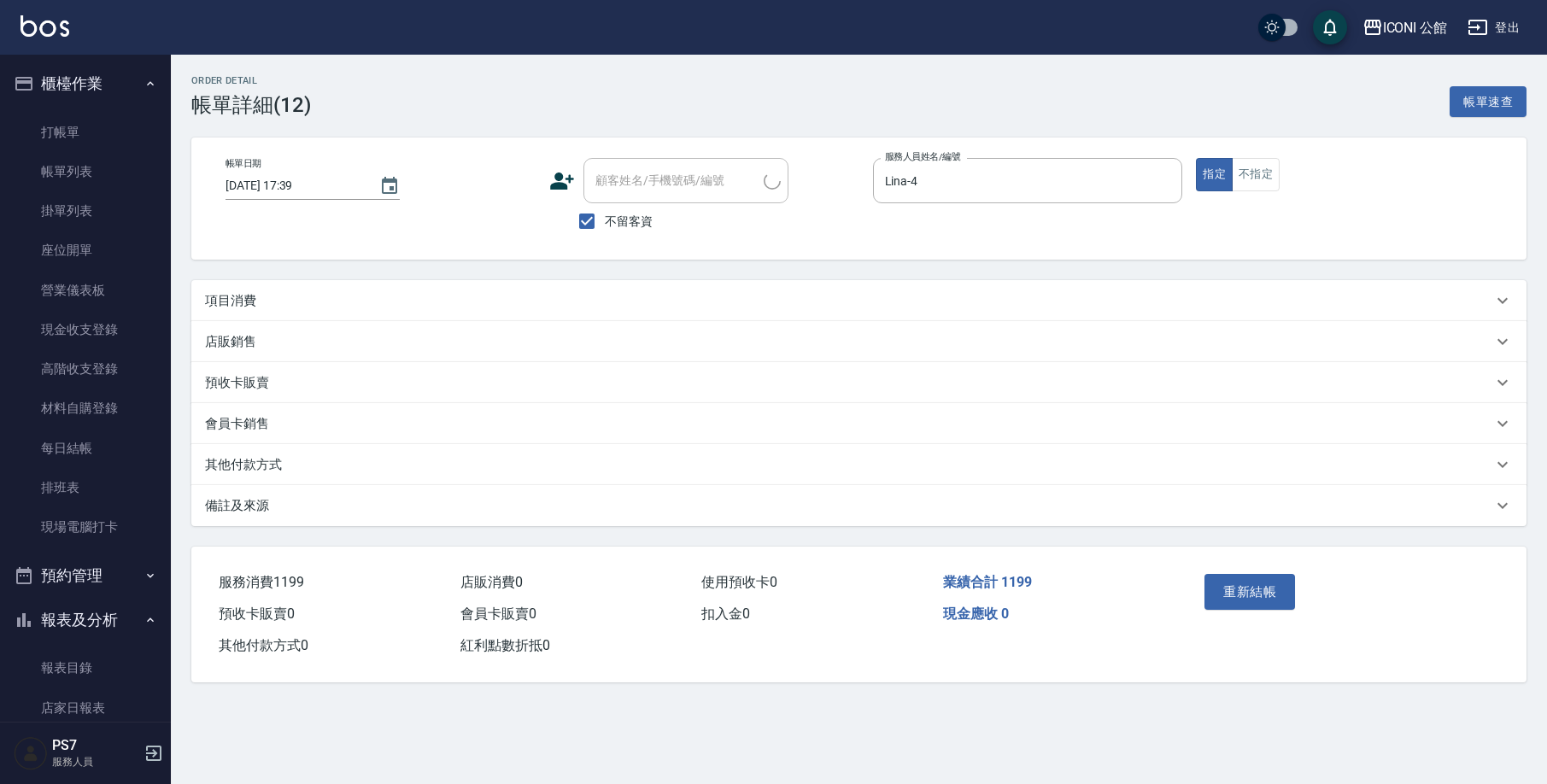
type input "[DATE] 17:39"
checkbox input "true"
type input "Lina-4"
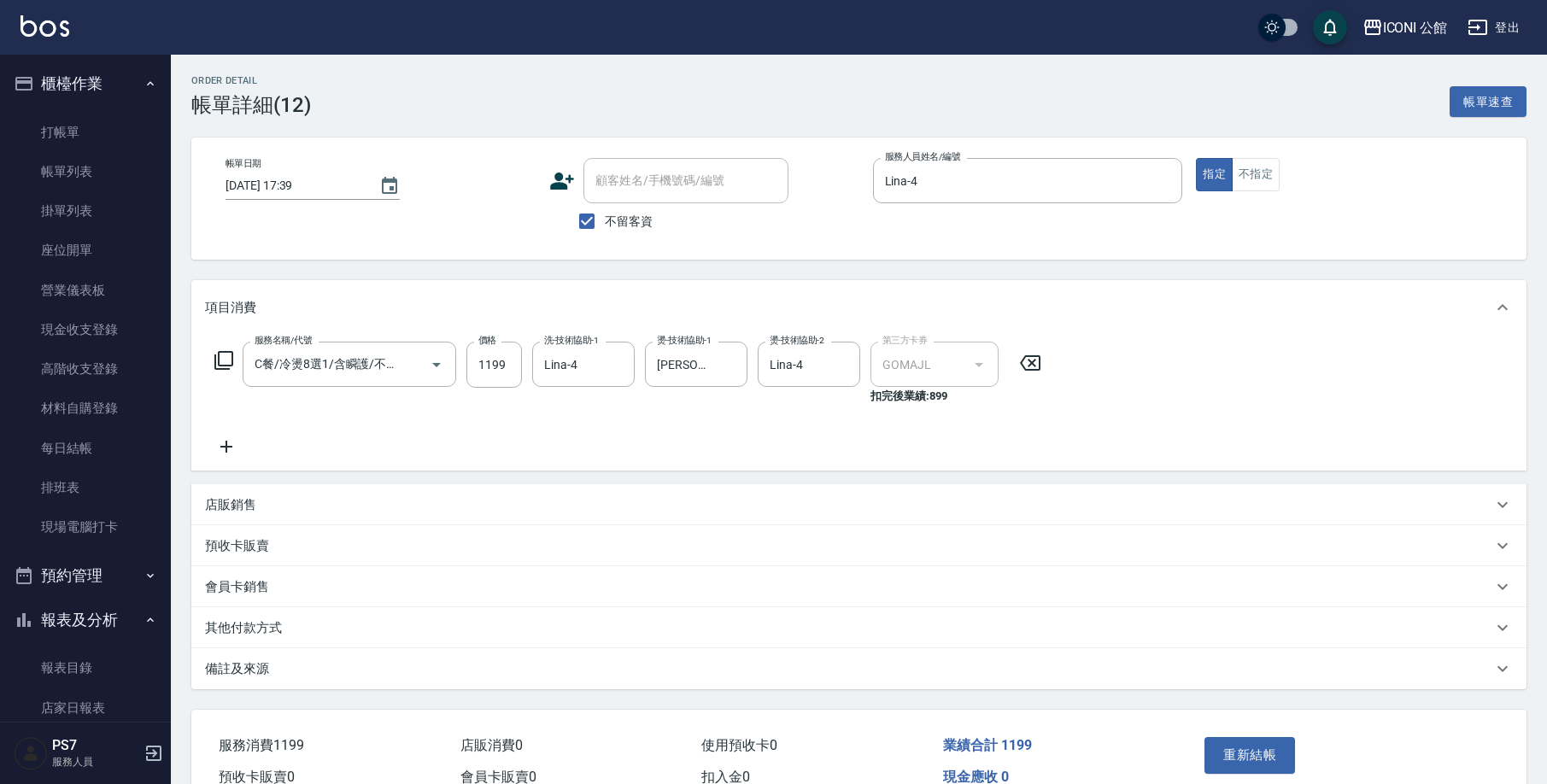
type input "C餐/冷燙8選1/含瞬護/不分長短過腰+500(1403)"
click at [506, 369] on input "1199" at bounding box center [493, 364] width 55 height 46
type input "1299"
click at [1256, 751] on button "重新結帳" at bounding box center [1250, 755] width 91 height 36
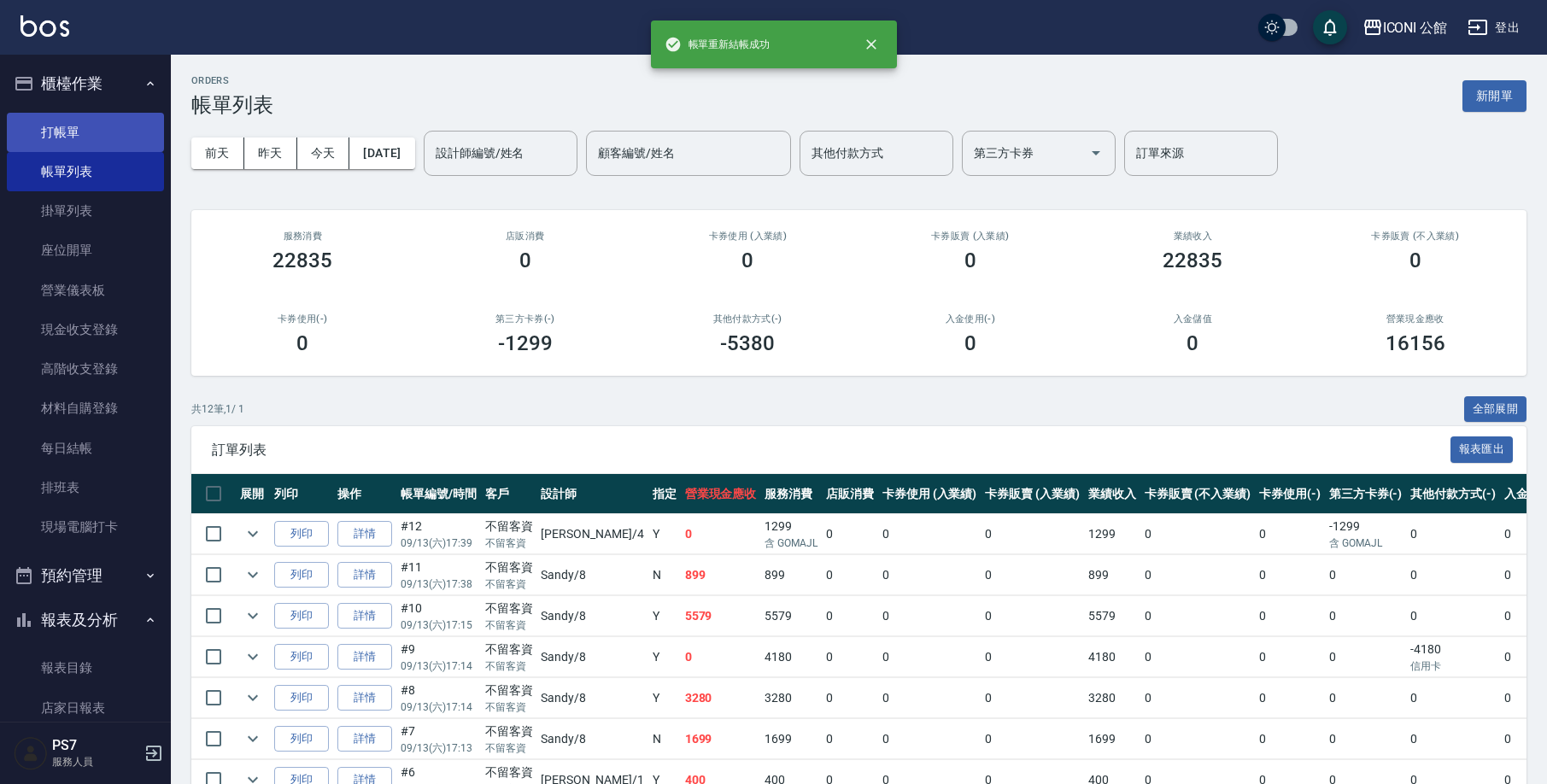
click at [33, 121] on link "打帳單" at bounding box center [85, 132] width 158 height 39
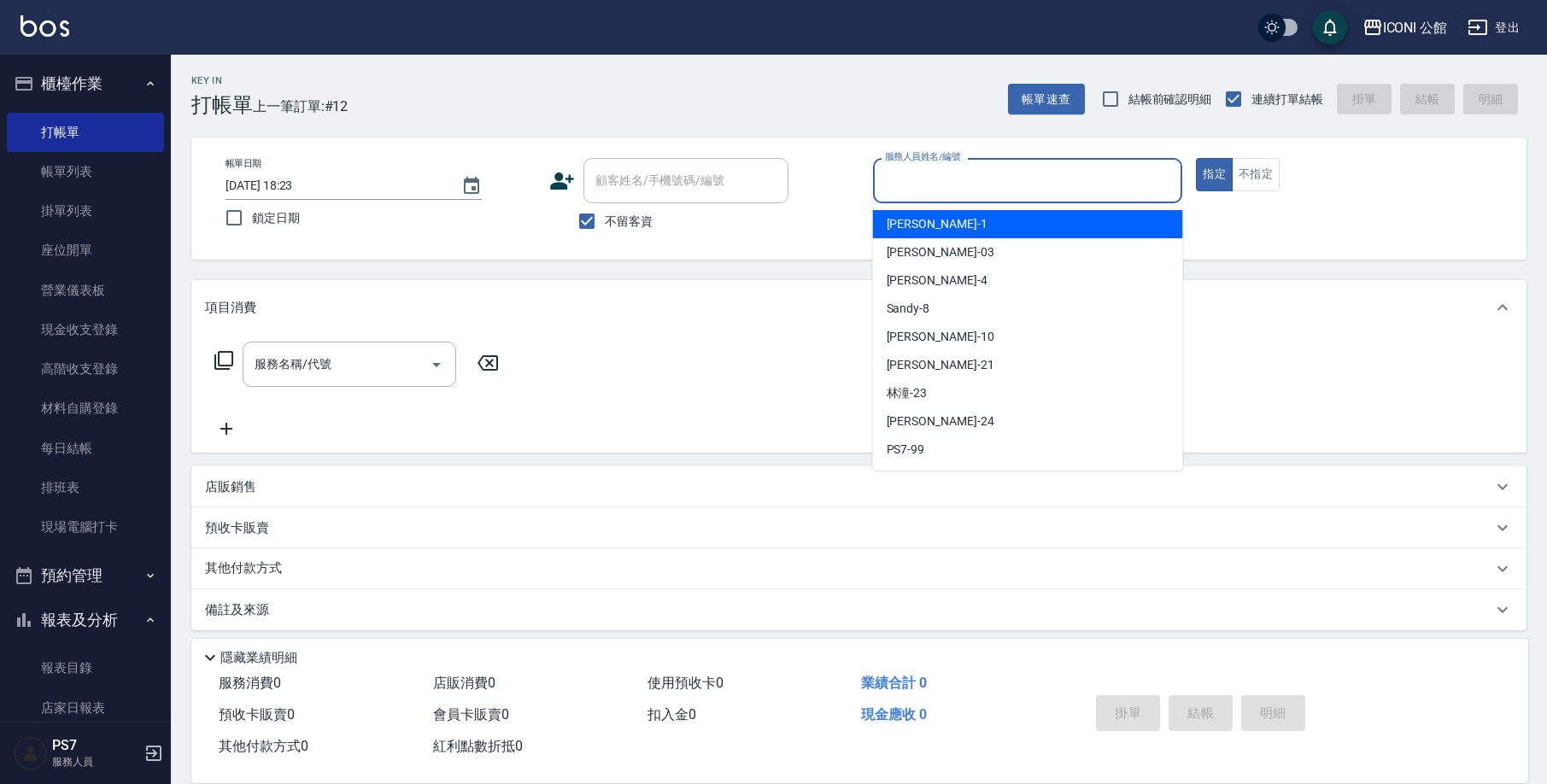
click at [1055, 180] on input "服務人員姓名/編號" at bounding box center [1028, 181] width 295 height 30
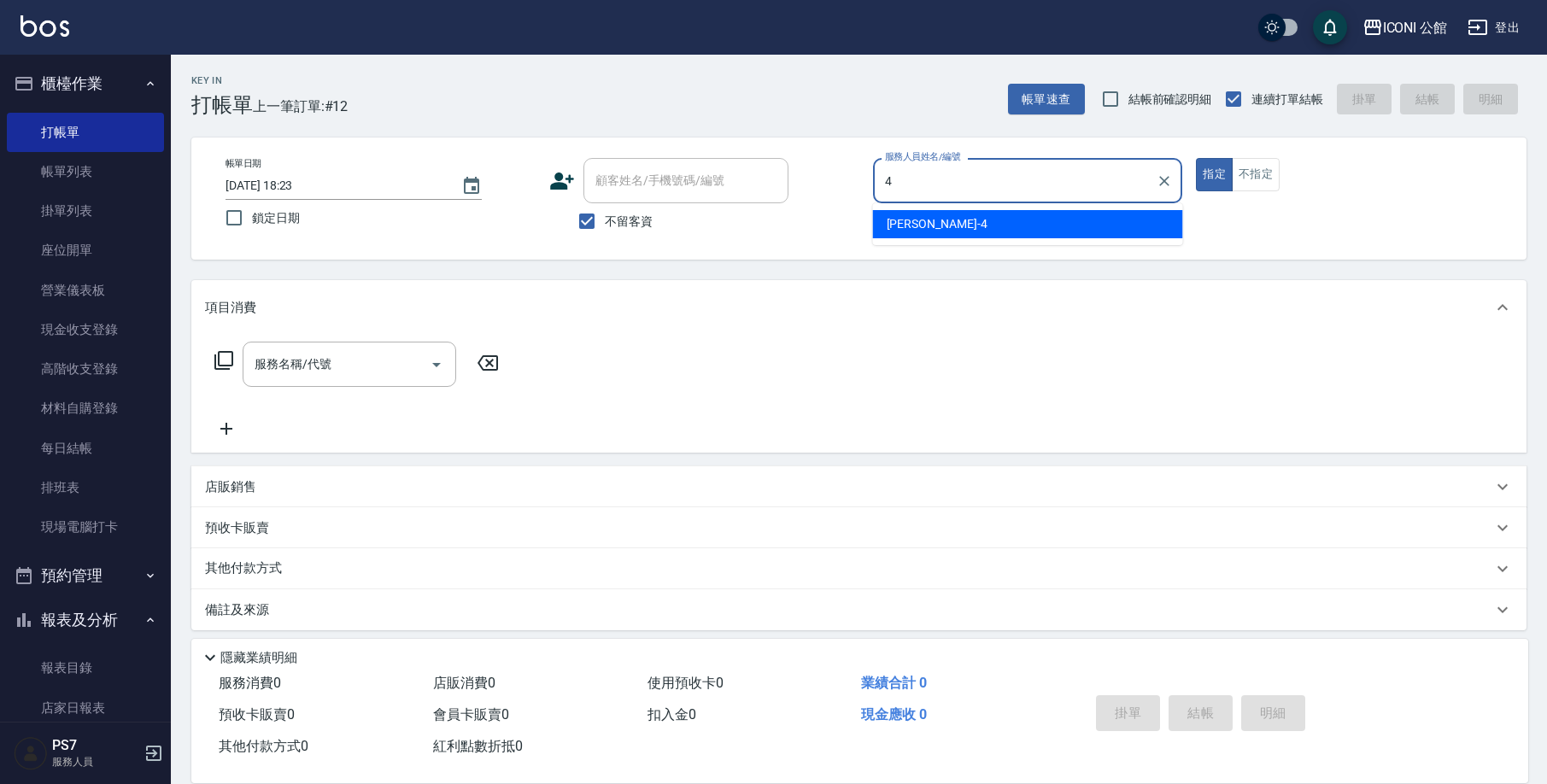
type input "Lina-4"
type button "true"
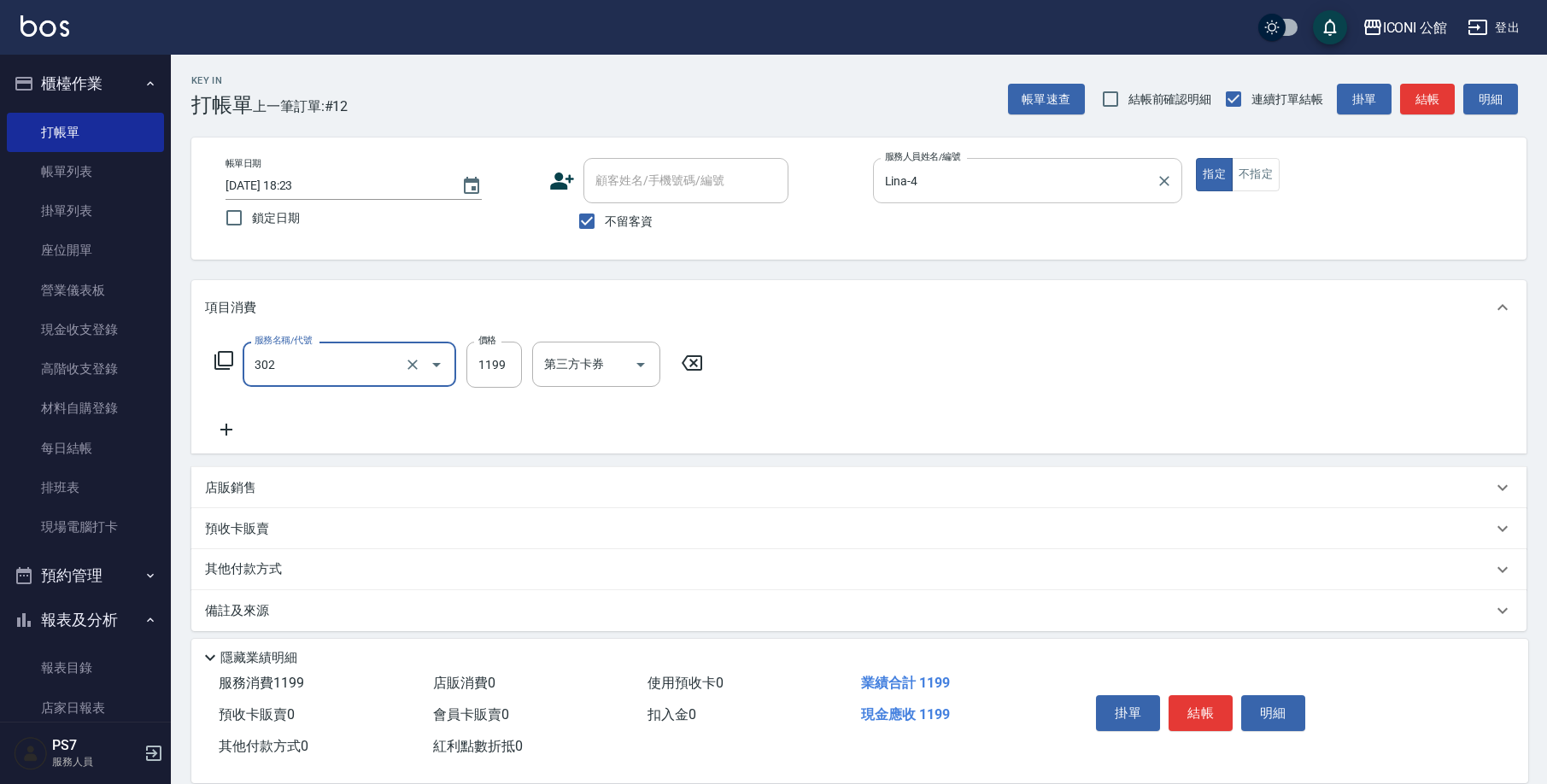
type input "302"
type input "1"
type input "設計燙髮(302)"
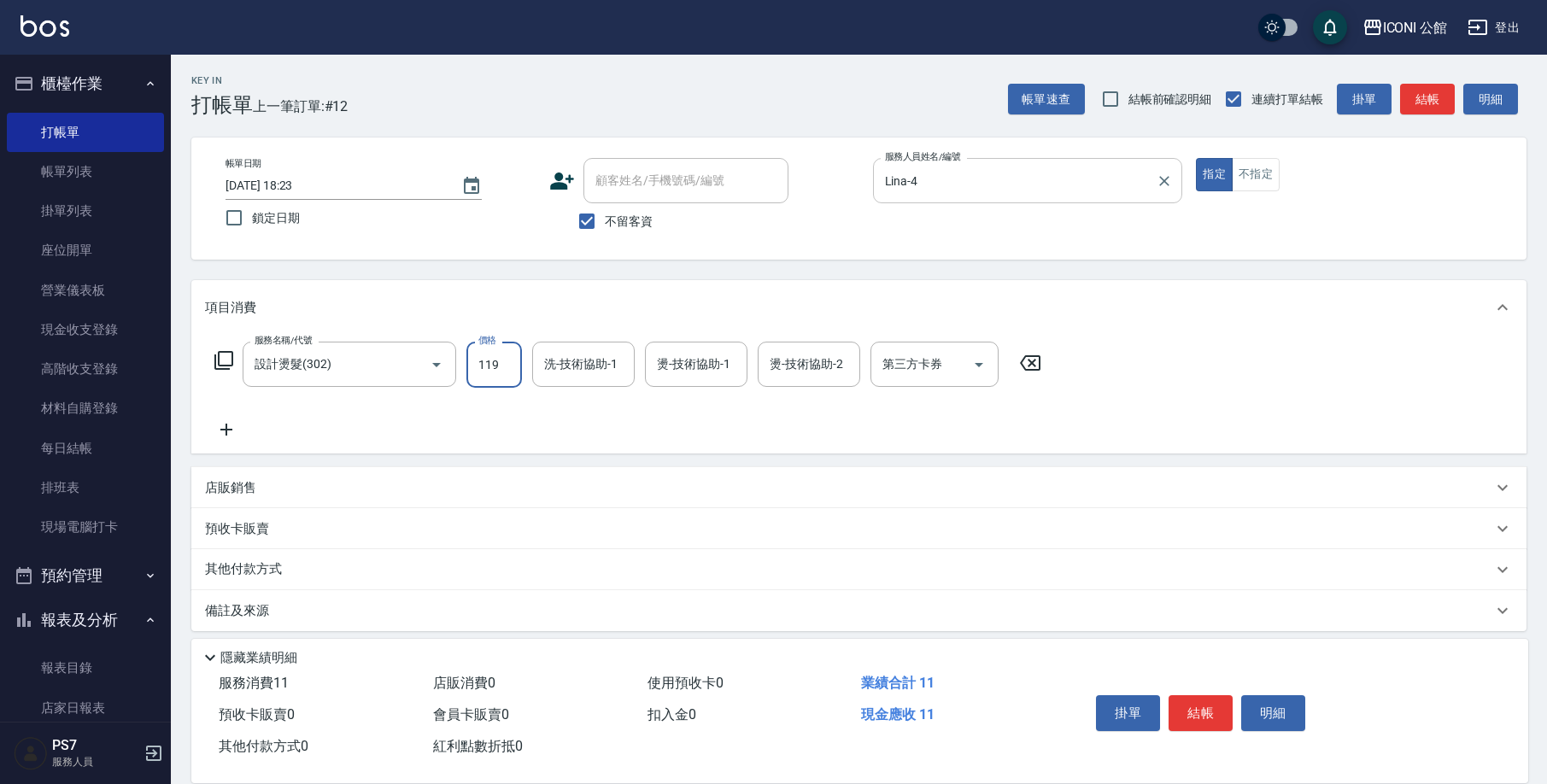
type input "1199"
type input "[PERSON_NAME]-24"
type input "Lina-4"
type input "4"
type input "[PERSON_NAME]-24"
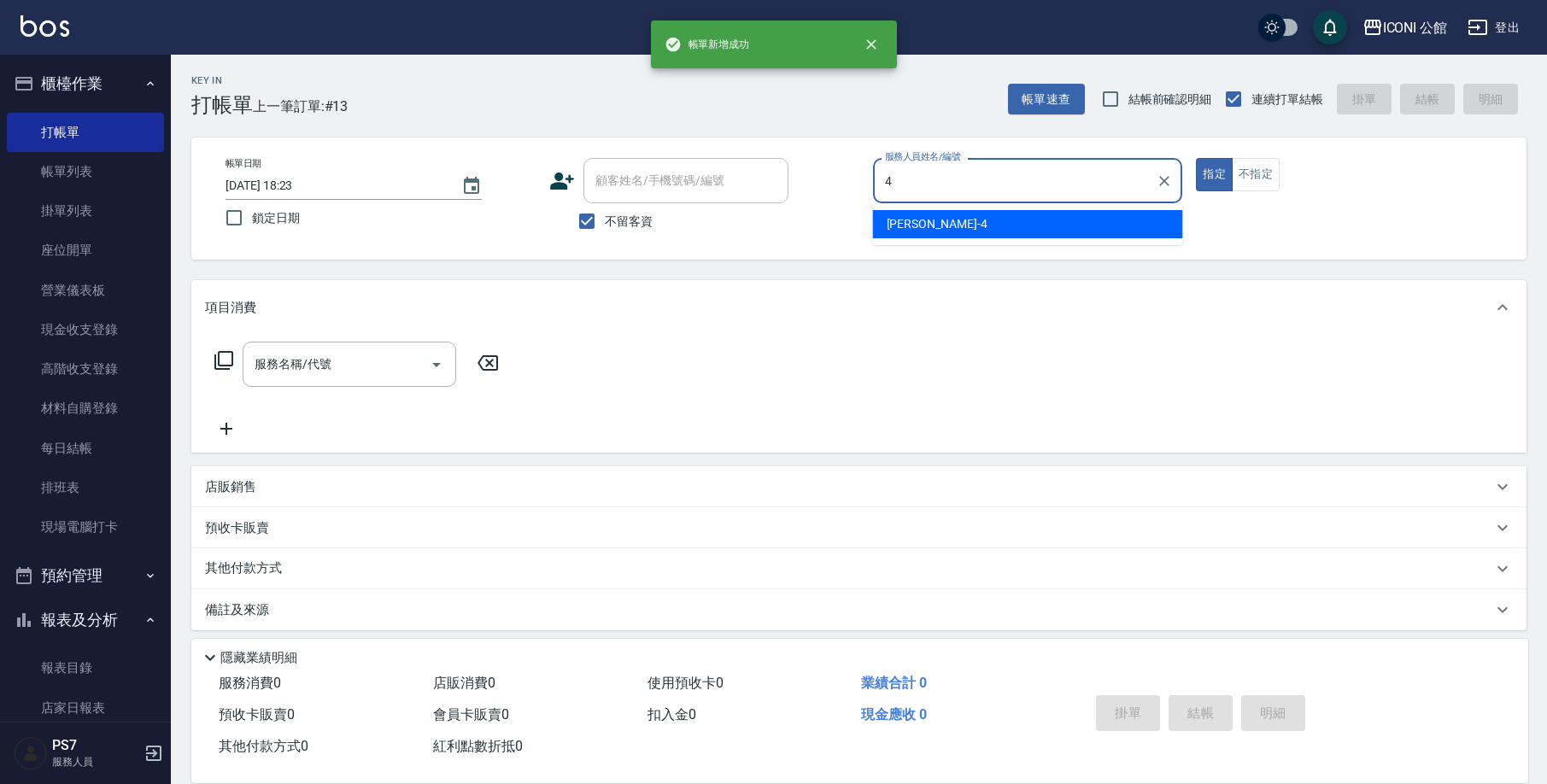
type input "Lina-4"
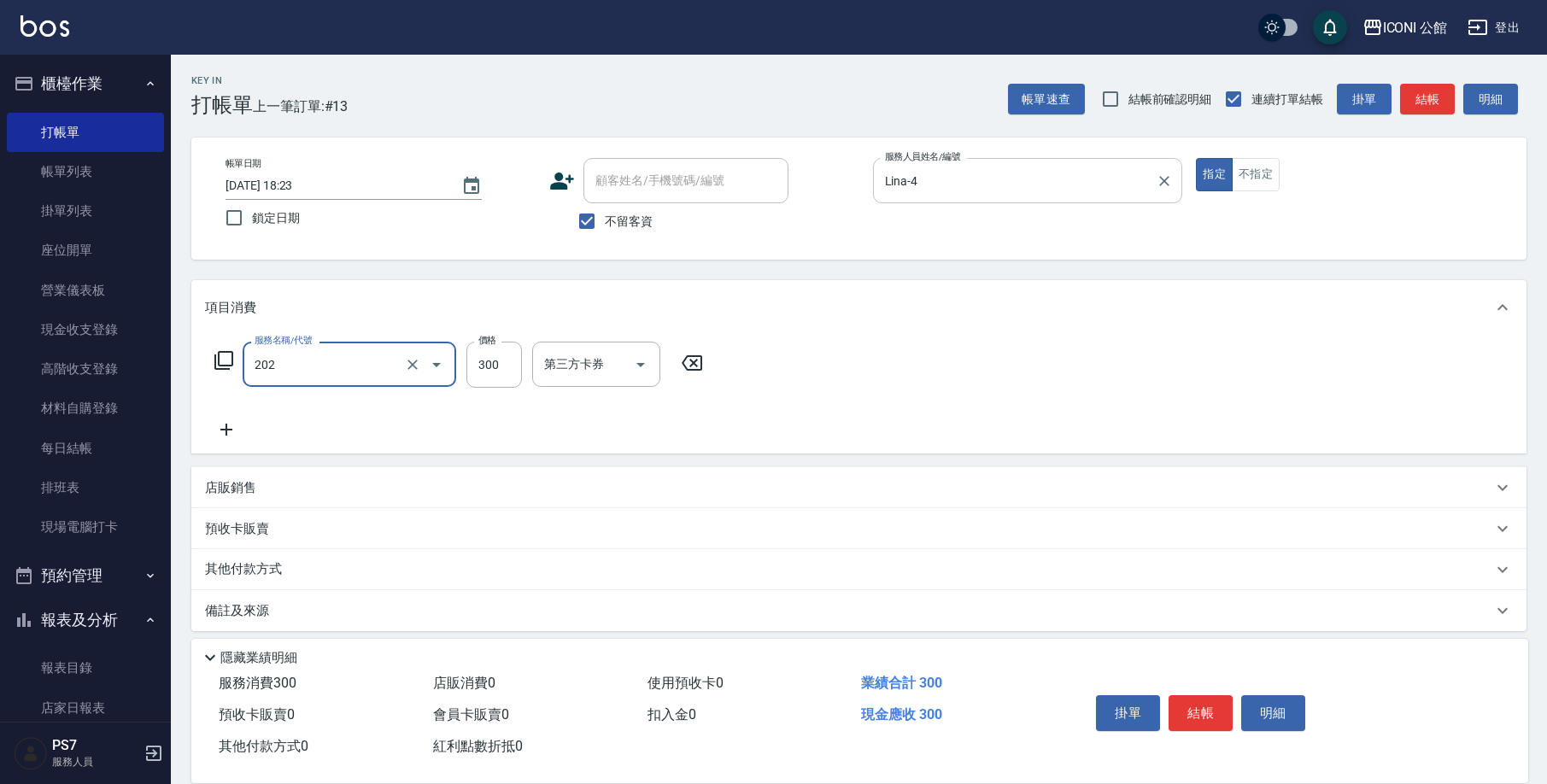
type input "單剪(202)"
type input "350"
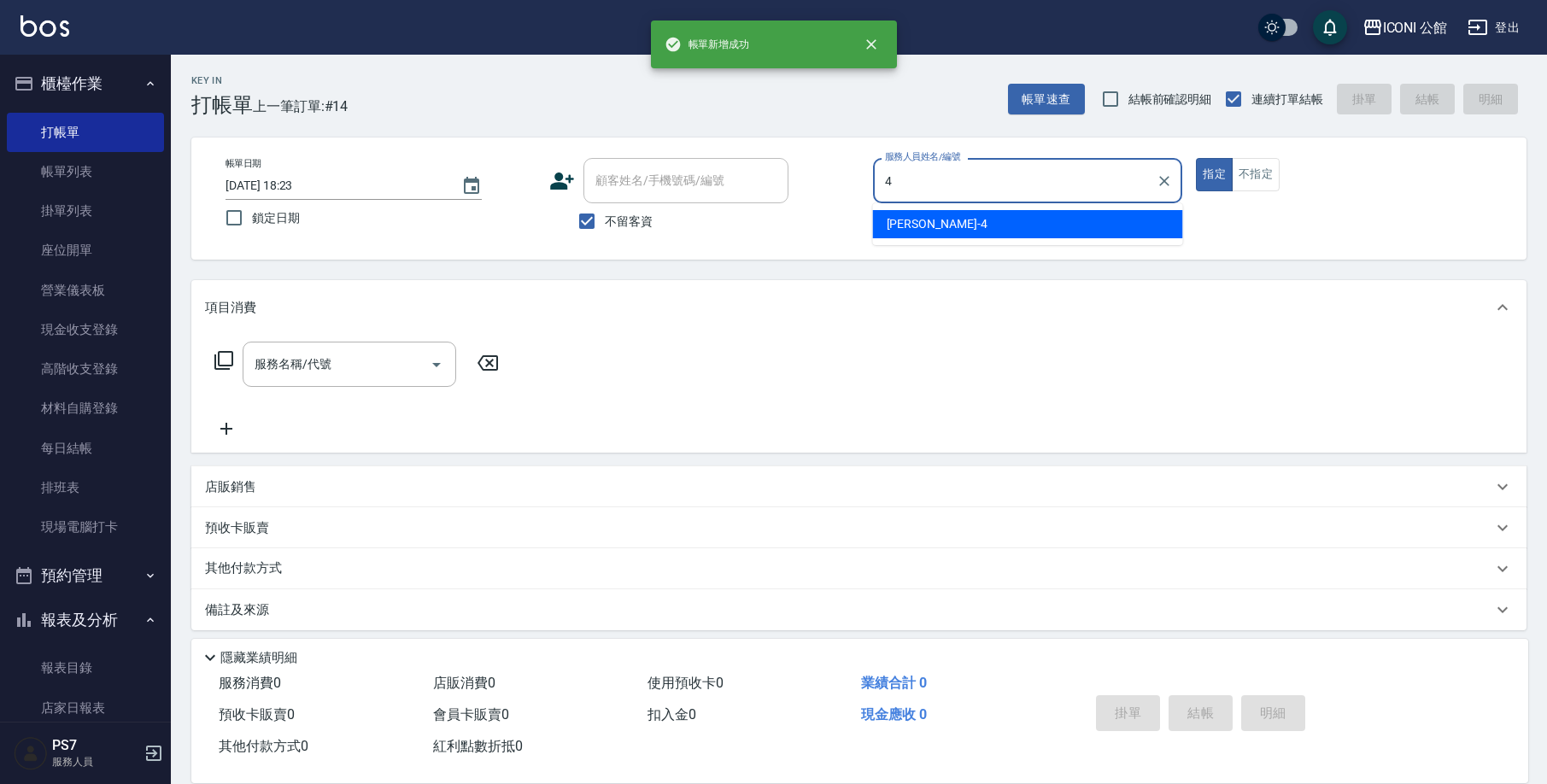
type input "Lina-4"
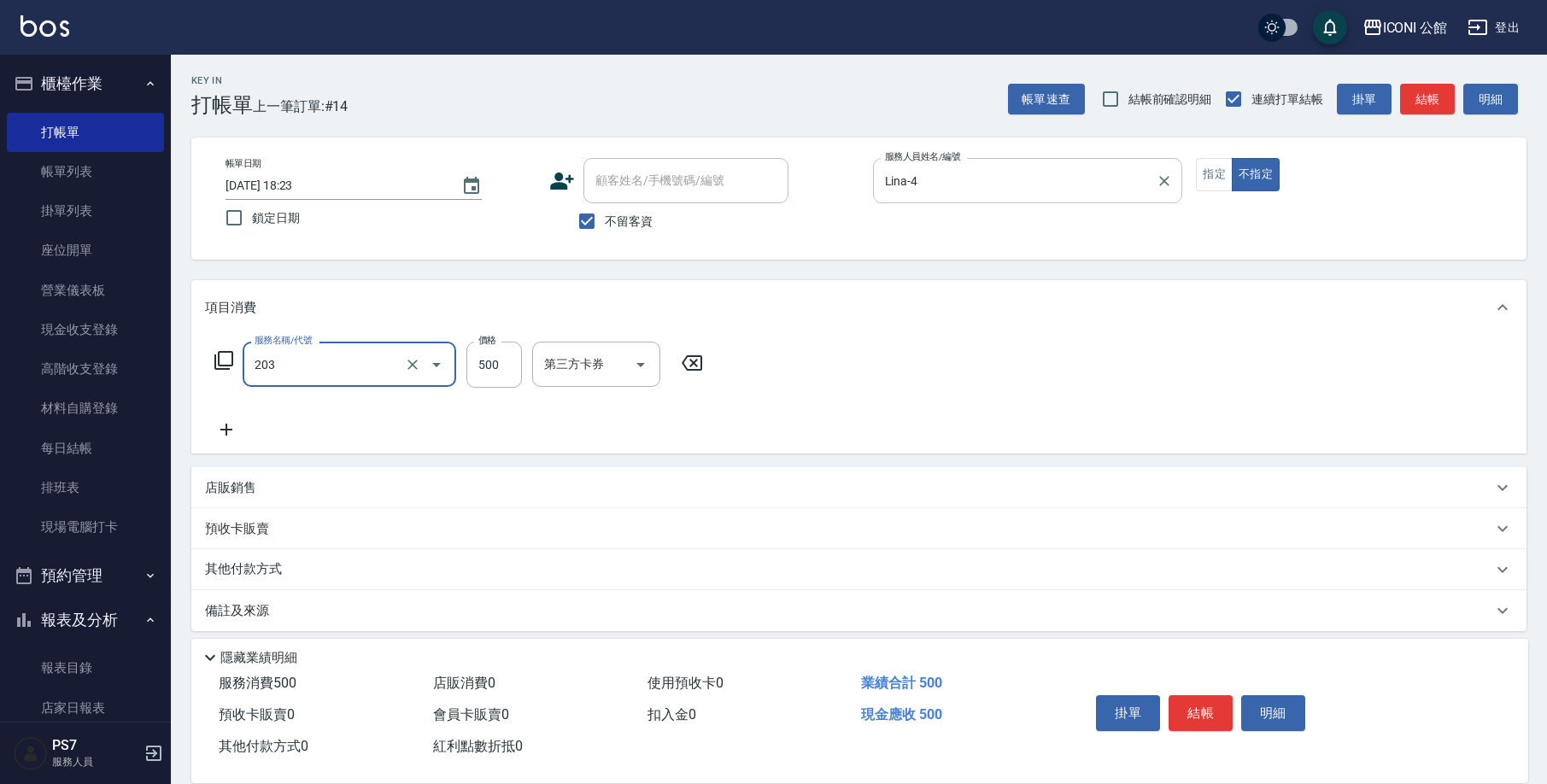
type input "不指定洗+剪(203)"
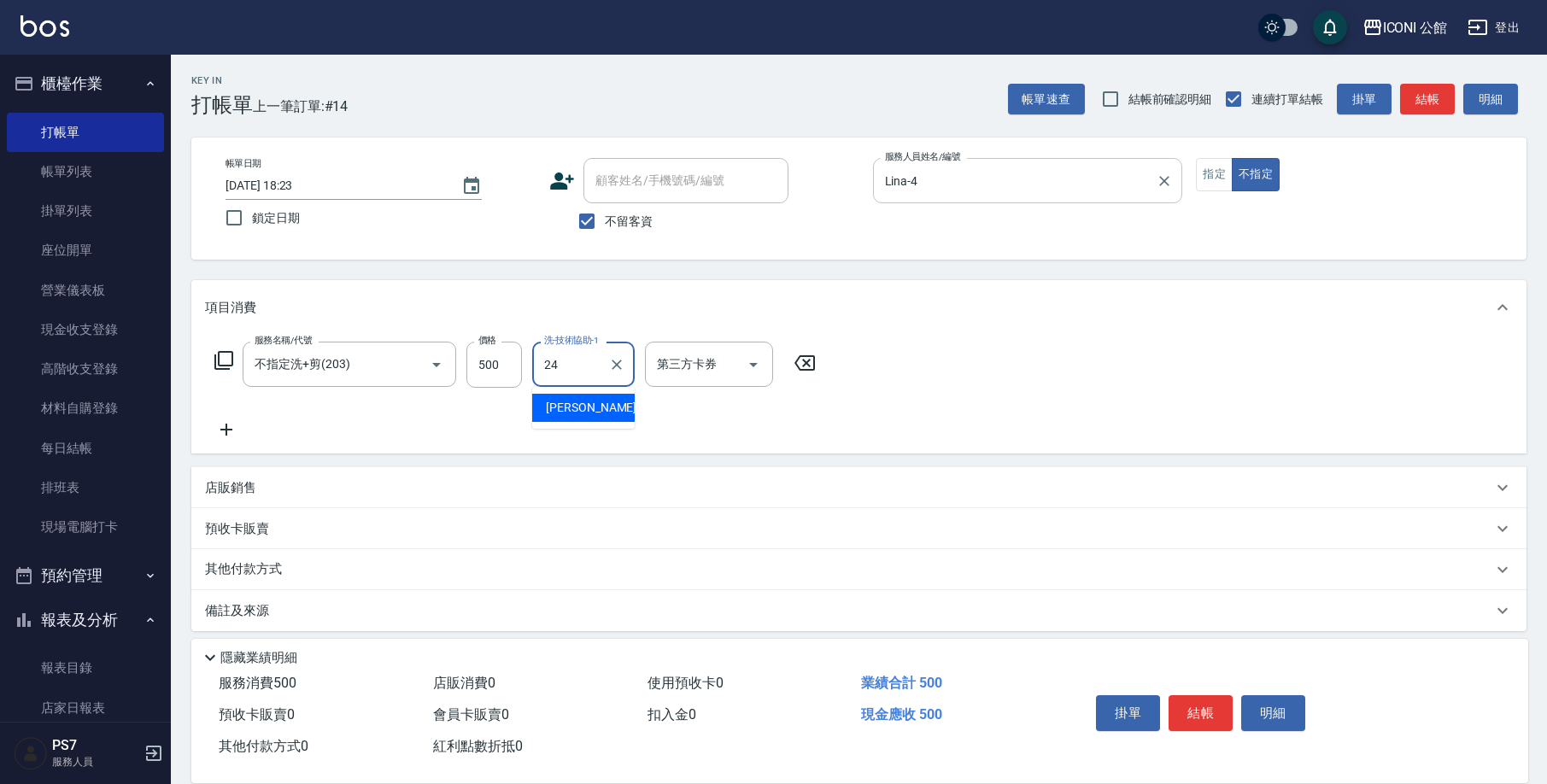
type input "[PERSON_NAME]-24"
